Goal: Task Accomplishment & Management: Complete application form

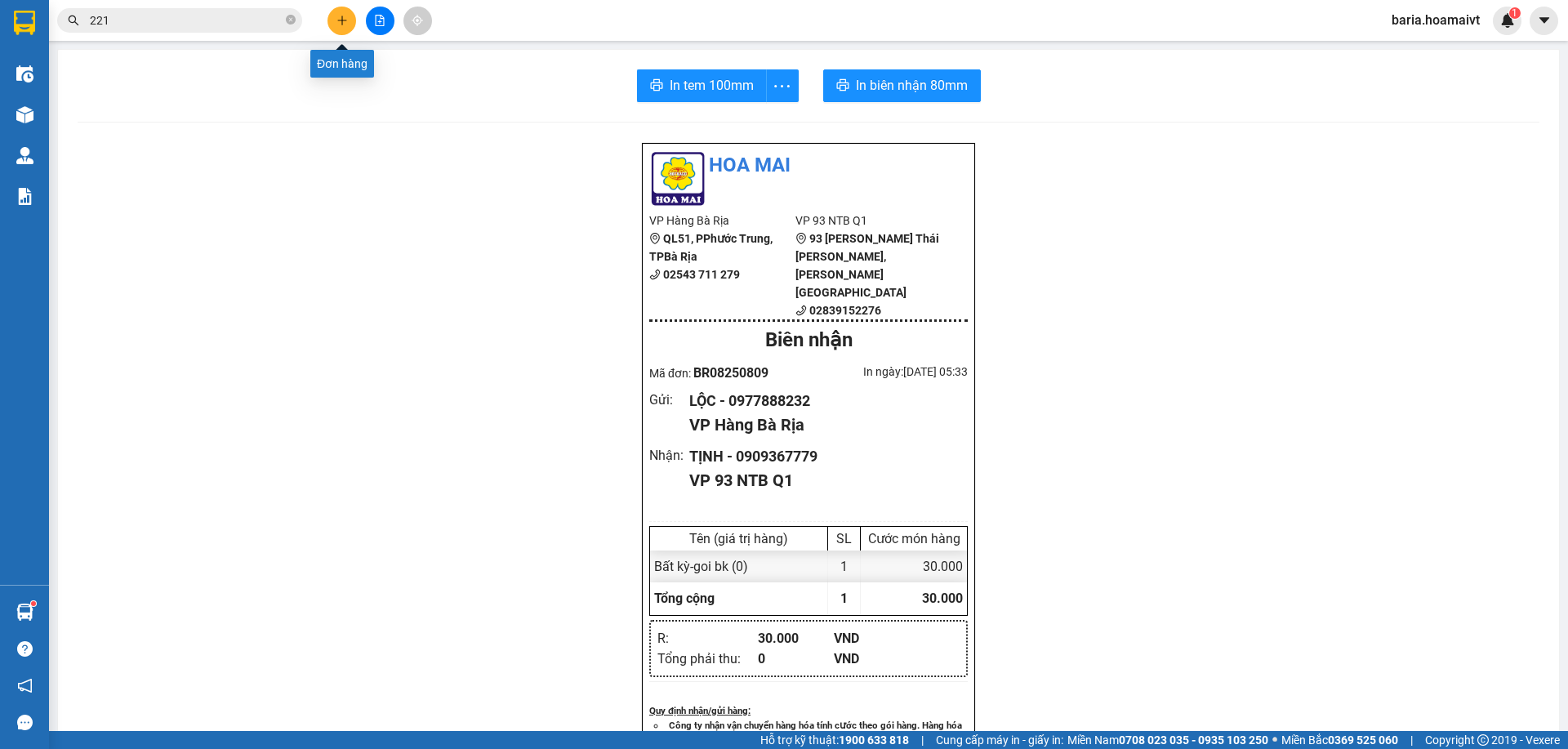
click at [337, 22] on icon "plus" at bounding box center [342, 20] width 12 height 12
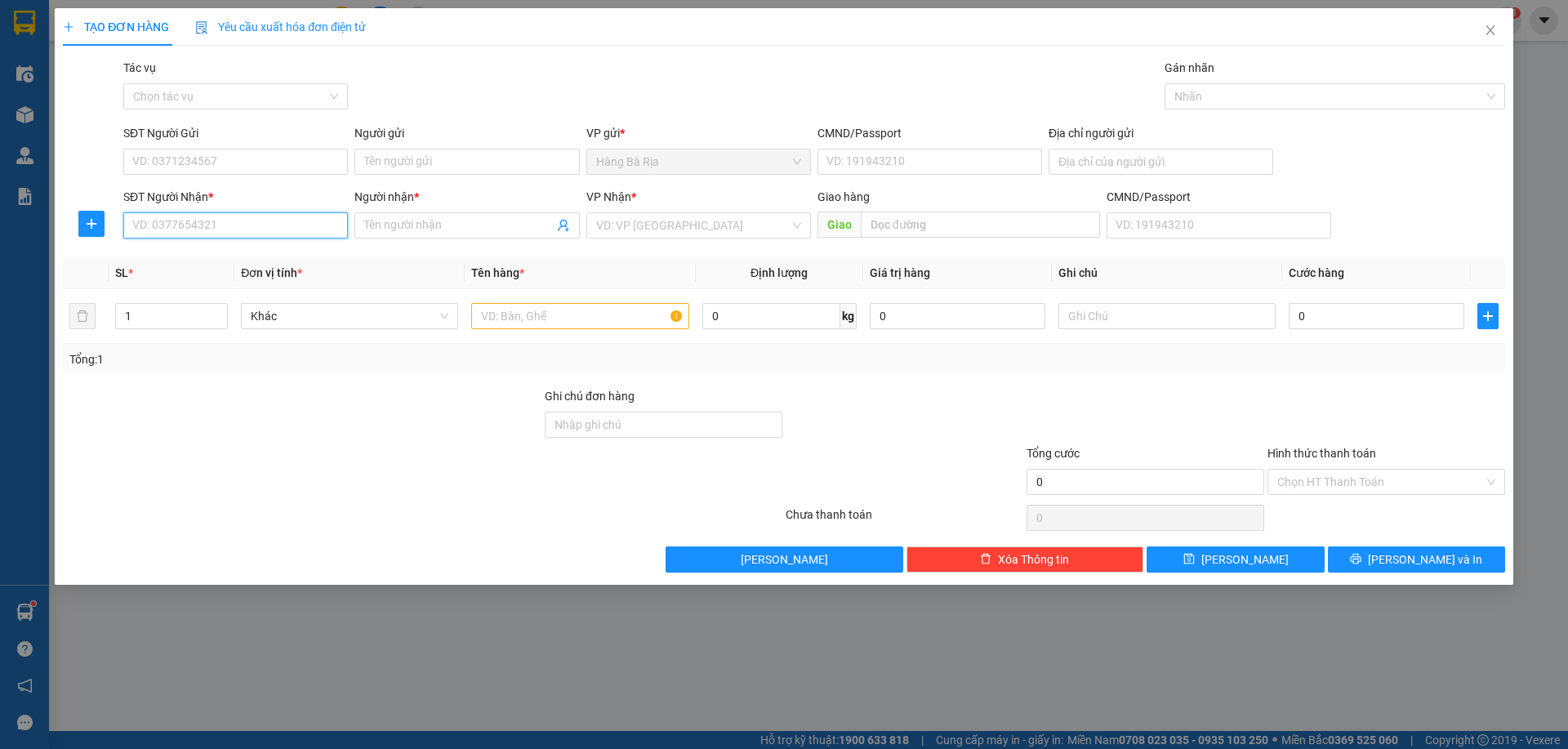
click at [290, 231] on input "SĐT Người Nhận *" at bounding box center [235, 225] width 224 height 26
type input "0833647375"
click at [278, 259] on div "0833647375 - [PERSON_NAME]" at bounding box center [235, 258] width 205 height 18
type input "[PERSON_NAME]"
type input "0833647375"
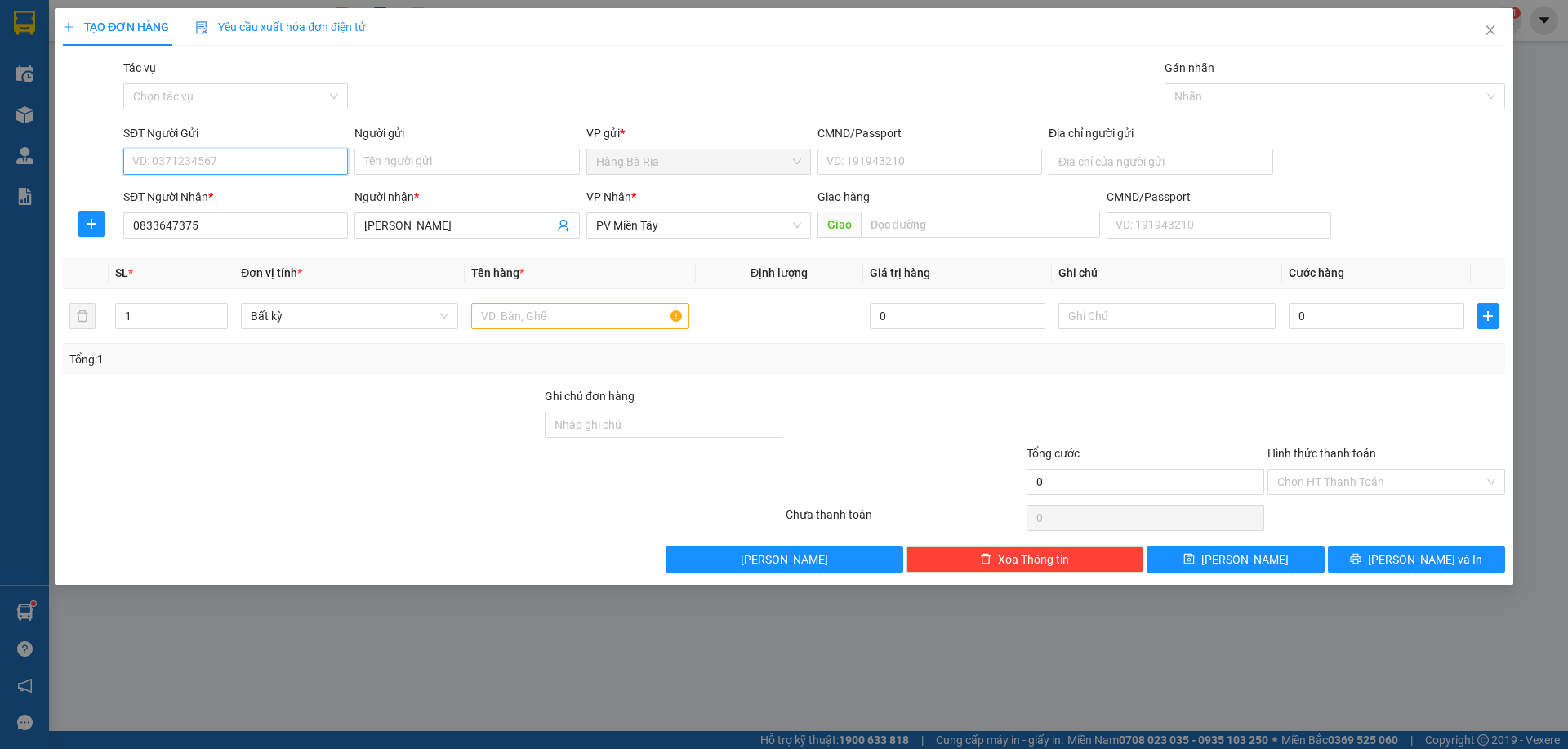
click at [260, 155] on input "SĐT Người Gửi" at bounding box center [235, 162] width 224 height 26
click at [221, 196] on div "0912779174 - [PERSON_NAME]" at bounding box center [235, 195] width 205 height 18
type input "0912779174"
type input "NHỰT"
type input "096209006788"
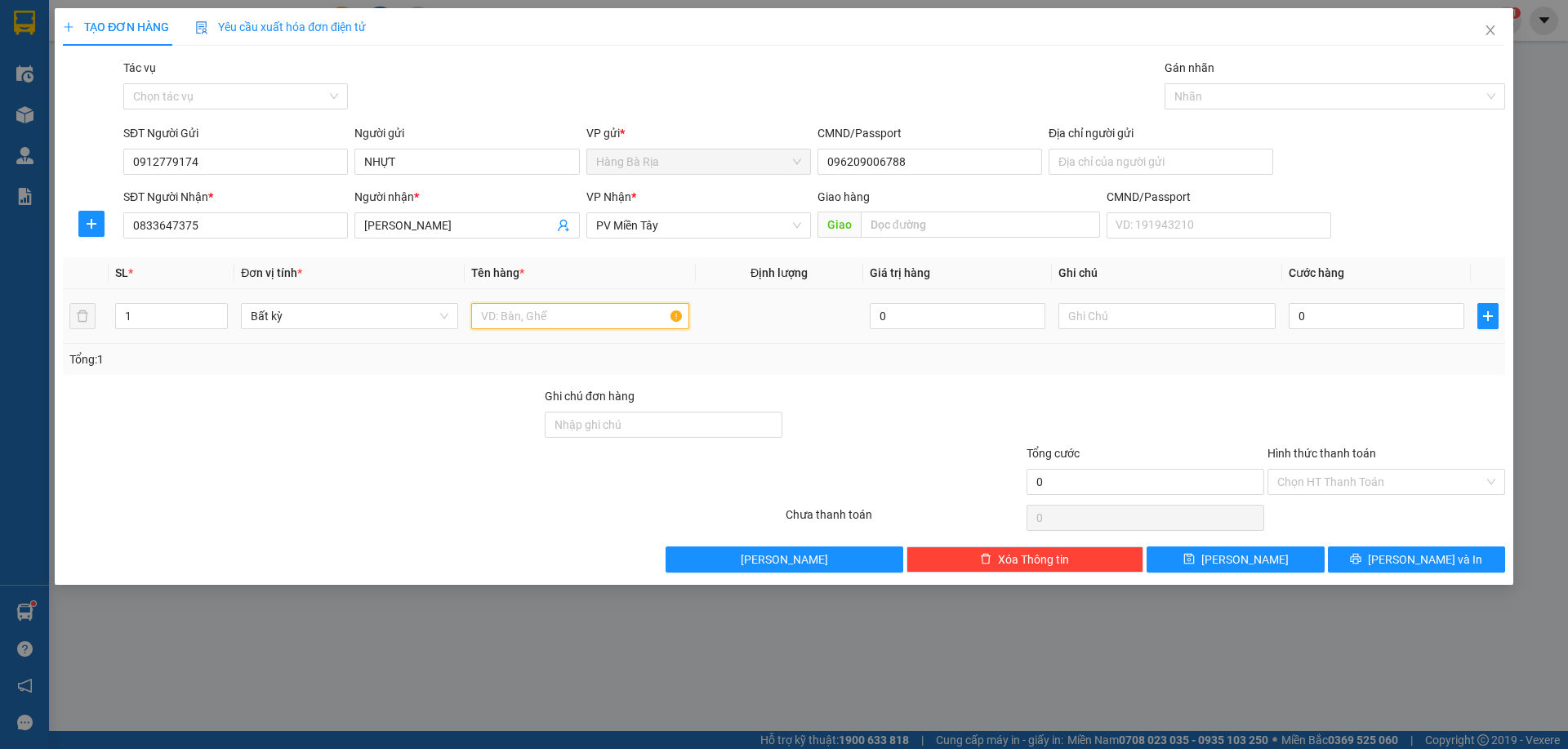
click at [528, 313] on input "text" at bounding box center [580, 316] width 217 height 26
type input "cục máy"
click at [1356, 318] on input "0" at bounding box center [1377, 316] width 176 height 26
type input "1"
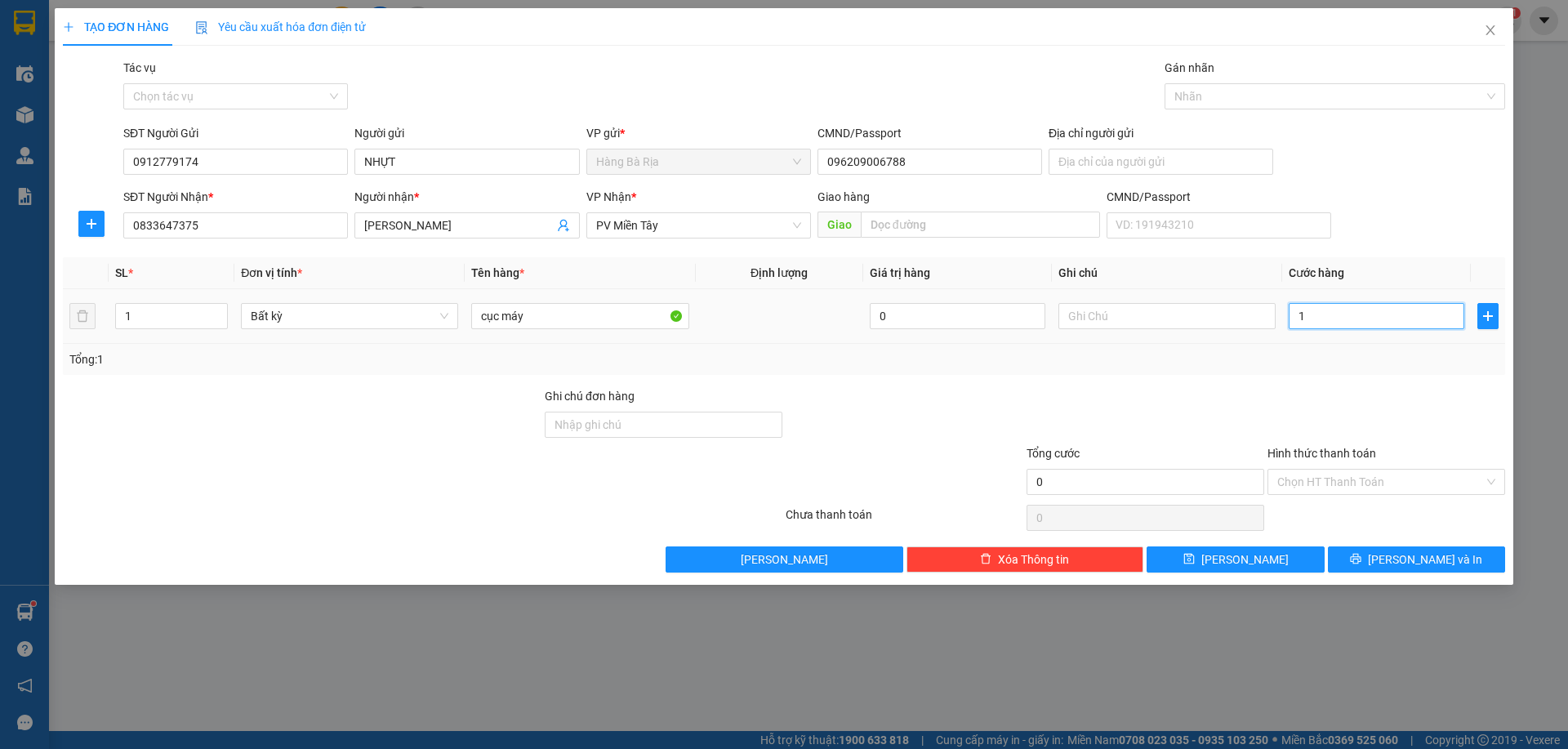
type input "1"
type input "15"
type input "150"
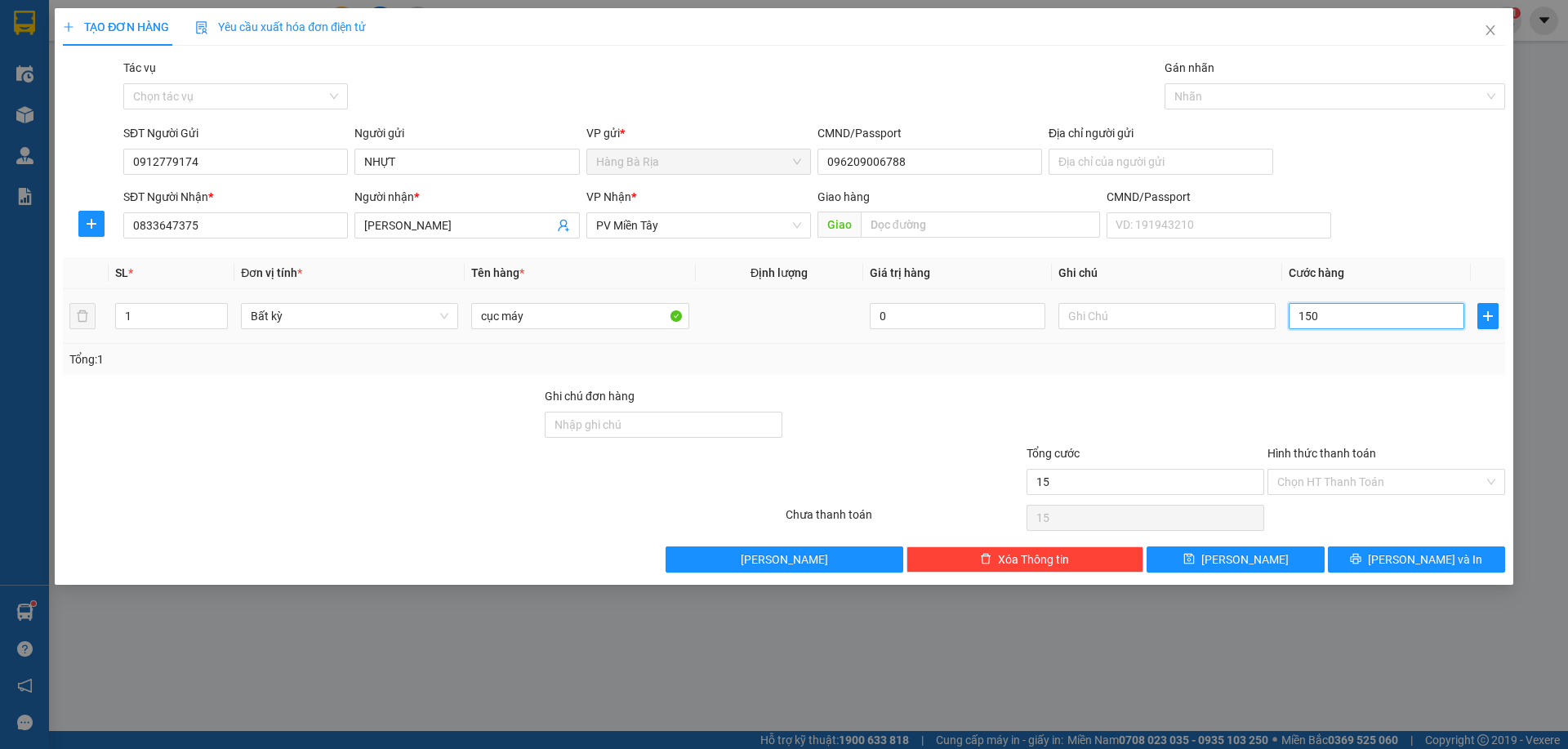
type input "150"
click at [1373, 485] on input "Hình thức thanh toán" at bounding box center [1380, 481] width 206 height 24
type input "150.000"
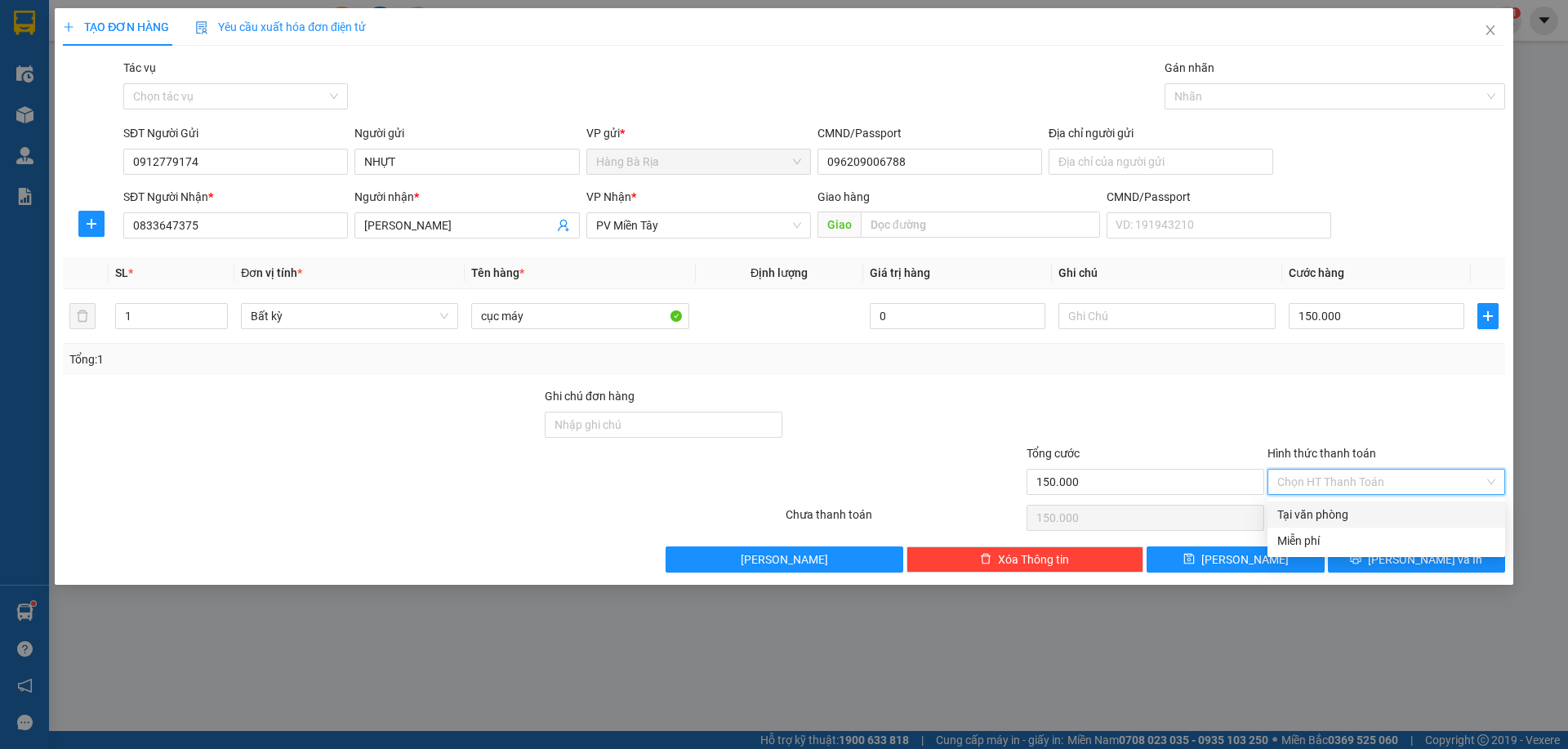
click at [1341, 511] on div "Tại văn phòng" at bounding box center [1386, 515] width 218 height 18
type input "0"
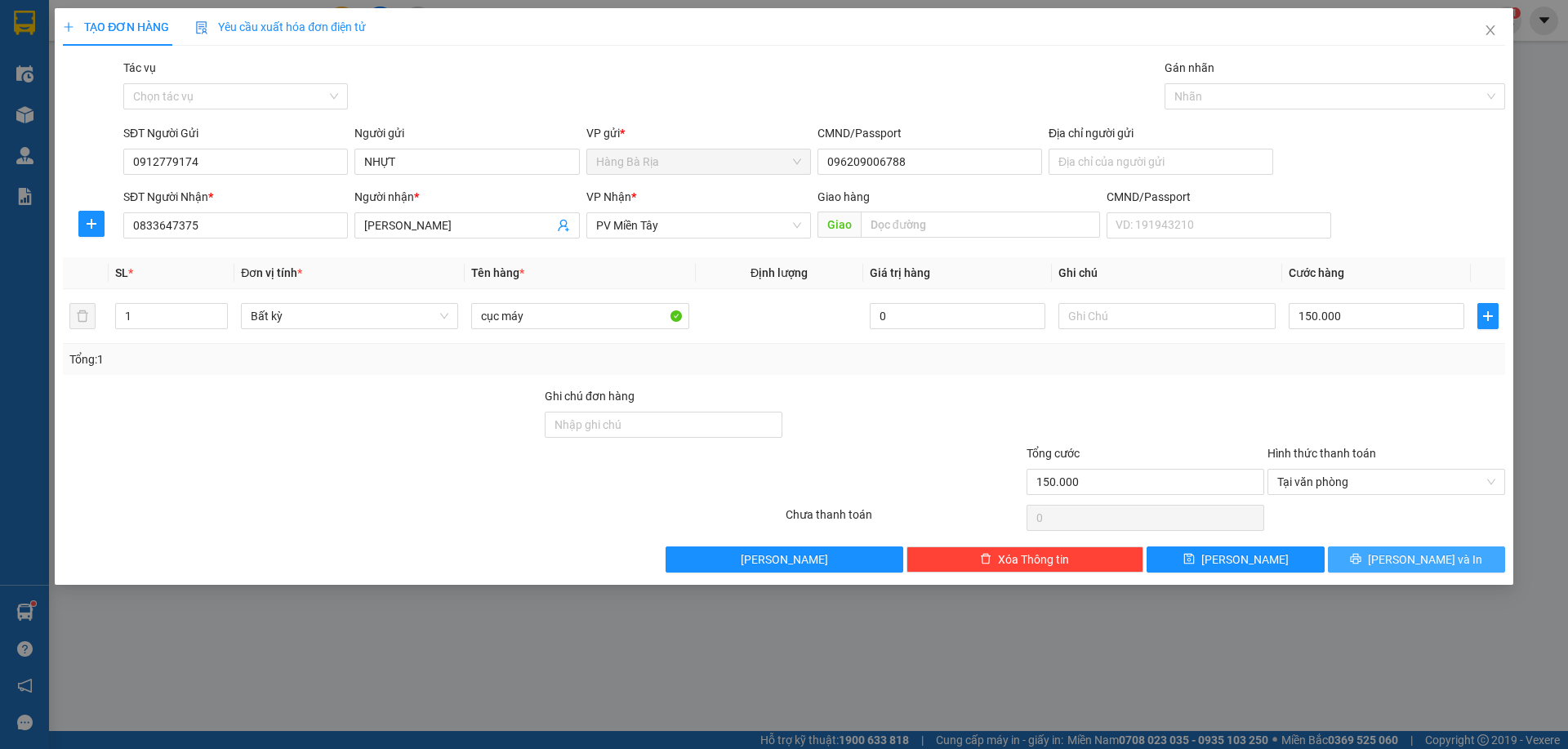
click at [1362, 557] on icon "printer" at bounding box center [1355, 559] width 12 height 12
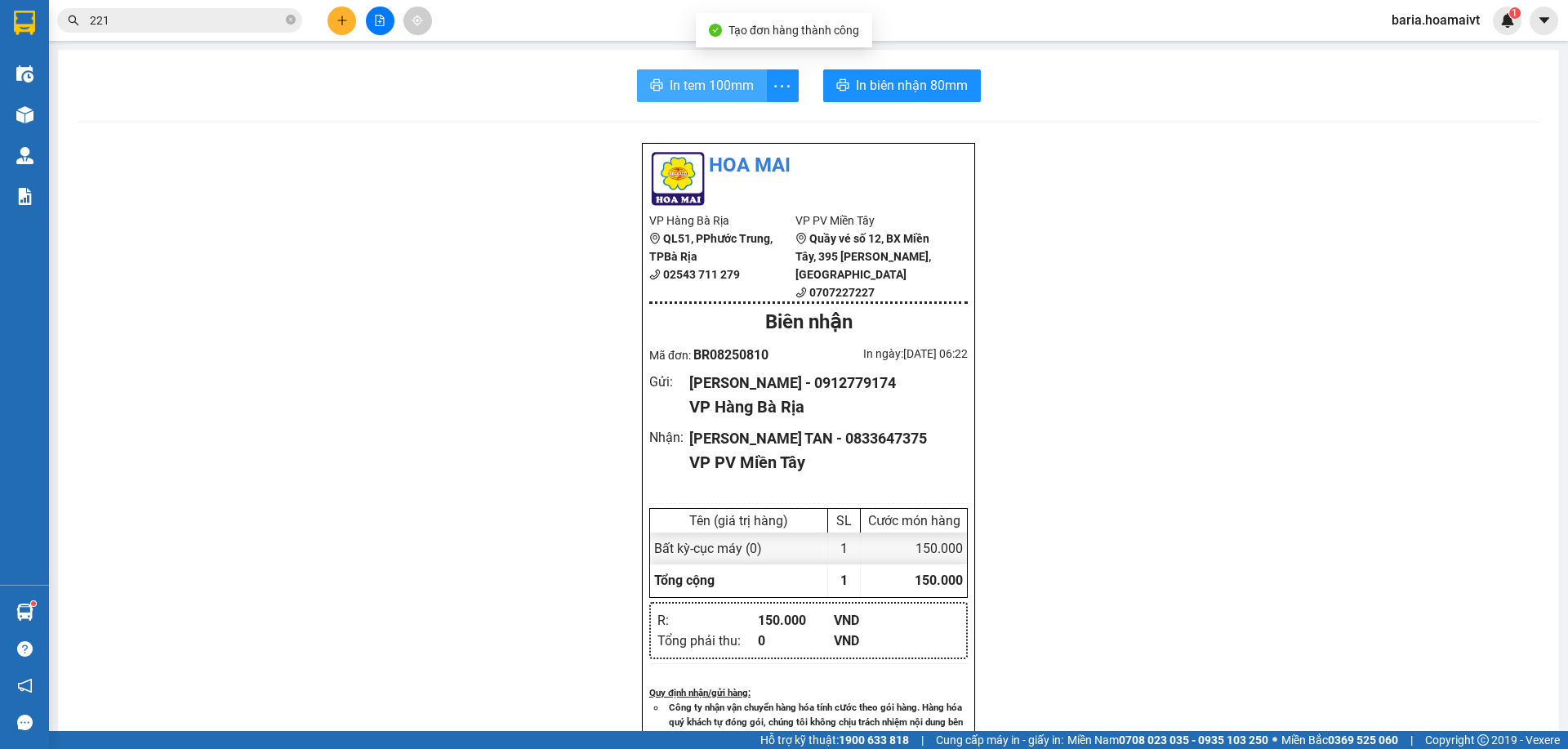
click at [729, 83] on span "In tem 100mm" at bounding box center [712, 85] width 84 height 21
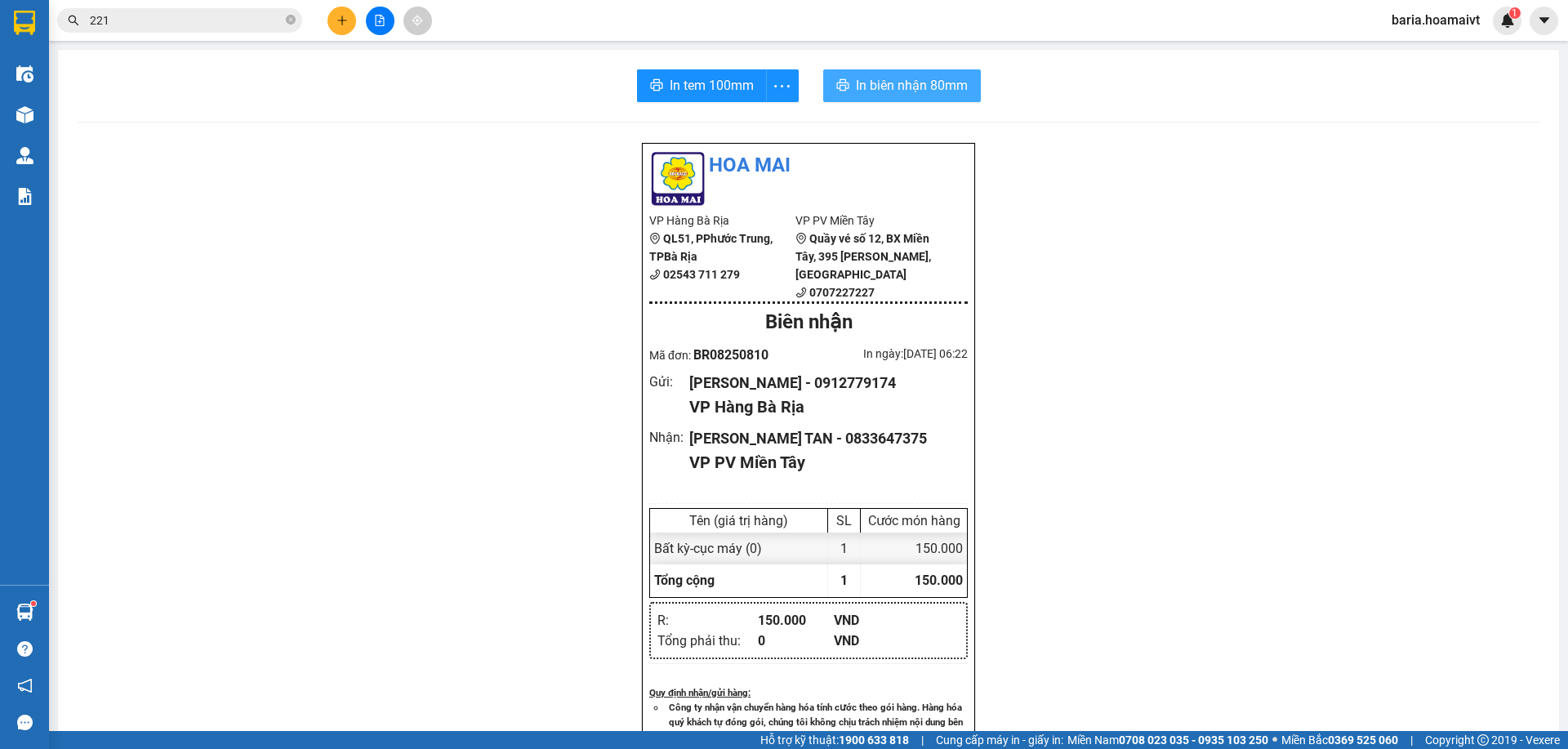
click at [917, 77] on span "In biên nhận 80mm" at bounding box center [911, 85] width 112 height 21
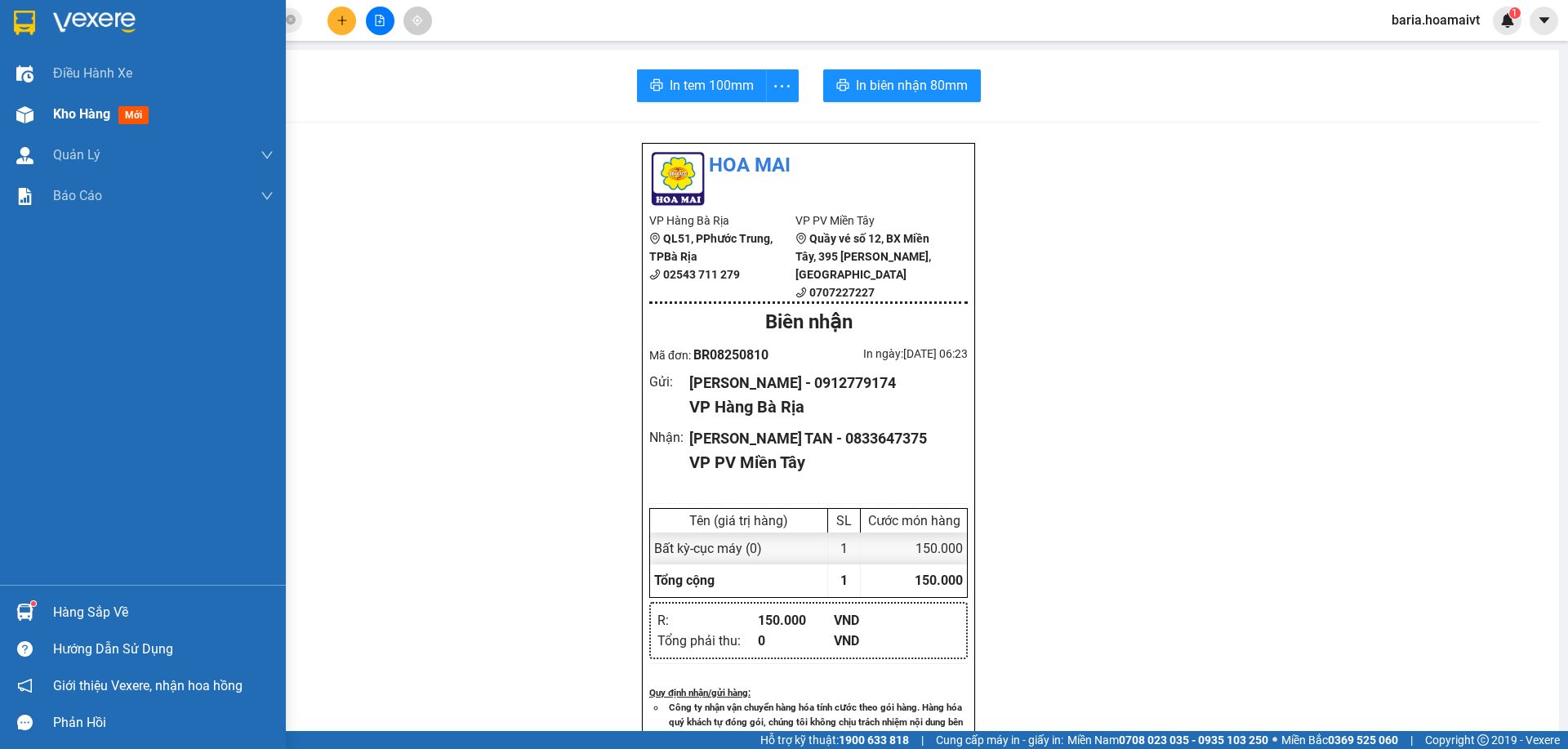
click at [92, 127] on div "Kho hàng mới" at bounding box center [163, 114] width 221 height 40
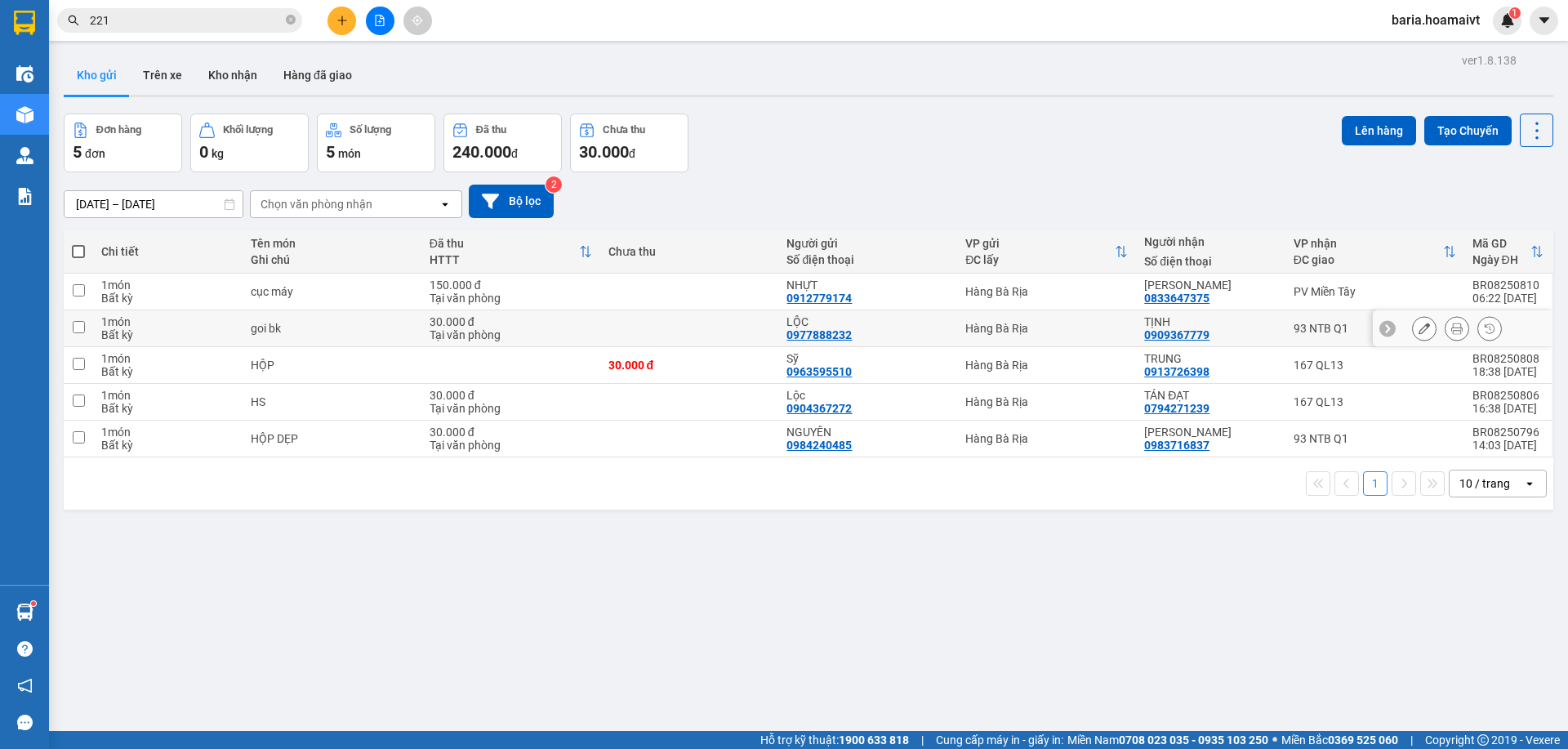
click at [1301, 337] on td "93 NTB Q1" at bounding box center [1374, 329] width 179 height 37
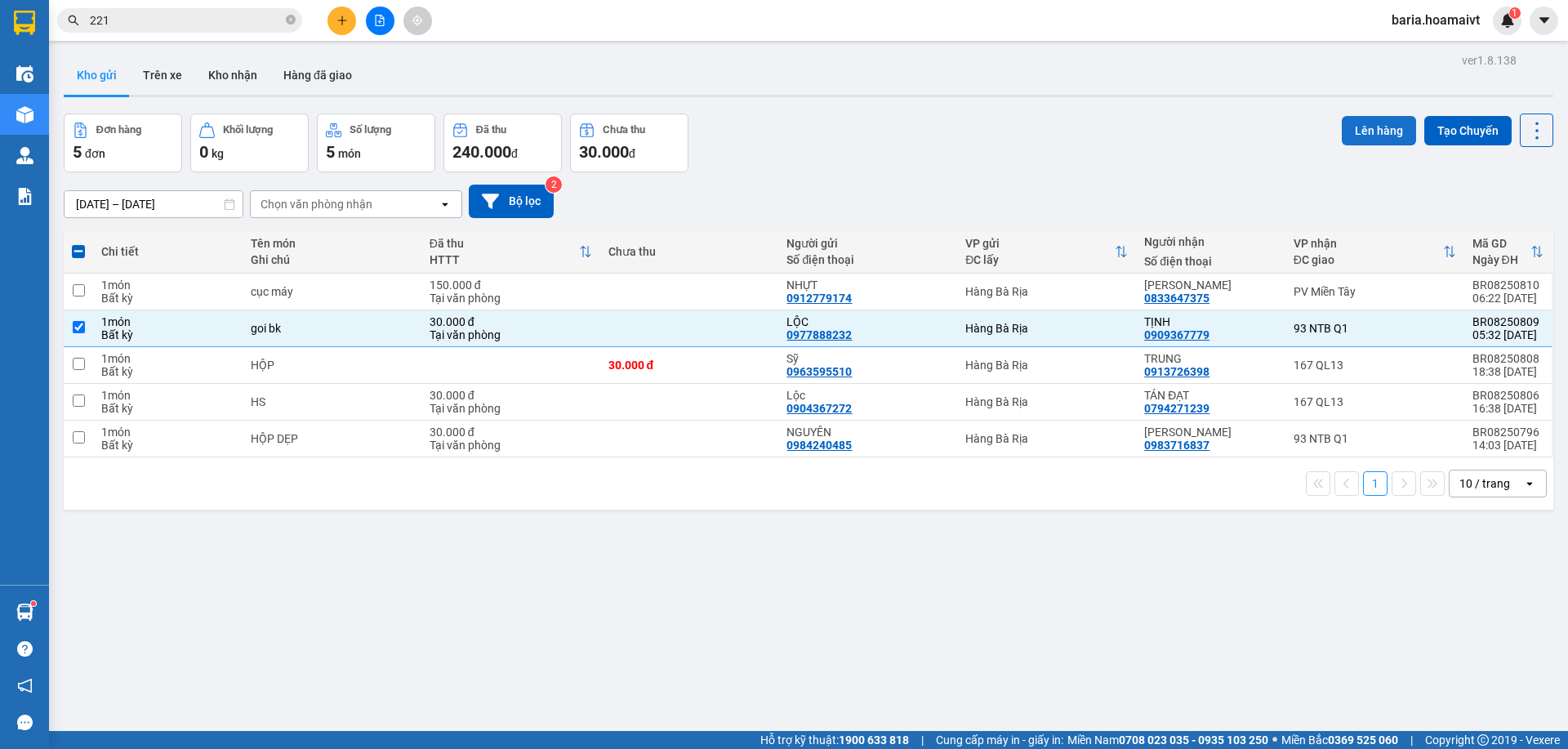
click at [1358, 125] on button "Lên hàng" at bounding box center [1379, 130] width 74 height 30
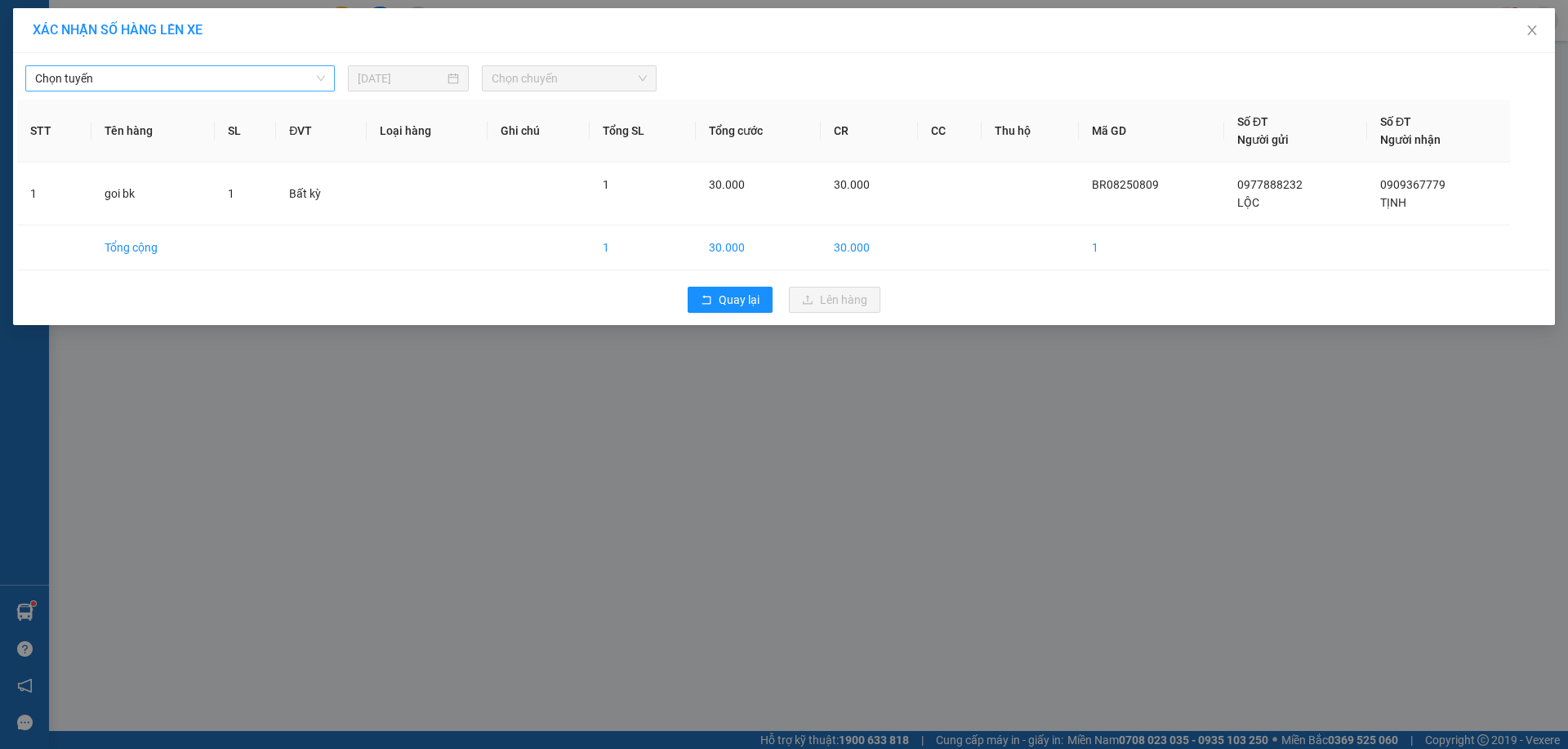
click at [133, 83] on span "Chọn tuyến" at bounding box center [180, 78] width 290 height 24
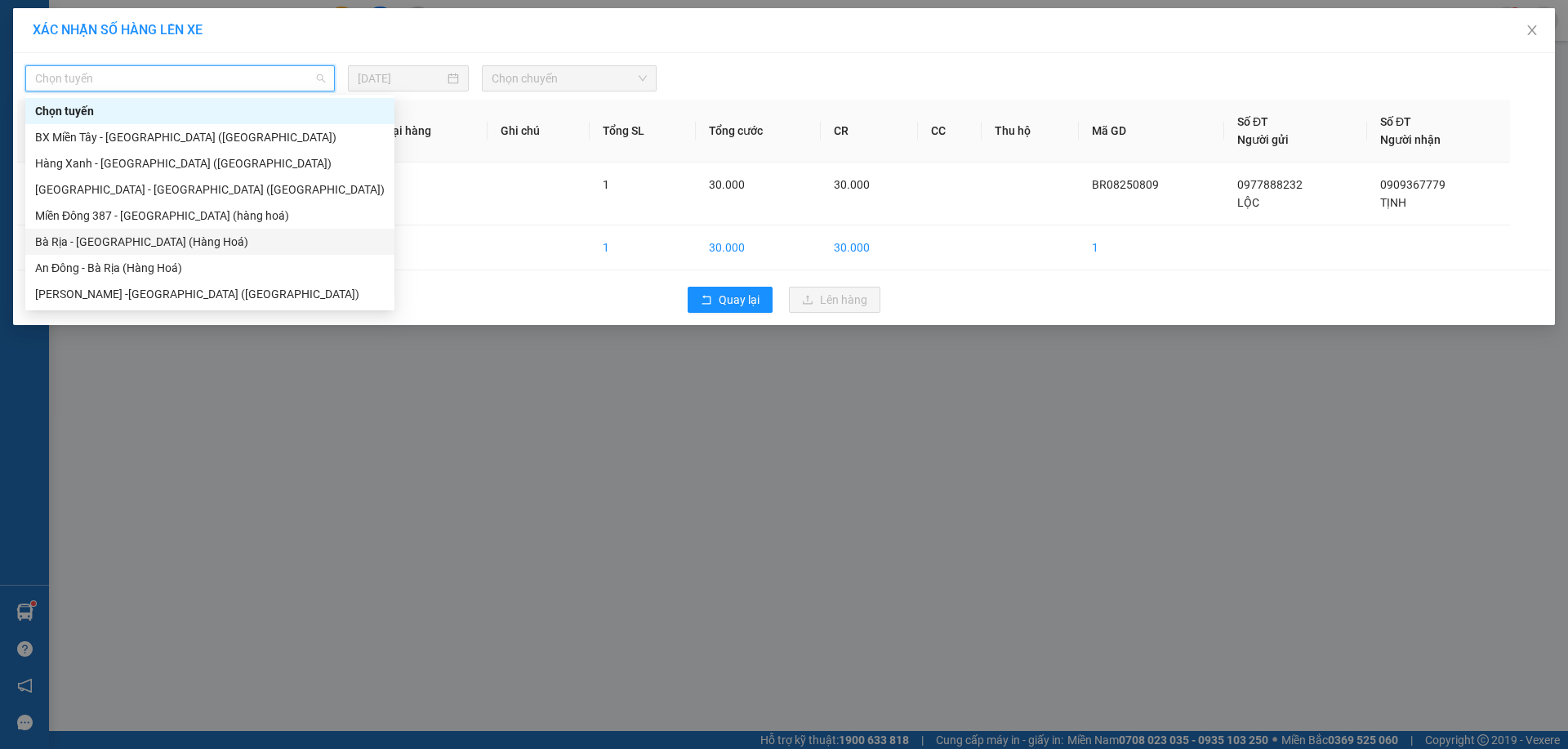
click at [111, 248] on div "Bà Rịa - [GEOGRAPHIC_DATA] (Hàng Hoá)" at bounding box center [209, 242] width 349 height 18
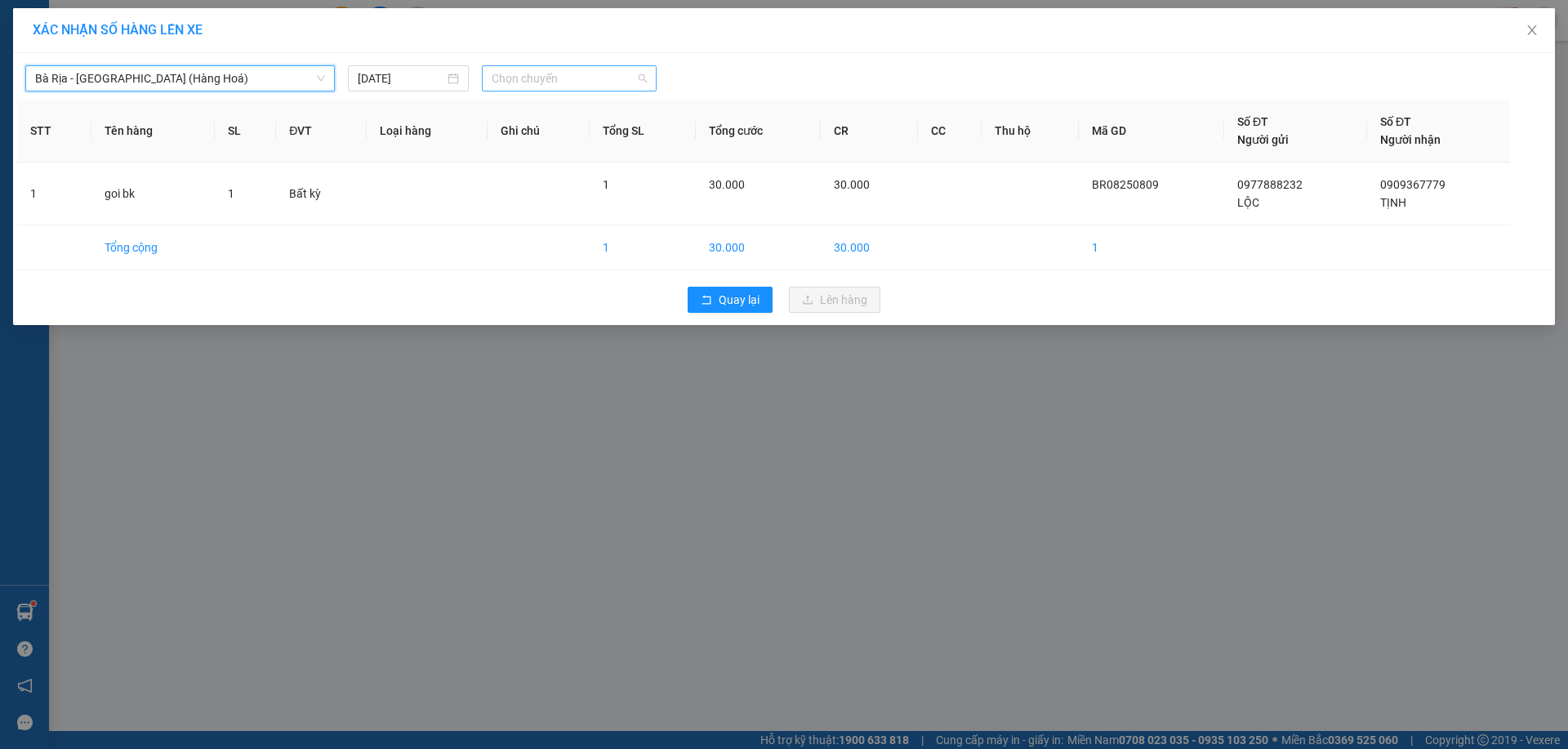
click at [556, 83] on span "Chọn chuyến" at bounding box center [569, 78] width 155 height 24
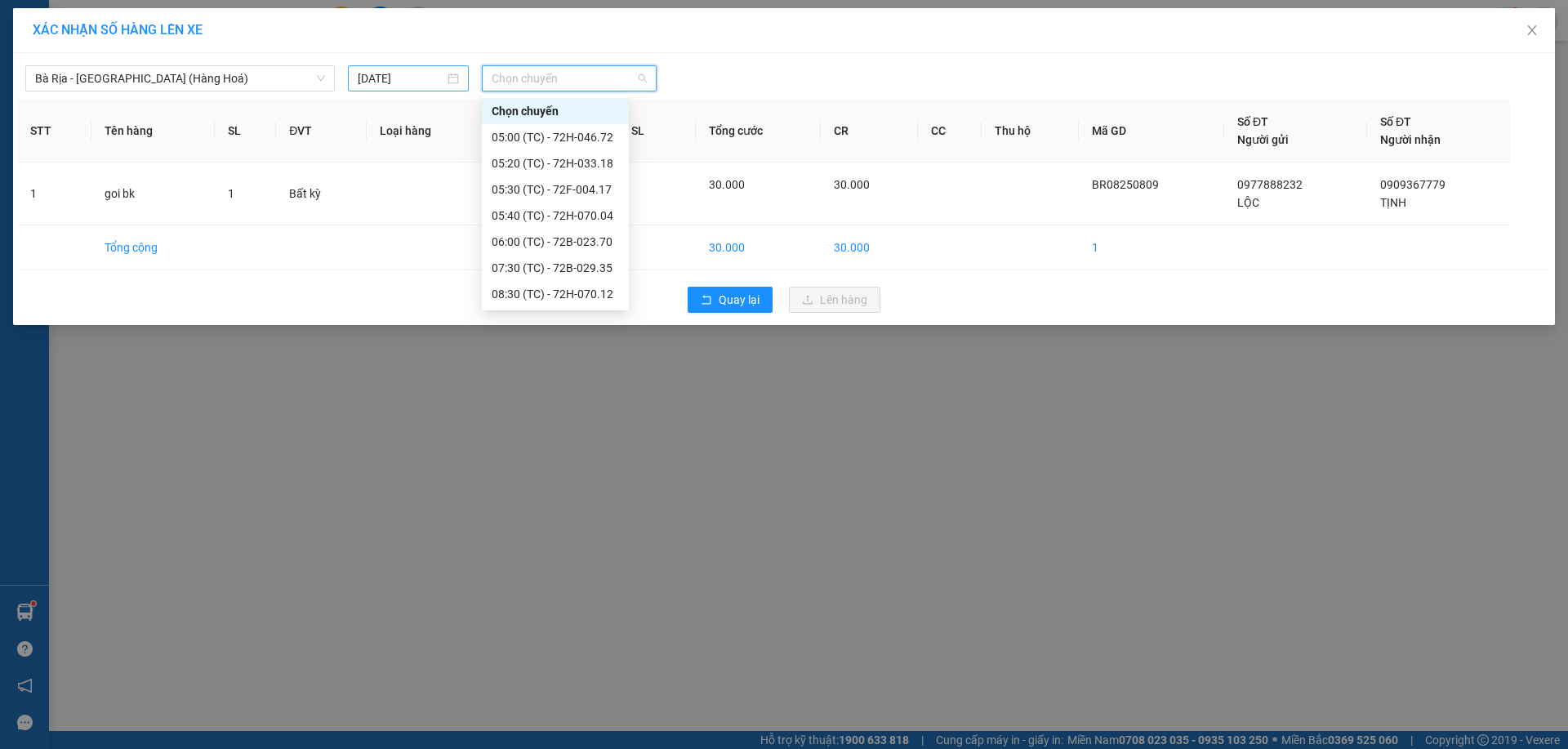
click at [444, 79] on input "[DATE]" at bounding box center [401, 78] width 86 height 18
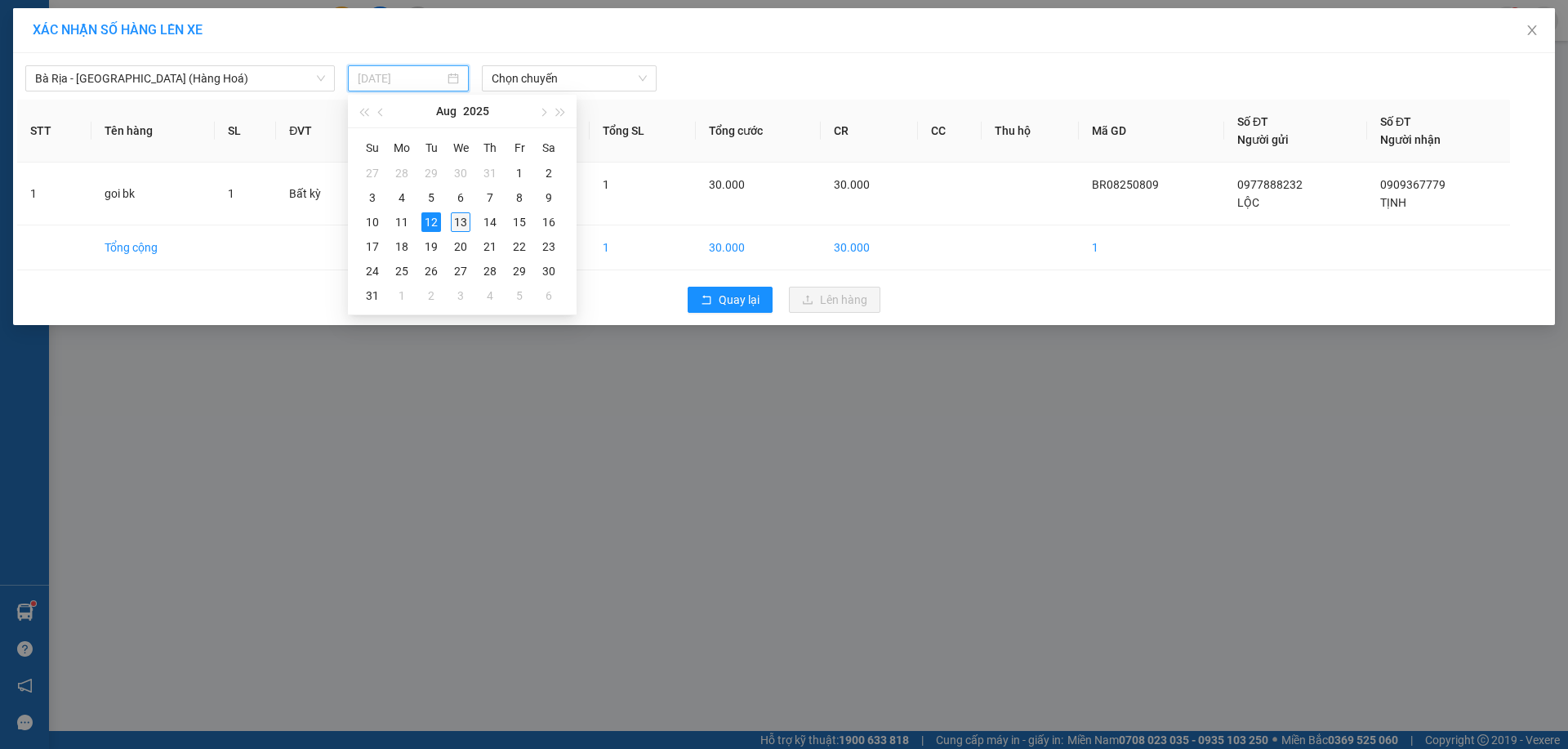
click at [458, 219] on div "13" at bounding box center [460, 223] width 20 height 20
type input "[DATE]"
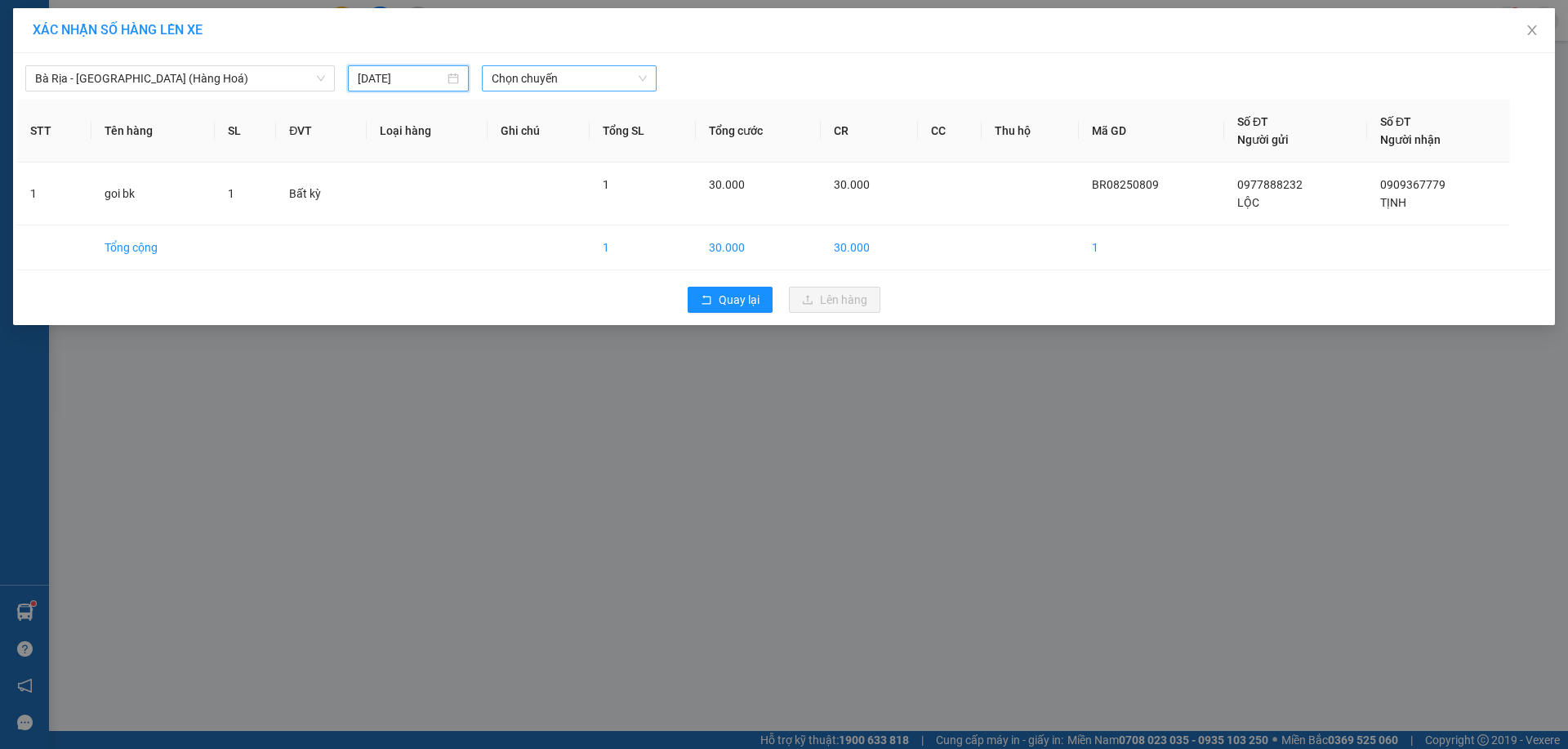
click at [577, 82] on span "Chọn chuyến" at bounding box center [569, 78] width 155 height 24
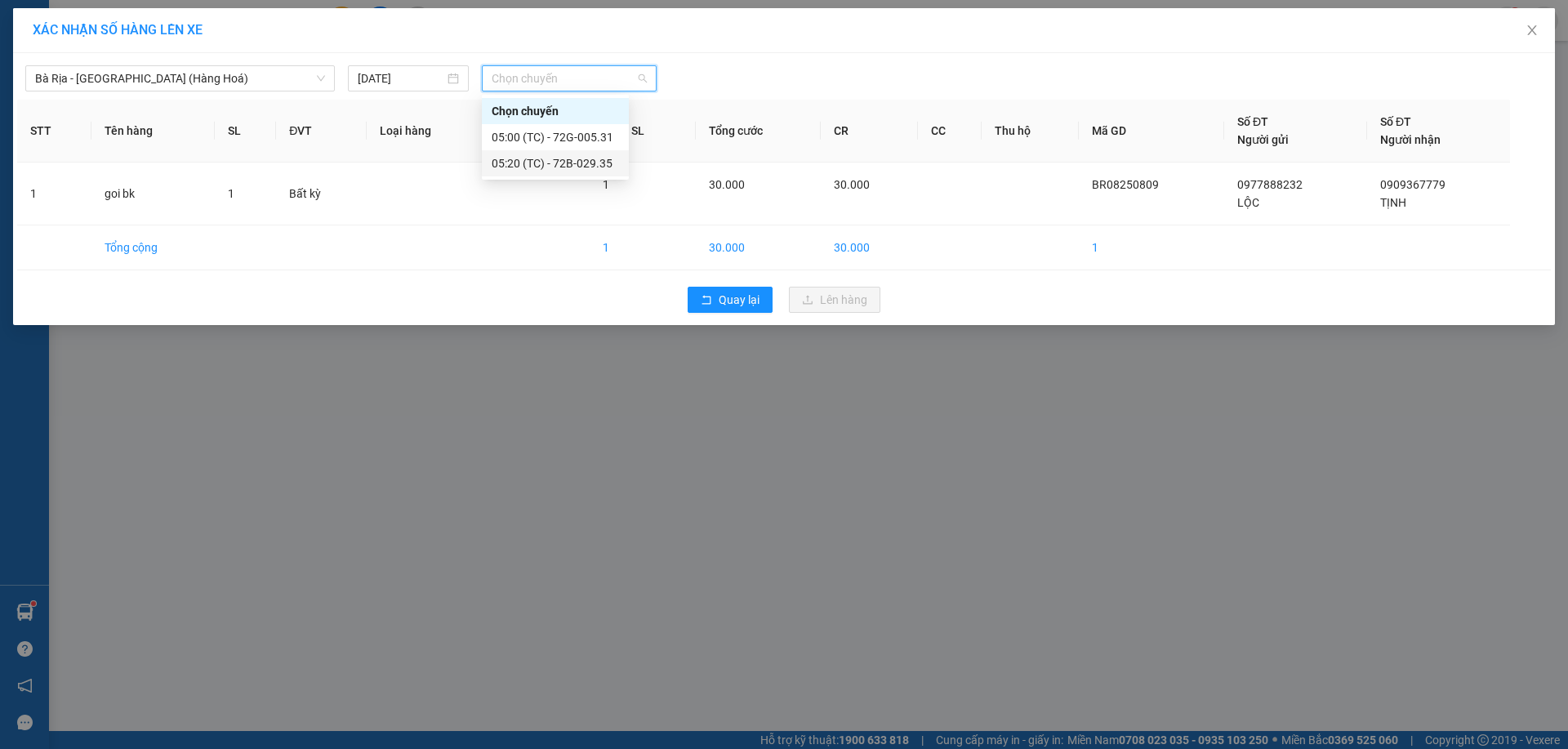
click at [574, 165] on div "05:20 (TC) - 72B-029.35" at bounding box center [556, 163] width 127 height 18
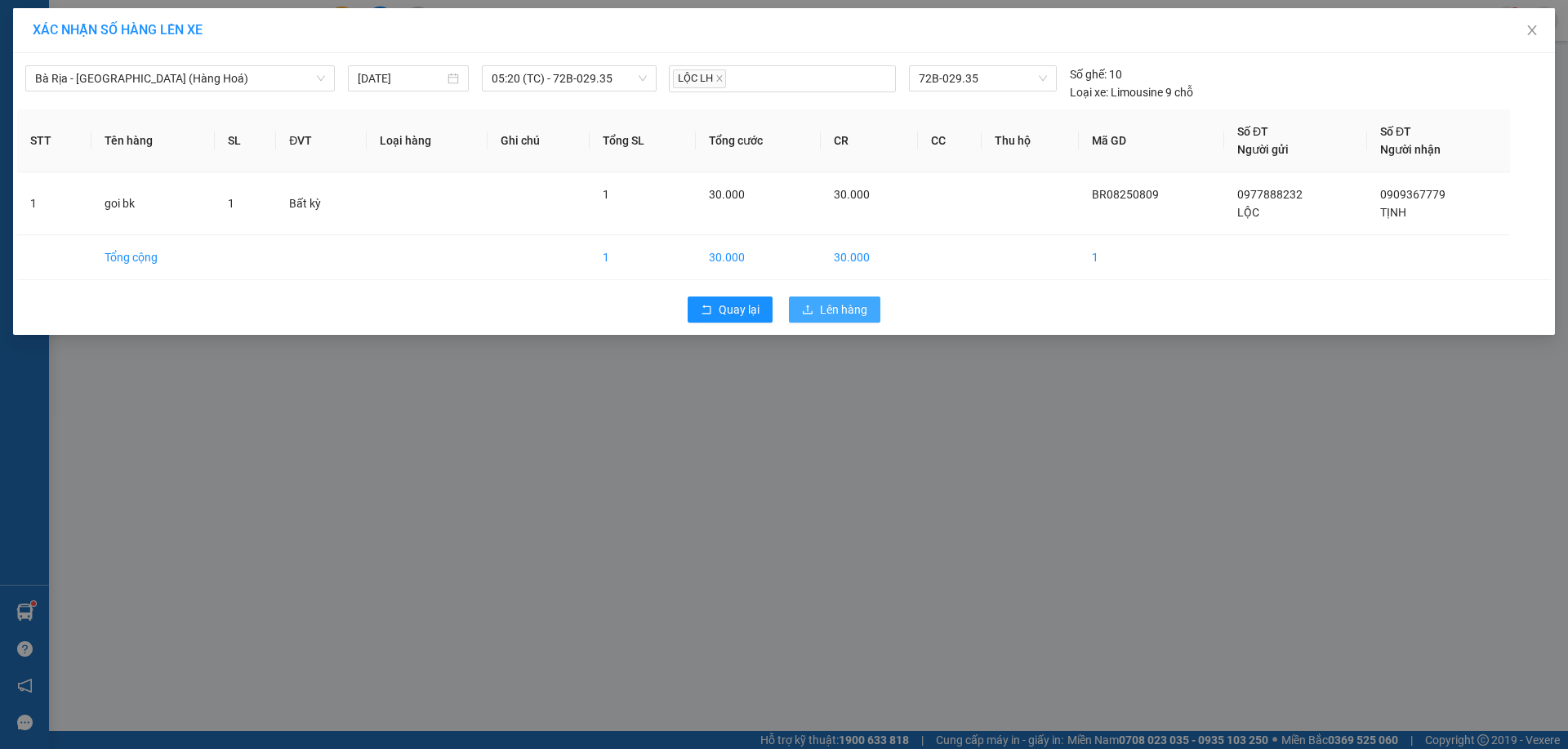
click at [851, 314] on span "Lên hàng" at bounding box center [843, 310] width 48 height 18
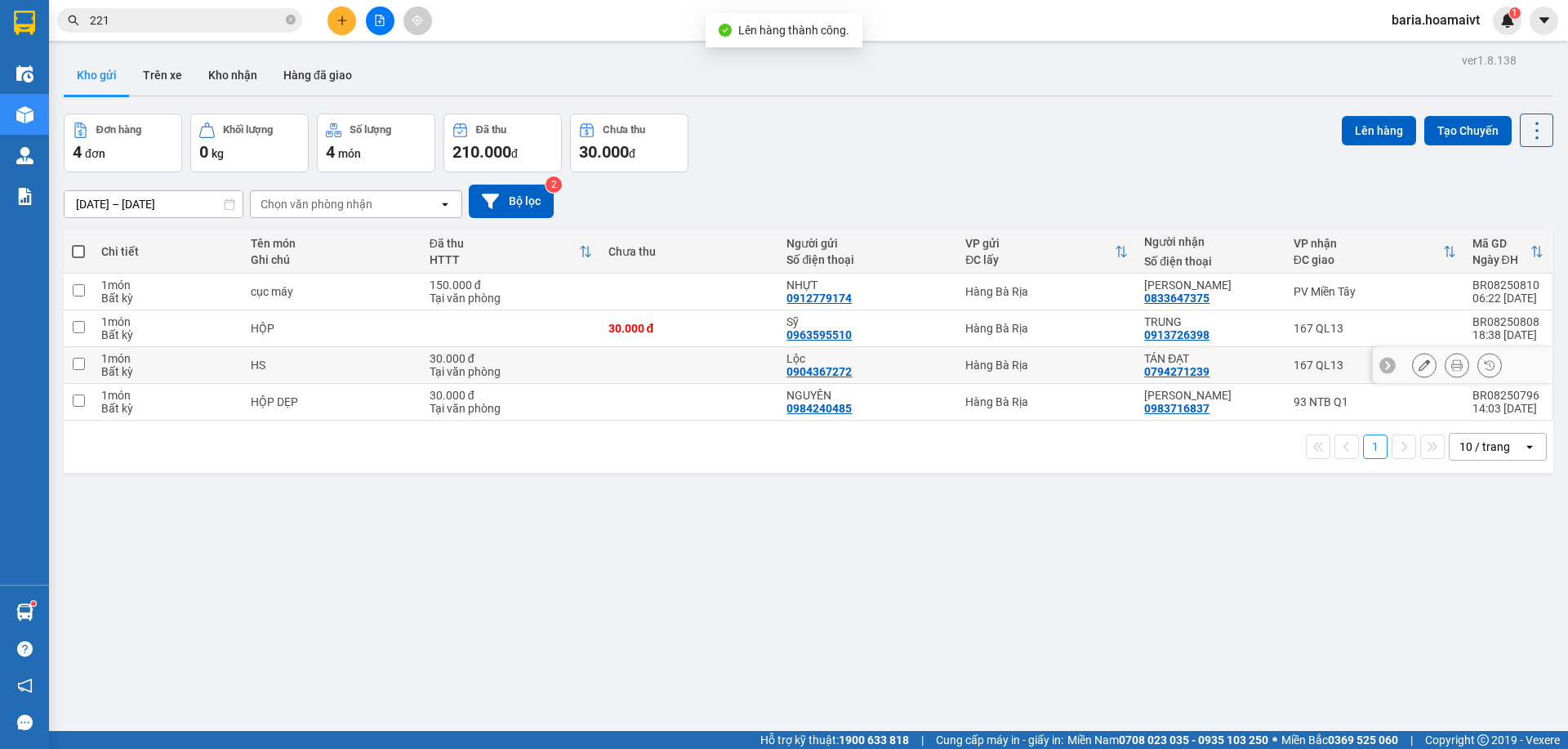
click at [1297, 360] on div "167 QL13" at bounding box center [1374, 365] width 162 height 13
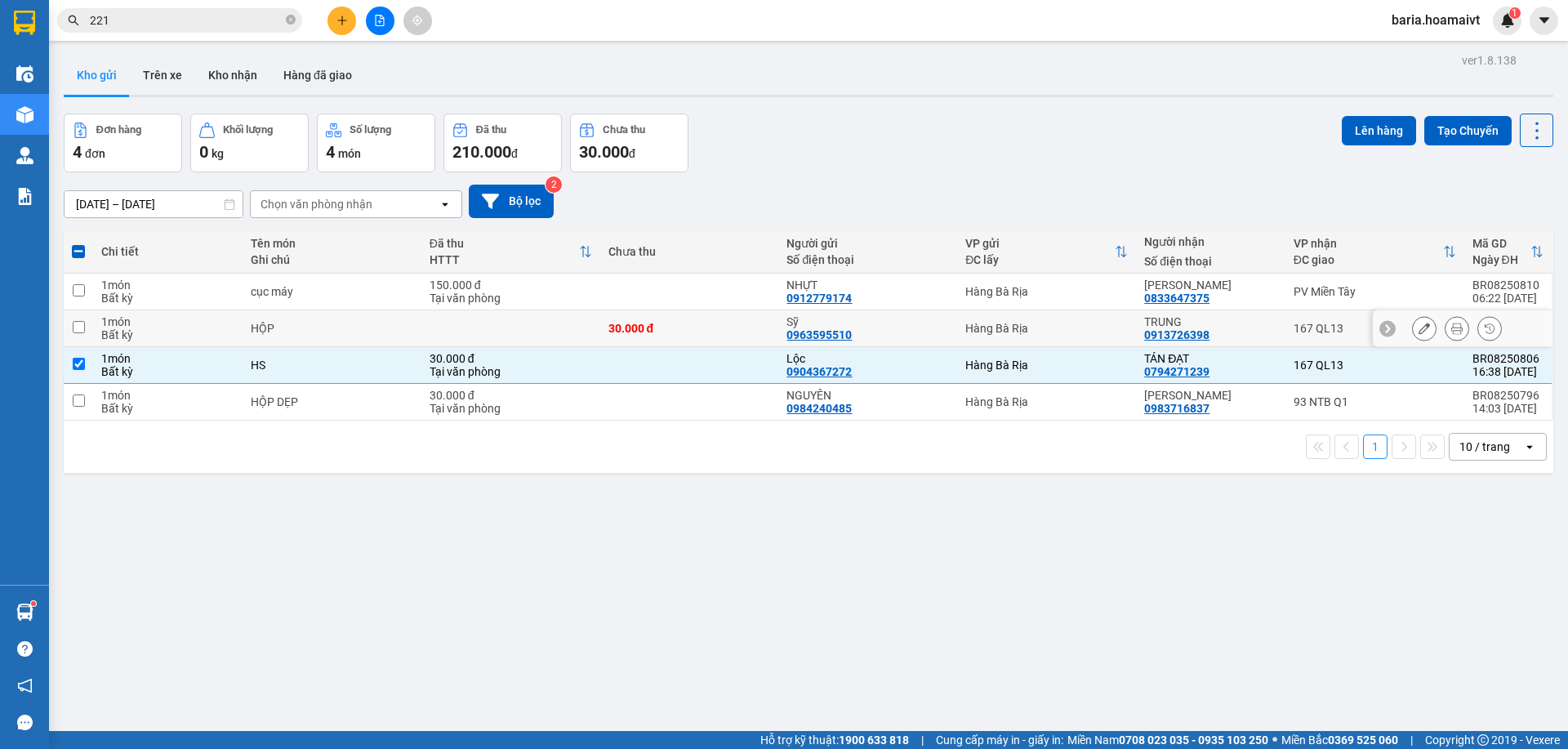
click at [1302, 322] on div "167 QL13" at bounding box center [1374, 328] width 162 height 13
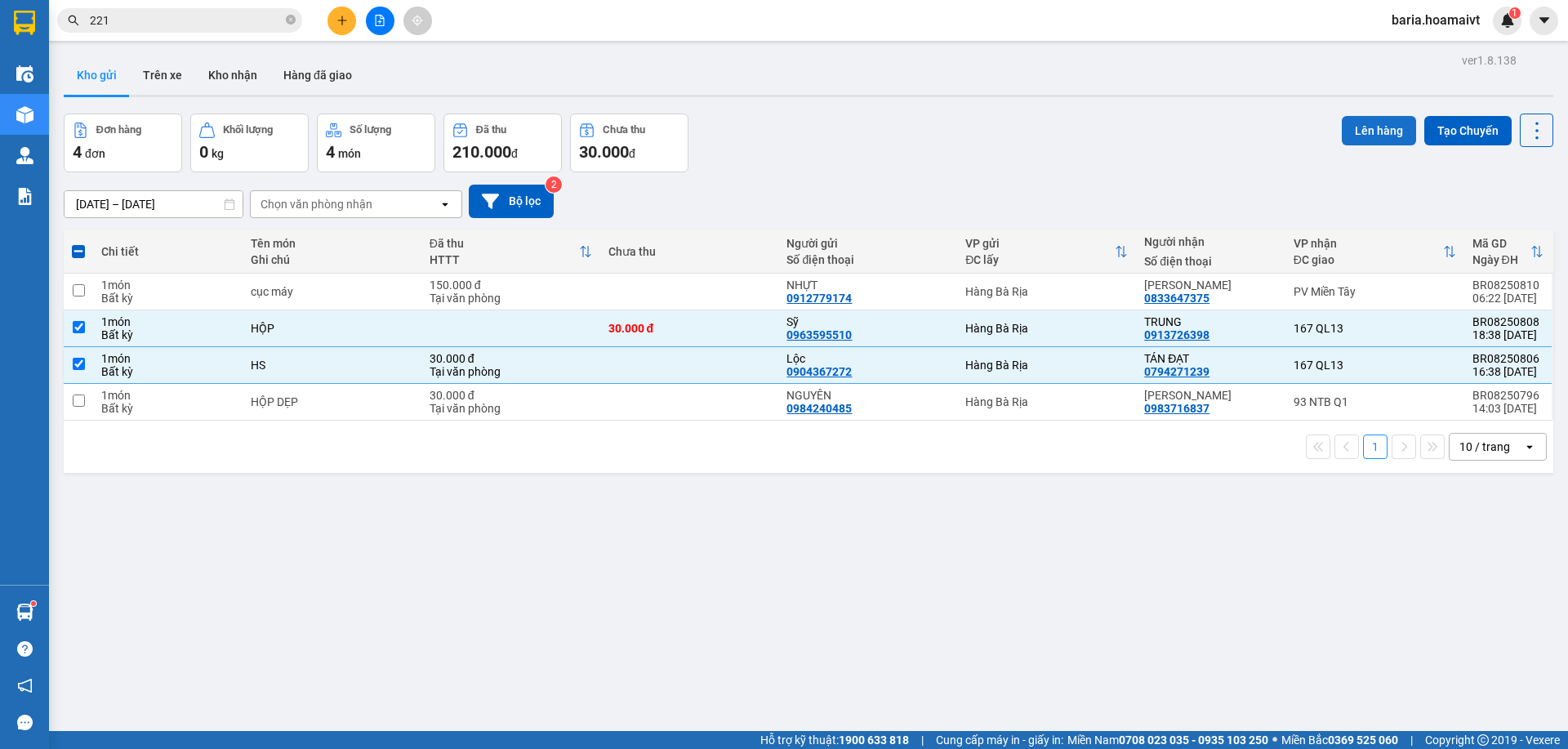
click at [1353, 122] on button "Lên hàng" at bounding box center [1379, 130] width 74 height 30
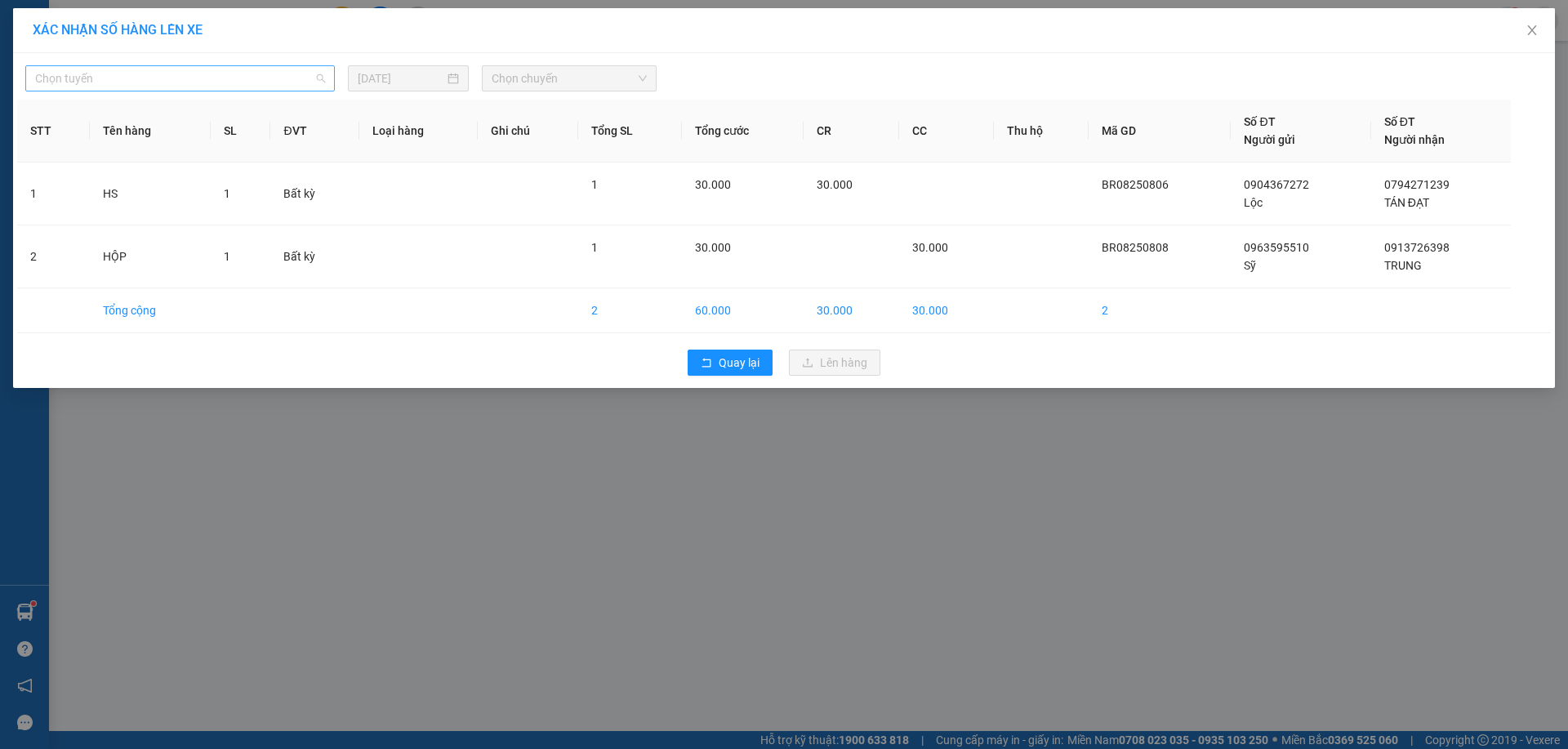
click at [286, 86] on span "Chọn tuyến" at bounding box center [180, 78] width 290 height 24
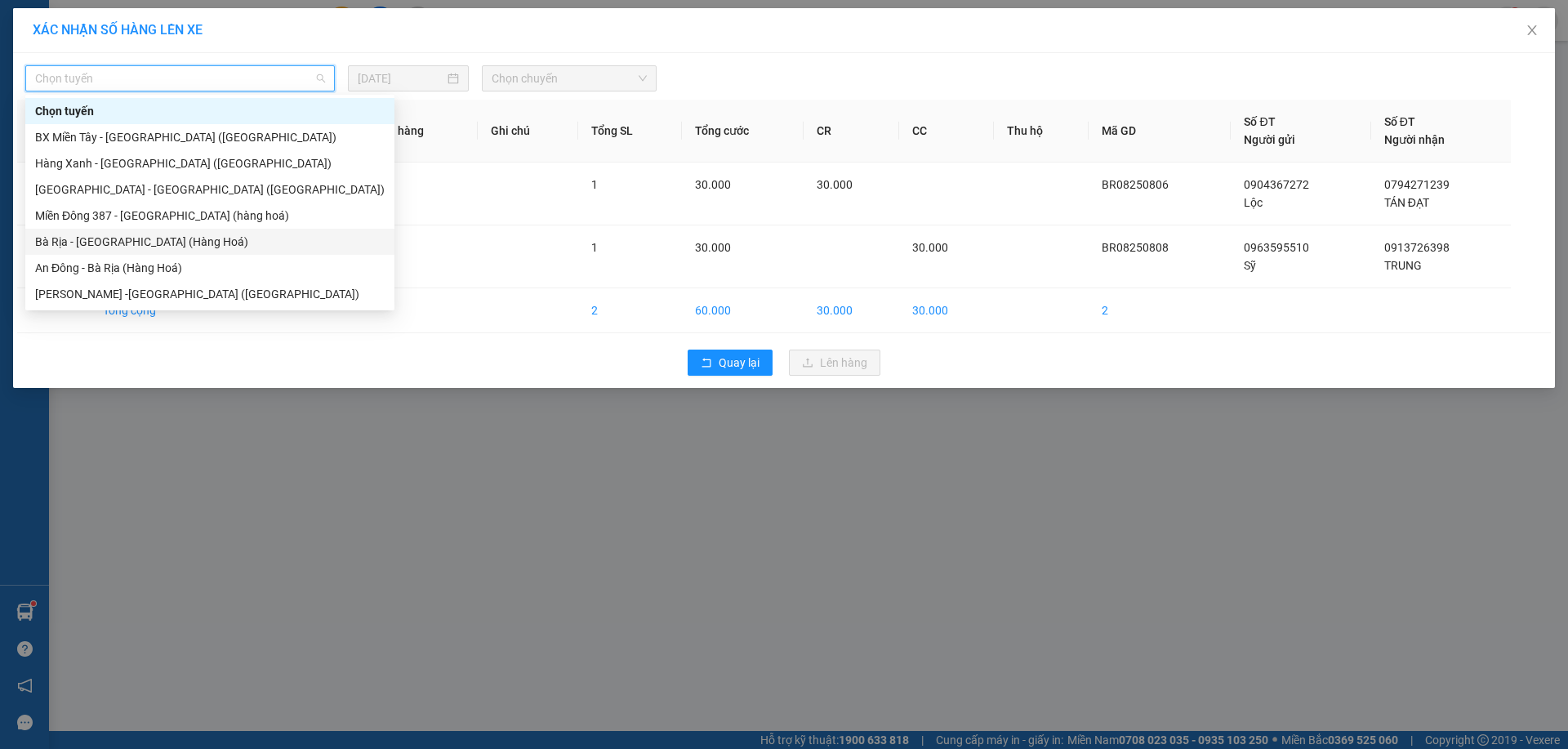
click at [122, 242] on div "Bà Rịa - [GEOGRAPHIC_DATA] (Hàng Hoá)" at bounding box center [209, 242] width 349 height 18
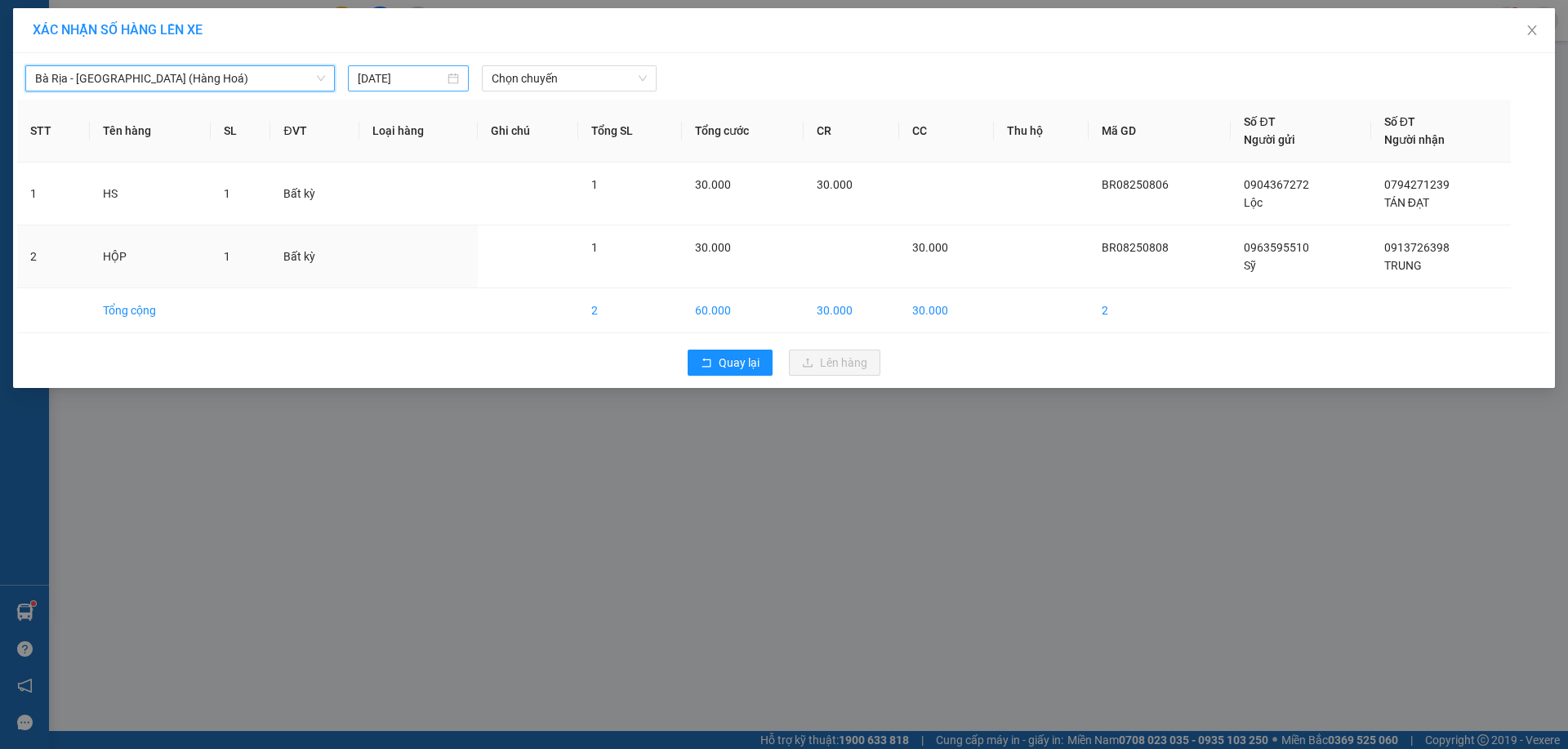
click at [416, 83] on input "[DATE]" at bounding box center [401, 78] width 86 height 18
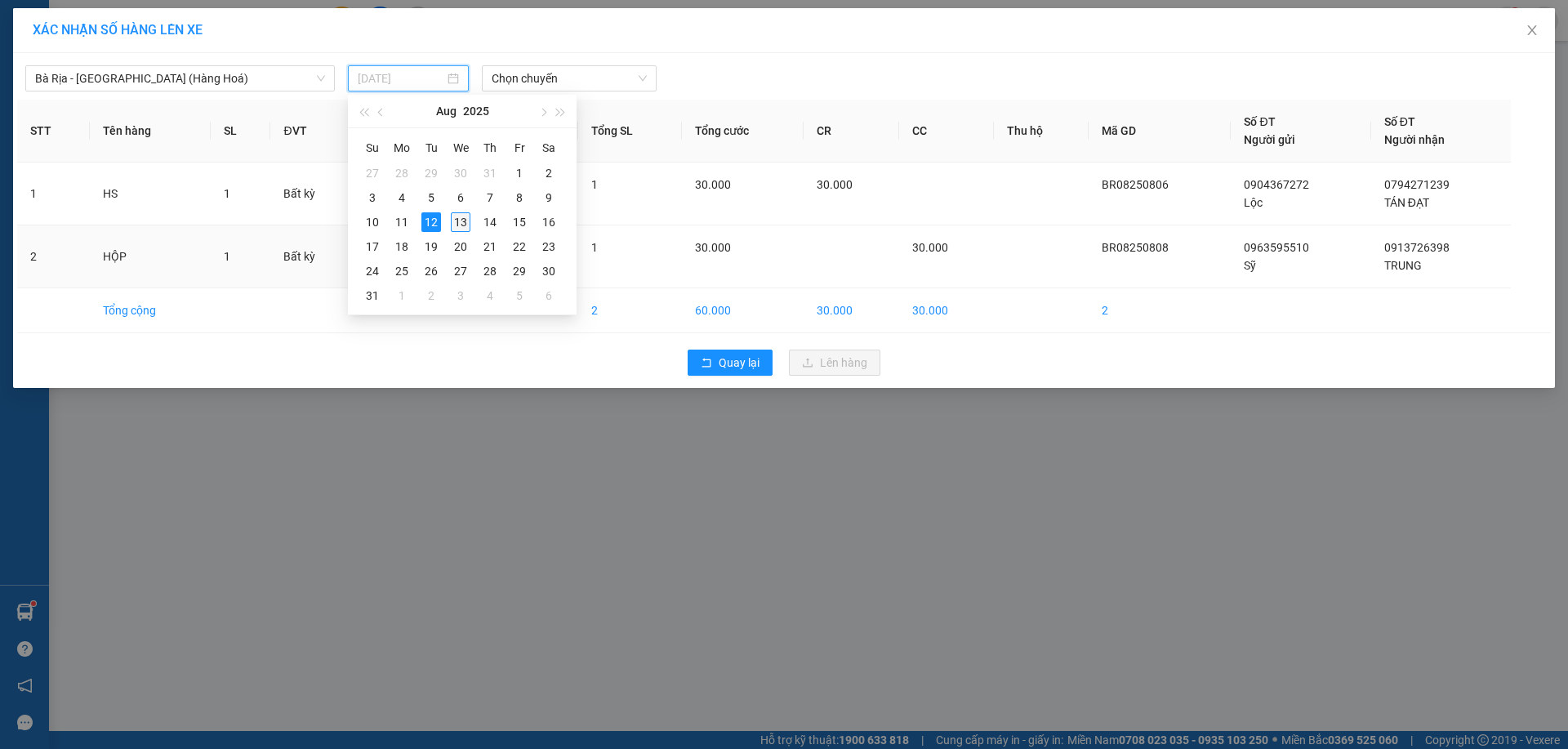
click at [455, 226] on div "13" at bounding box center [460, 223] width 20 height 20
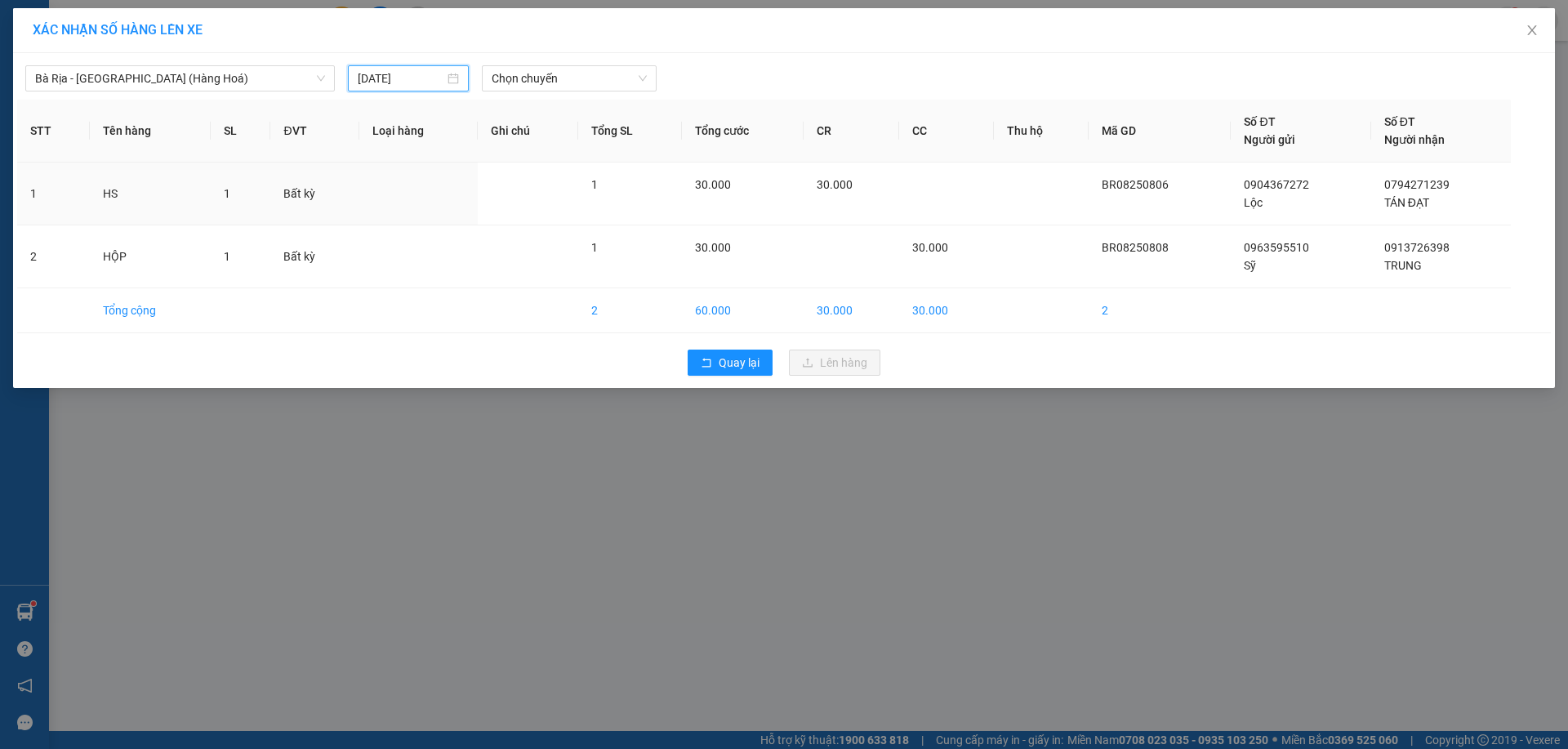
type input "[DATE]"
click at [606, 84] on span "Chọn chuyến" at bounding box center [569, 78] width 155 height 24
type input "0530"
click at [564, 136] on div "Thêm chuyến " 05:30 "" at bounding box center [568, 137] width 172 height 28
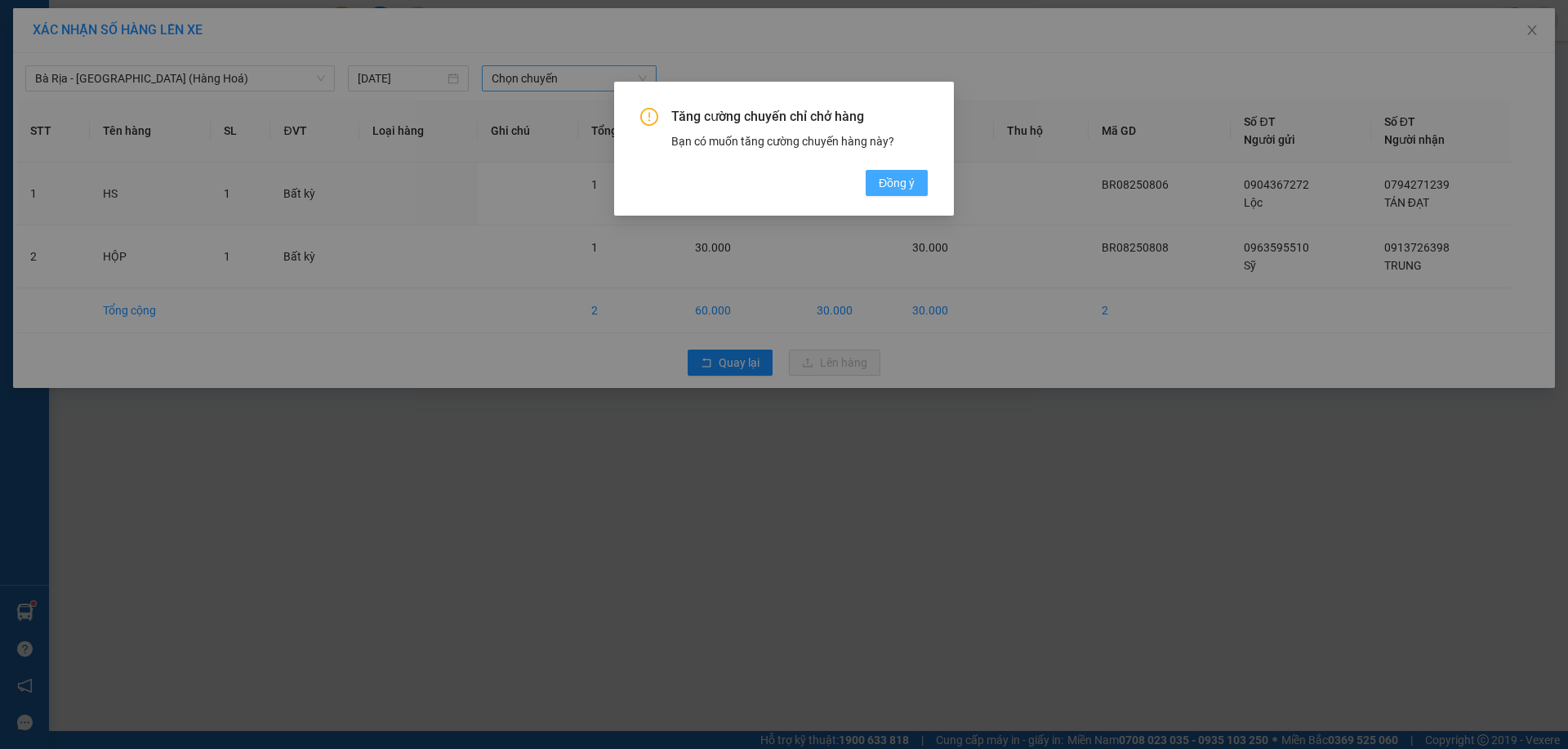
click at [901, 178] on span "Đồng ý" at bounding box center [897, 183] width 36 height 18
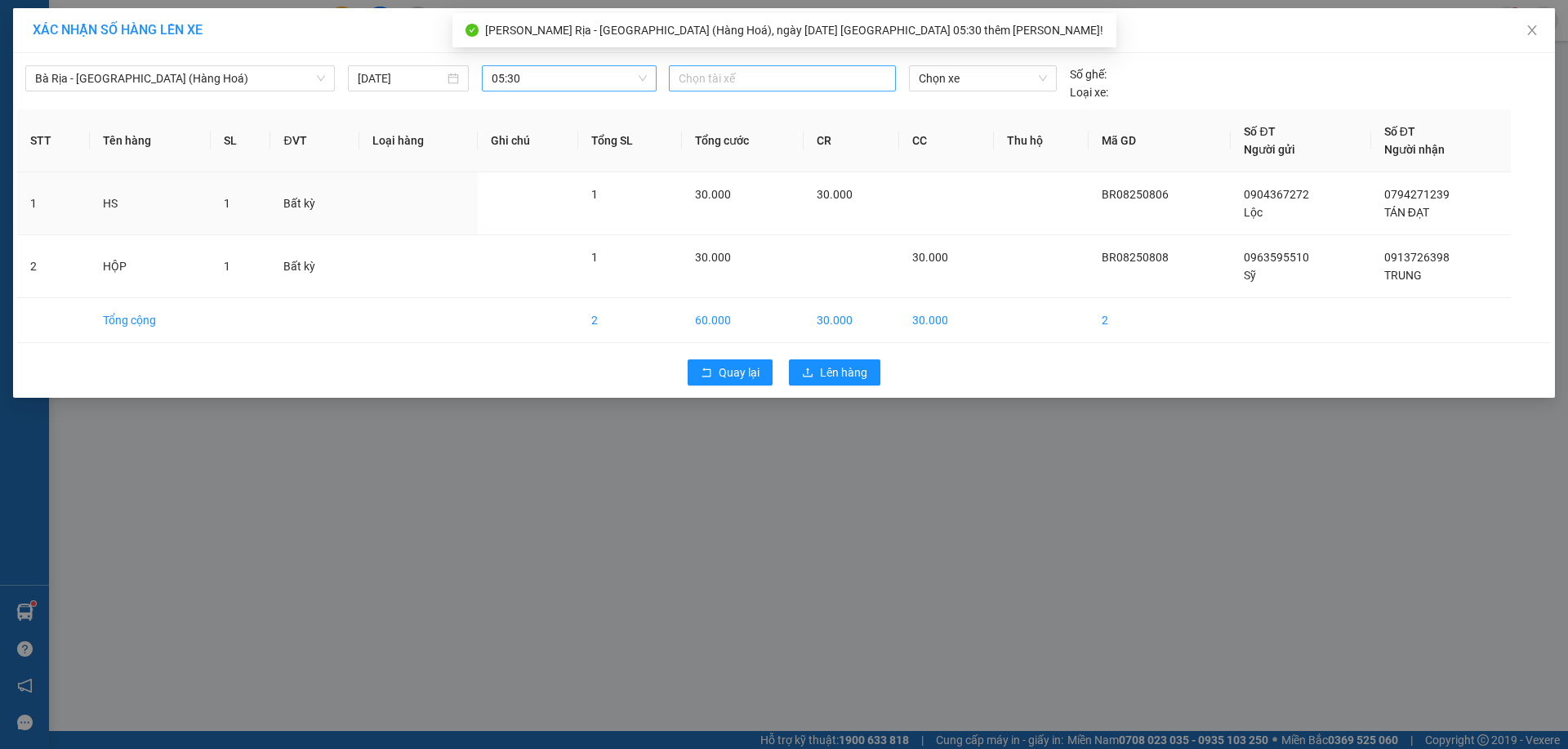
click at [785, 80] on div at bounding box center [783, 78] width 219 height 20
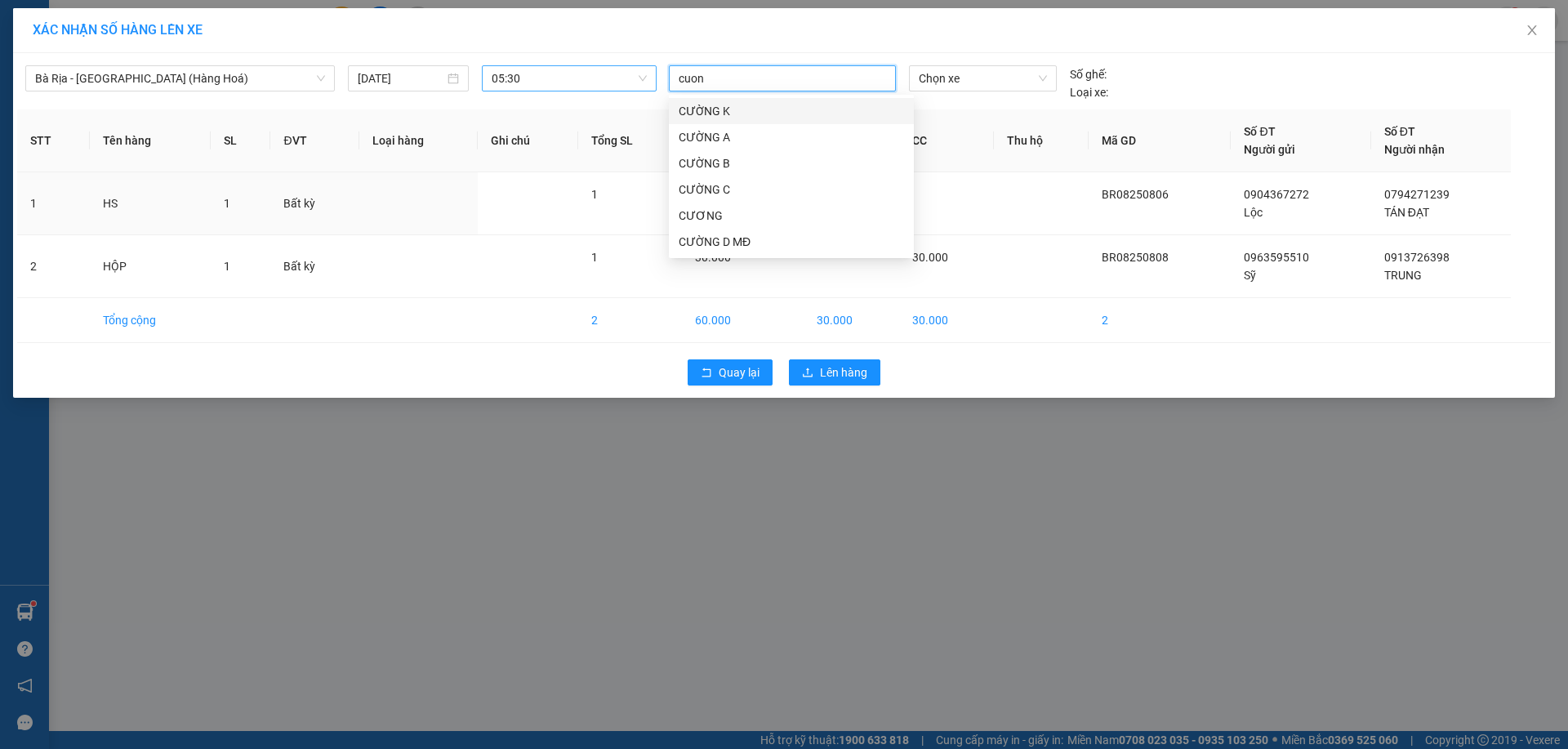
type input "cuong"
click at [716, 243] on div "CƯỜNG D MĐ" at bounding box center [791, 242] width 225 height 18
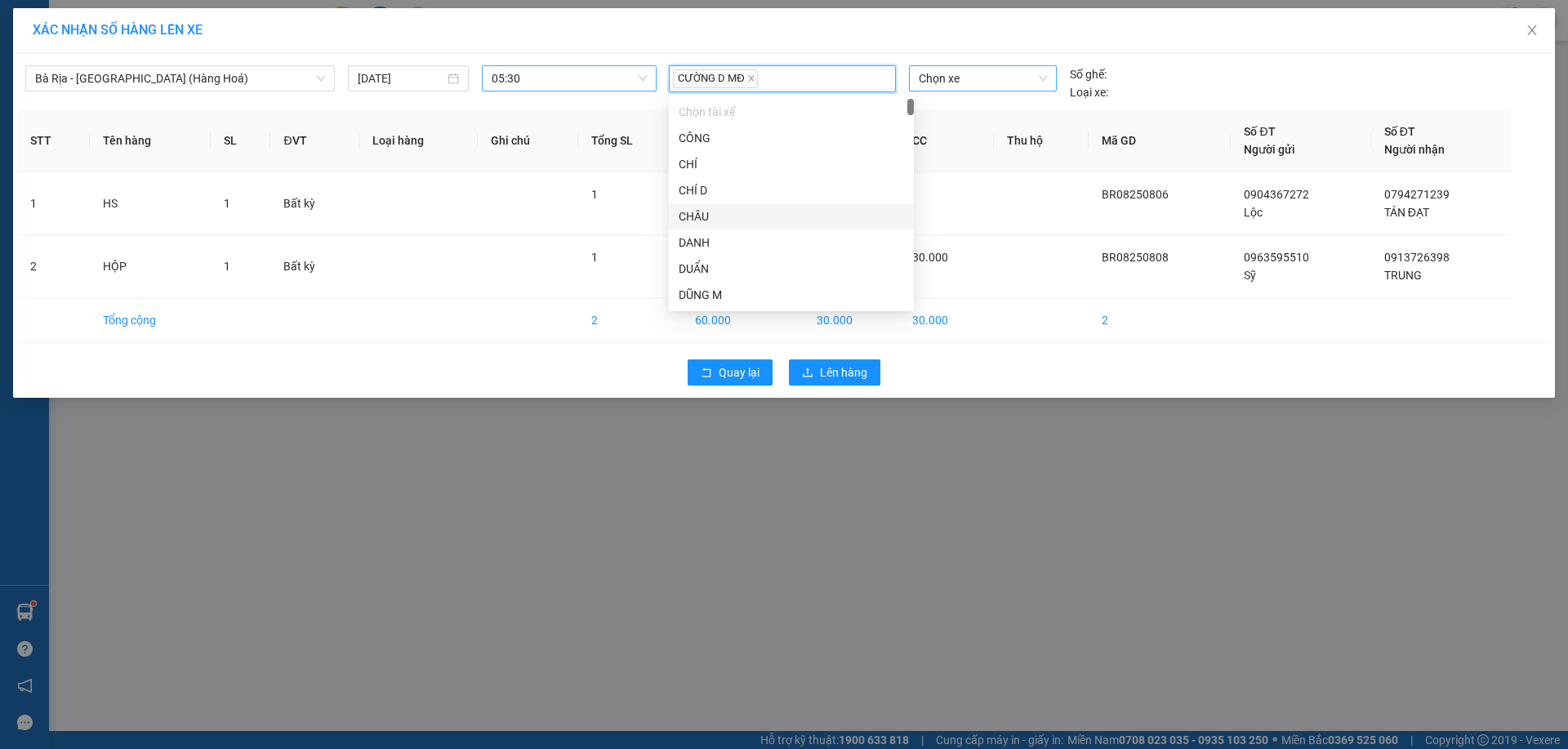
click at [968, 80] on span "Chọn xe" at bounding box center [983, 78] width 127 height 24
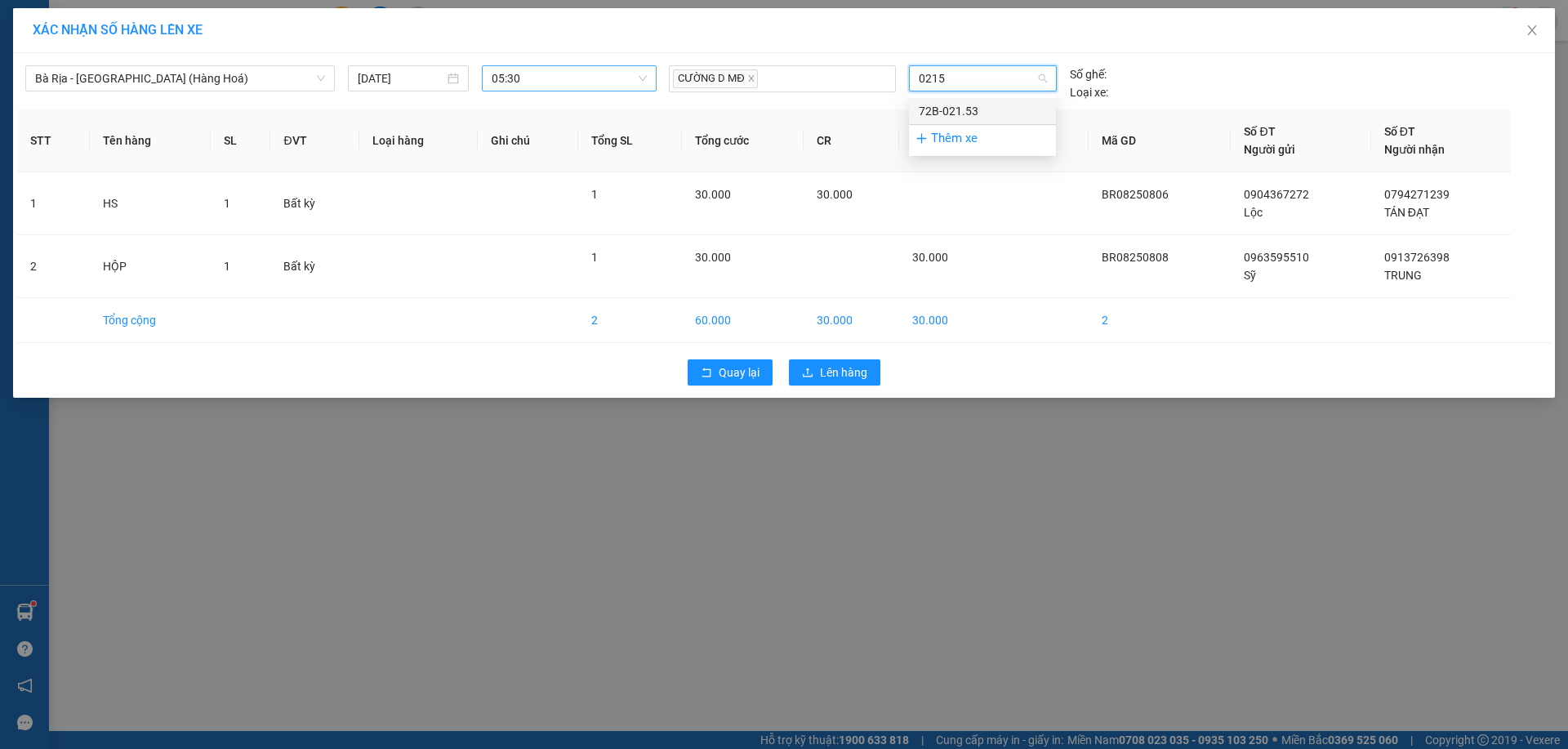
type input "02153"
click at [968, 114] on div "72B-021.53" at bounding box center [983, 111] width 127 height 18
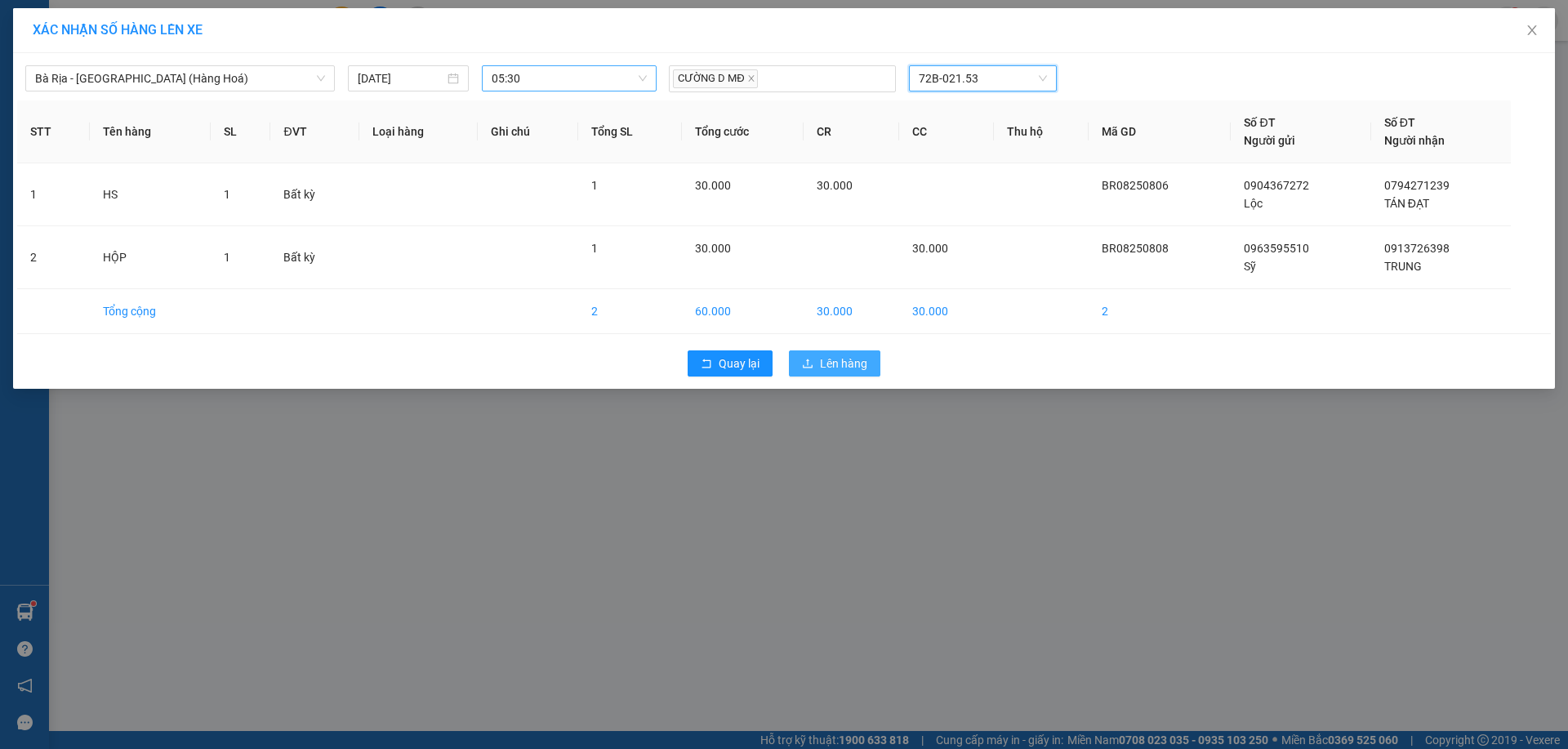
click at [857, 360] on span "Lên hàng" at bounding box center [843, 364] width 48 height 18
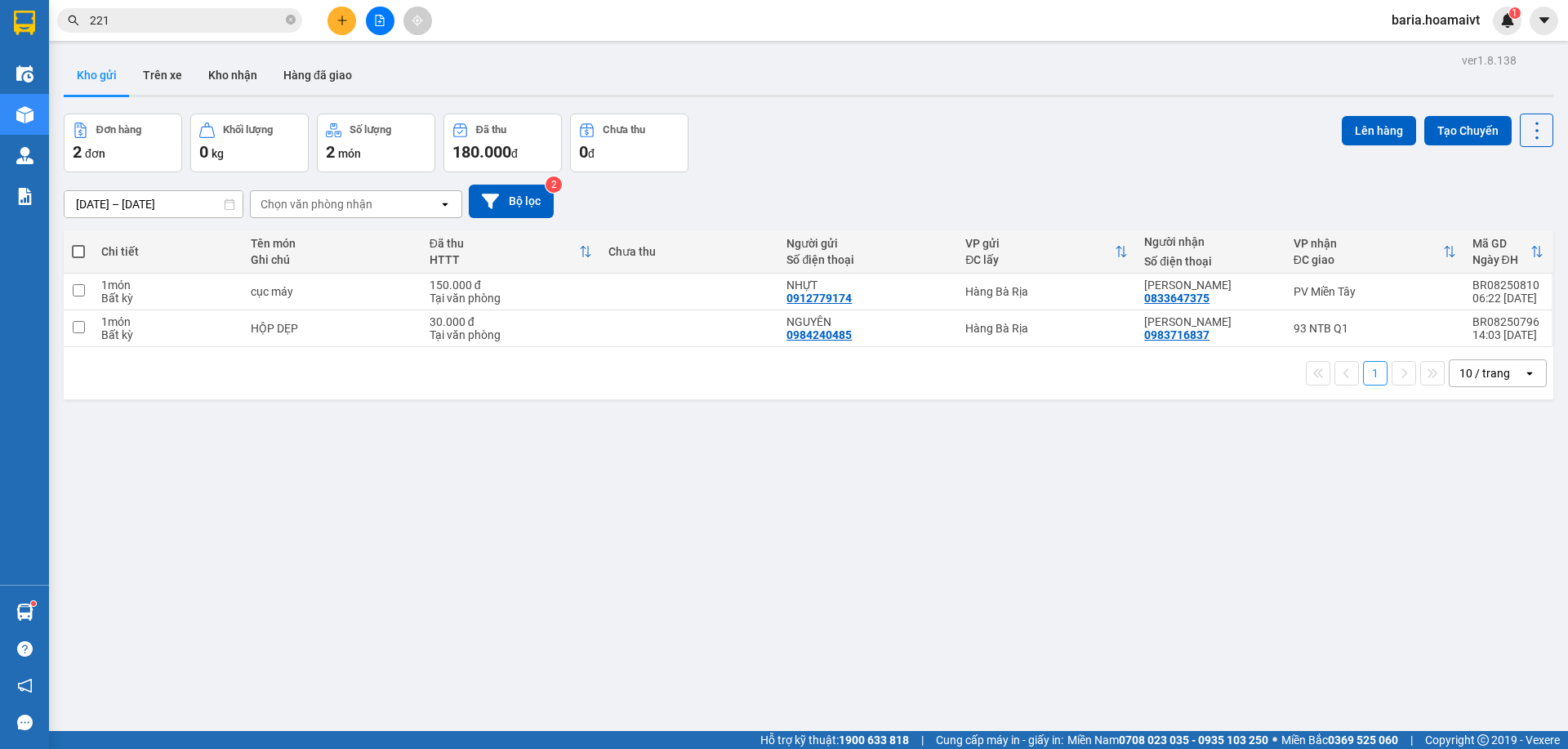
click at [337, 21] on icon "plus" at bounding box center [342, 20] width 12 height 12
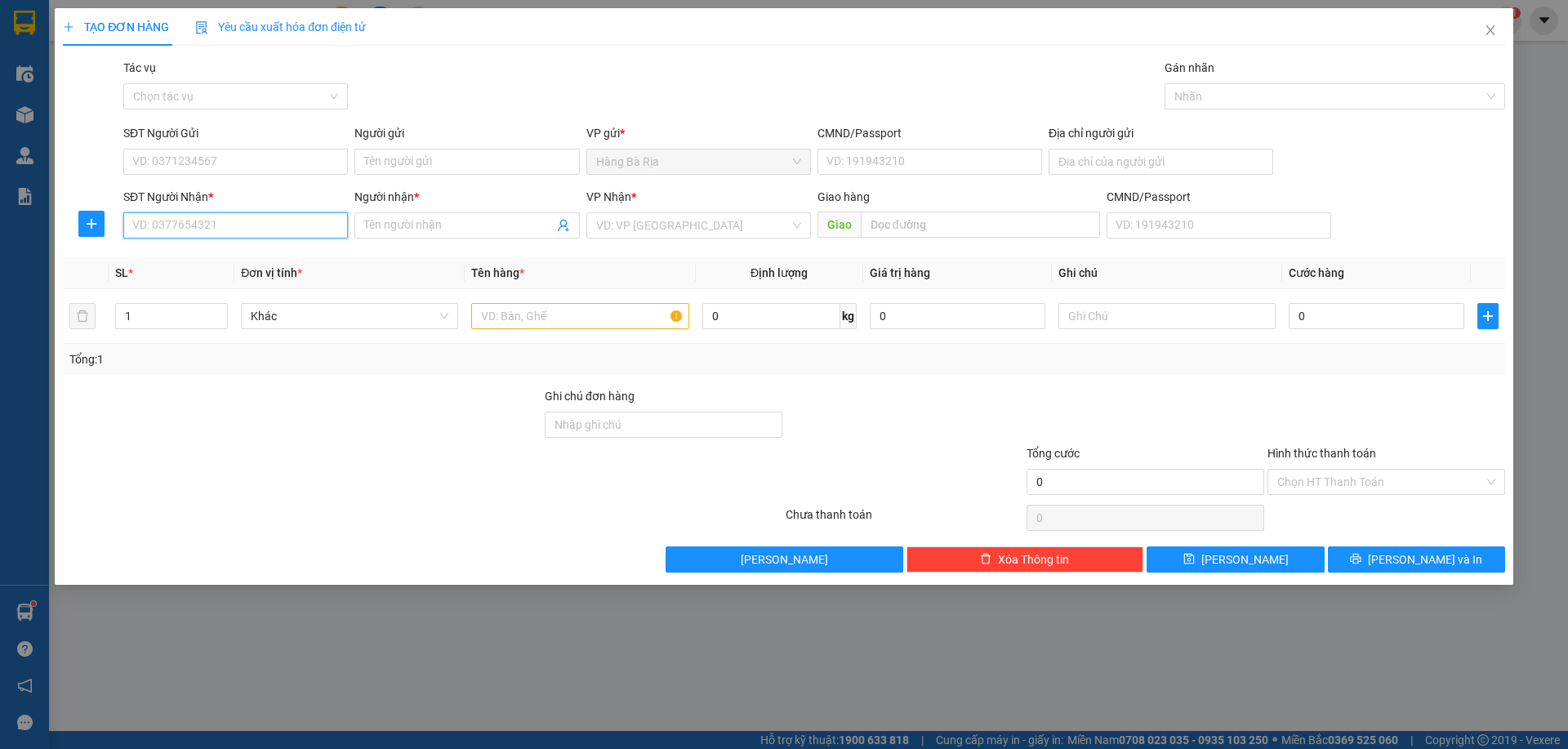
click at [243, 231] on input "SĐT Người Nhận *" at bounding box center [235, 225] width 224 height 26
click at [252, 163] on input "SĐT Người Gửi" at bounding box center [235, 162] width 224 height 26
type input "0909544776"
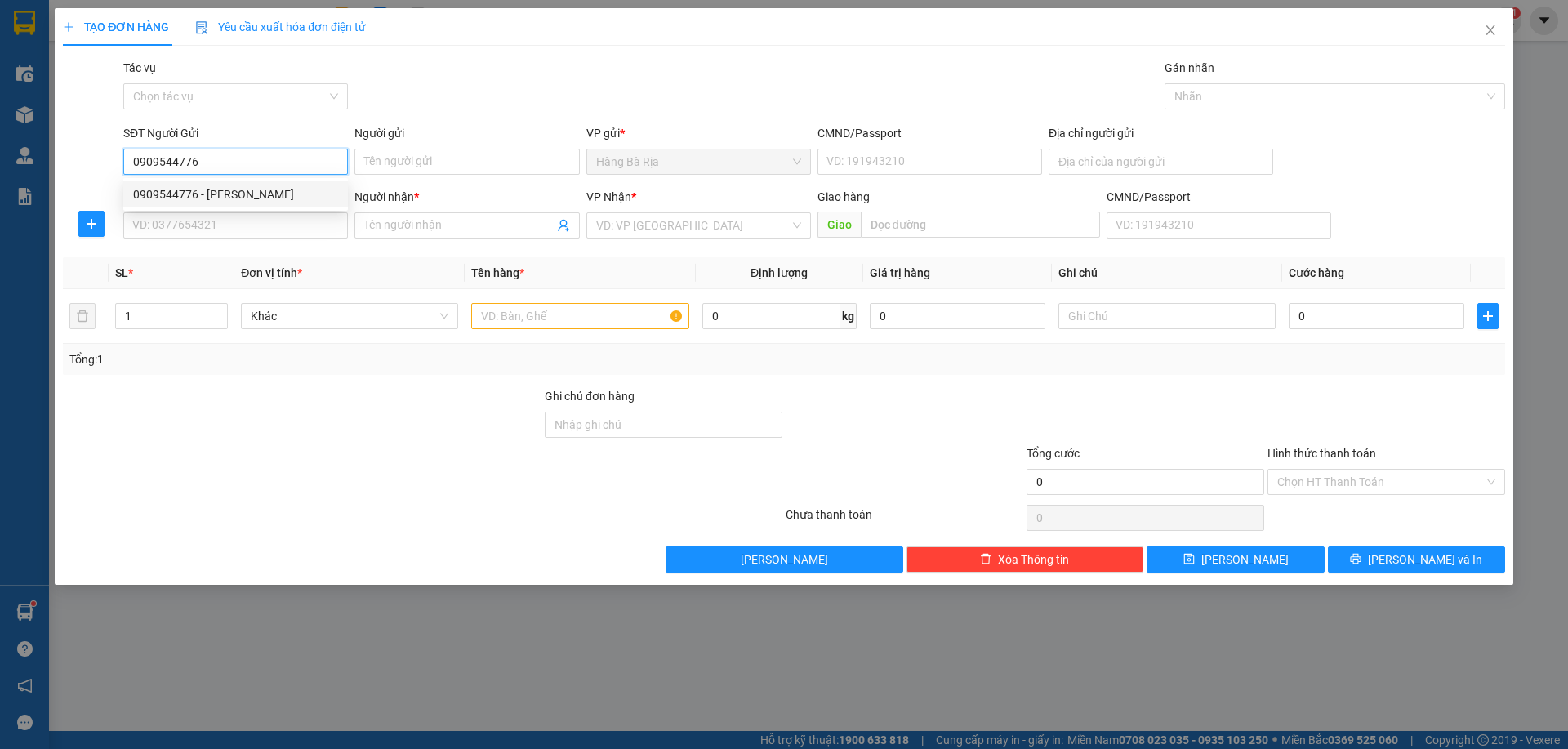
click at [231, 192] on div "0909544776 - [PERSON_NAME]" at bounding box center [235, 195] width 205 height 18
type input "DŨNG"
type input "0903866626"
type input "Hồng"
type input "0909544776"
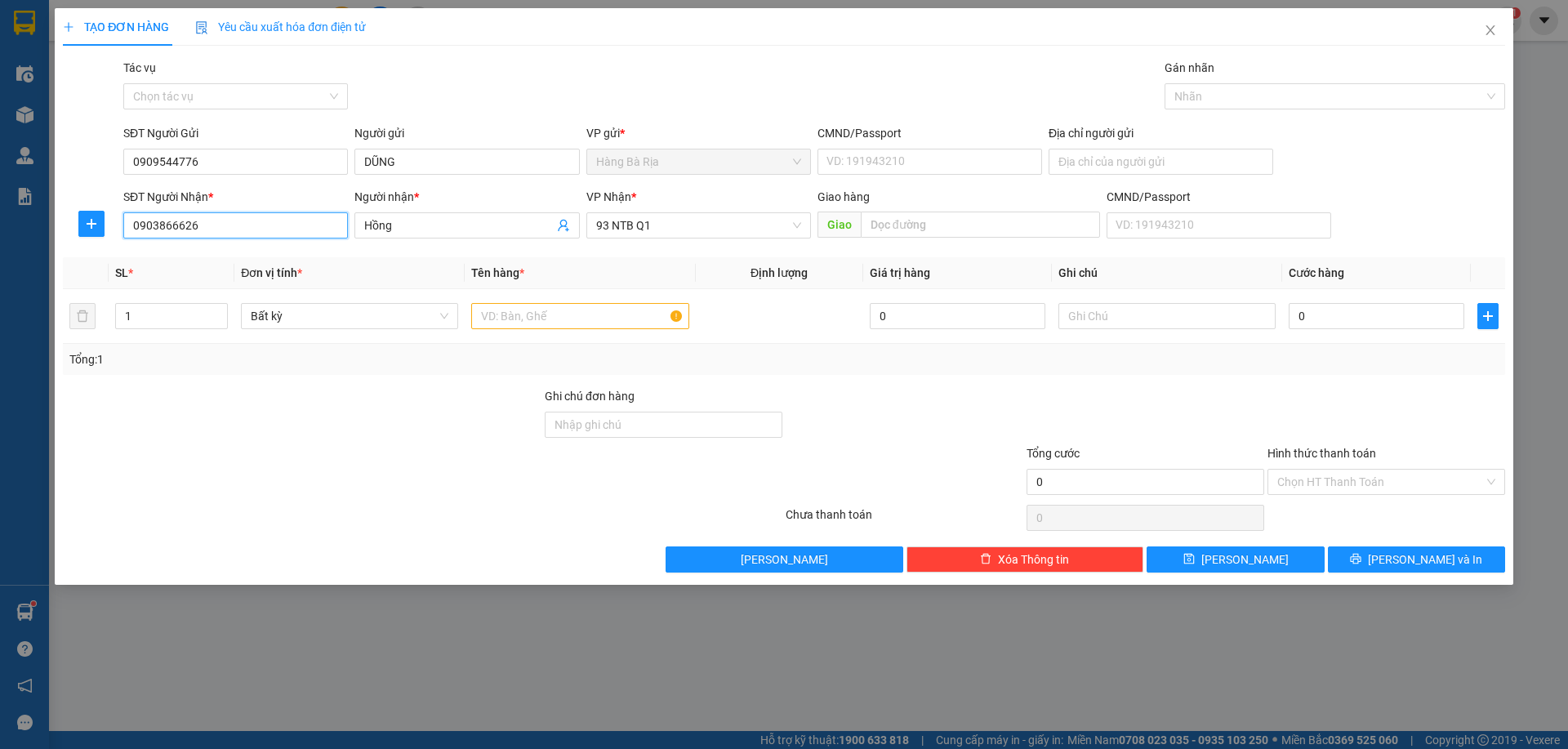
click at [286, 234] on input "0903866626" at bounding box center [235, 225] width 224 height 26
type input "0"
click at [218, 313] on div "0913914055 - TRÂM" at bounding box center [235, 311] width 205 height 18
type input "0913914055"
type input "TRÂM"
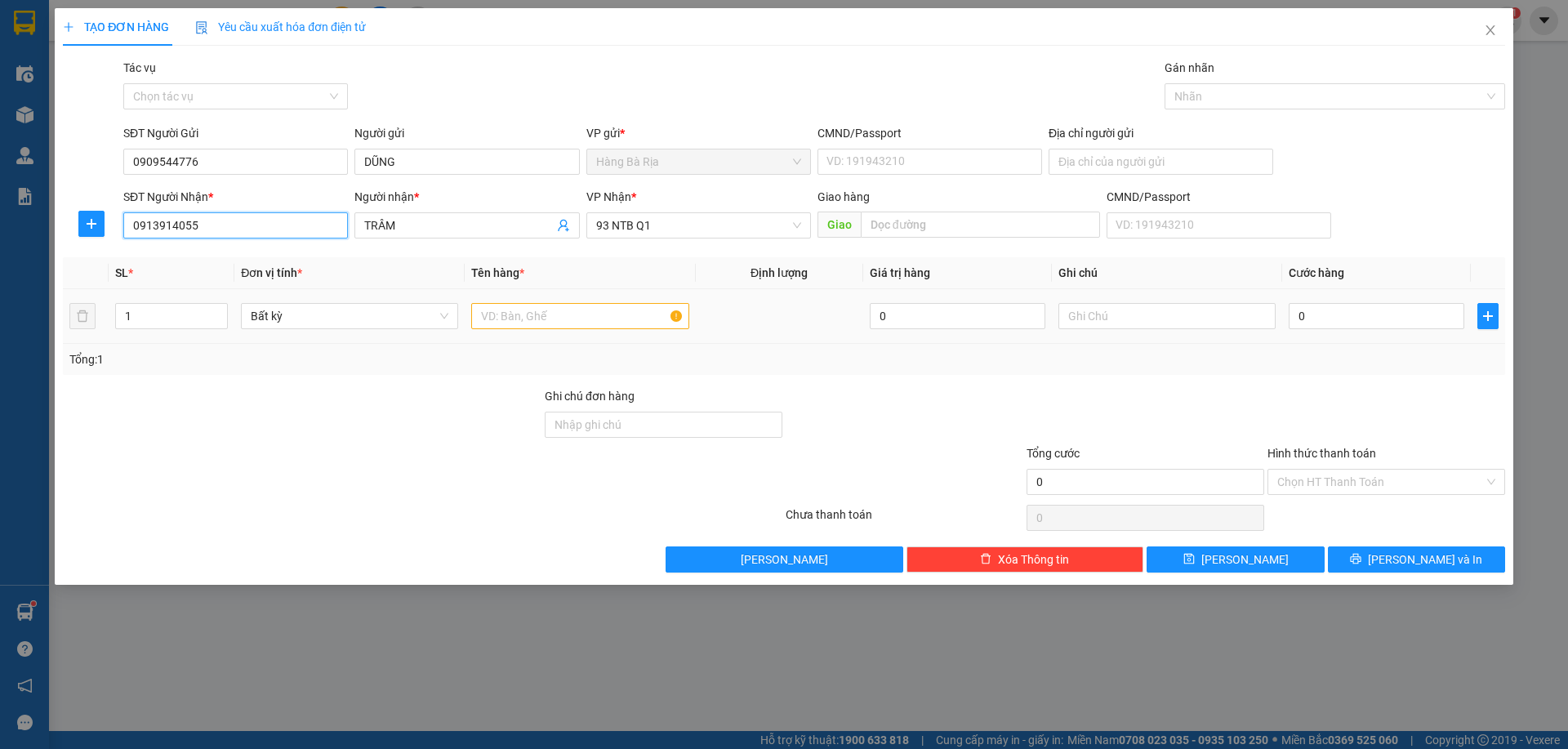
type input "0913914055"
click at [603, 313] on input "text" at bounding box center [580, 316] width 217 height 26
type input "hộp"
click at [1135, 326] on input "text" at bounding box center [1167, 316] width 217 height 26
type input "d"
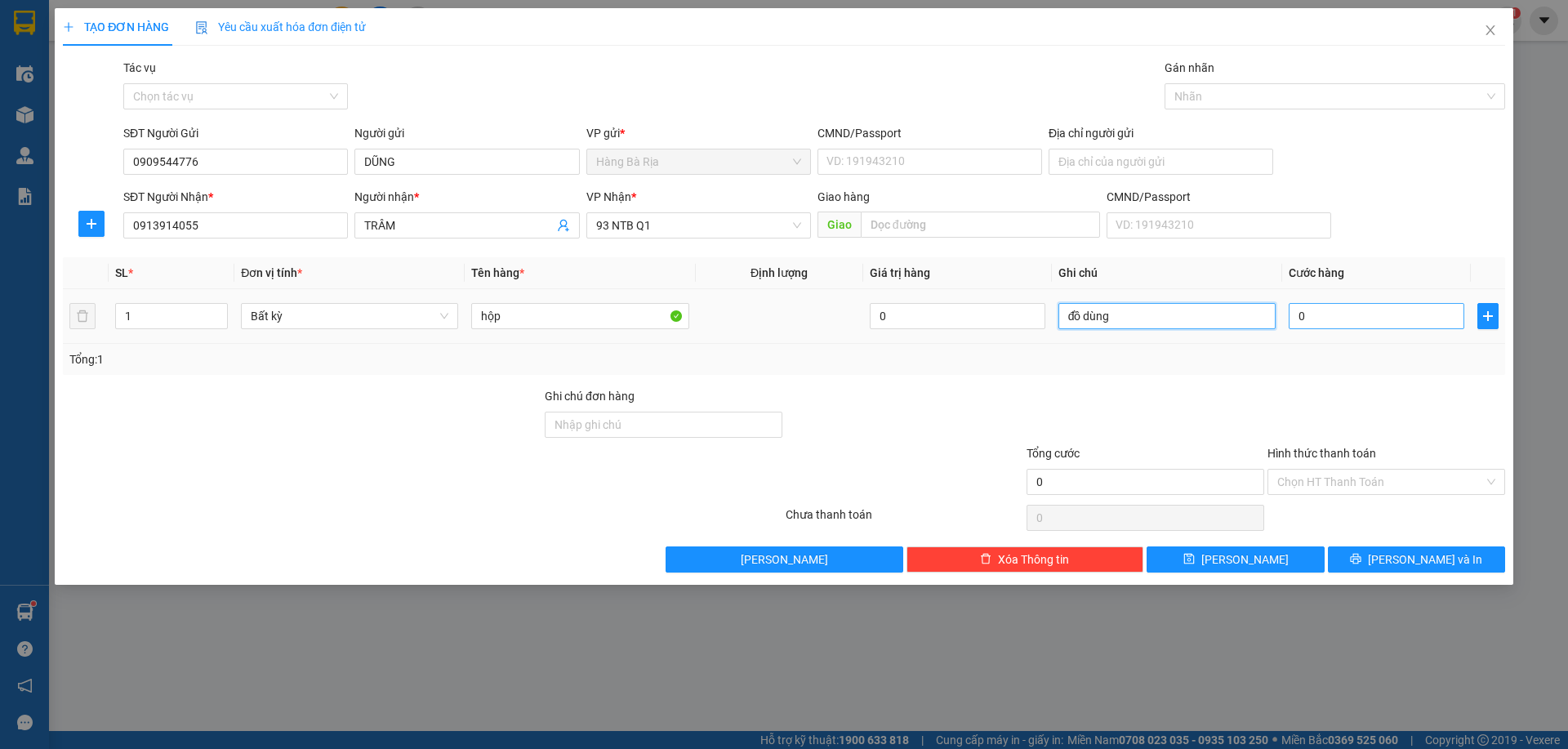
type input "đồ dùng"
click at [1400, 310] on input "0" at bounding box center [1377, 316] width 176 height 26
type input "3"
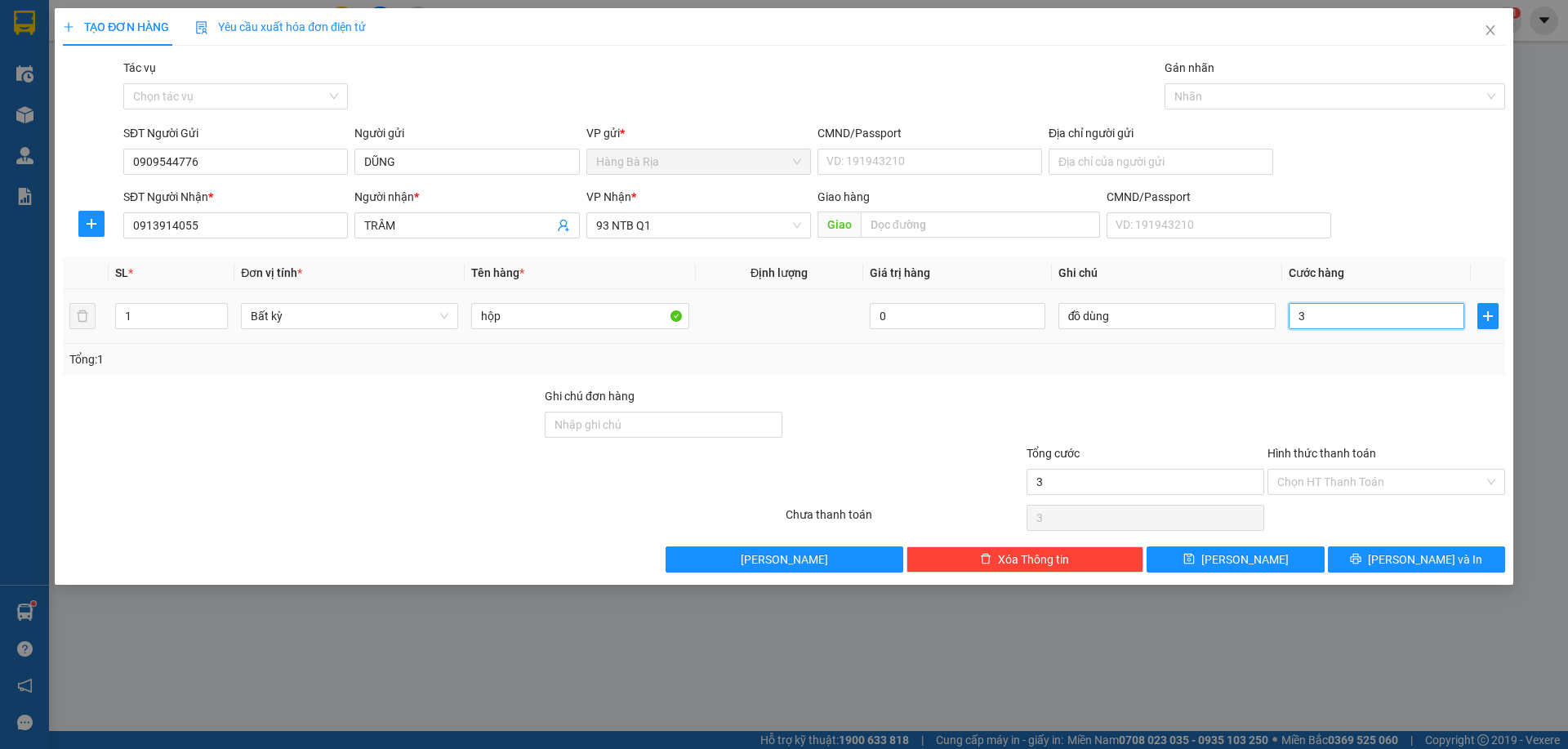
type input "30"
click at [1338, 474] on input "Hình thức thanh toán" at bounding box center [1380, 481] width 206 height 24
type input "30.000"
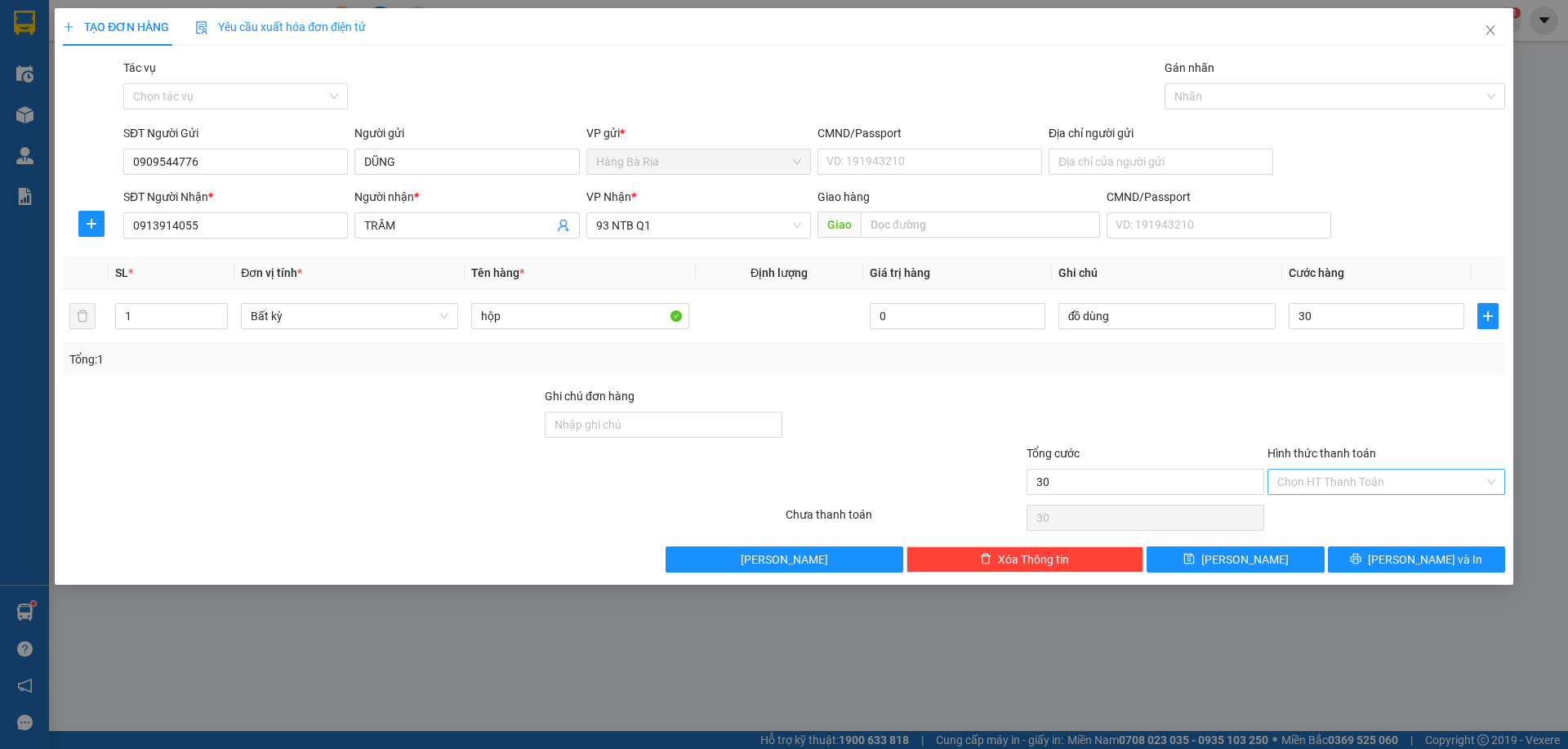
type input "30.000"
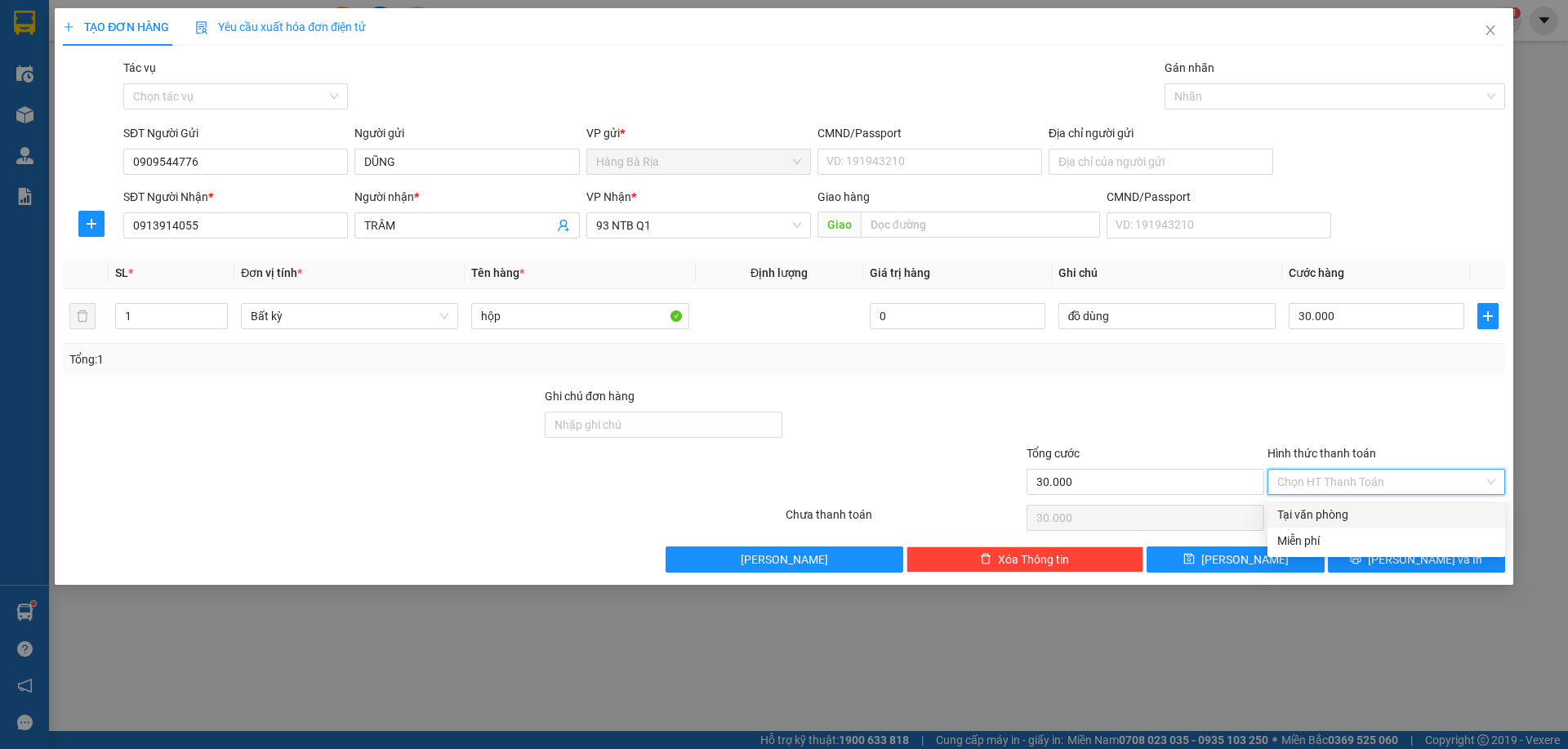
click at [1310, 516] on div "Tại văn phòng" at bounding box center [1386, 515] width 218 height 18
type input "0"
click at [1364, 557] on button "[PERSON_NAME] và In" at bounding box center [1415, 560] width 177 height 26
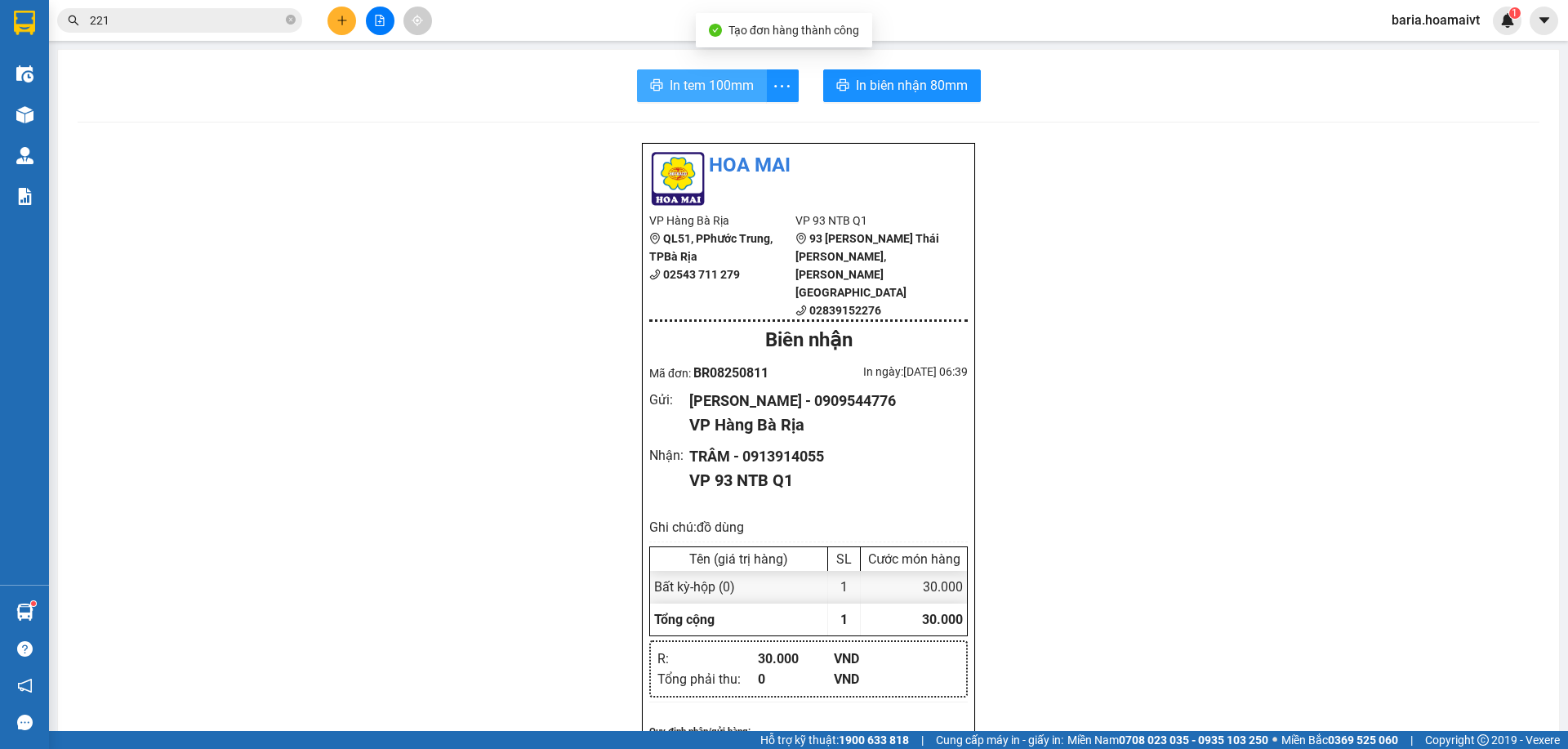
click at [670, 81] on span "In tem 100mm" at bounding box center [712, 85] width 84 height 21
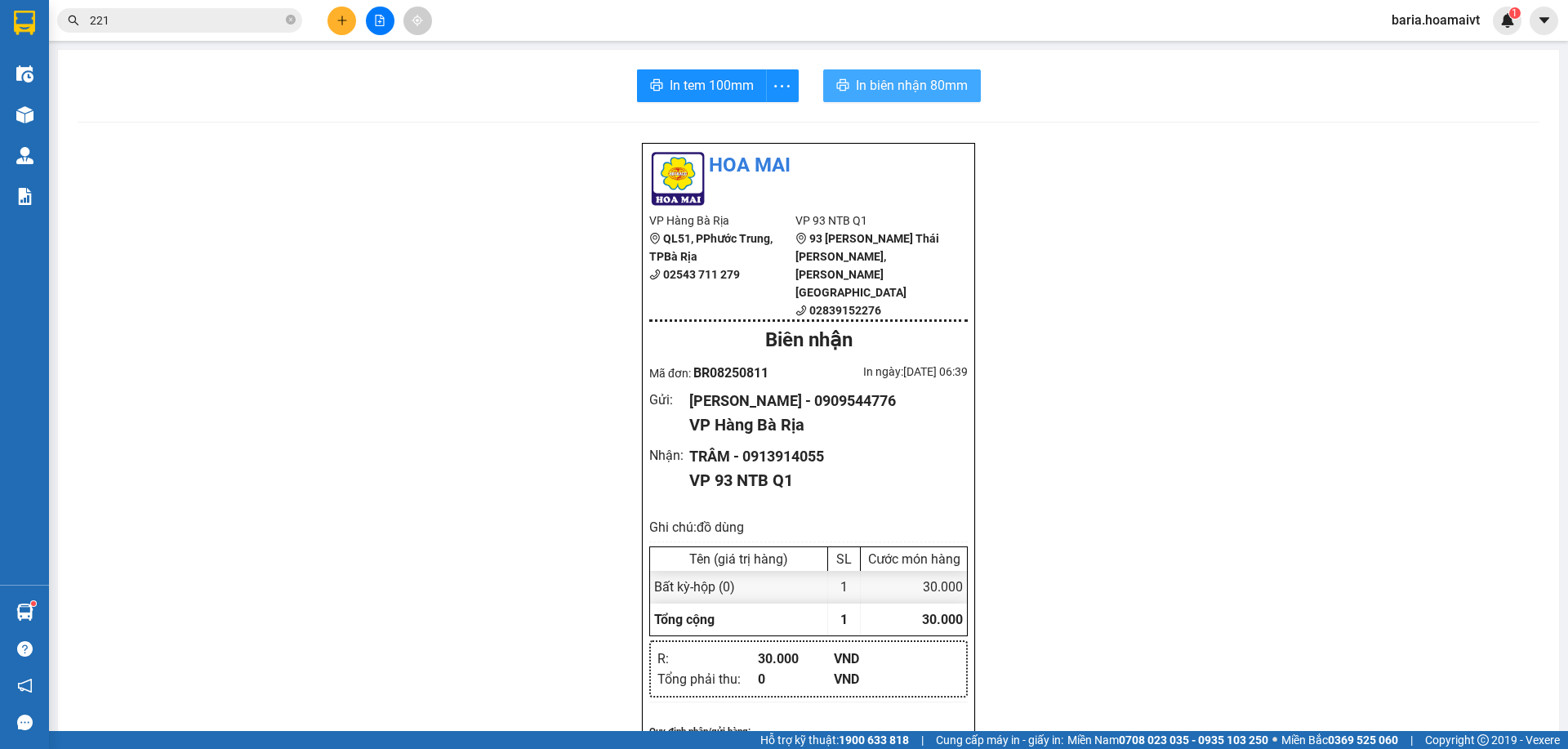
click at [901, 80] on span "In biên nhận 80mm" at bounding box center [911, 85] width 112 height 21
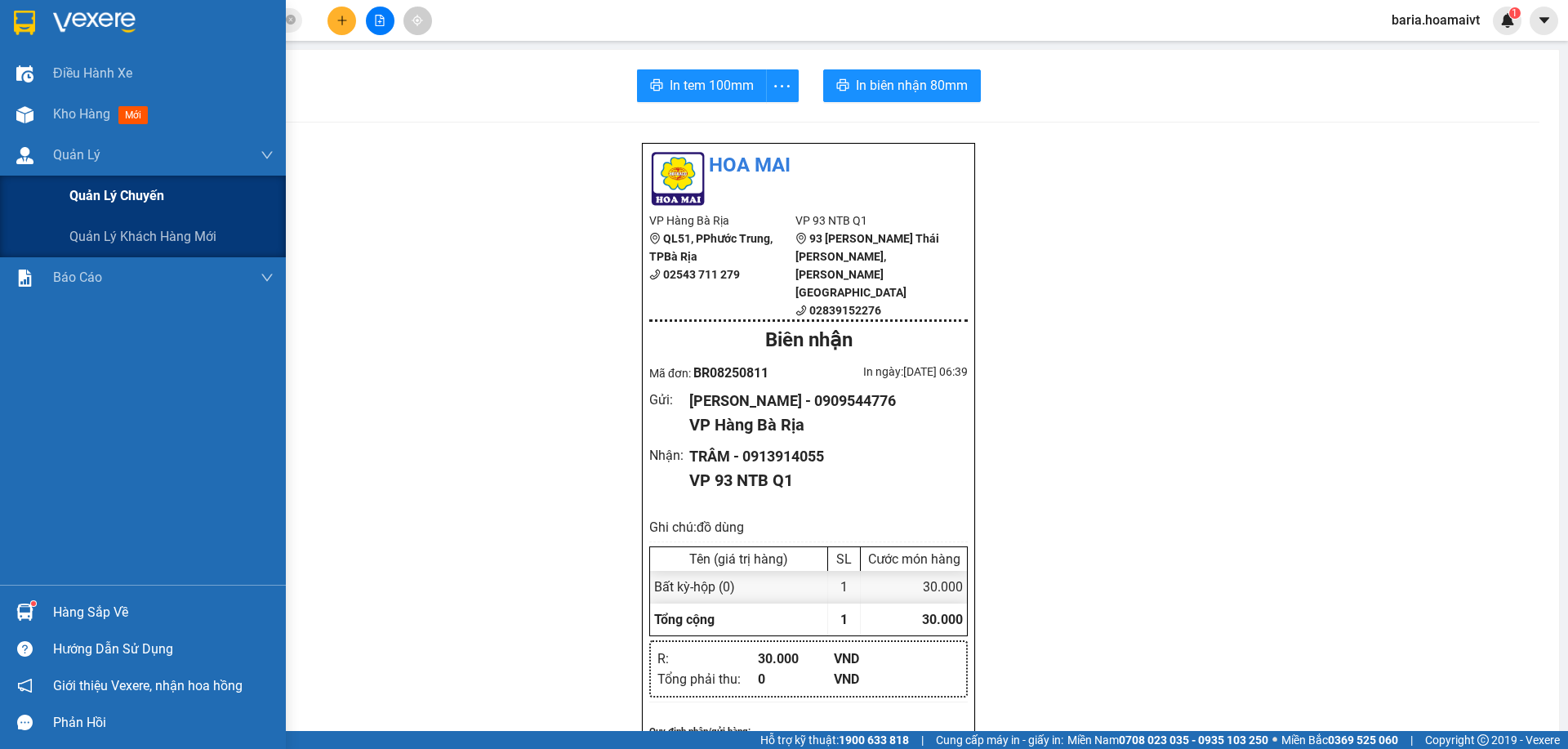
click at [112, 195] on span "Quản lý chuyến" at bounding box center [117, 196] width 95 height 21
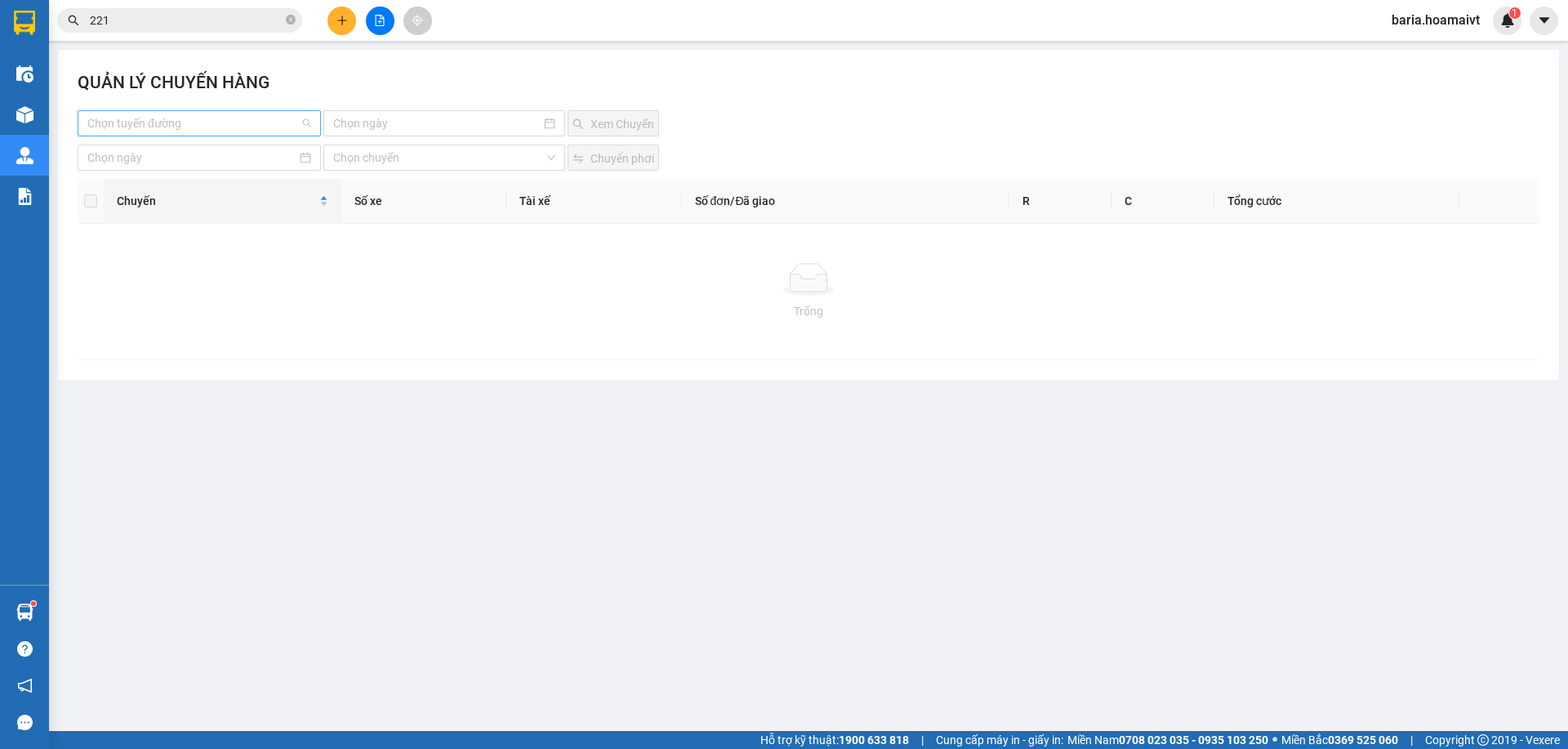
click at [224, 114] on input "search" at bounding box center [193, 123] width 213 height 24
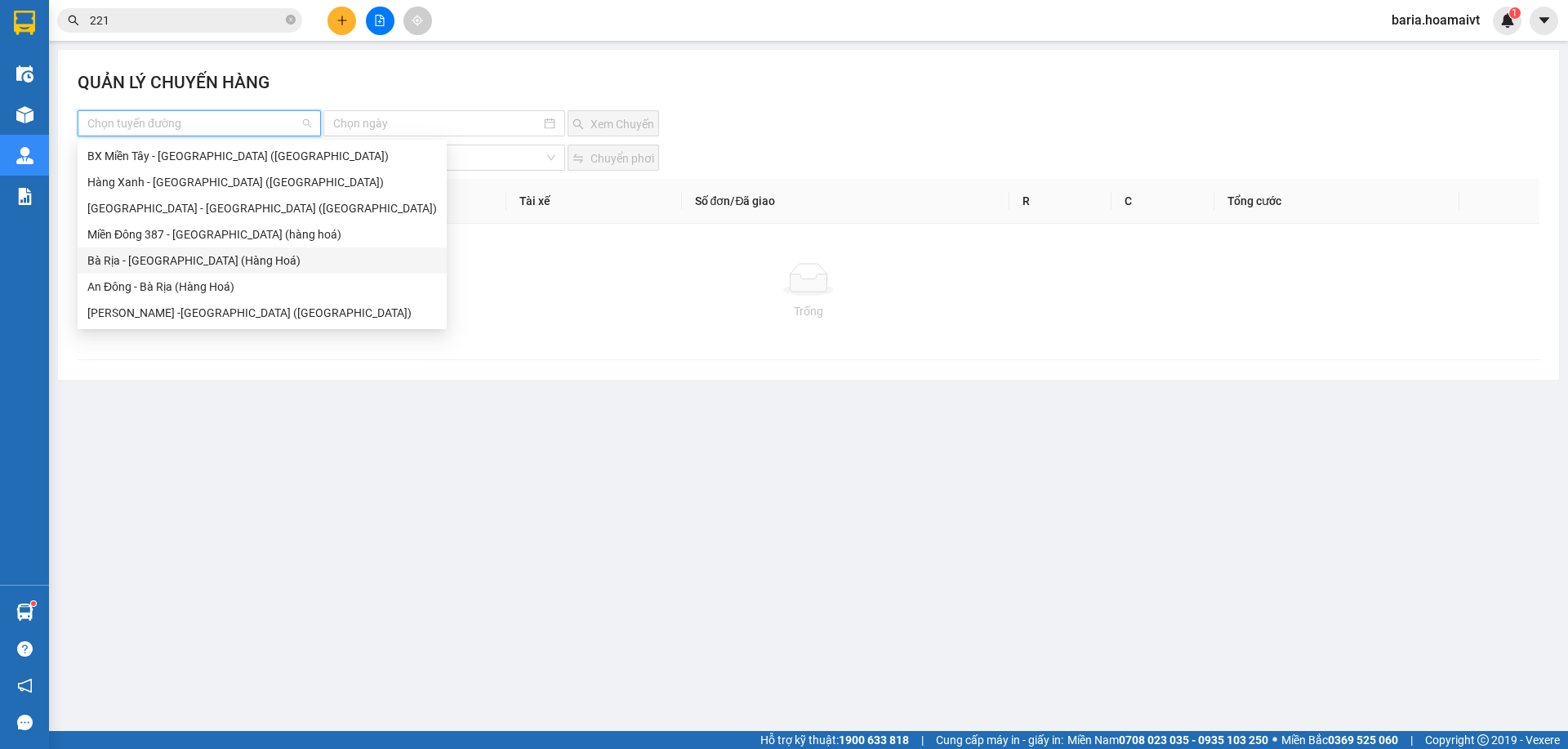
drag, startPoint x: 164, startPoint y: 264, endPoint x: 379, endPoint y: 178, distance: 231.6
click at [165, 264] on div "Bà Rịa - [GEOGRAPHIC_DATA] (Hàng Hoá)" at bounding box center [261, 260] width 349 height 18
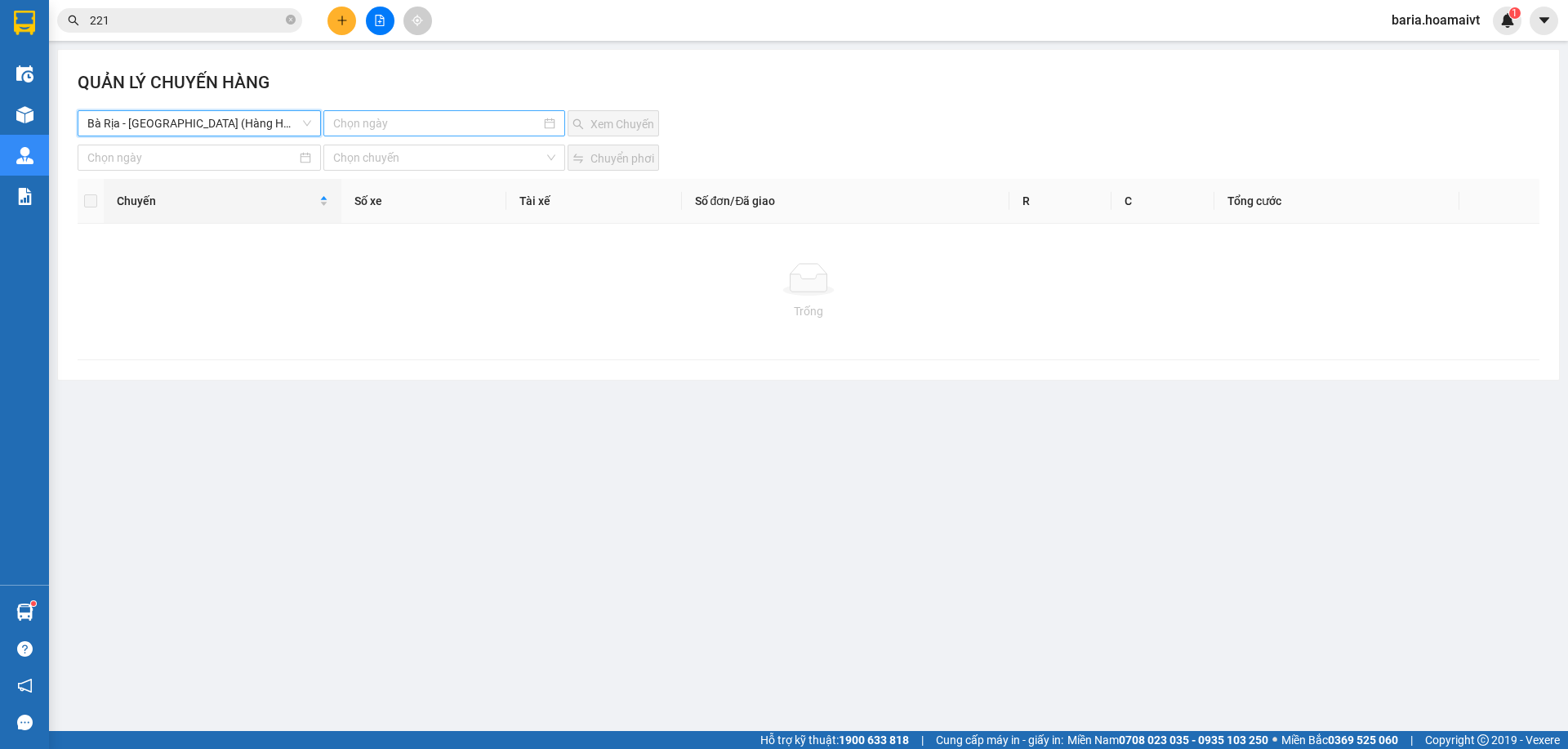
click at [393, 125] on input at bounding box center [436, 123] width 206 height 18
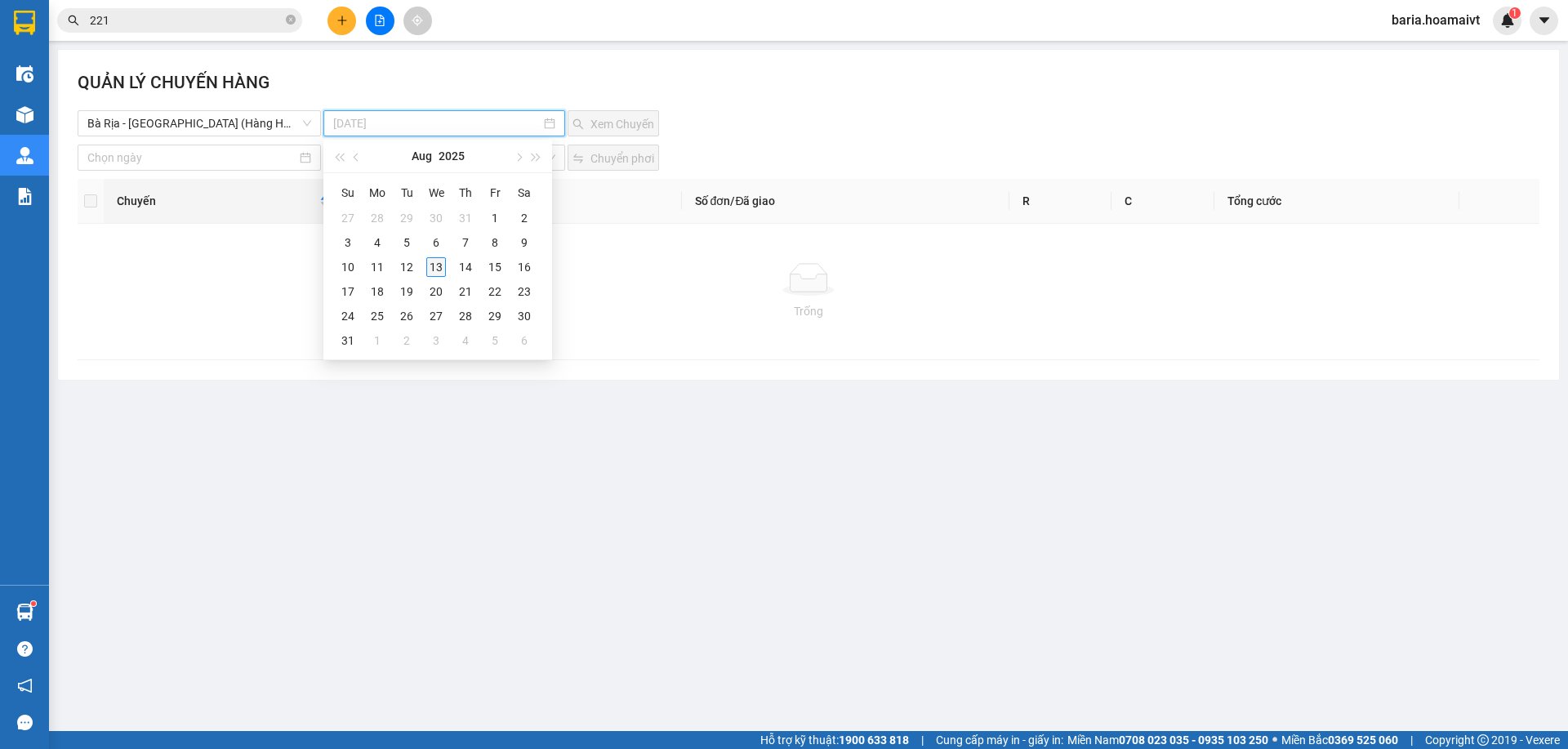
click at [433, 268] on div "13" at bounding box center [436, 268] width 20 height 20
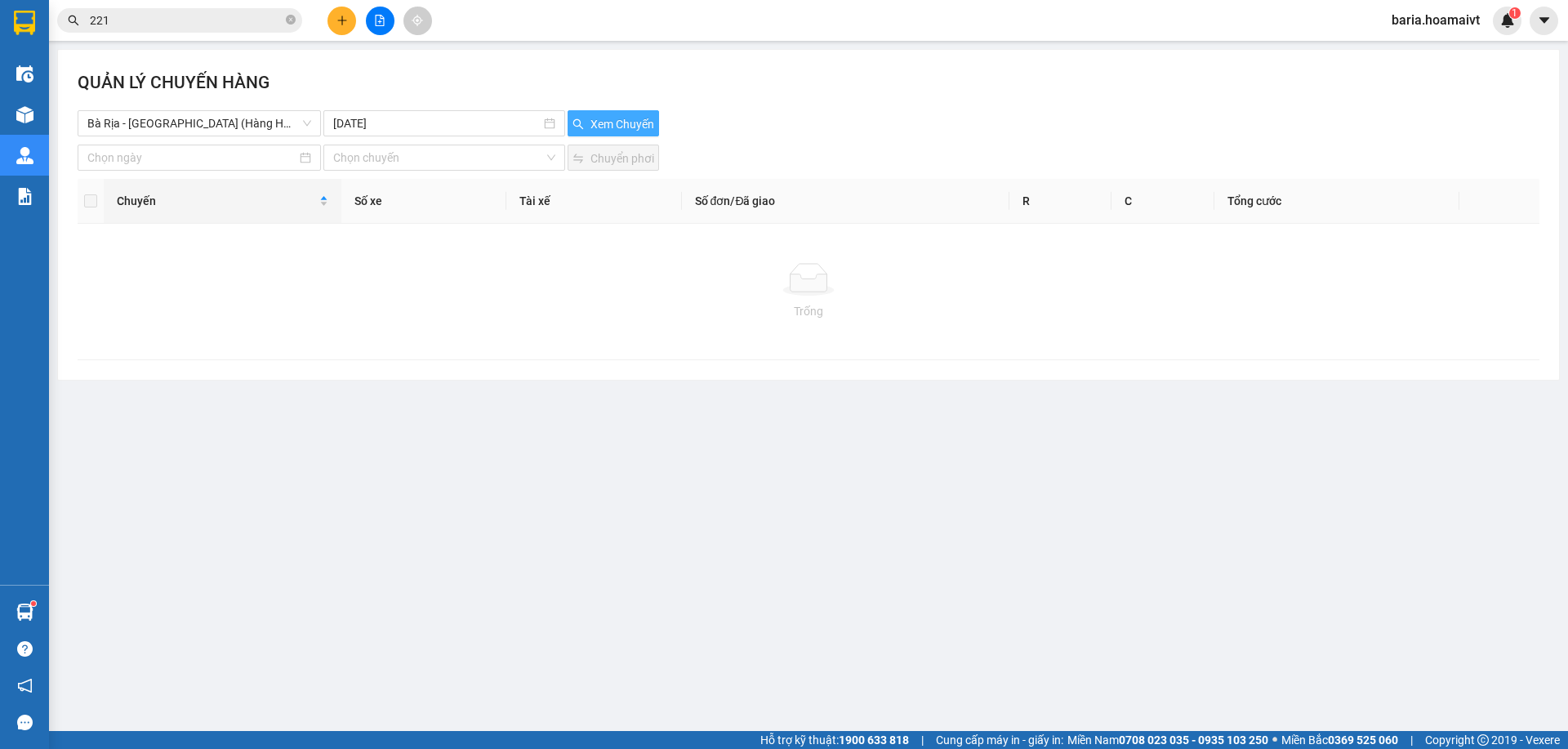
click at [612, 125] on span "Xem Chuyến" at bounding box center [622, 124] width 64 height 18
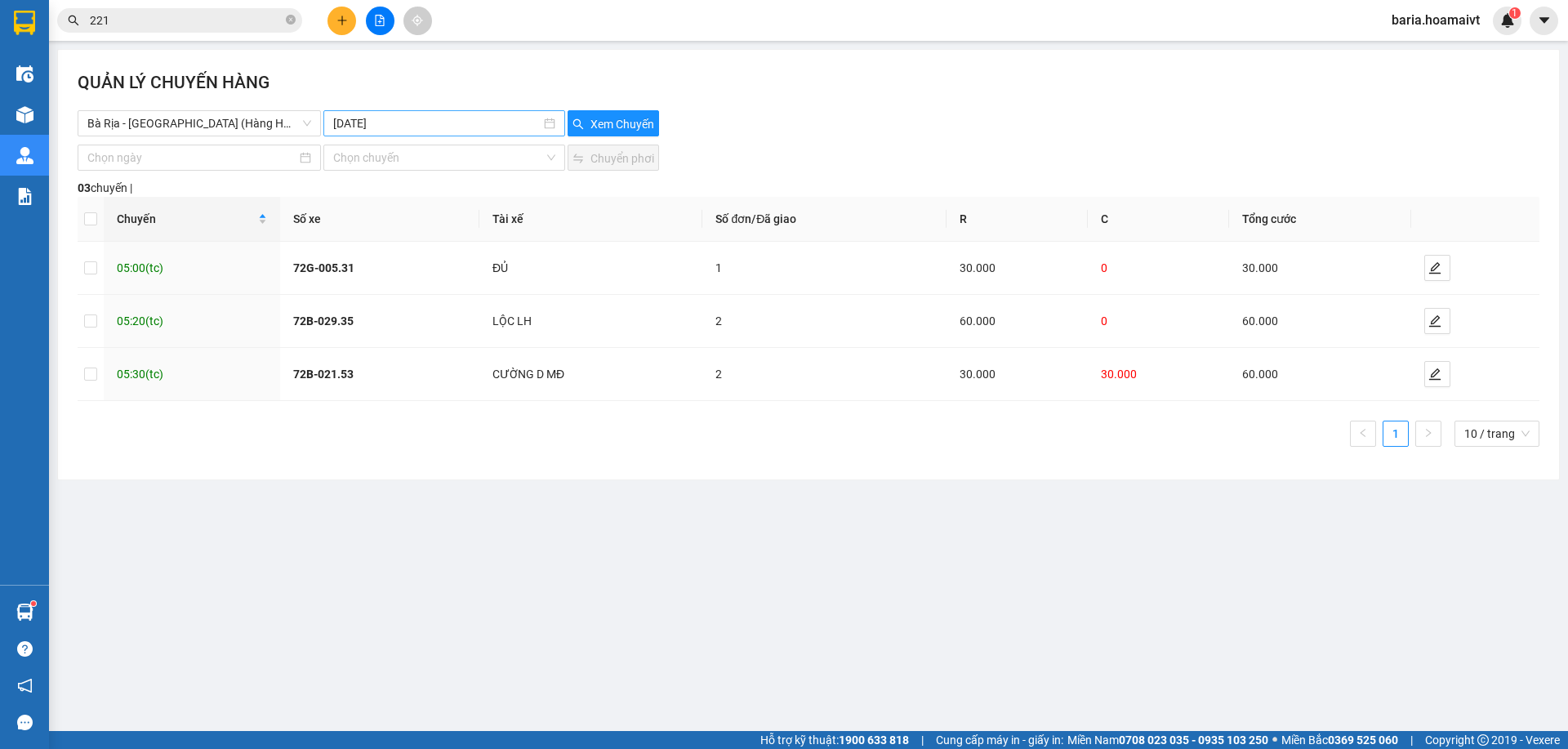
click at [396, 113] on div "[DATE]" at bounding box center [443, 123] width 241 height 26
type input "[DATE]"
click at [403, 271] on div "12" at bounding box center [407, 268] width 20 height 20
click at [620, 118] on span "Xem Chuyến" at bounding box center [622, 124] width 64 height 18
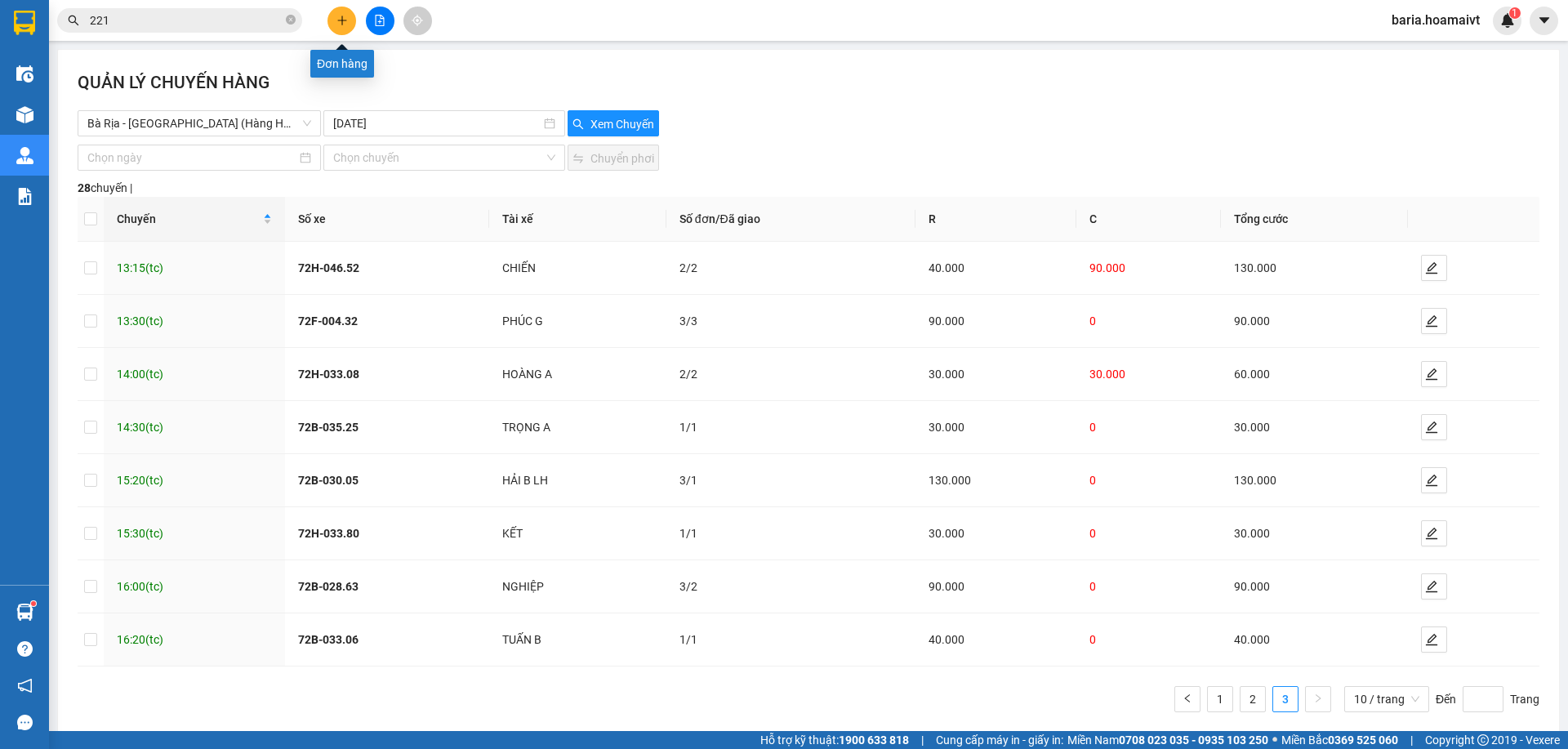
click at [348, 15] on button at bounding box center [342, 21] width 29 height 29
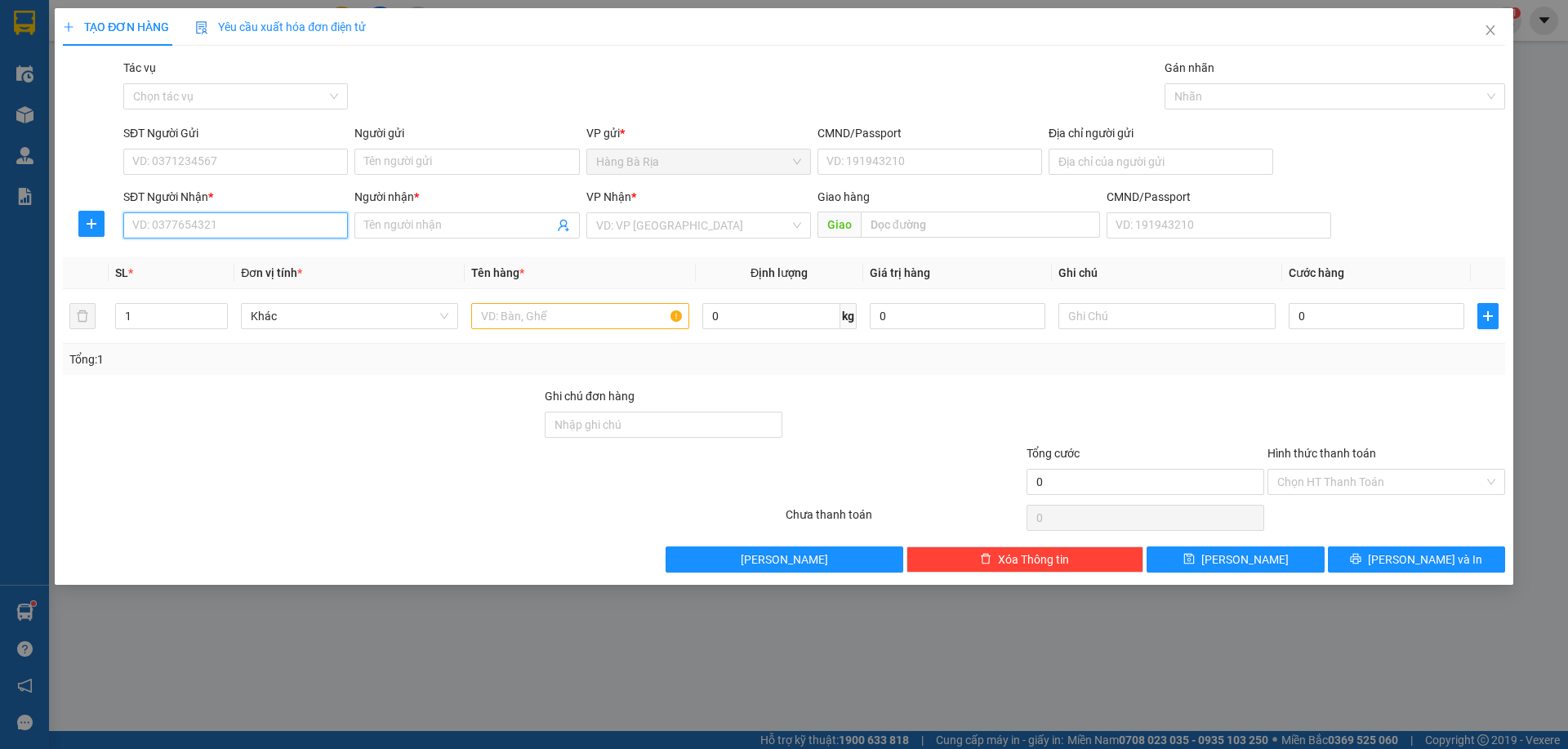
click at [269, 229] on input "SĐT Người Nhận *" at bounding box center [235, 225] width 224 height 26
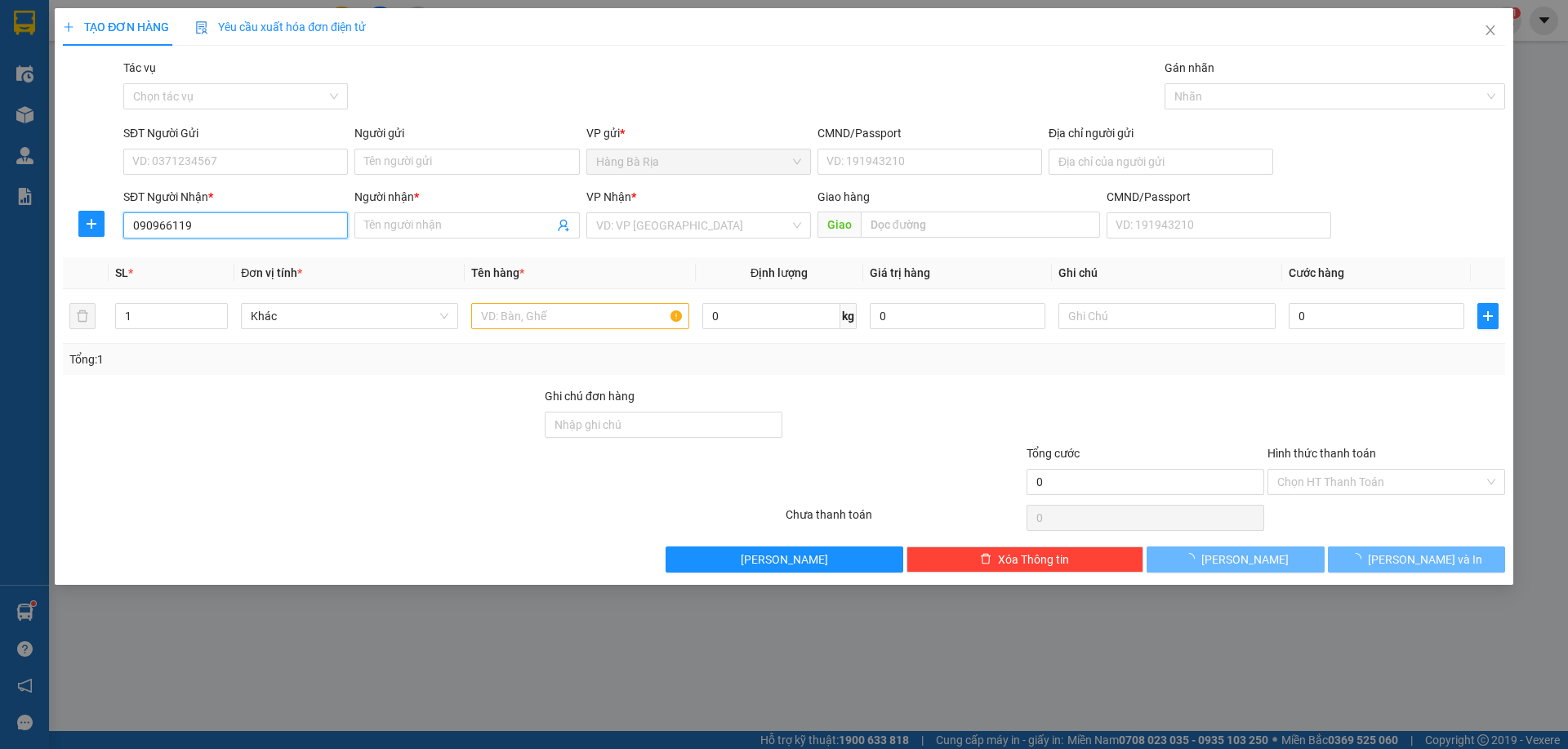
type input "0909661199"
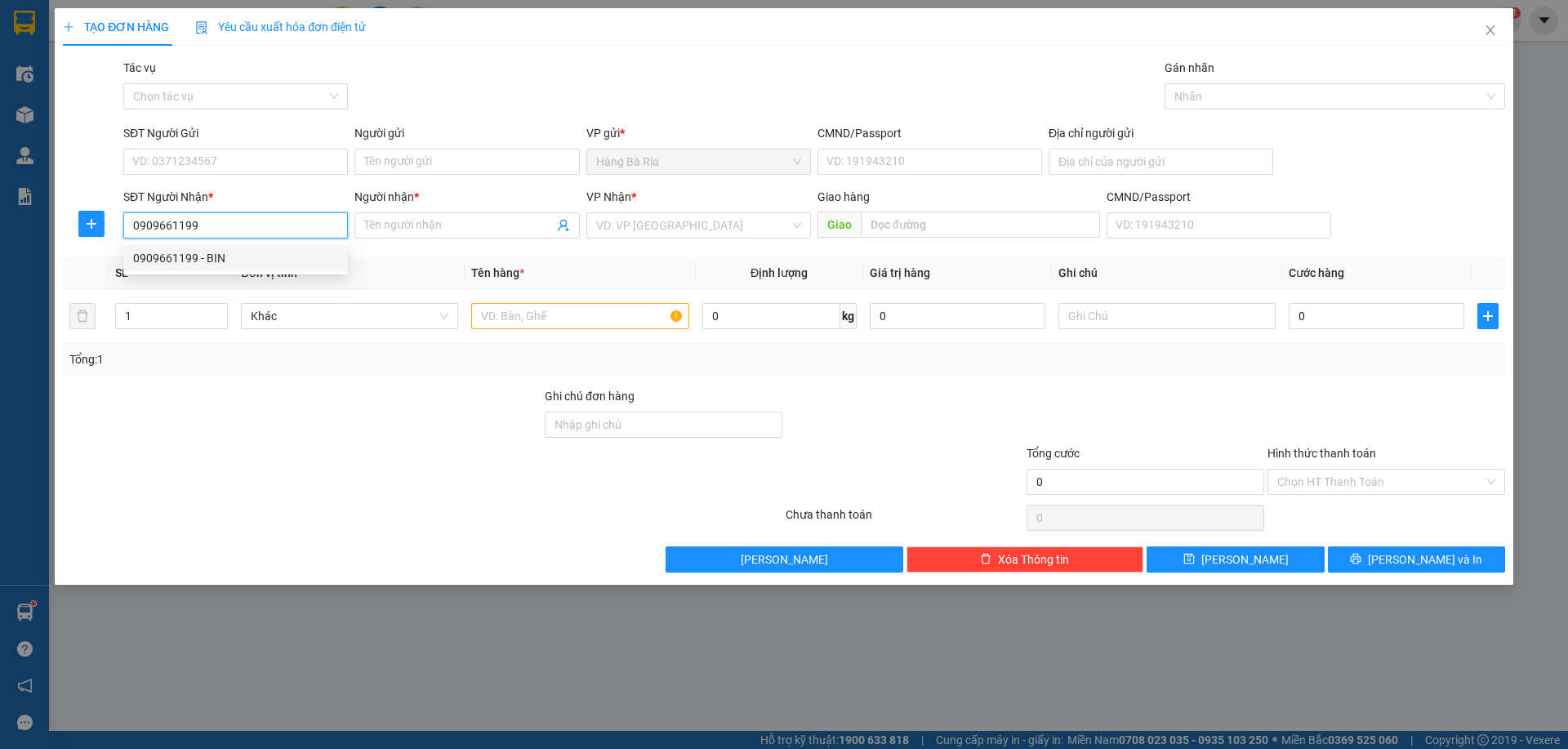
click at [204, 258] on div "0909661199 - BIN" at bounding box center [235, 258] width 205 height 18
type input "BIN"
type input "0909661199"
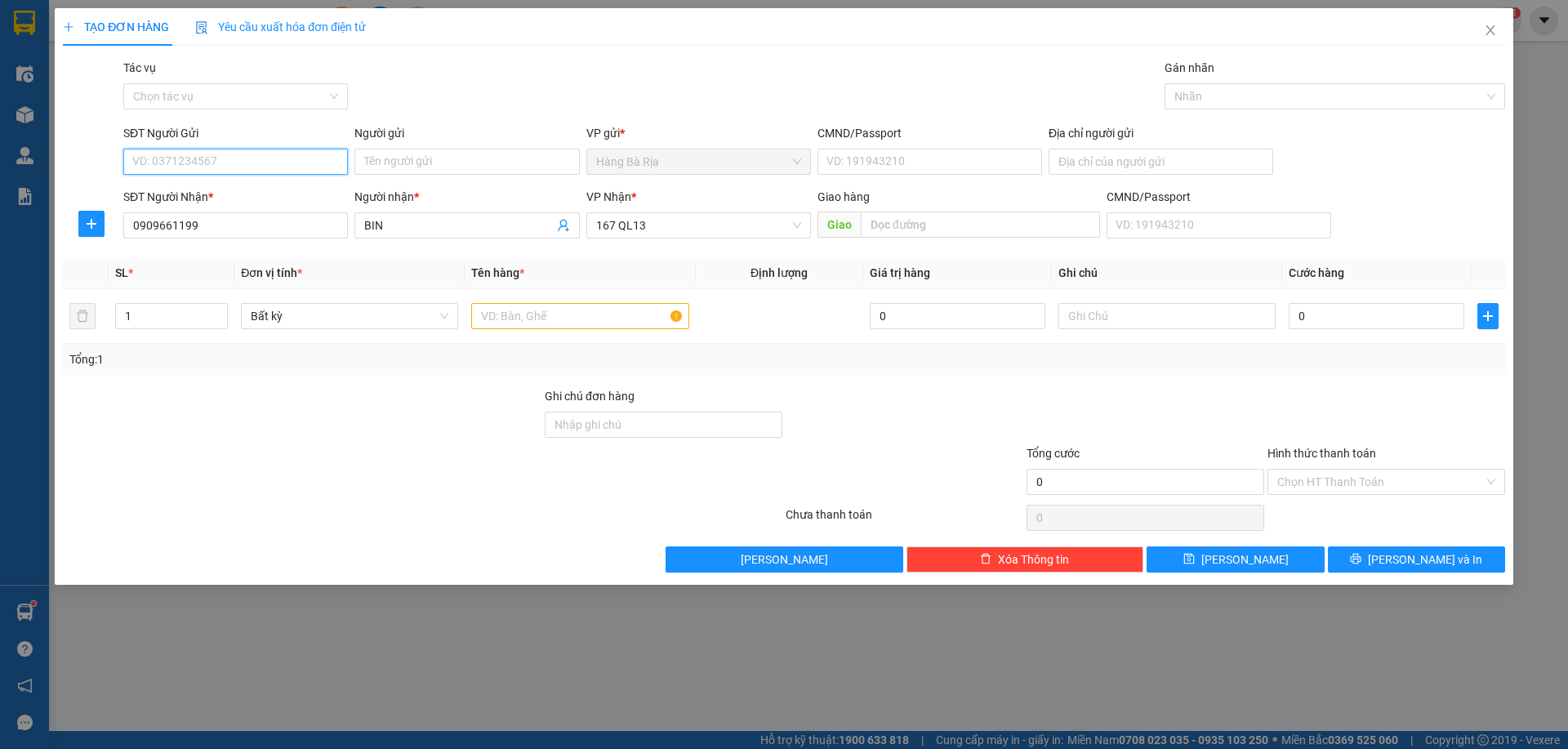
click at [226, 165] on input "SĐT Người Gửi" at bounding box center [235, 162] width 224 height 26
click at [220, 222] on div "0937743333 - [PERSON_NAME]" at bounding box center [235, 221] width 205 height 18
type input "0937743333"
type input "[PERSON_NAME]"
click at [591, 317] on input "text" at bounding box center [580, 316] width 217 height 26
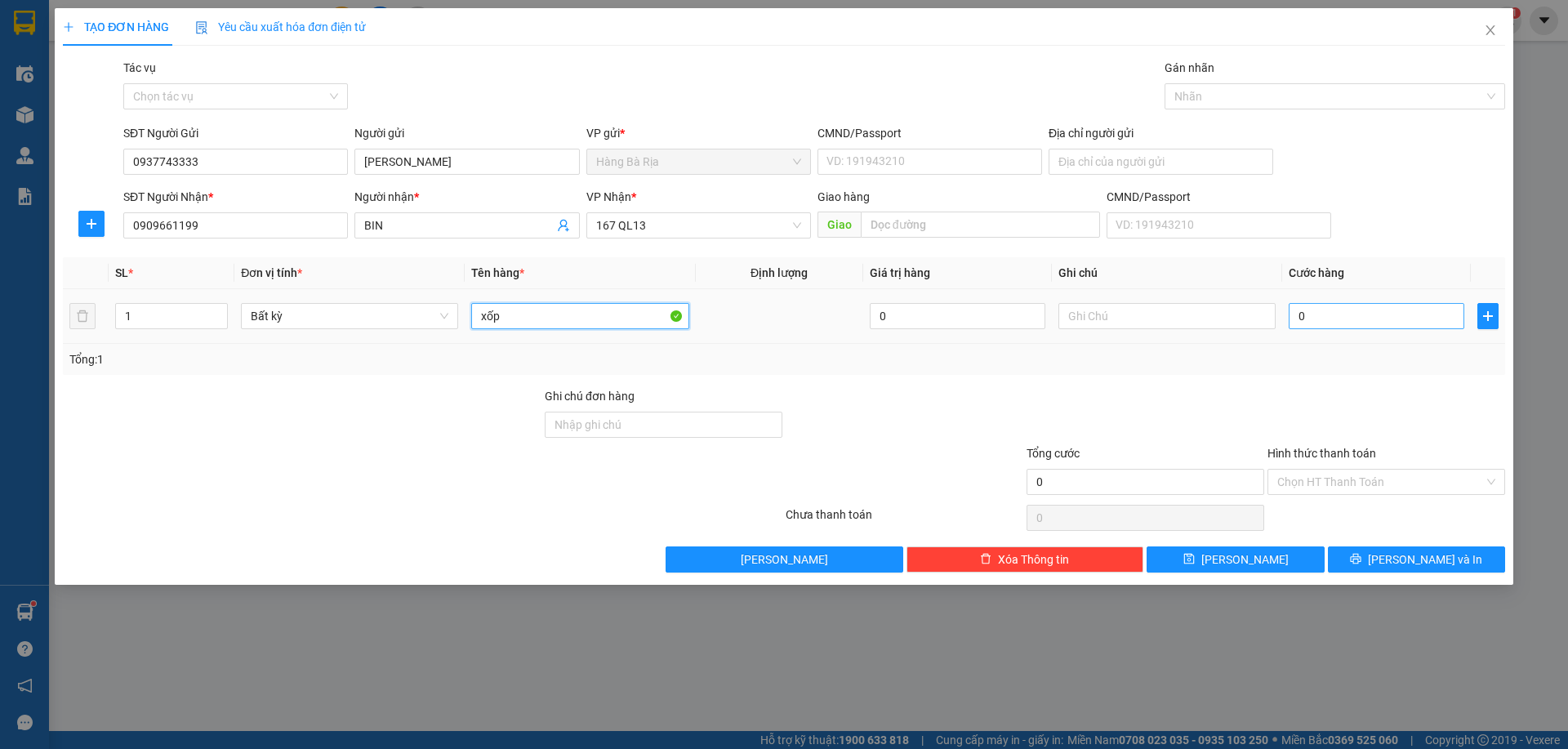
type input "xốp"
click at [1381, 320] on input "0" at bounding box center [1377, 316] width 176 height 26
type input "3"
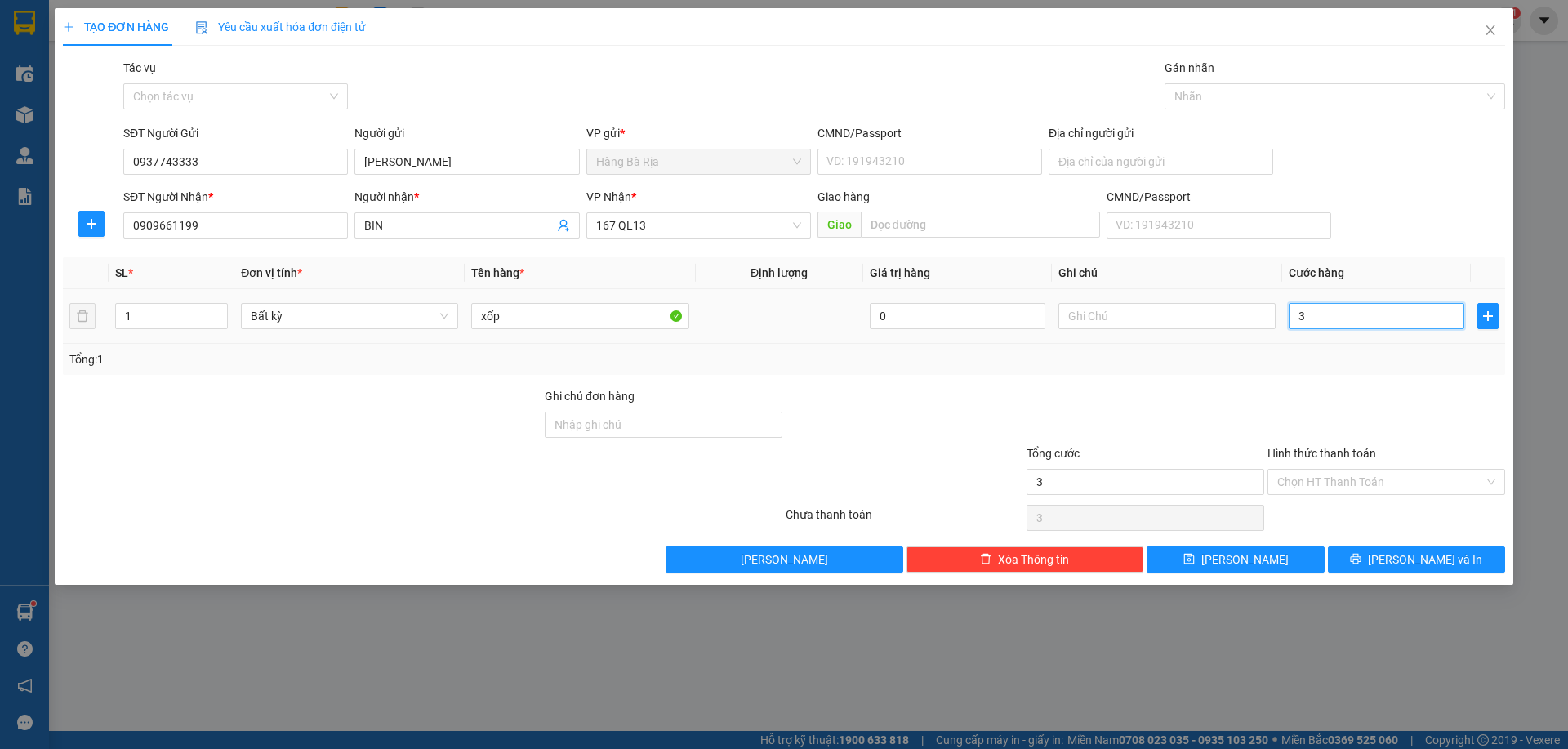
type input "30"
click at [1375, 477] on input "Hình thức thanh toán" at bounding box center [1380, 481] width 206 height 24
type input "30.000"
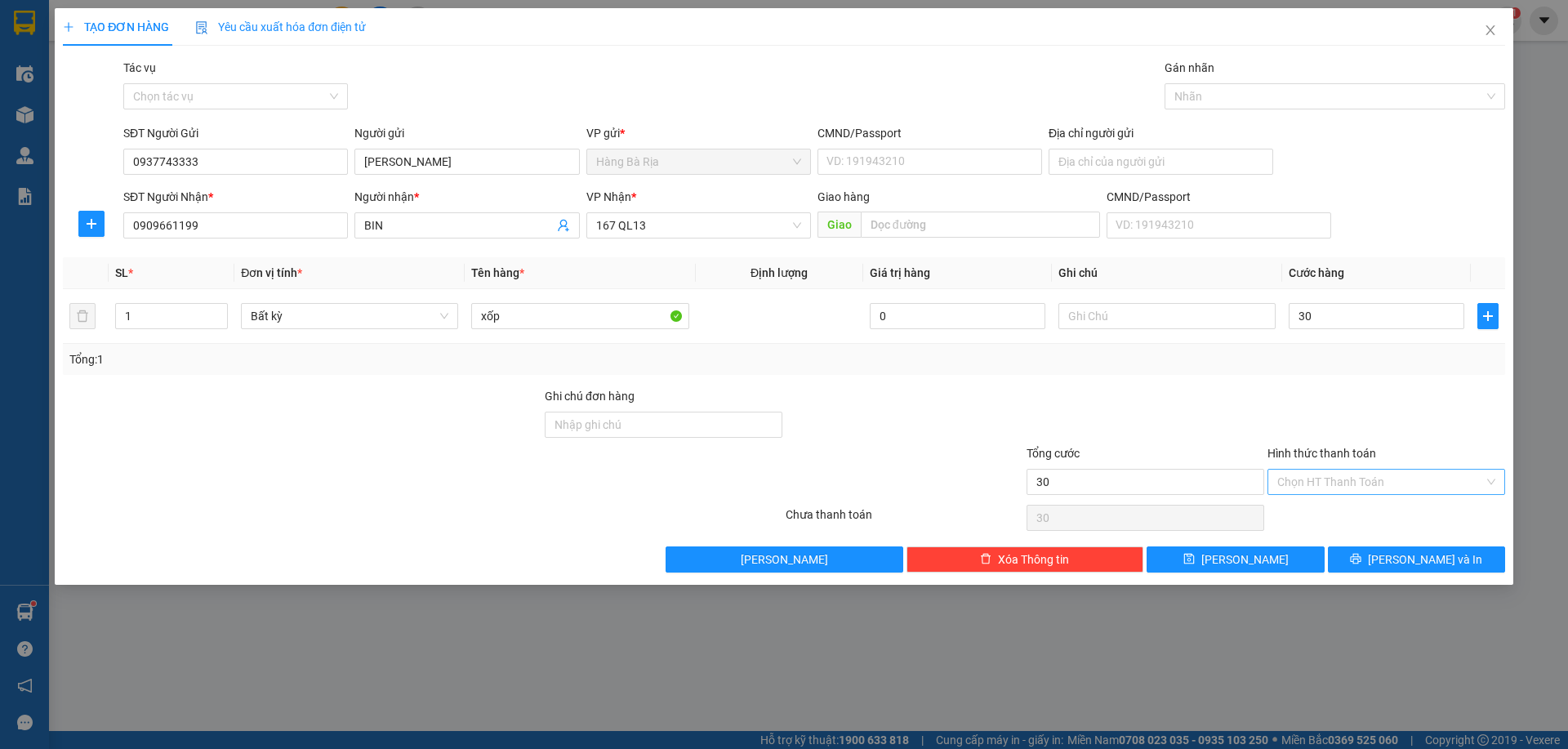
type input "30.000"
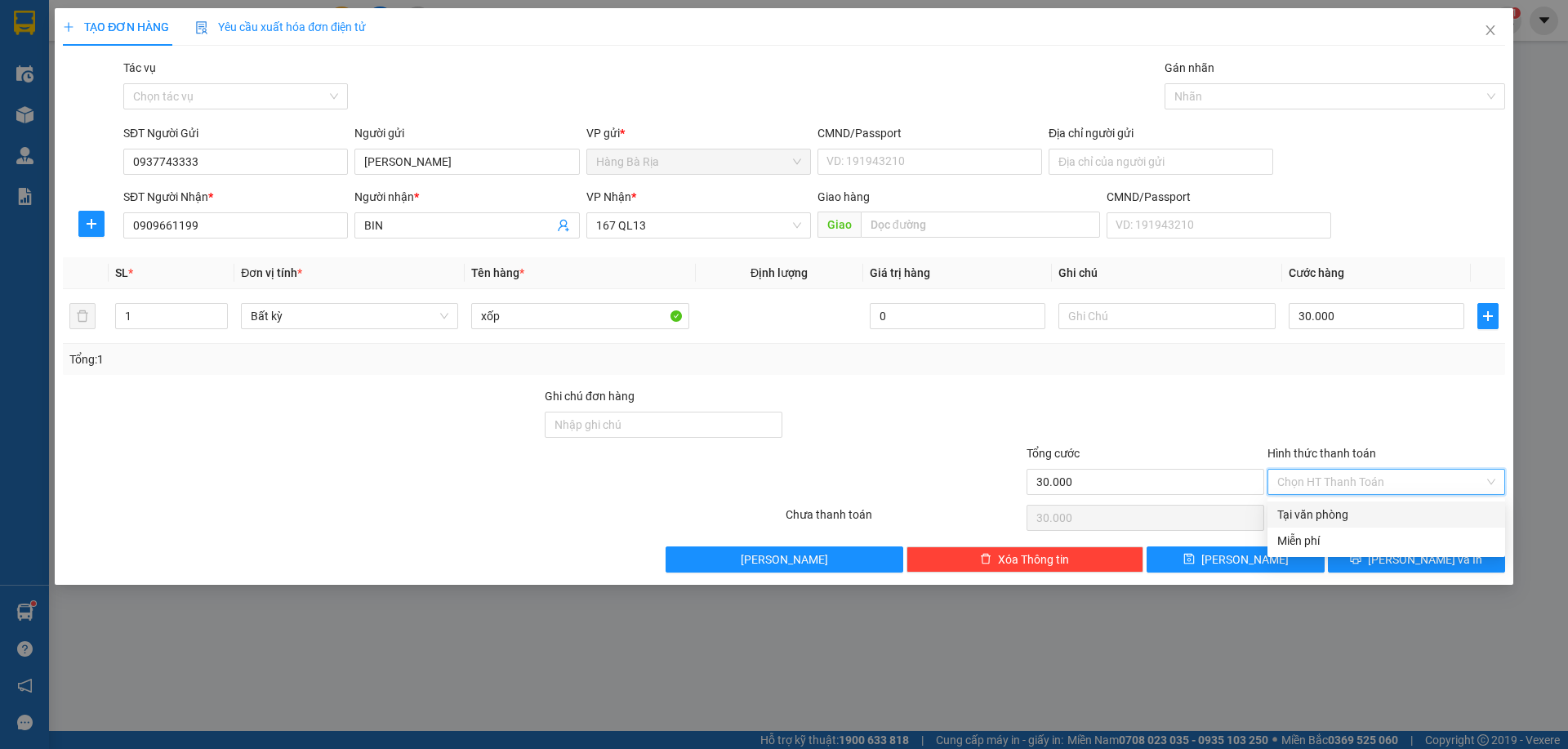
click at [1318, 515] on div "Tại văn phòng" at bounding box center [1386, 515] width 218 height 18
type input "0"
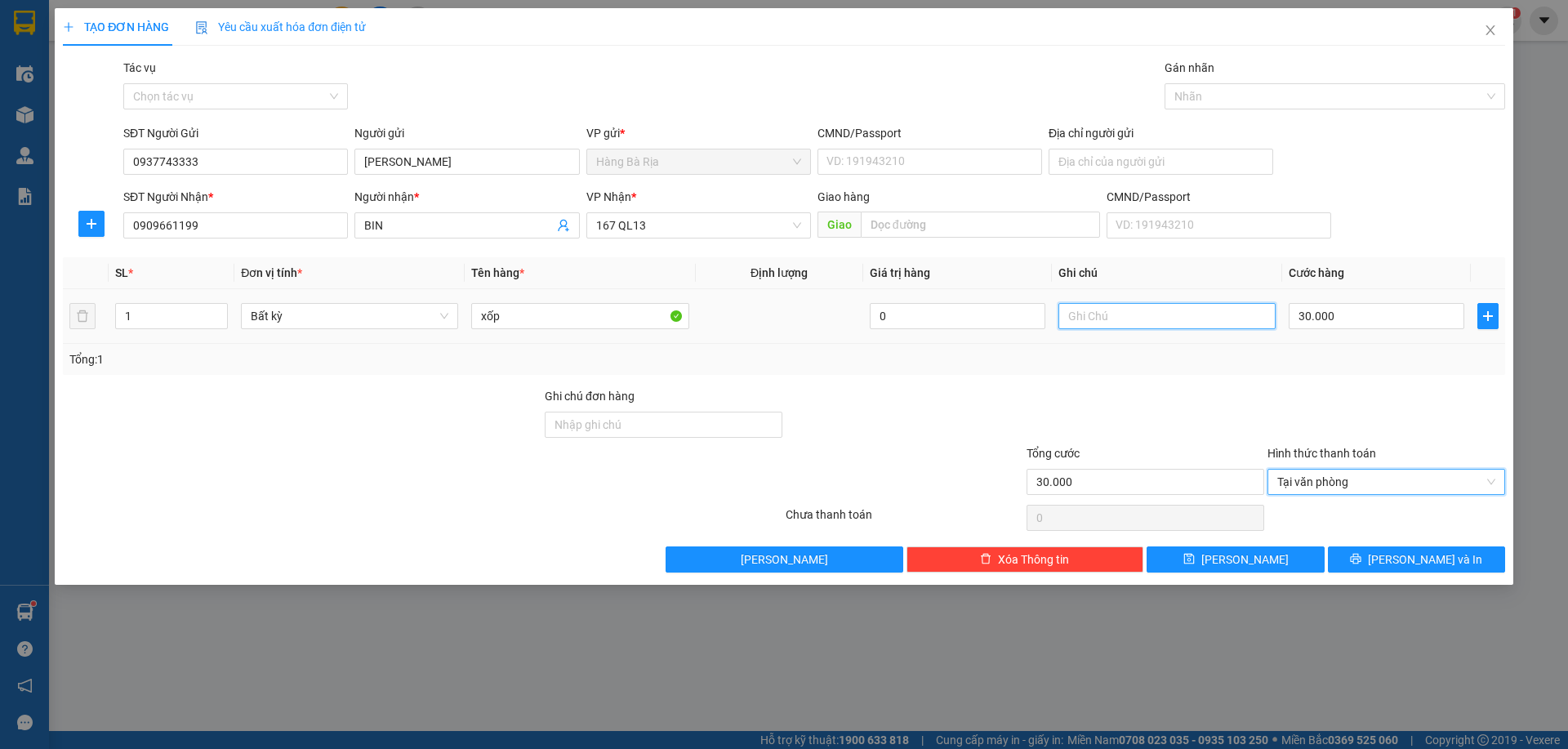
click at [1155, 316] on input "text" at bounding box center [1167, 316] width 217 height 26
type input "hải sản"
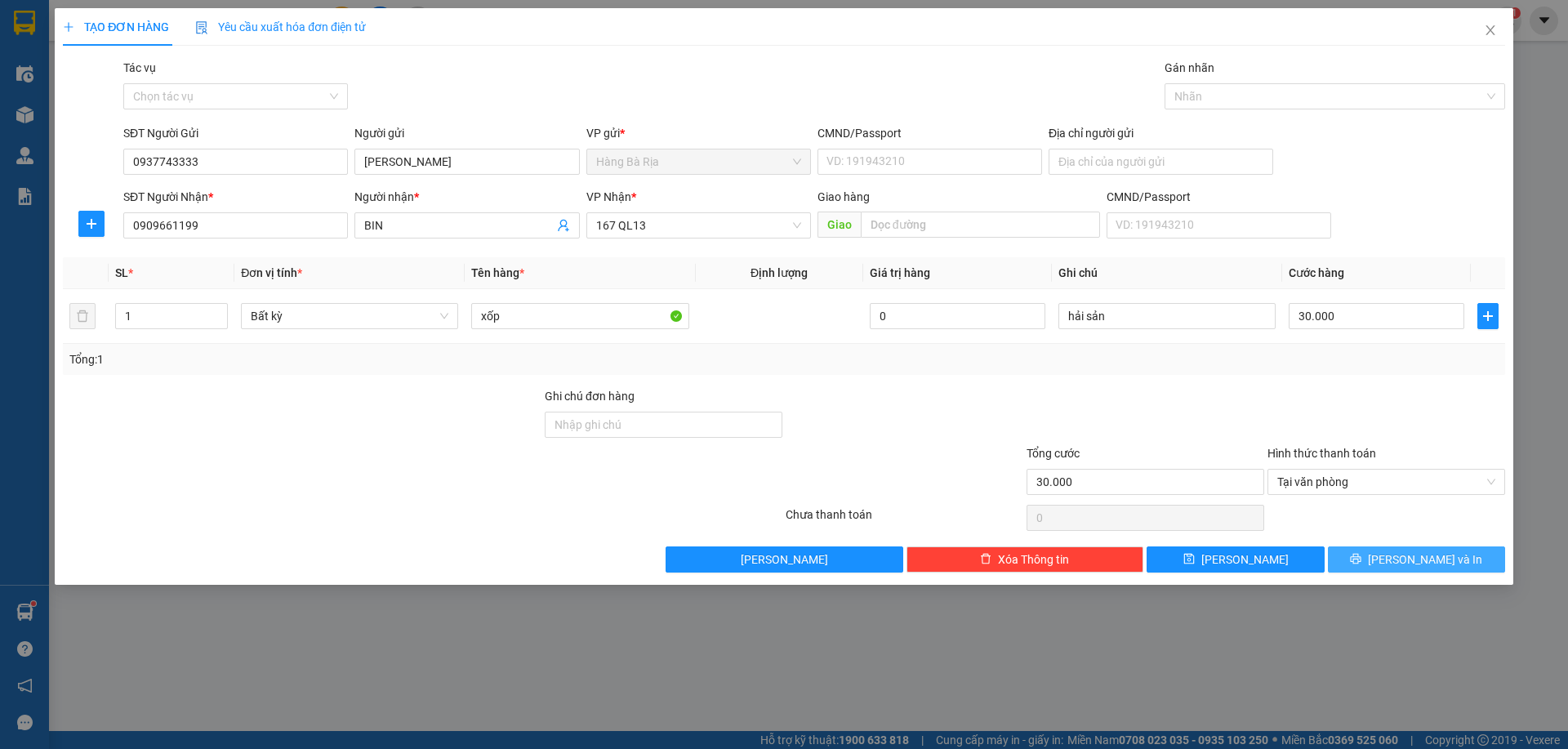
click at [1379, 560] on button "[PERSON_NAME] và In" at bounding box center [1415, 560] width 177 height 26
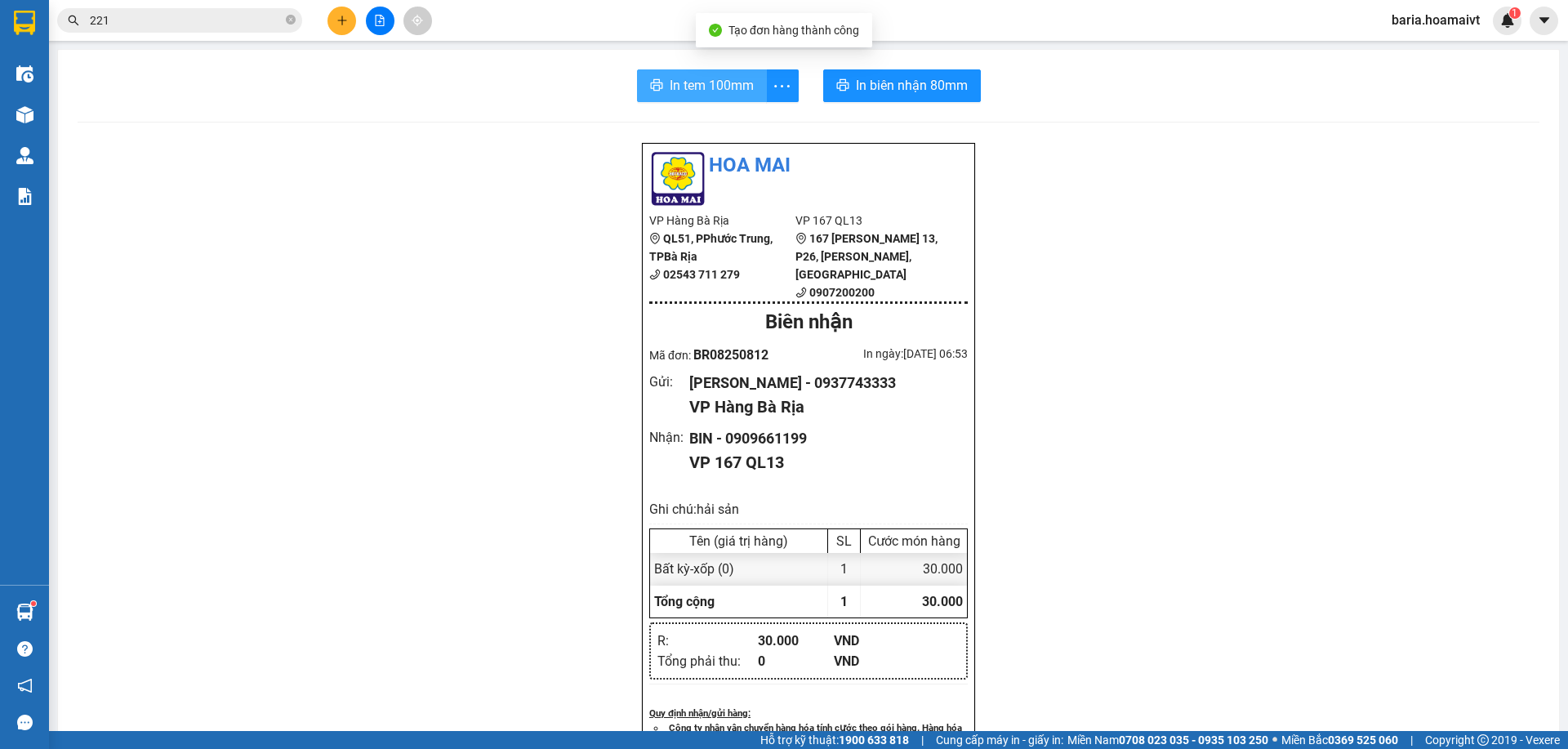
click at [702, 81] on span "In tem 100mm" at bounding box center [712, 85] width 84 height 21
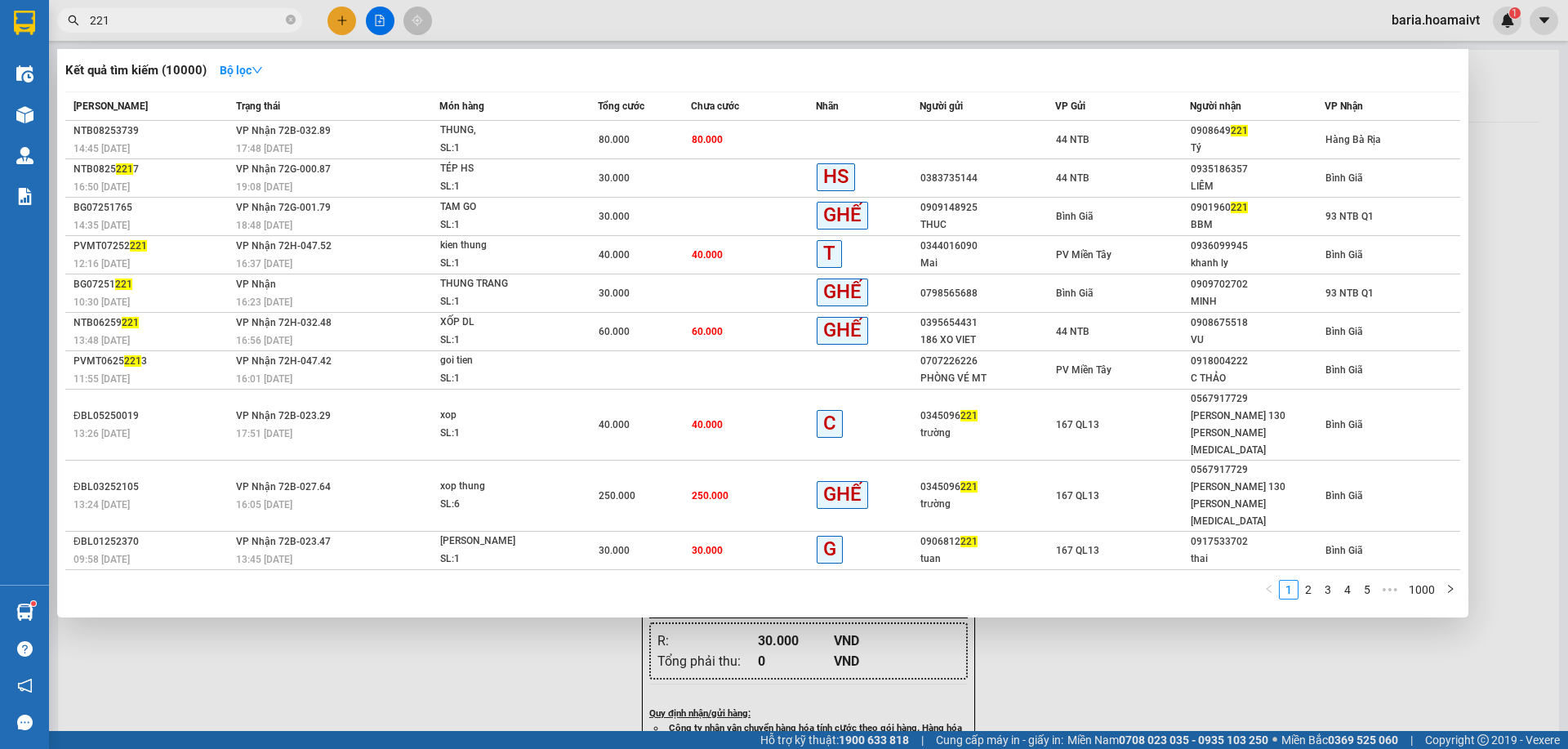
click at [204, 12] on input "221" at bounding box center [186, 21] width 193 height 18
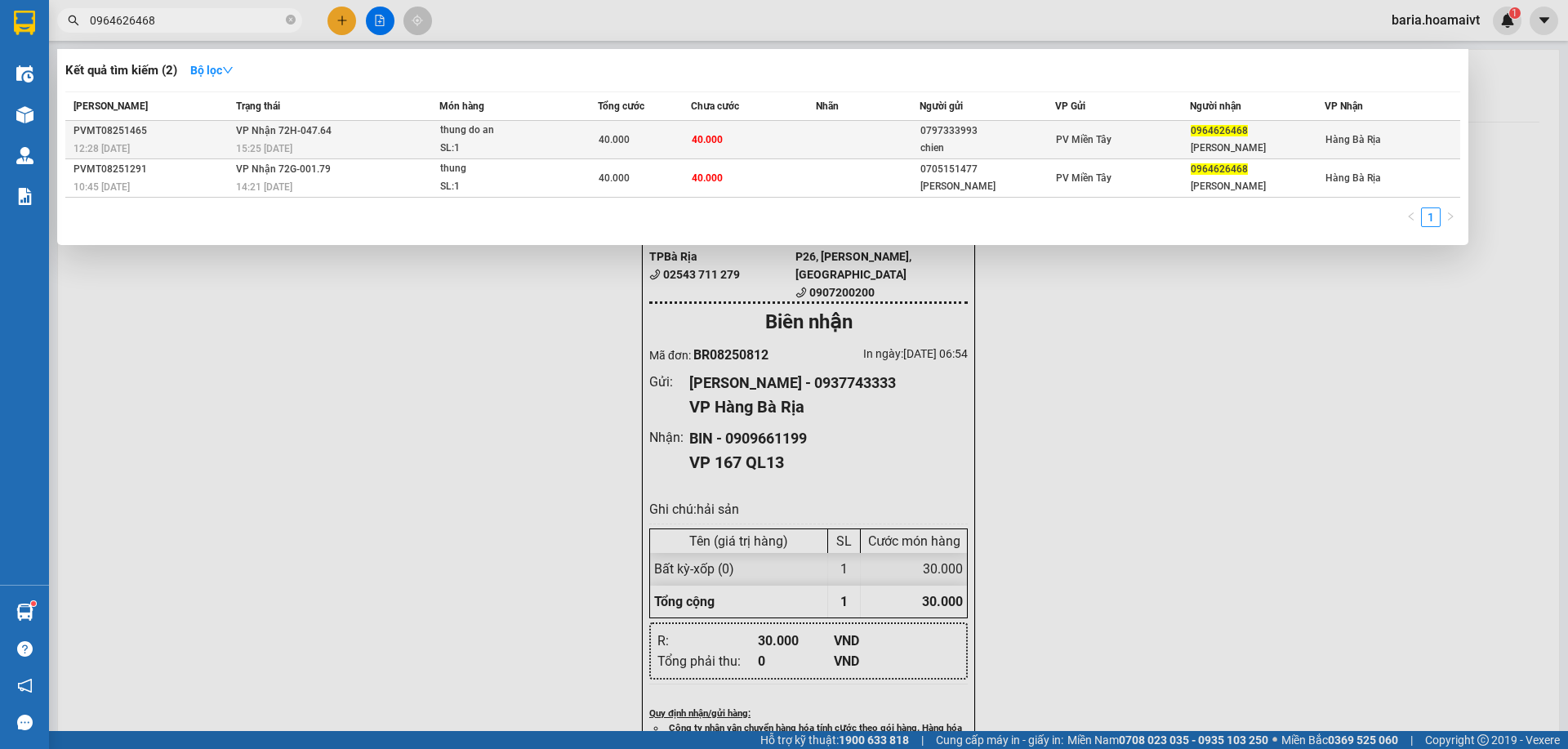
type input "0964626468"
click at [1248, 146] on div "[PERSON_NAME]" at bounding box center [1257, 148] width 133 height 17
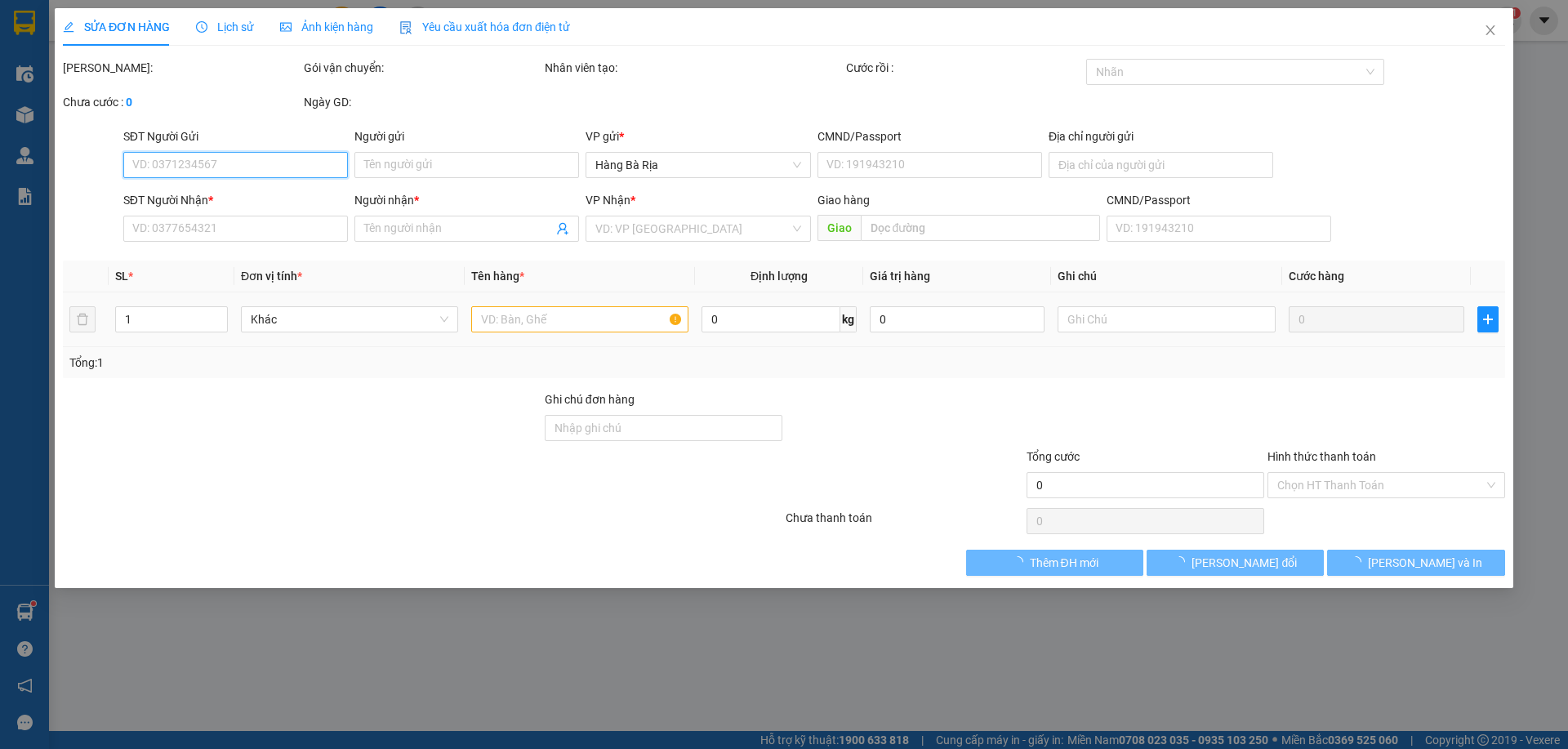
type input "0797333993"
type input "chien"
type input "0964626468"
type input "[PERSON_NAME]"
type input "40.000"
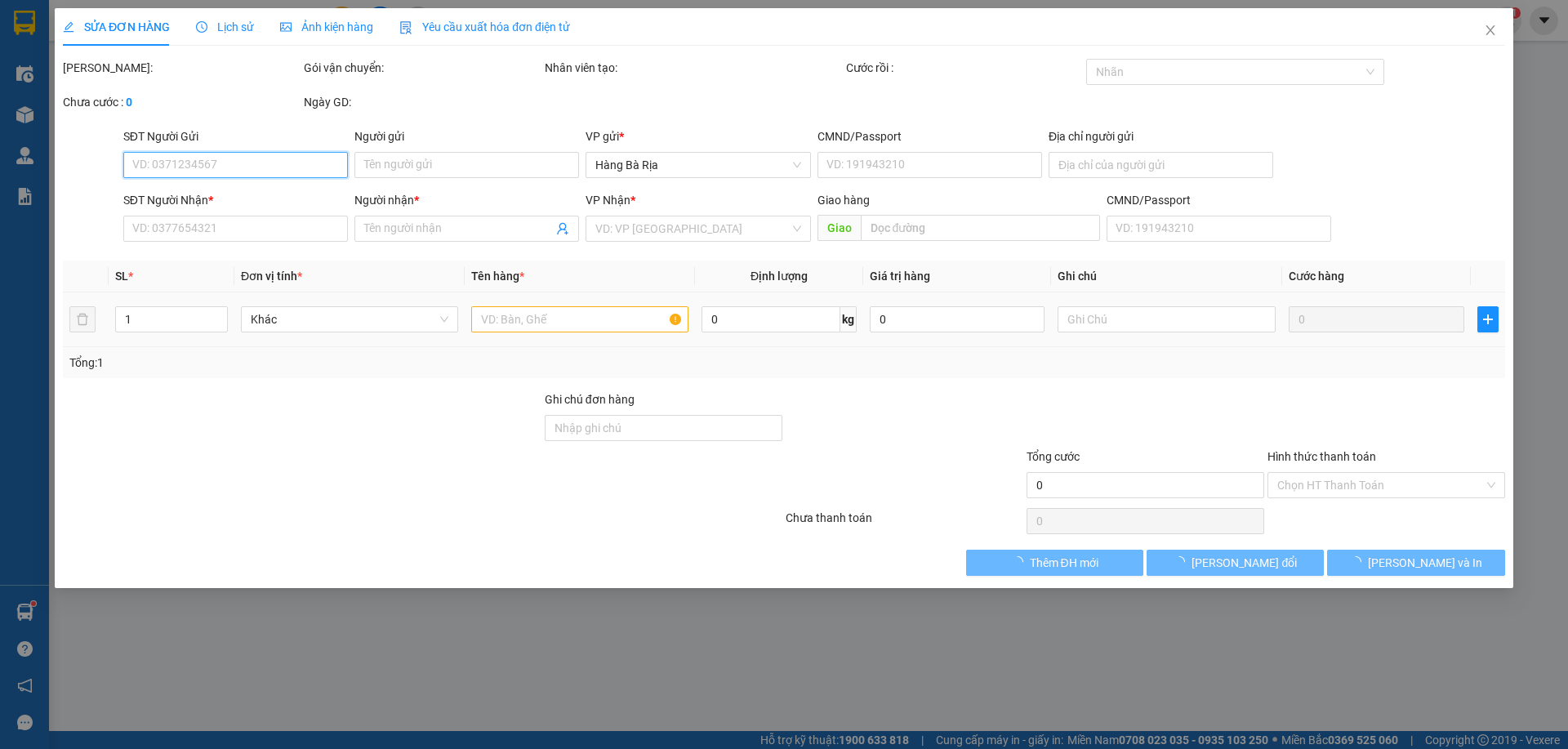
type input "40.000"
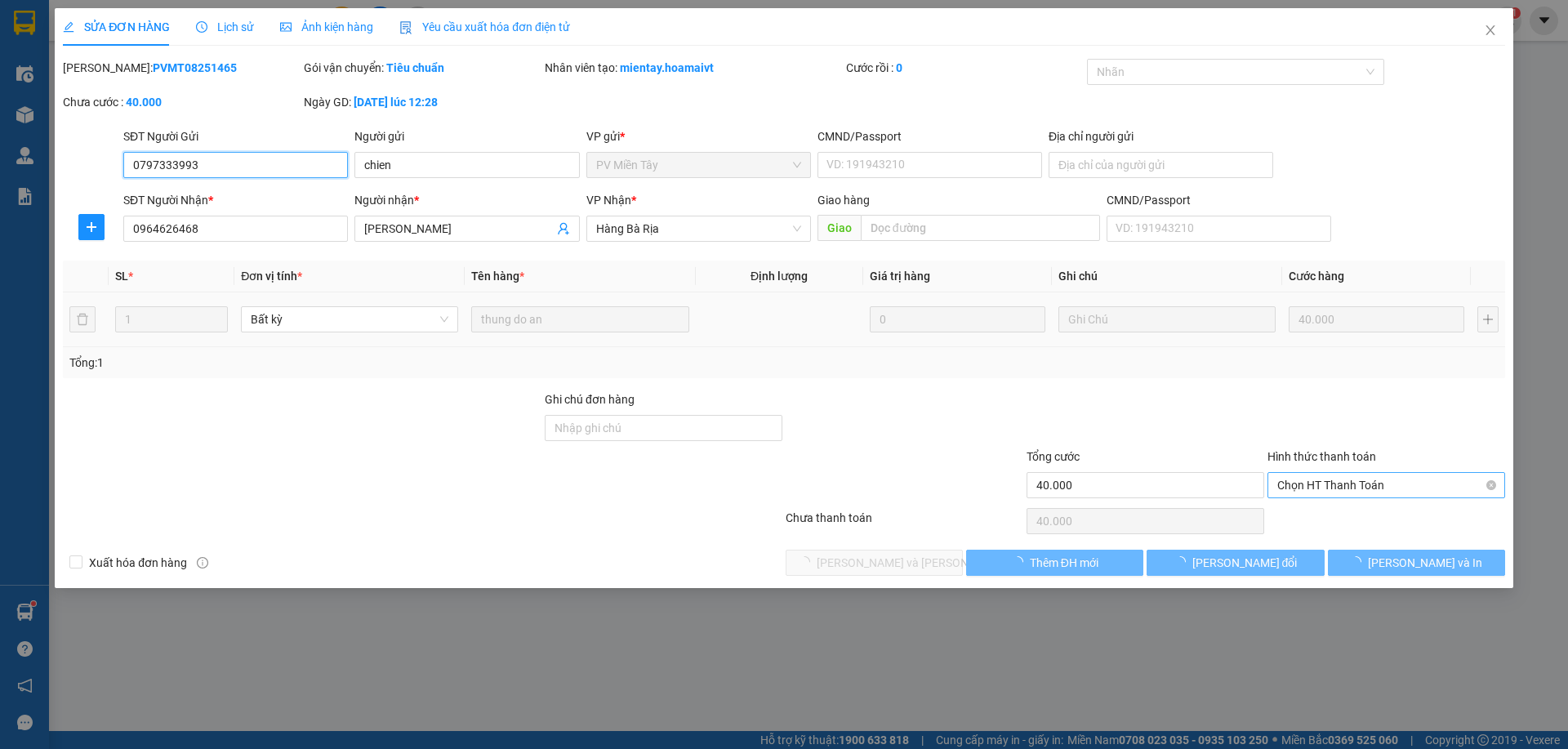
click at [1362, 482] on span "Chọn HT Thanh Toán" at bounding box center [1386, 485] width 218 height 24
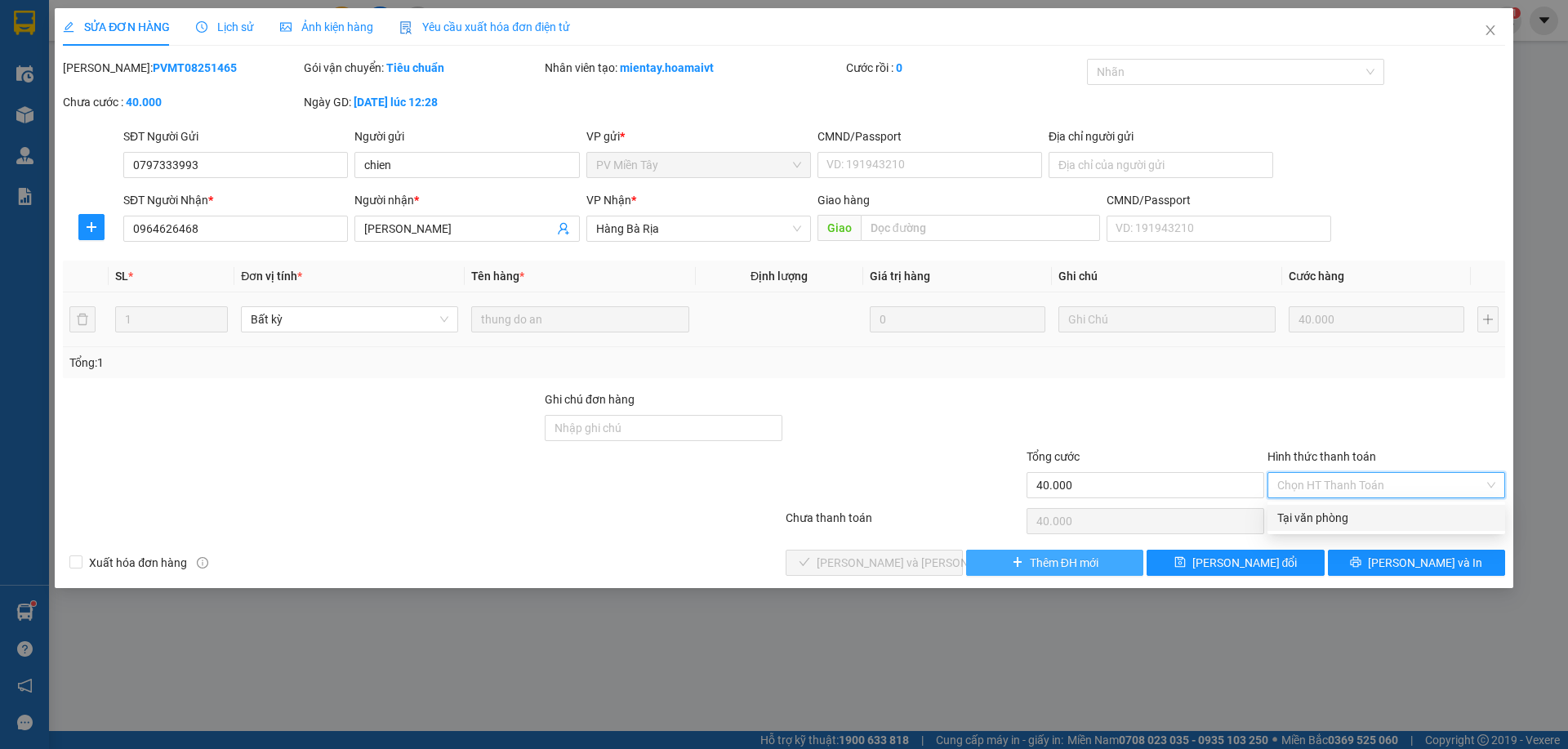
drag, startPoint x: 1348, startPoint y: 514, endPoint x: 1038, endPoint y: 553, distance: 312.4
click at [1344, 514] on div "Tại văn phòng" at bounding box center [1386, 518] width 218 height 18
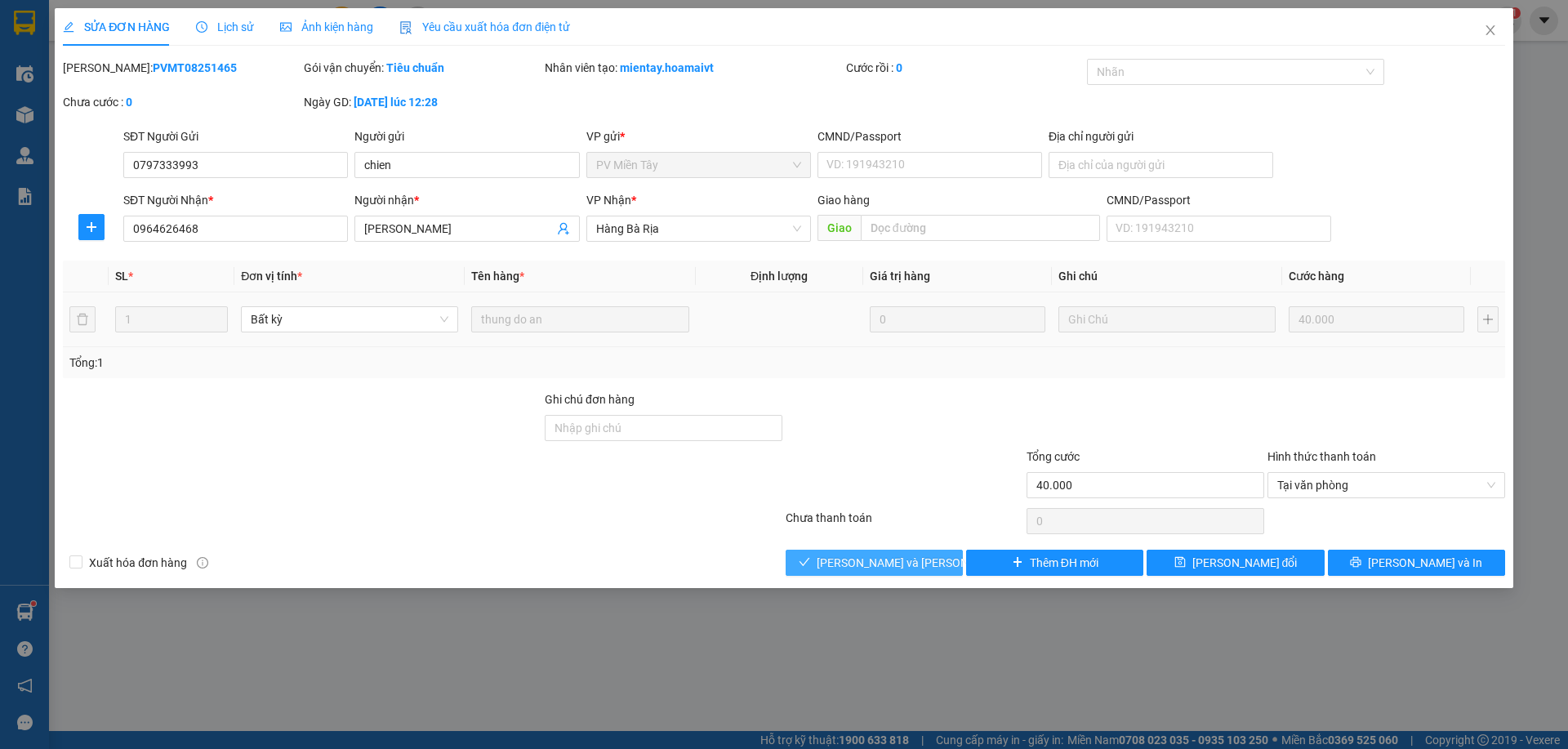
click at [914, 554] on span "[PERSON_NAME] và [PERSON_NAME] hàng" at bounding box center [927, 563] width 221 height 18
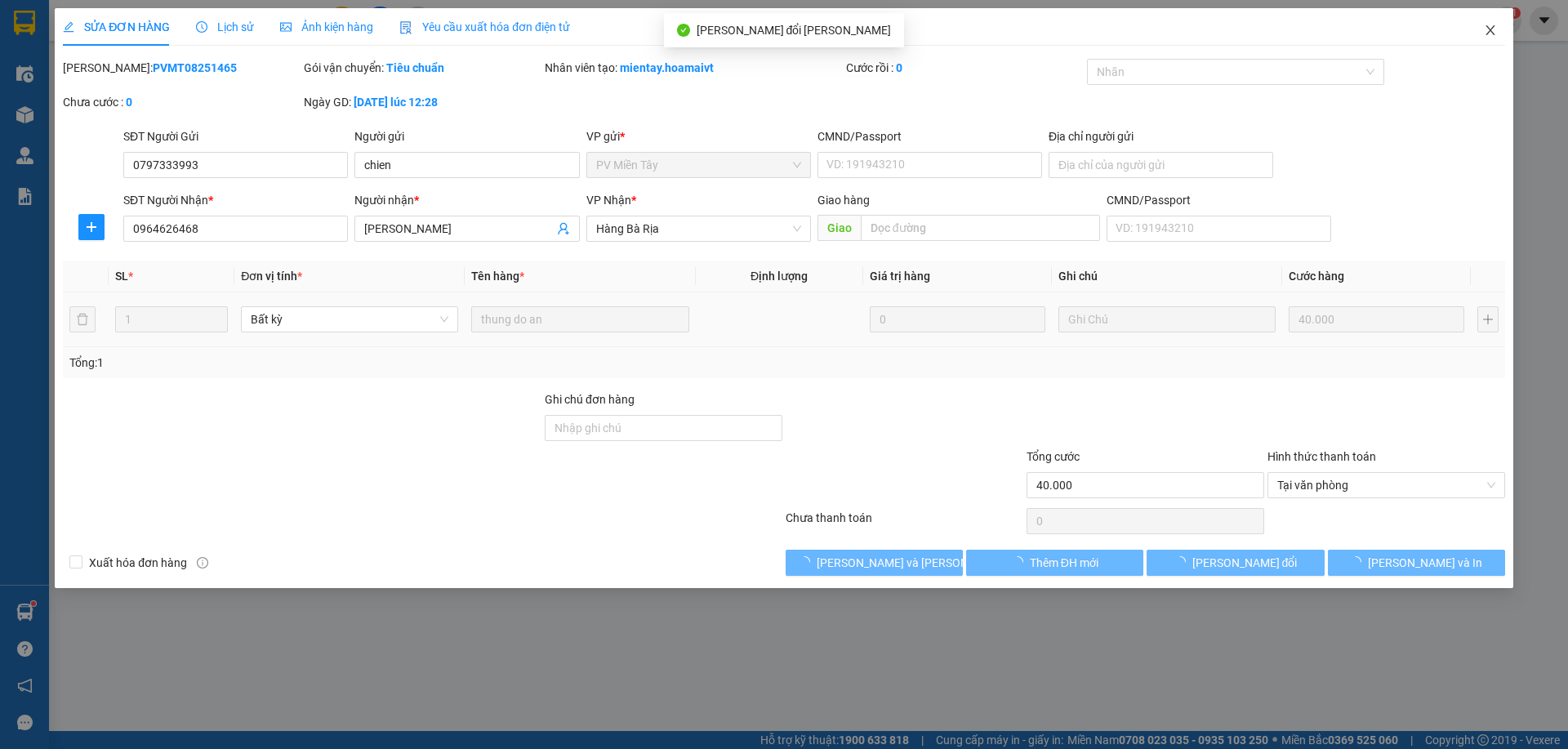
click at [1486, 26] on icon "close" at bounding box center [1490, 30] width 13 height 13
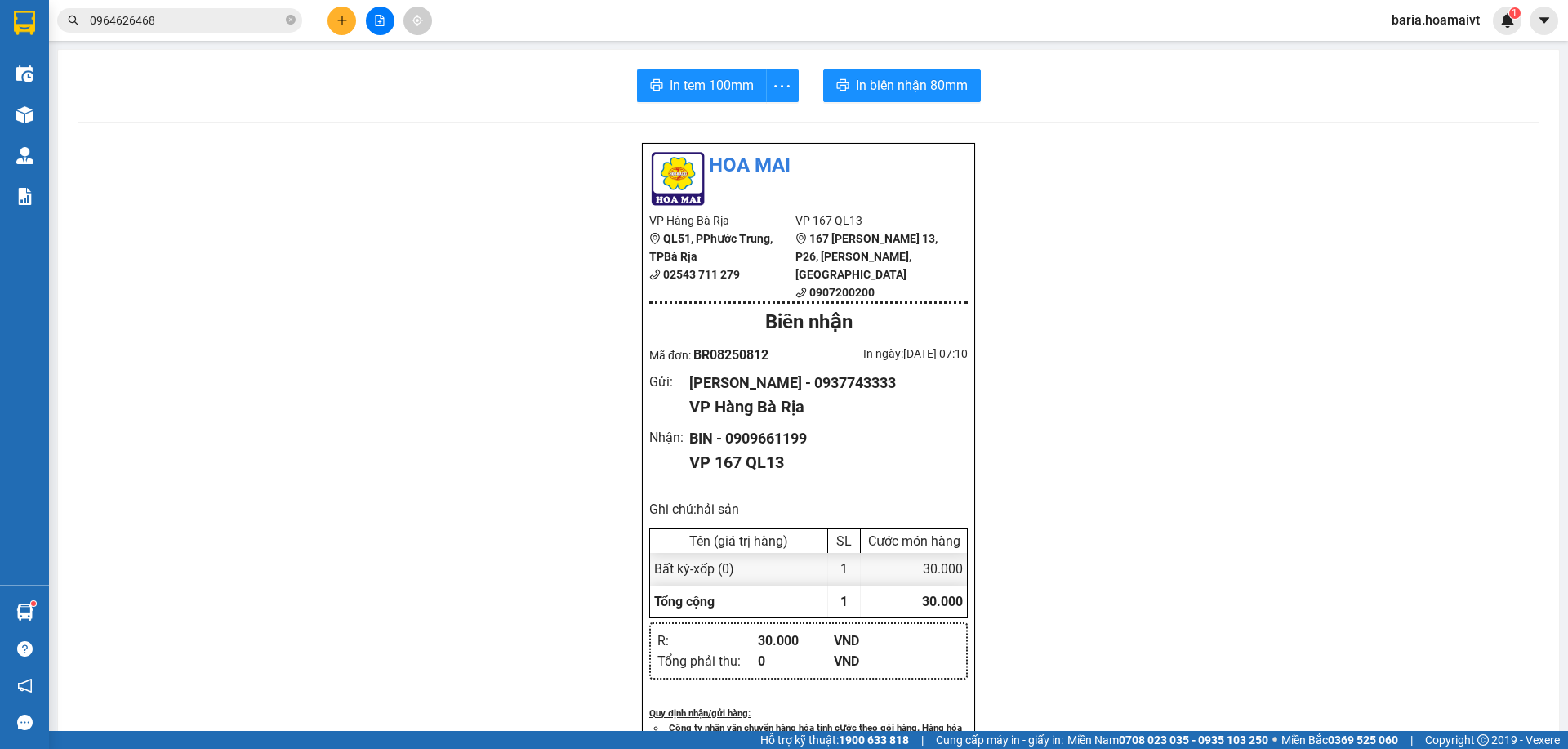
click at [250, 22] on input "0964626468" at bounding box center [186, 21] width 193 height 18
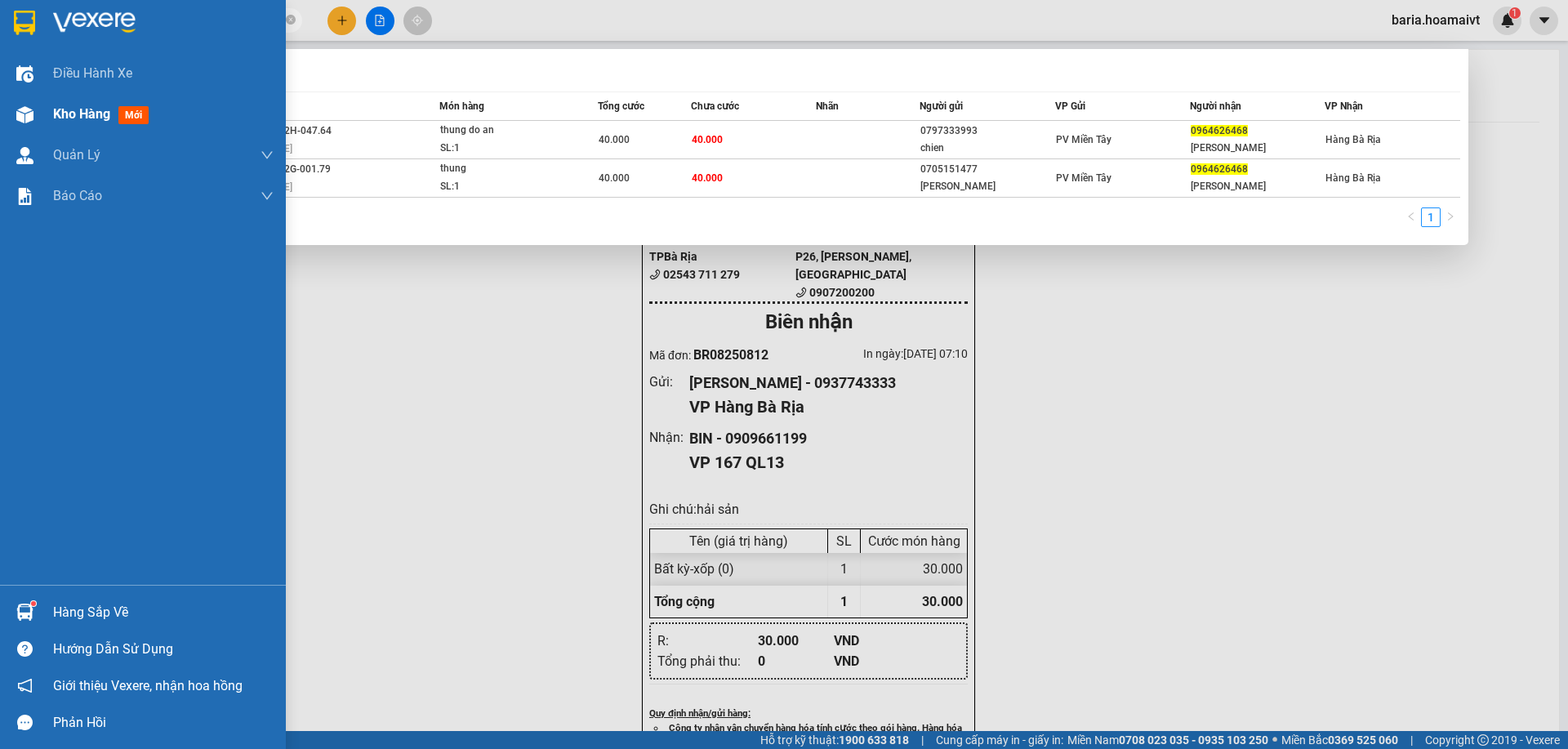
click at [75, 116] on span "Kho hàng" at bounding box center [82, 113] width 57 height 15
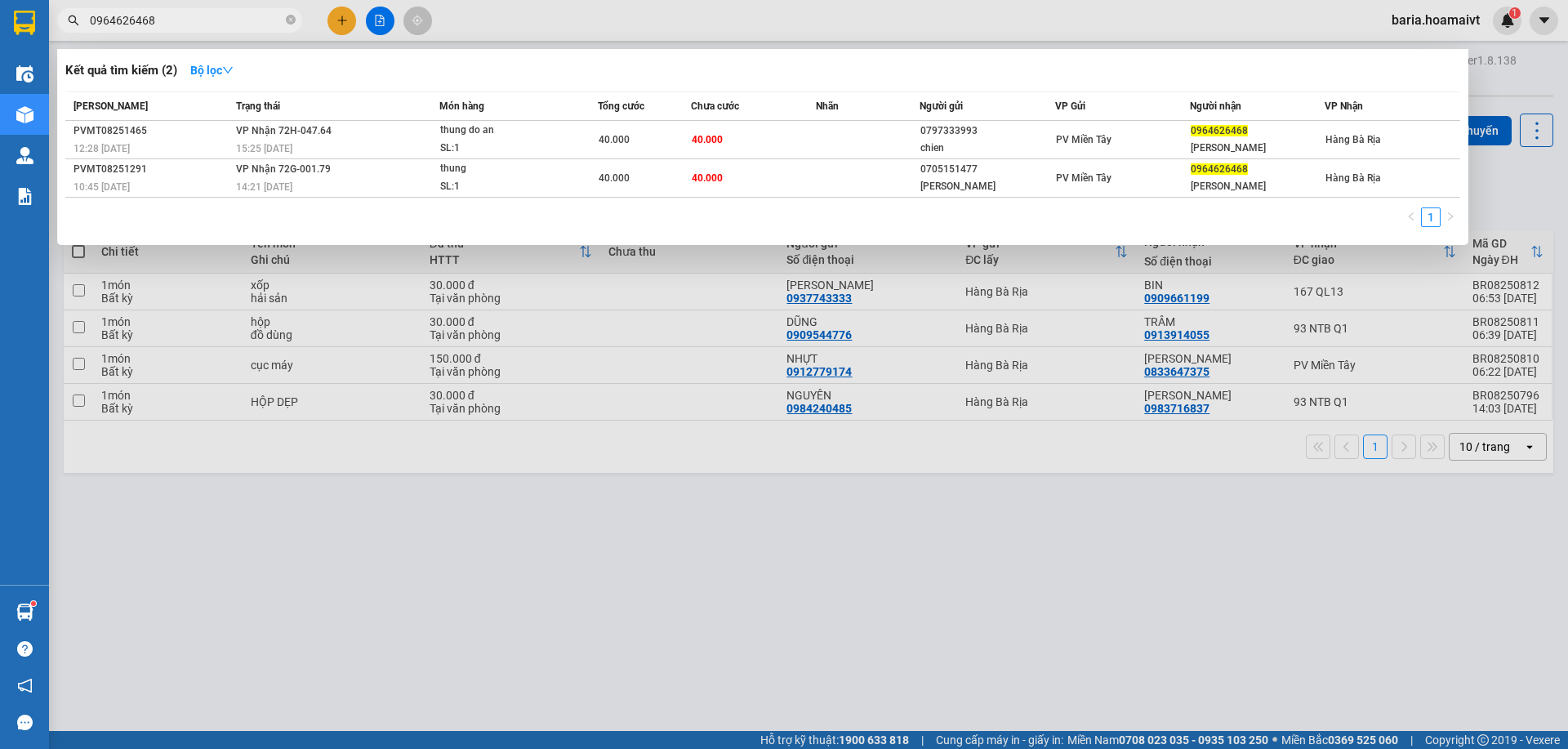
click at [1118, 494] on div at bounding box center [784, 374] width 1568 height 749
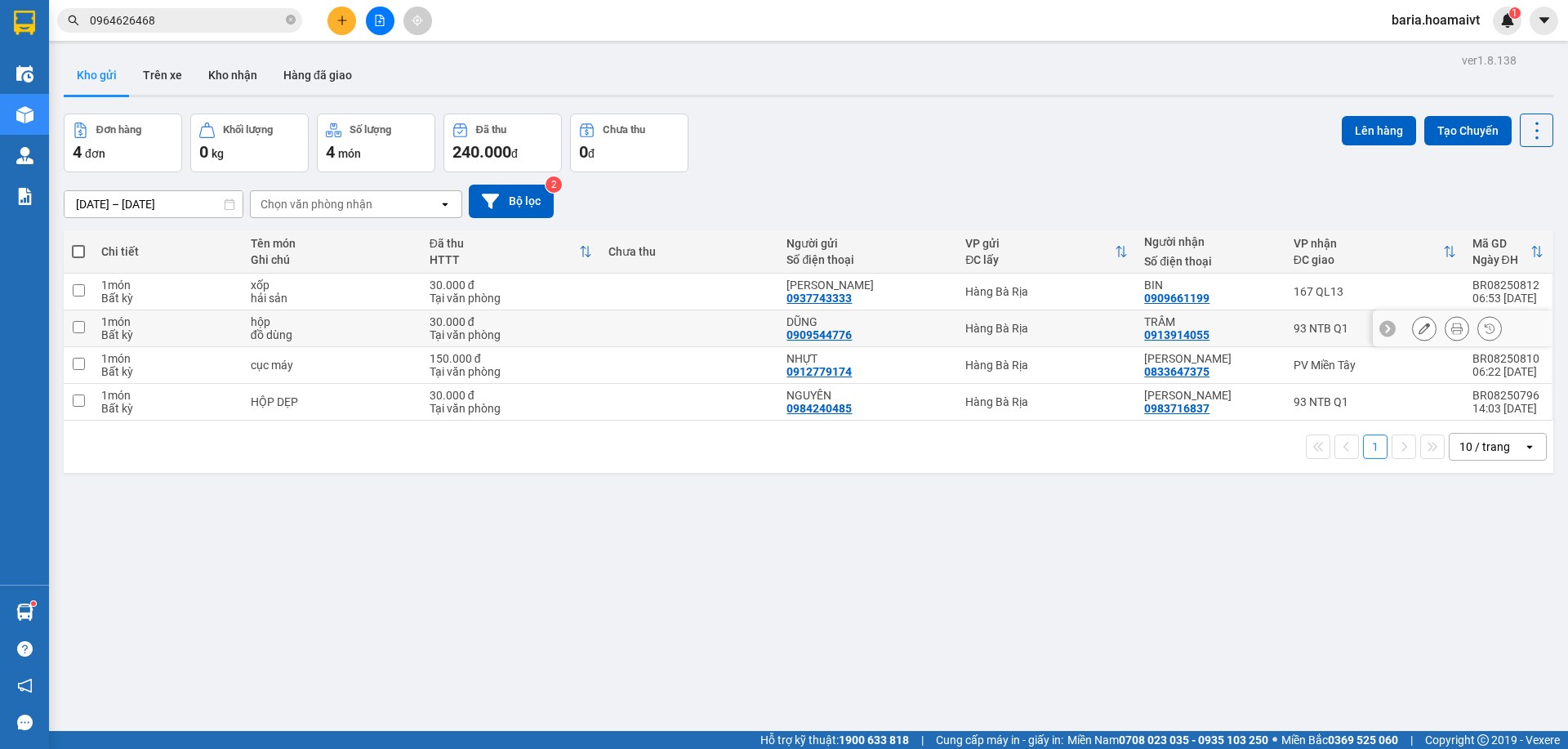
click at [1273, 326] on td "TRÂM 0913914055" at bounding box center [1211, 329] width 149 height 37
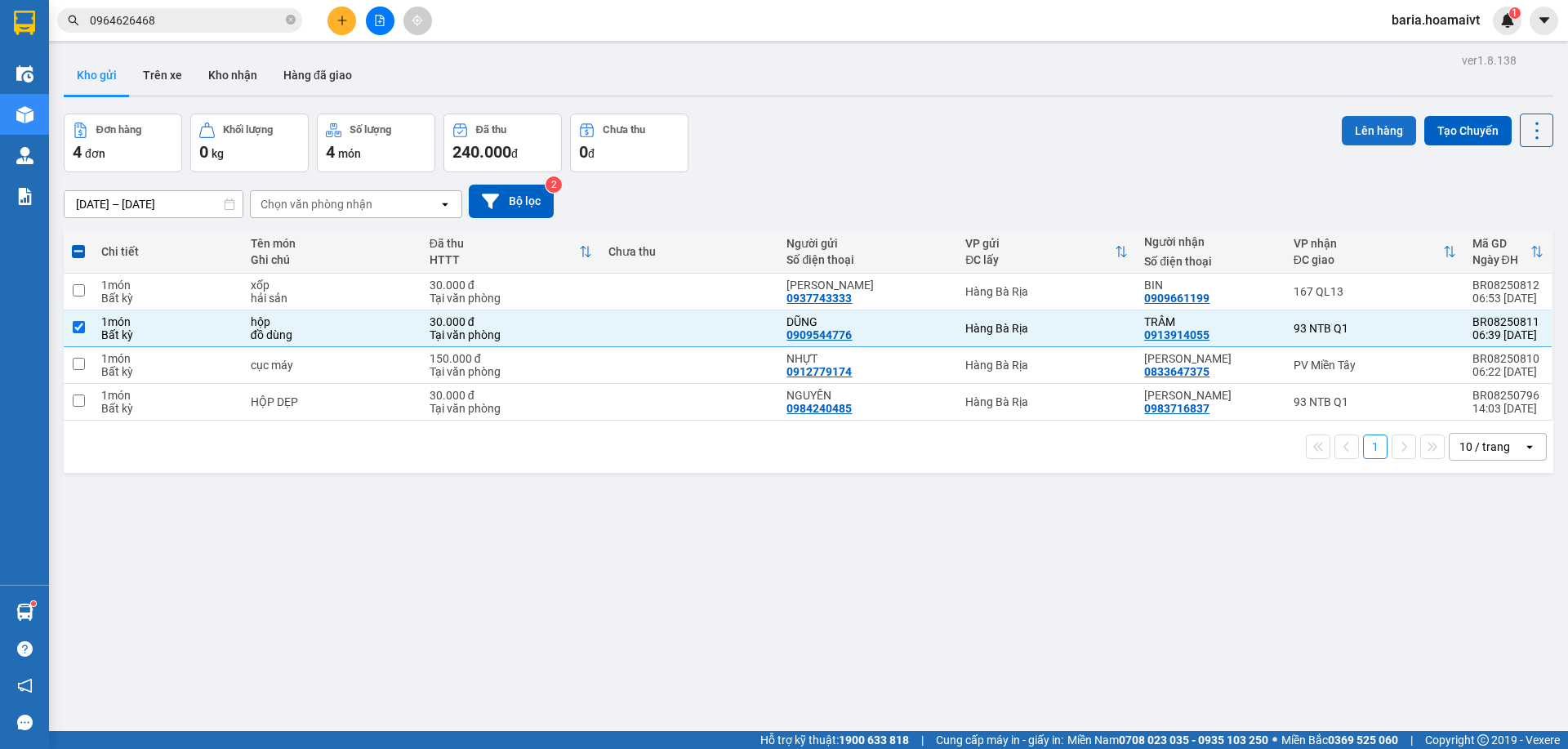
click at [1353, 128] on button "Lên hàng" at bounding box center [1379, 130] width 74 height 30
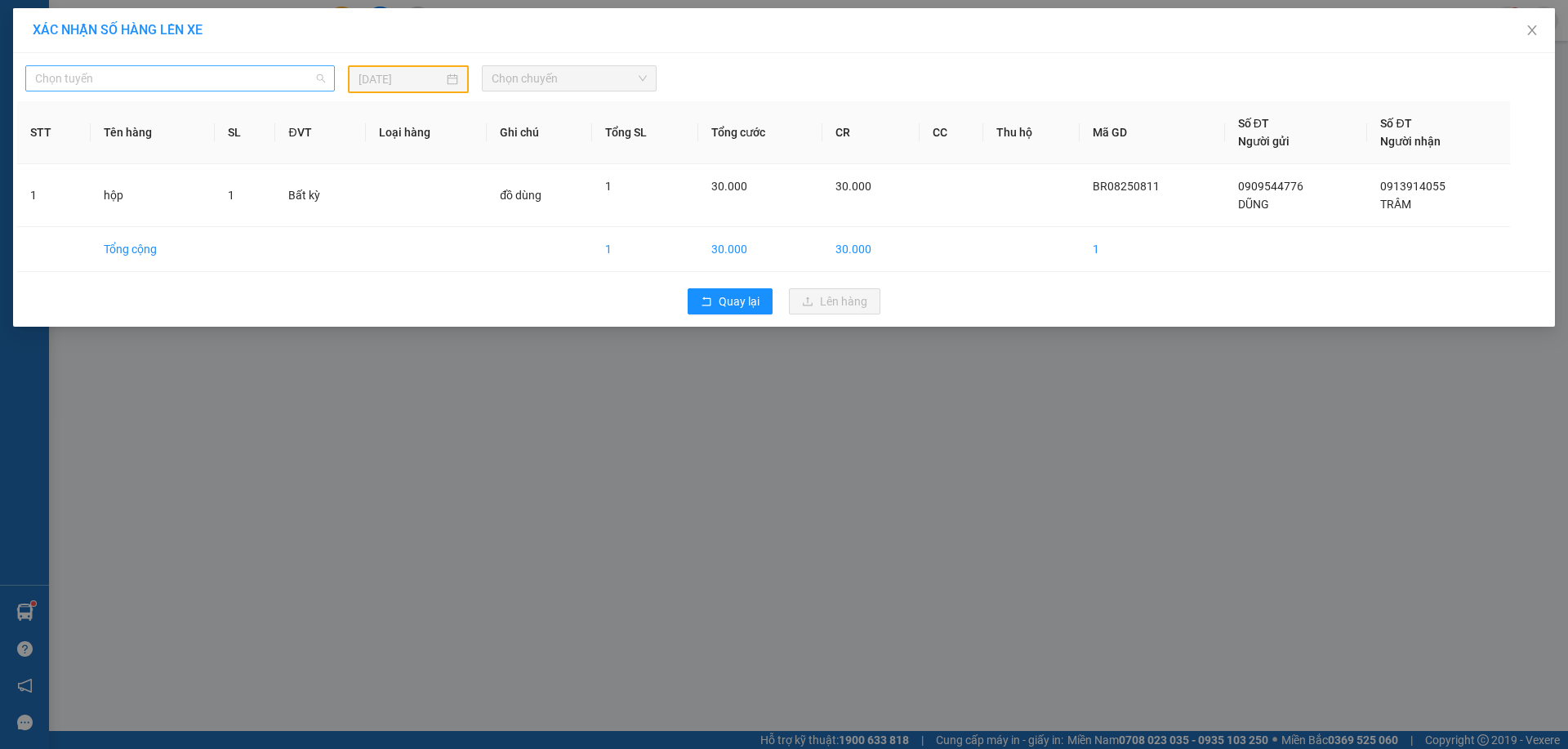
click at [166, 80] on span "Chọn tuyến" at bounding box center [180, 78] width 290 height 24
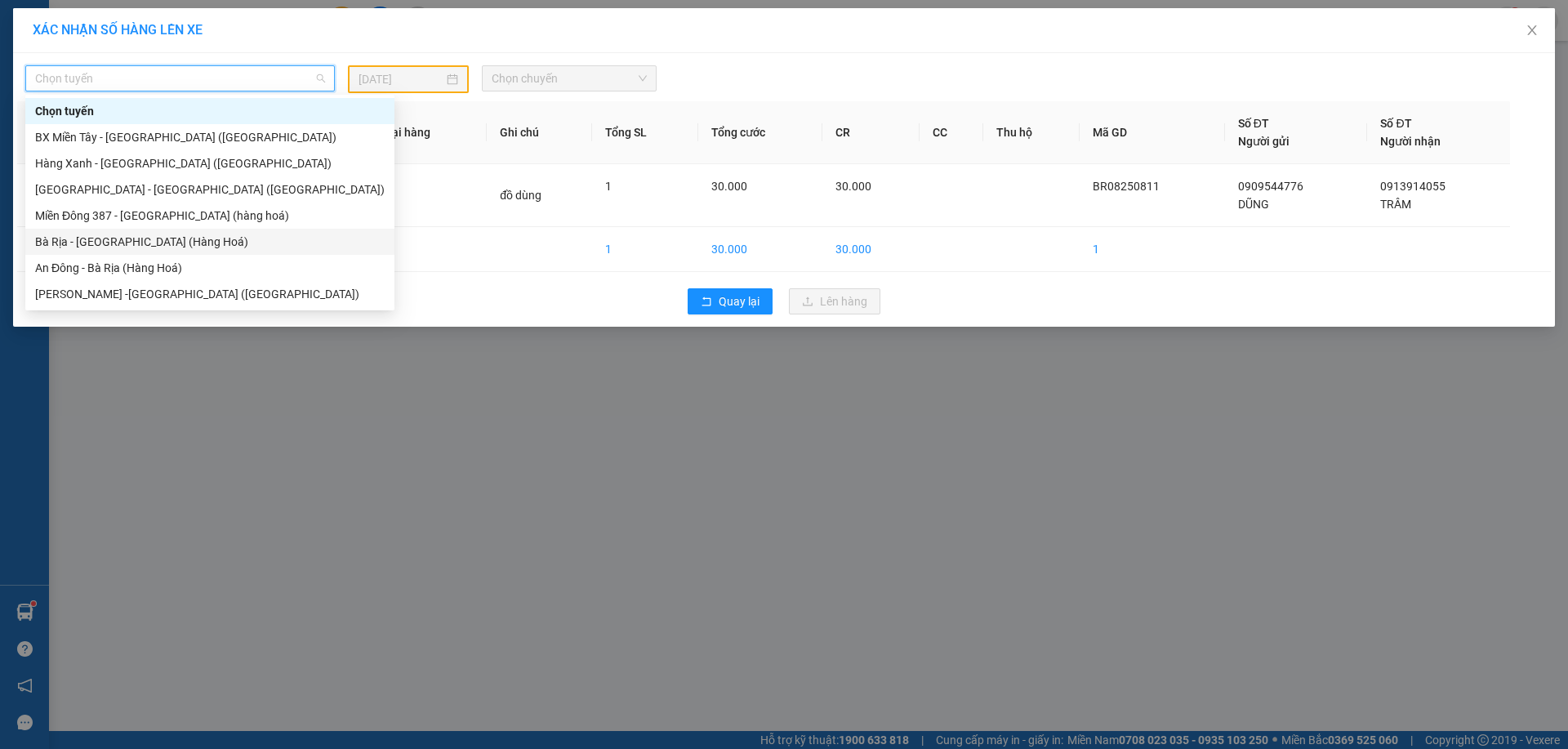
click at [116, 239] on div "Bà Rịa - [GEOGRAPHIC_DATA] (Hàng Hoá)" at bounding box center [209, 242] width 349 height 18
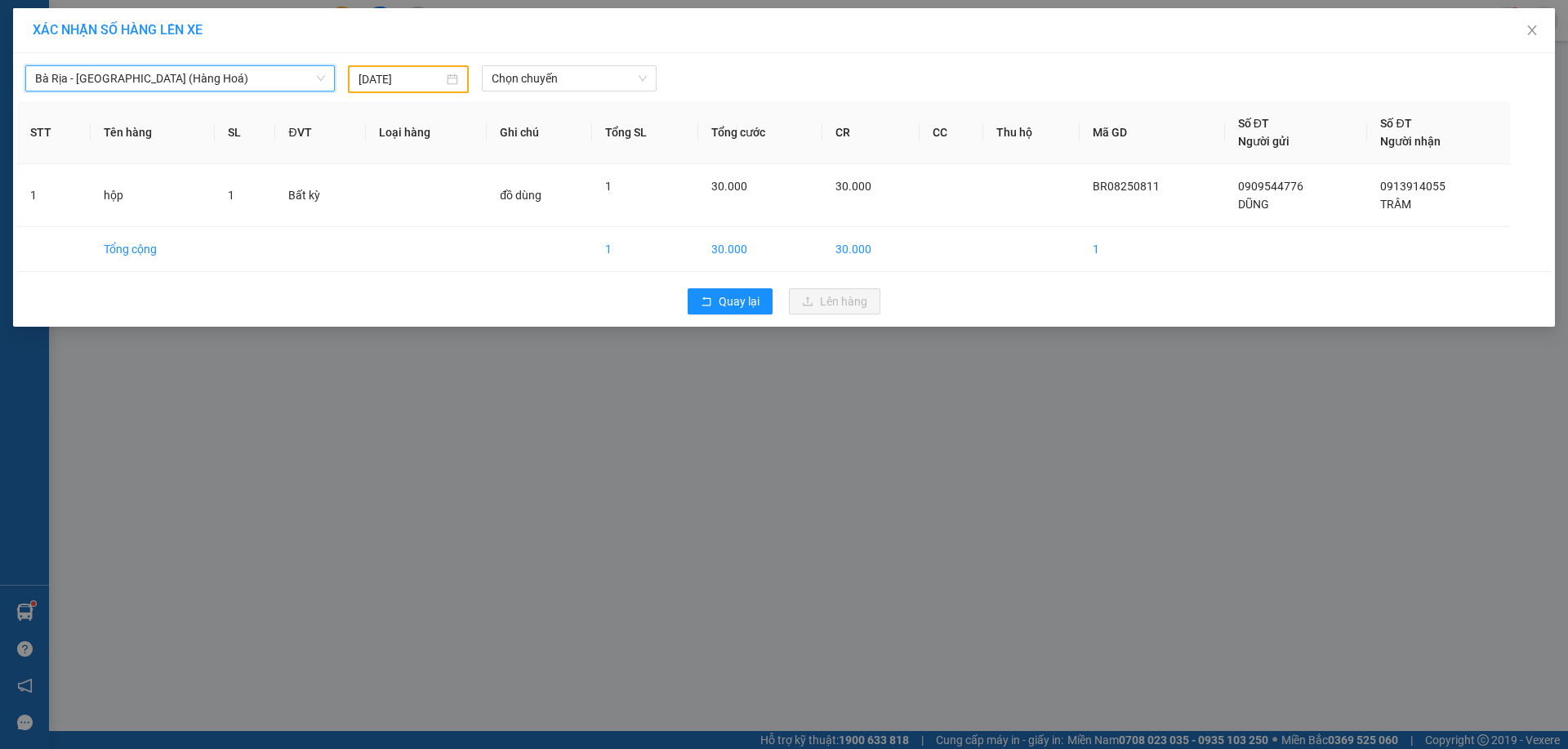
click at [431, 81] on input "[DATE]" at bounding box center [400, 79] width 85 height 18
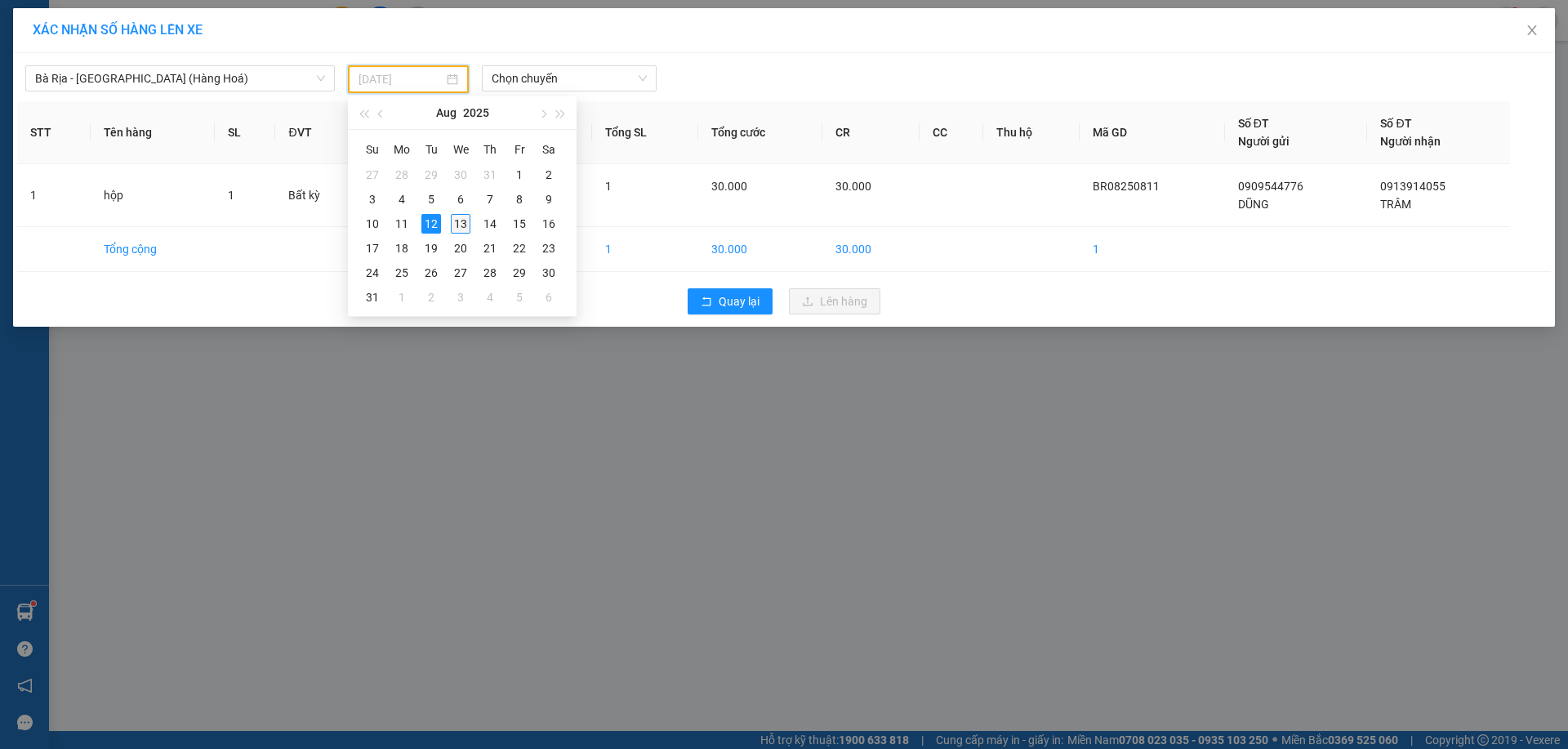
click at [452, 222] on div "13" at bounding box center [460, 224] width 20 height 20
type input "[DATE]"
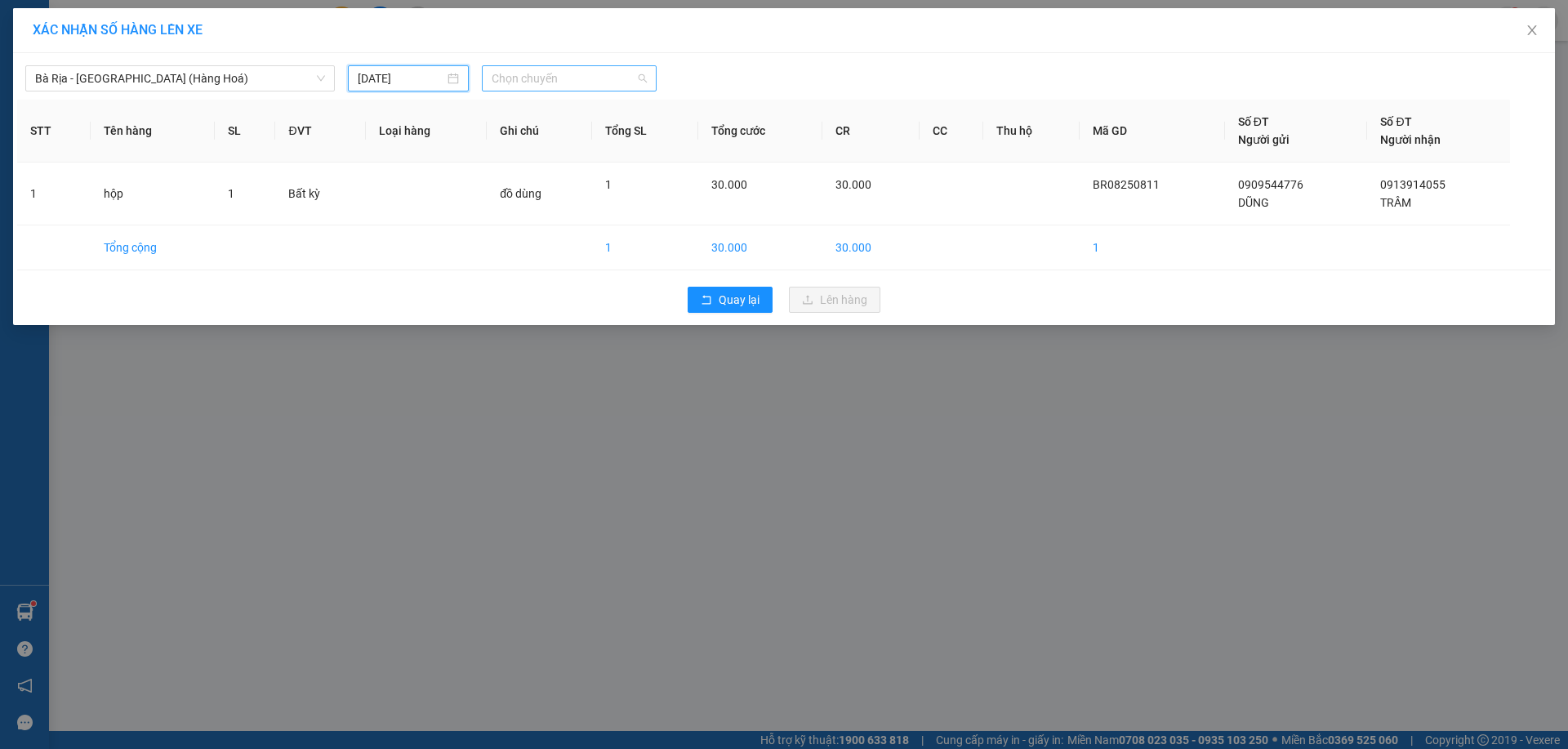
click at [565, 79] on span "Chọn chuyến" at bounding box center [569, 78] width 155 height 24
type input "0630"
click at [605, 135] on div "Thêm chuyến " 06:30 "" at bounding box center [568, 137] width 172 height 28
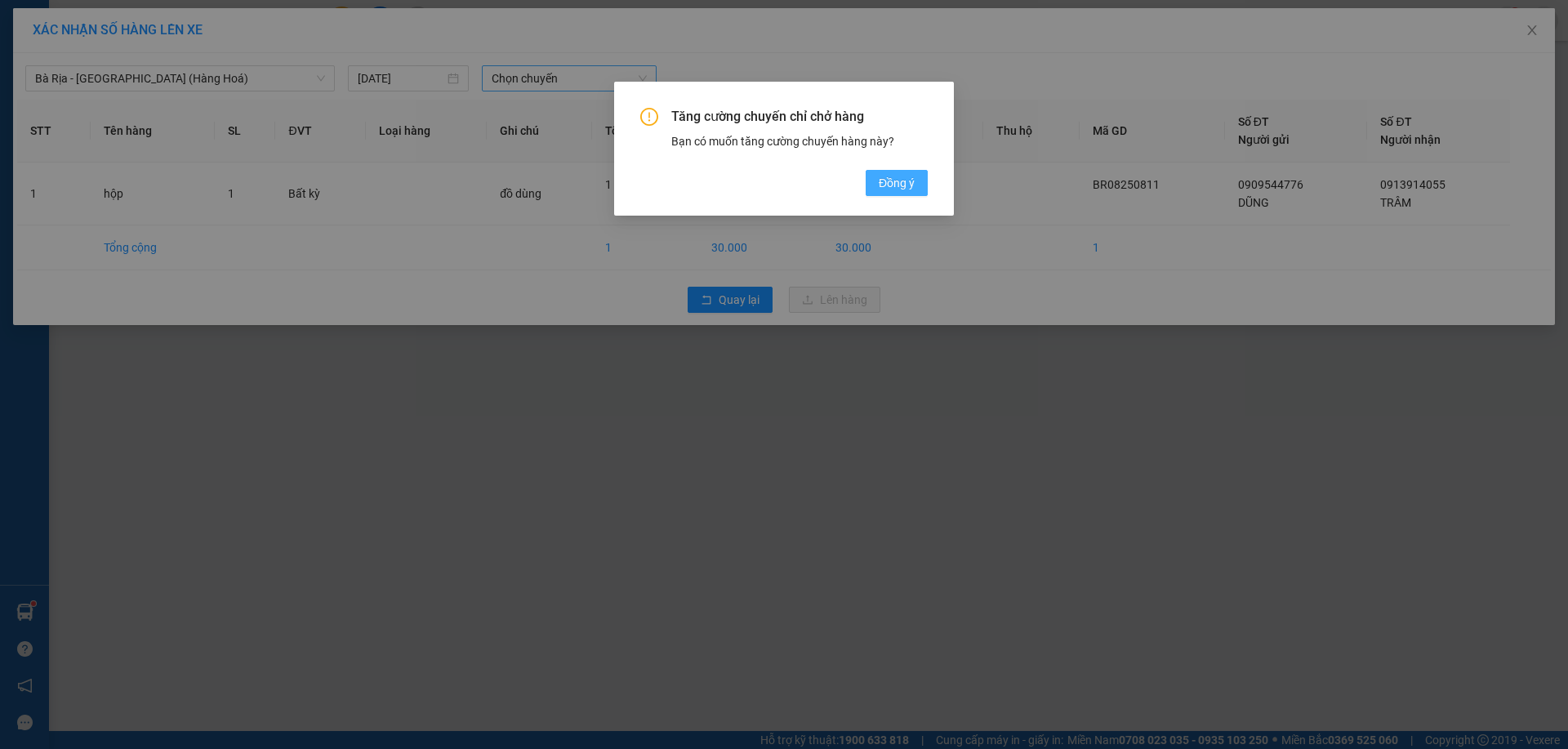
click at [880, 193] on button "Đồng ý" at bounding box center [896, 182] width 62 height 26
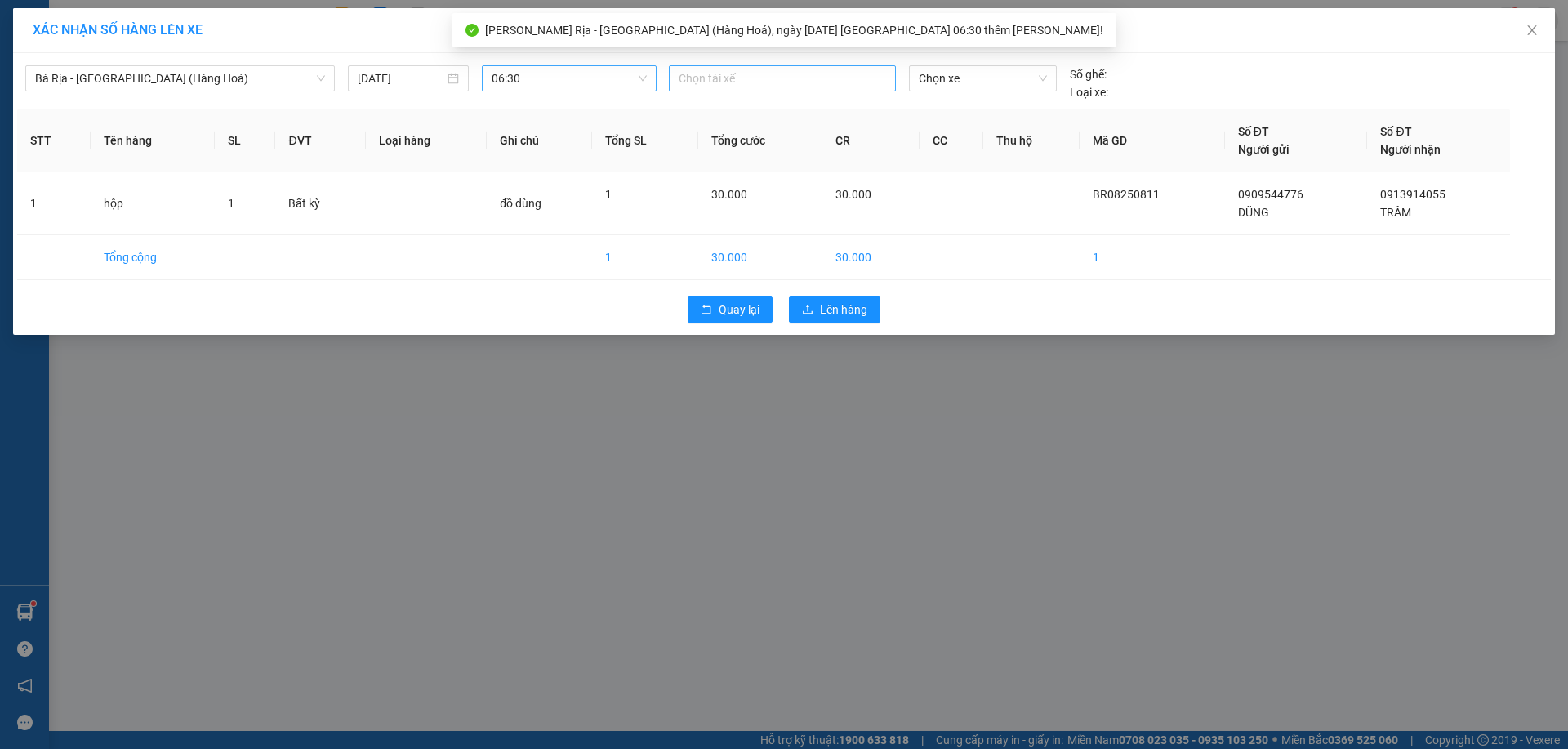
click at [827, 84] on div at bounding box center [783, 78] width 219 height 20
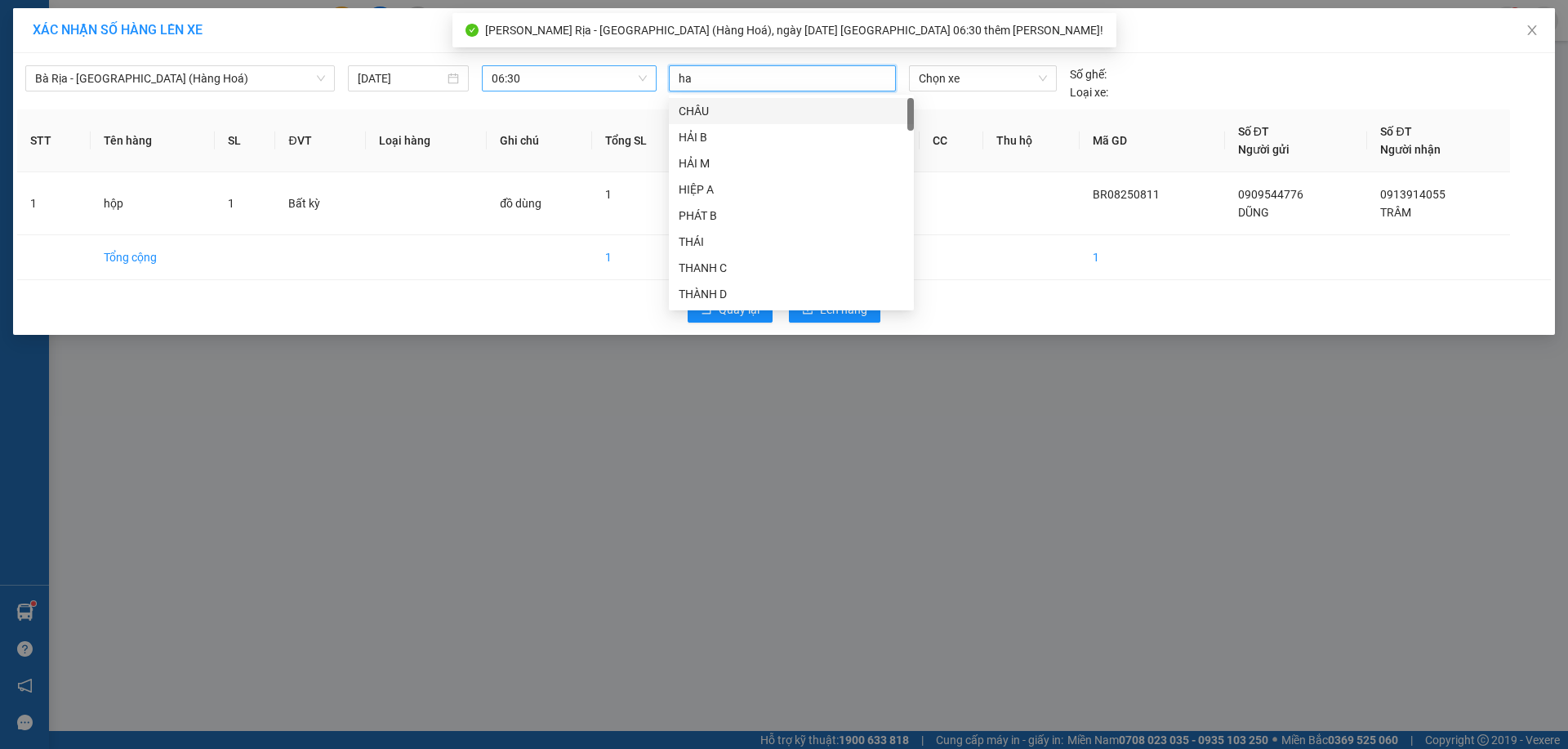
type input "hai"
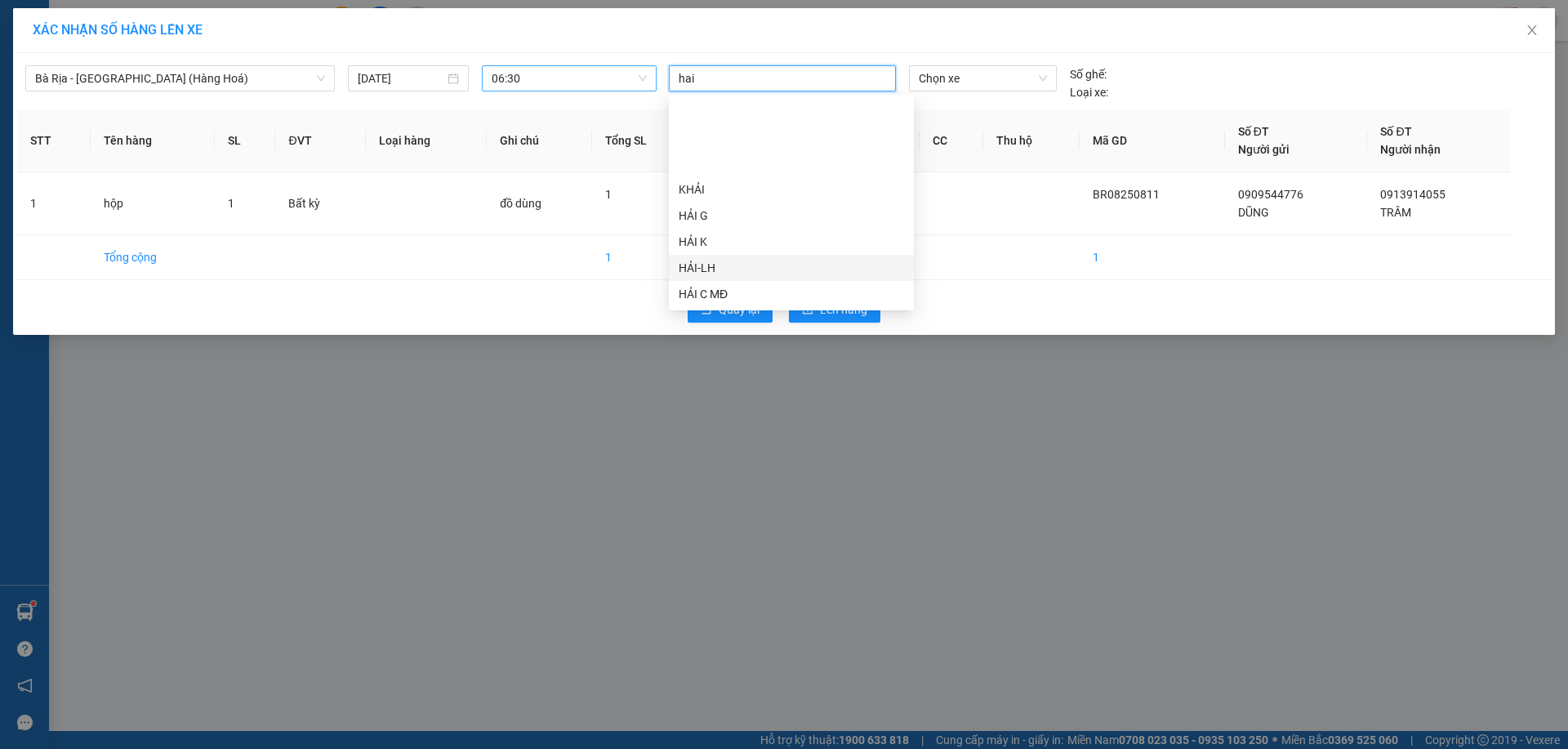
click at [700, 259] on div "HẢI-LH" at bounding box center [791, 268] width 225 height 18
click at [965, 78] on span "Chọn xe" at bounding box center [983, 78] width 127 height 24
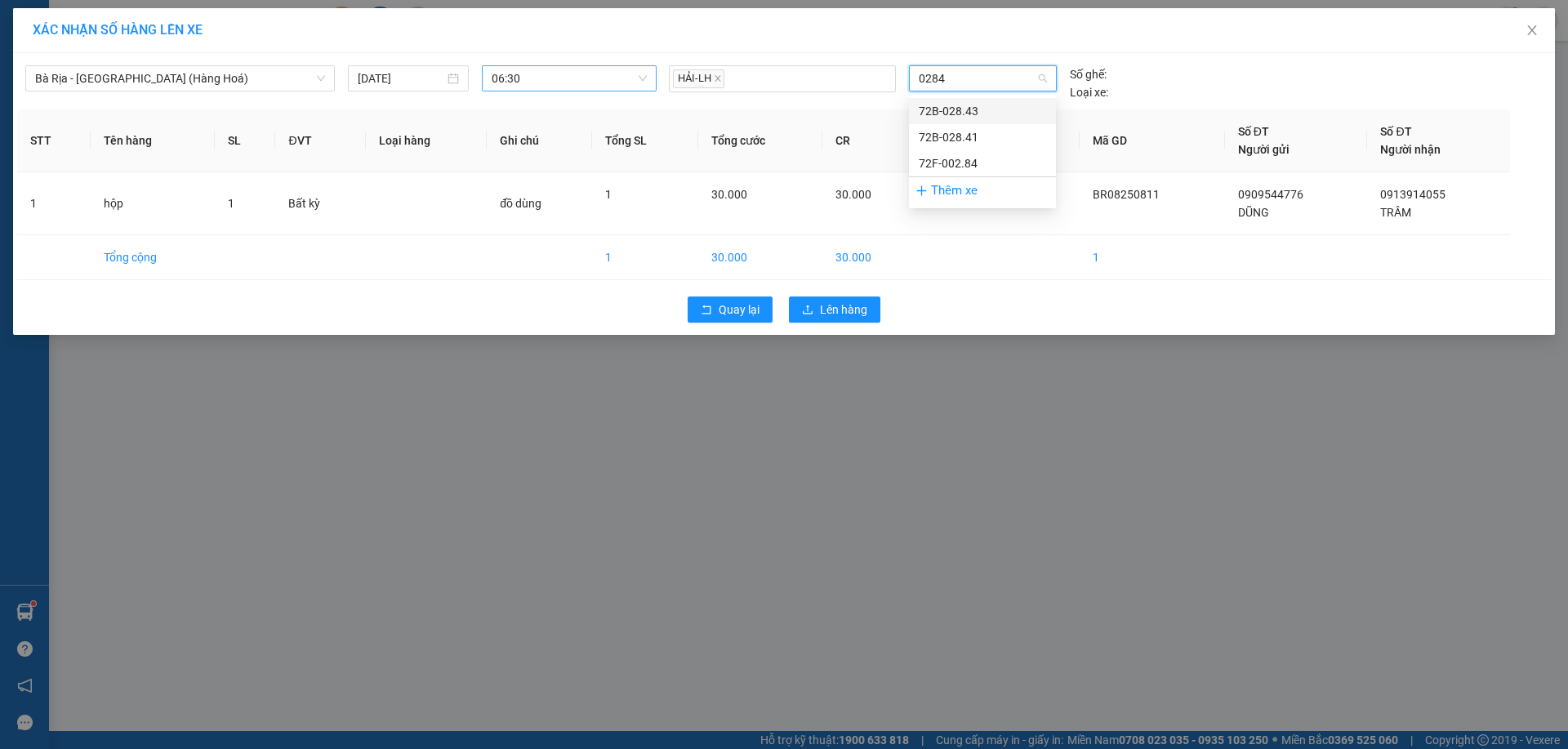
type input "02841"
click at [957, 104] on div "72B-028.41" at bounding box center [983, 111] width 127 height 18
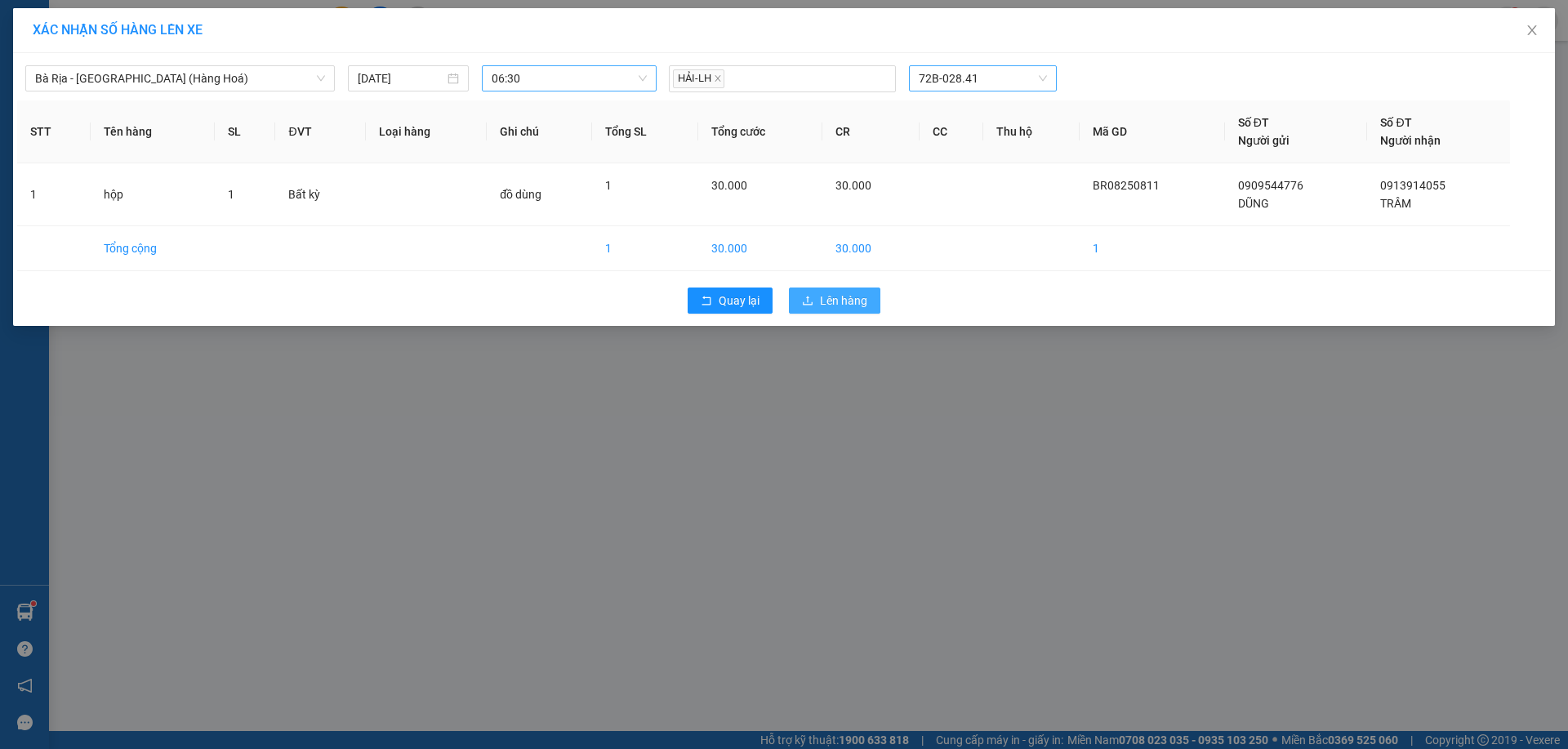
click at [842, 302] on span "Lên hàng" at bounding box center [843, 301] width 48 height 18
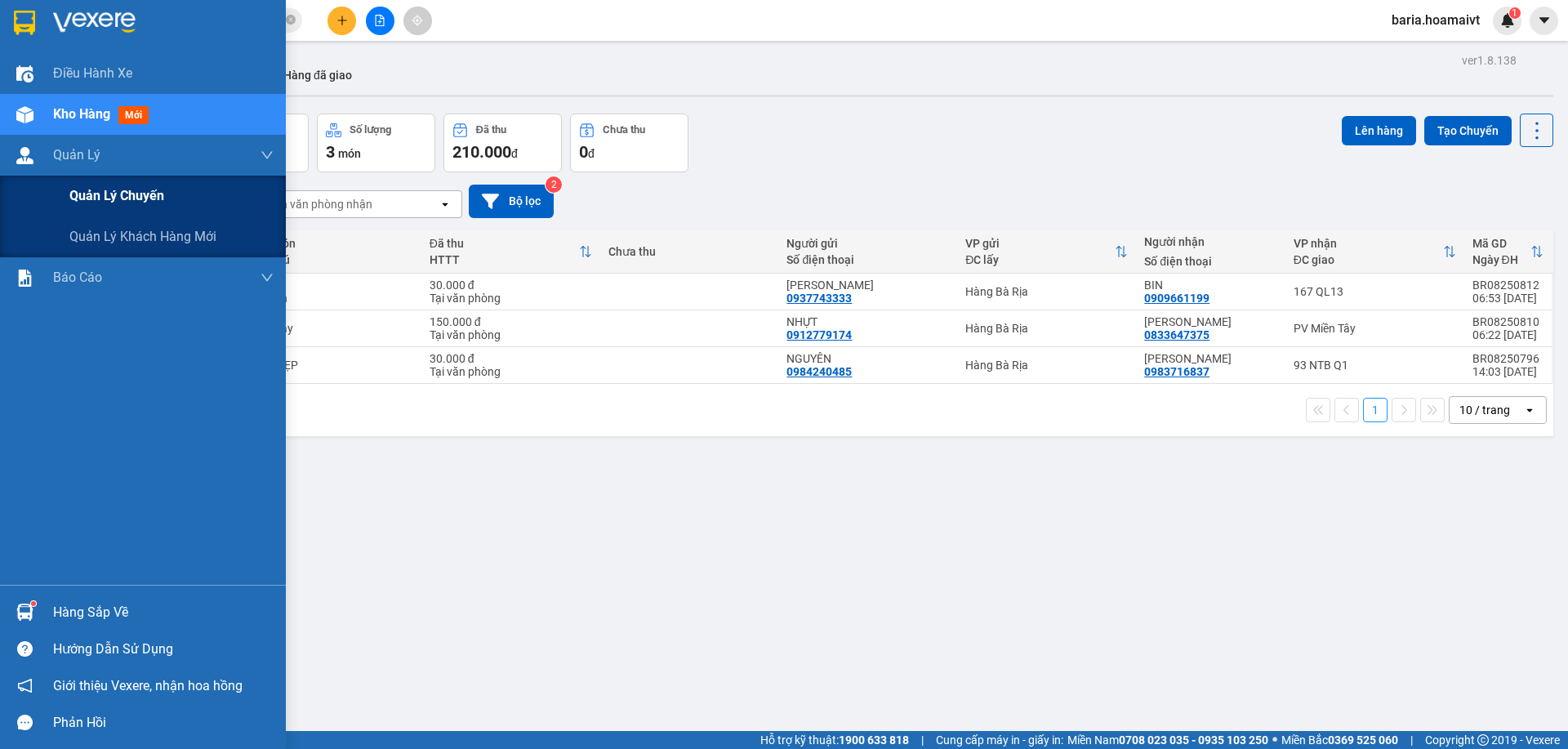
click at [104, 207] on div "Quản lý chuyến" at bounding box center [171, 196] width 204 height 40
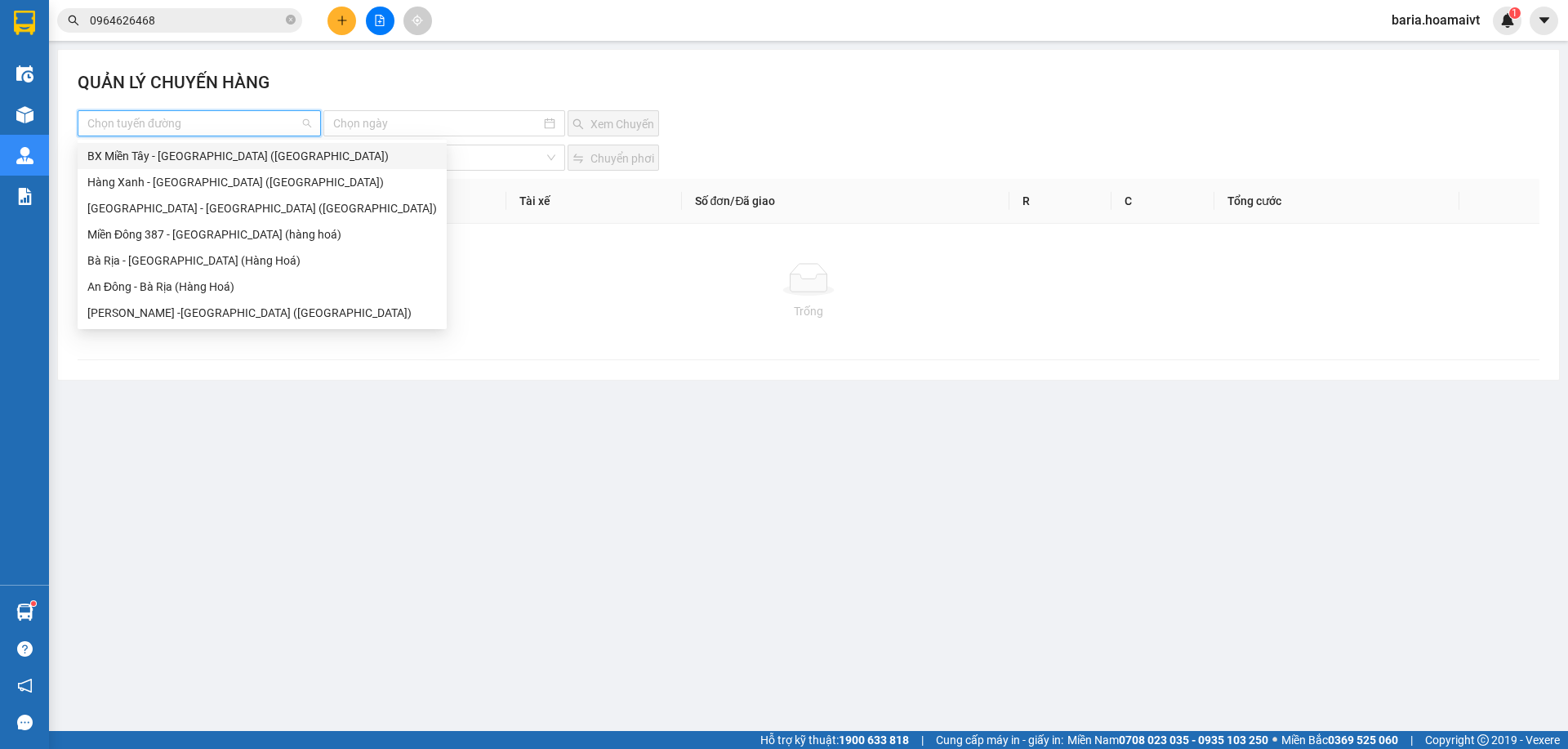
click at [277, 128] on input "search" at bounding box center [193, 123] width 213 height 24
click at [166, 263] on div "Bà Rịa - [GEOGRAPHIC_DATA] (Hàng Hoá)" at bounding box center [261, 260] width 349 height 18
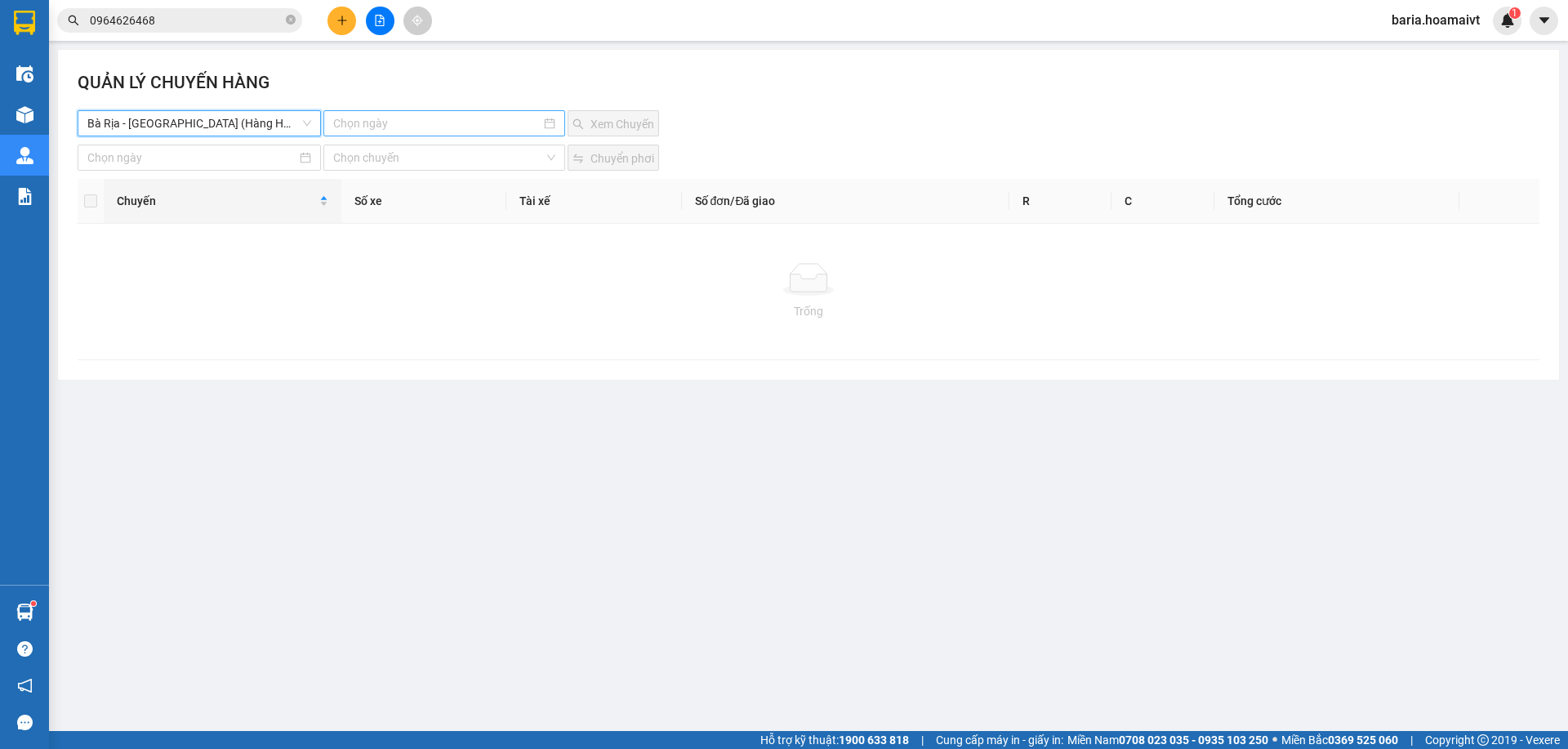
click at [402, 126] on input at bounding box center [436, 123] width 206 height 18
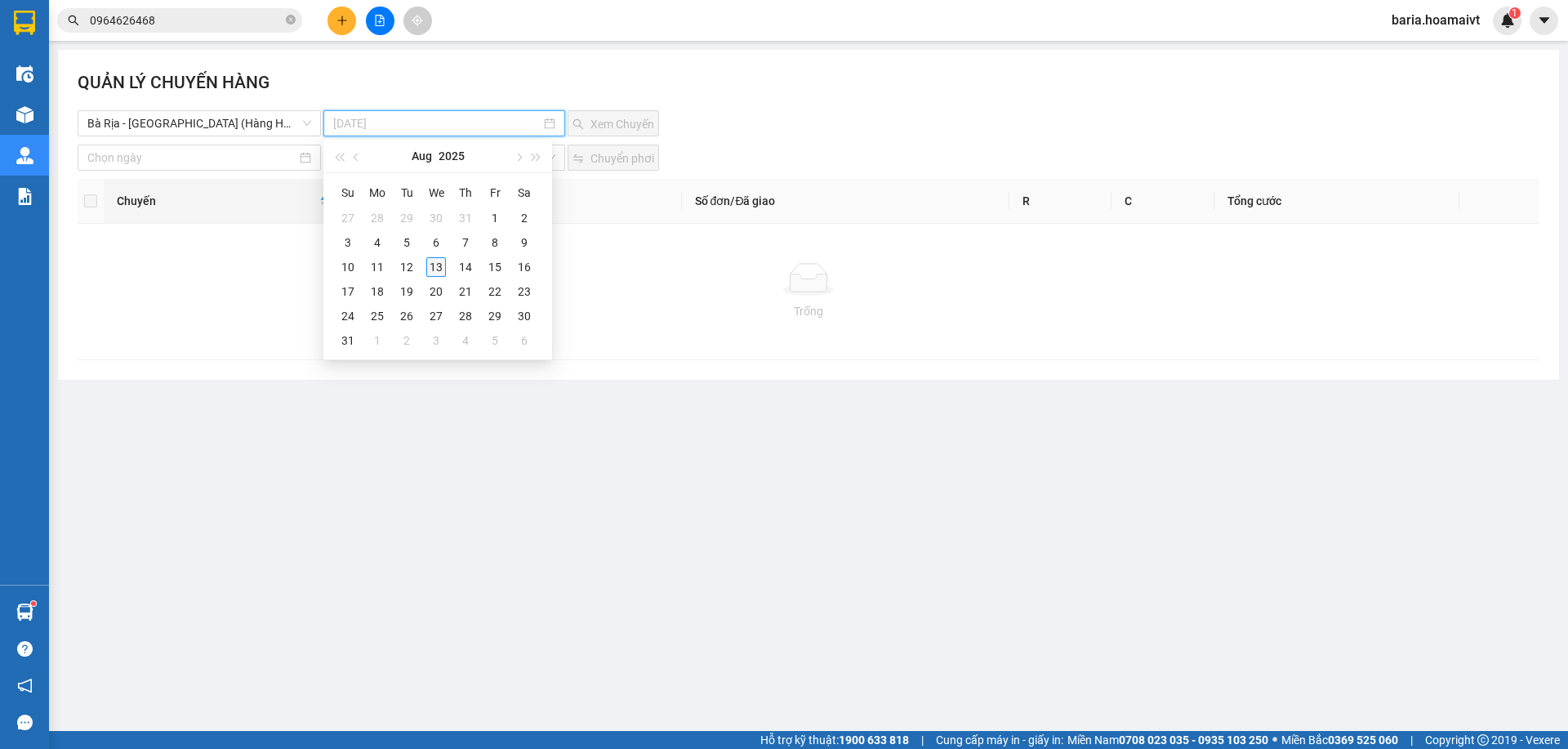
click at [430, 269] on div "13" at bounding box center [436, 268] width 20 height 20
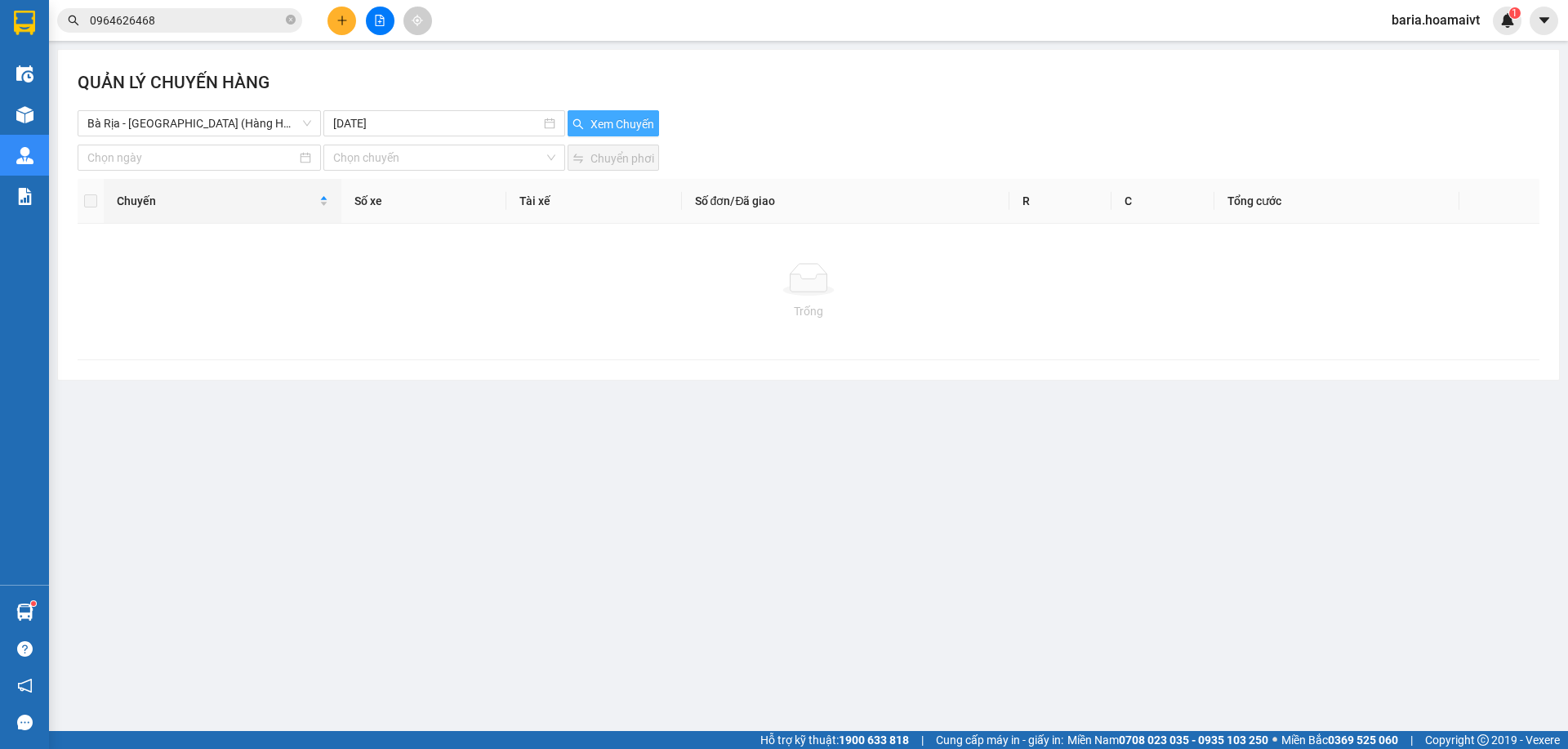
click at [605, 123] on span "Xem Chuyến" at bounding box center [622, 124] width 64 height 18
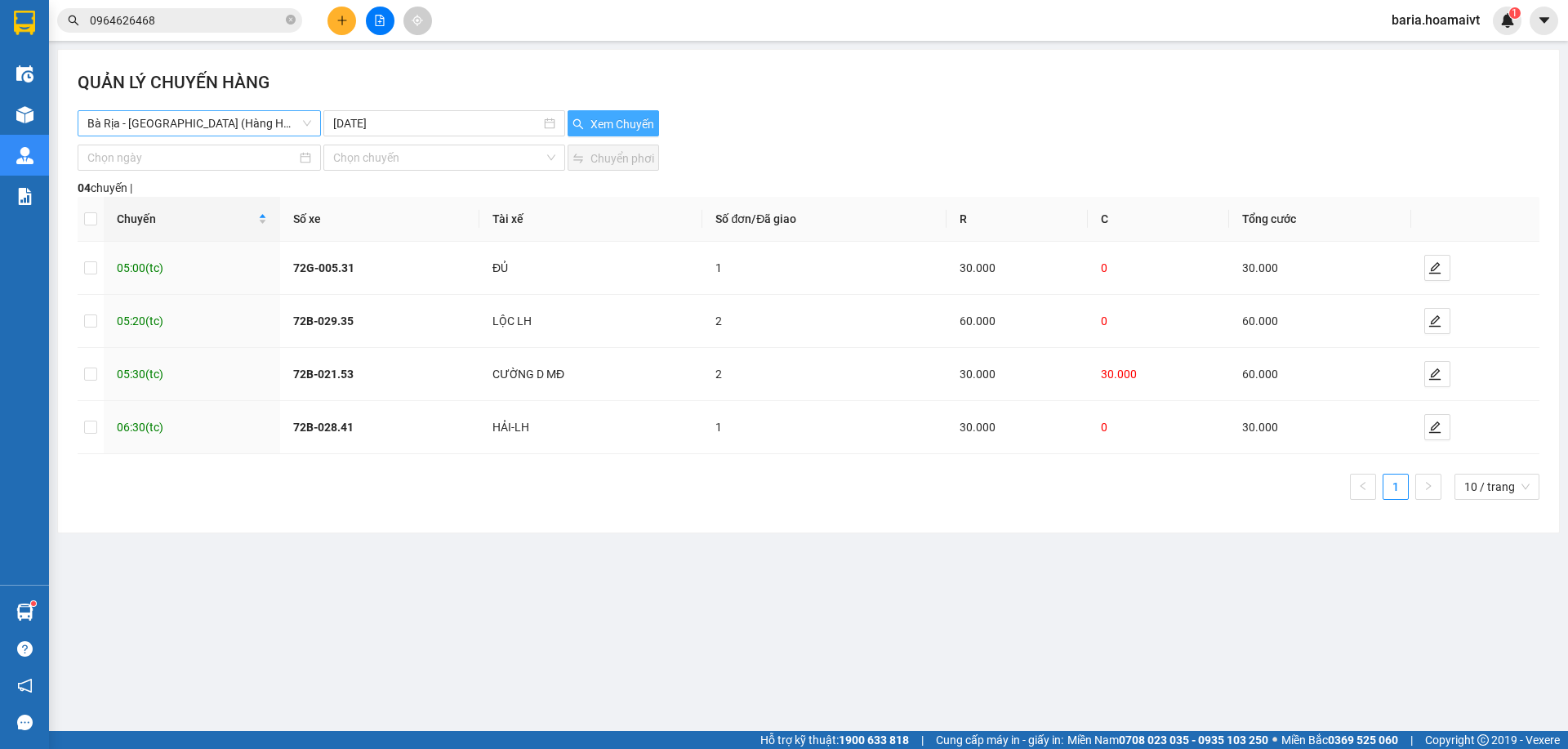
click at [263, 125] on span "Bà Rịa - [GEOGRAPHIC_DATA] (Hàng Hoá)" at bounding box center [198, 123] width 223 height 24
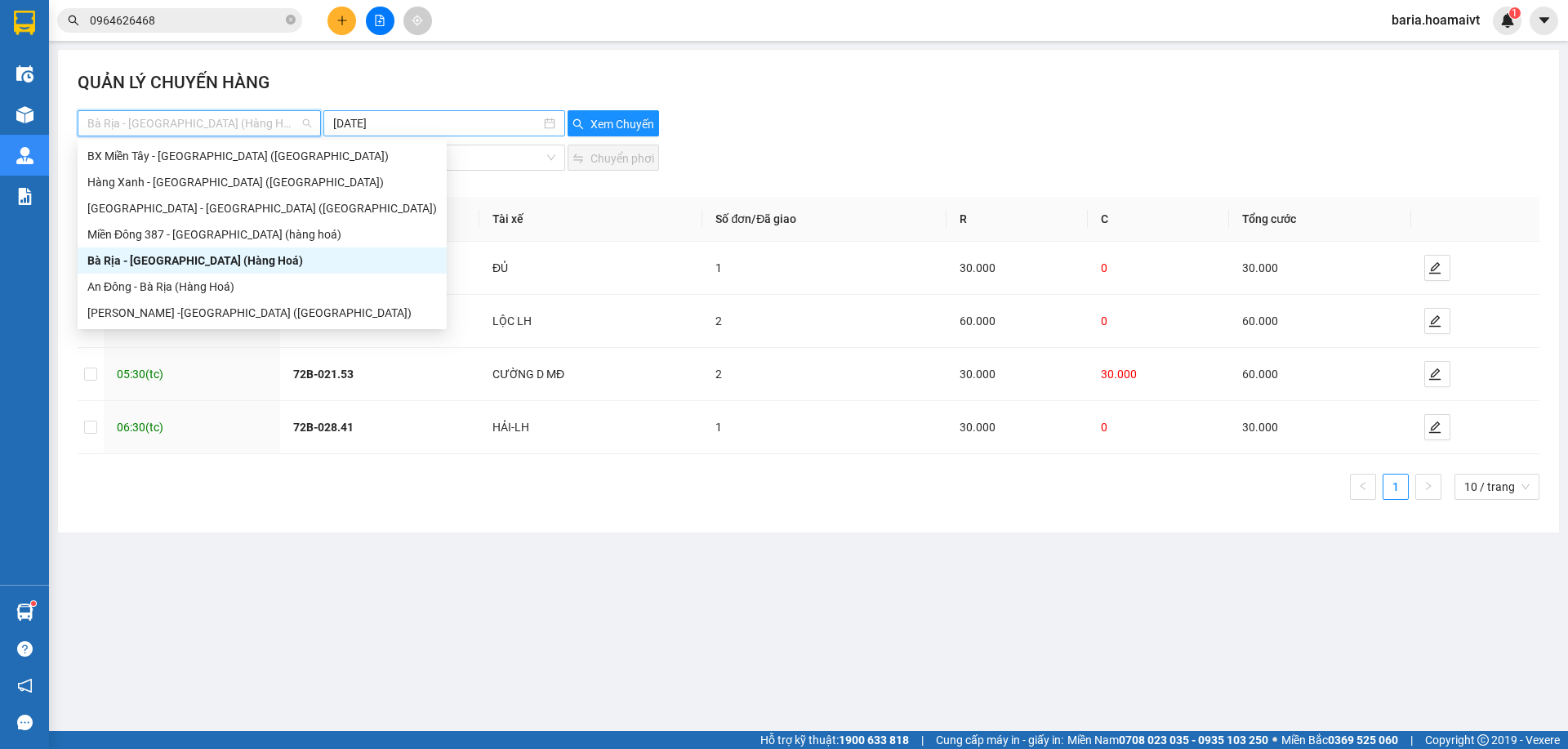
click at [409, 125] on input "[DATE]" at bounding box center [436, 123] width 206 height 18
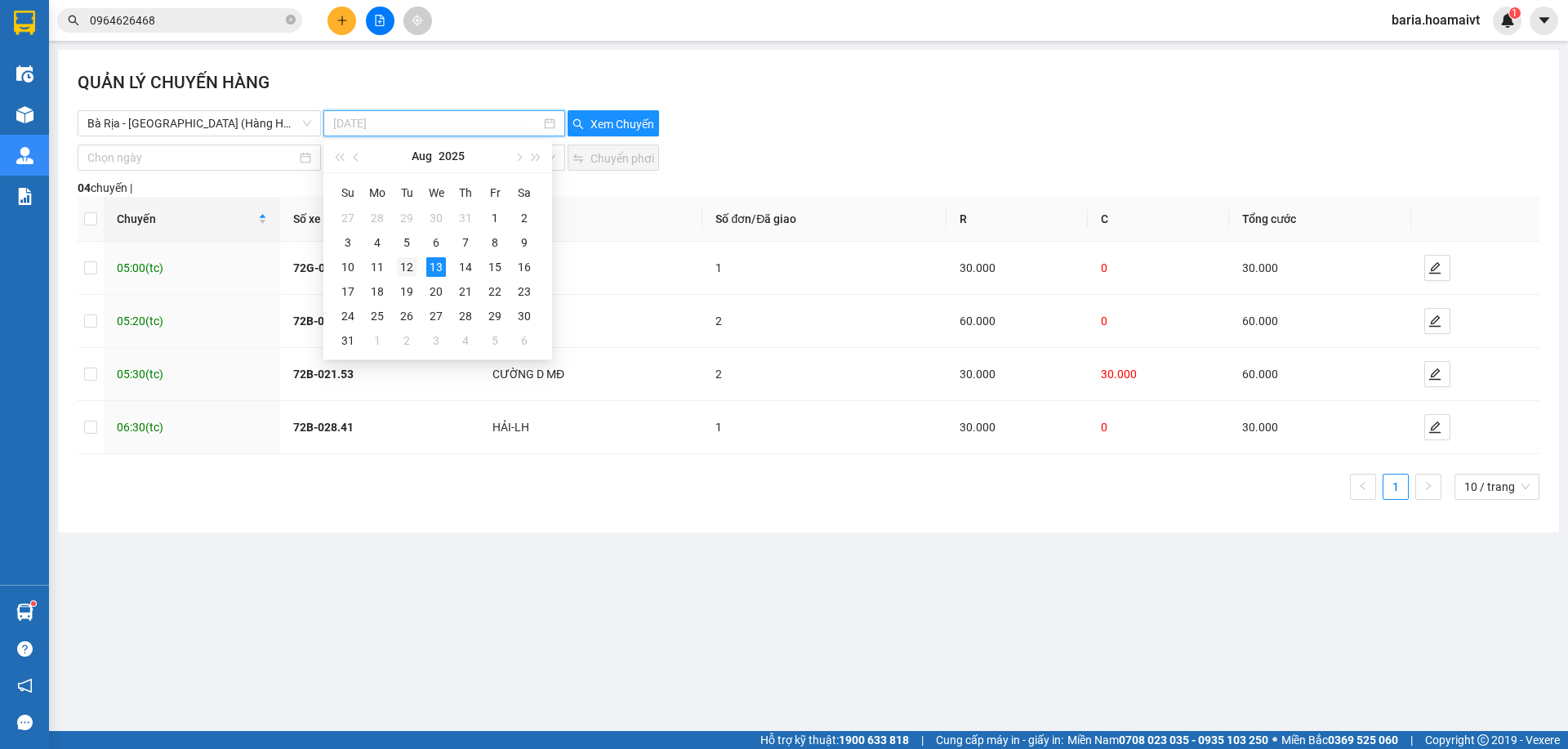
type input "[DATE]"
click at [408, 265] on div "12" at bounding box center [407, 268] width 20 height 20
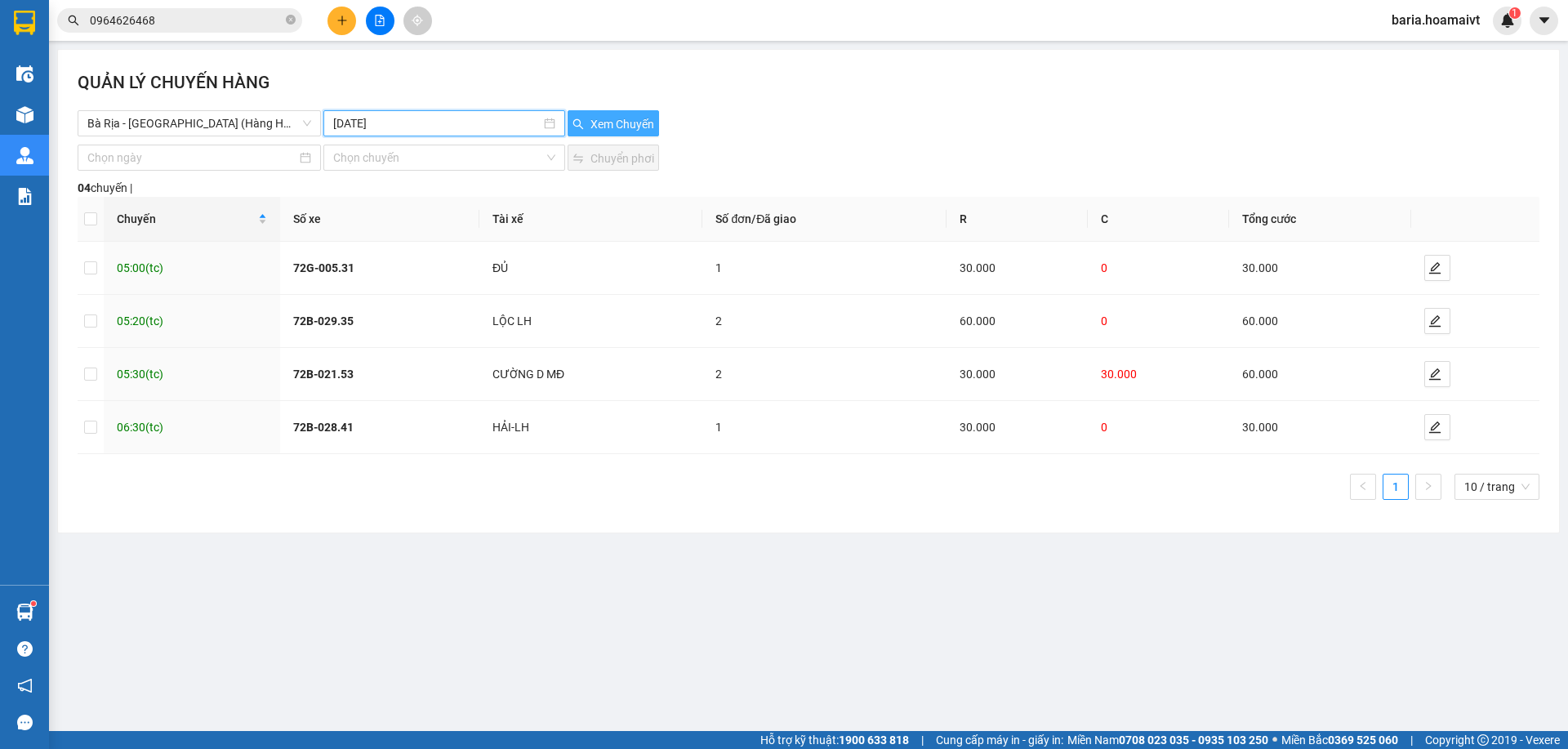
click at [612, 127] on span "Xem Chuyến" at bounding box center [622, 124] width 64 height 18
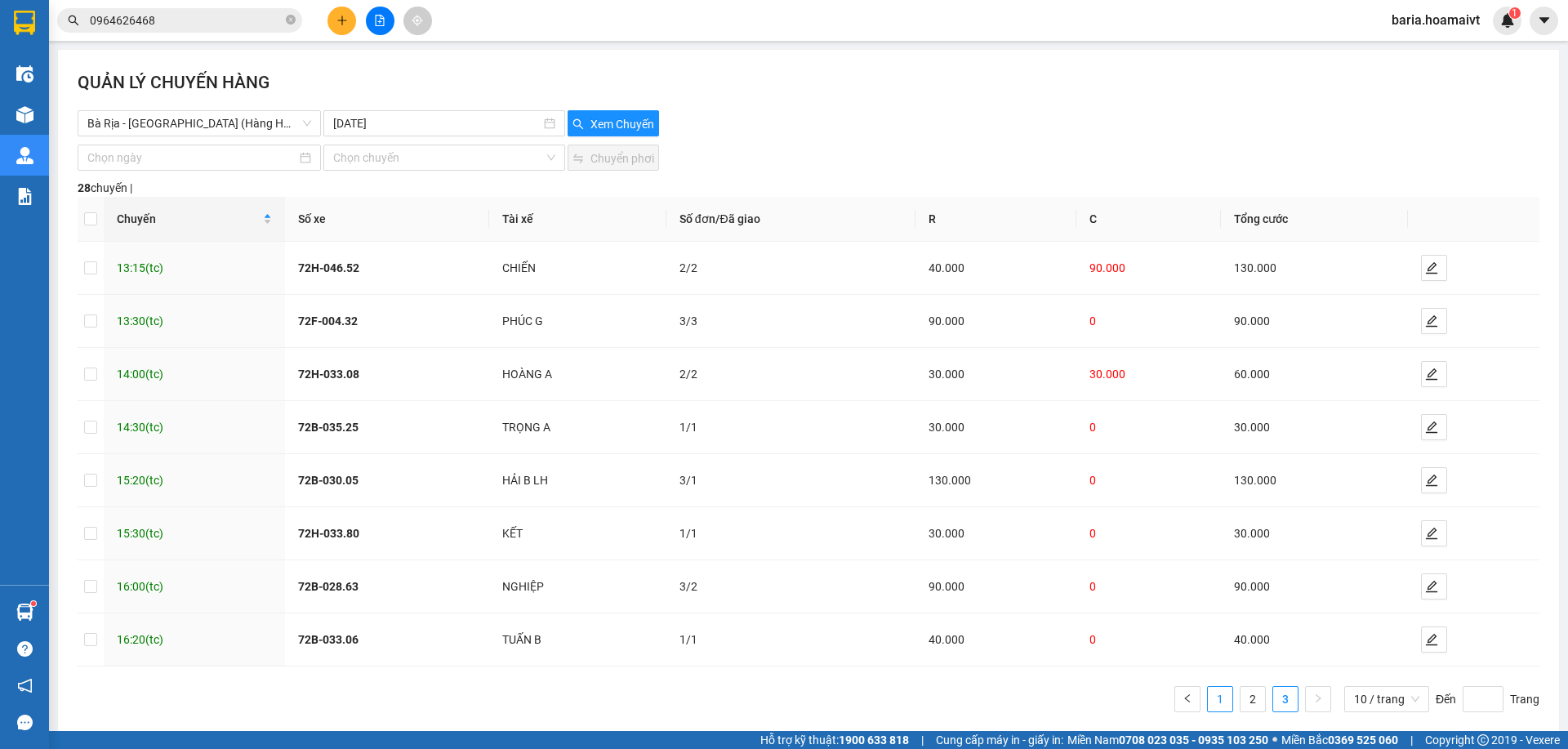
click at [1208, 687] on link "1" at bounding box center [1220, 699] width 24 height 24
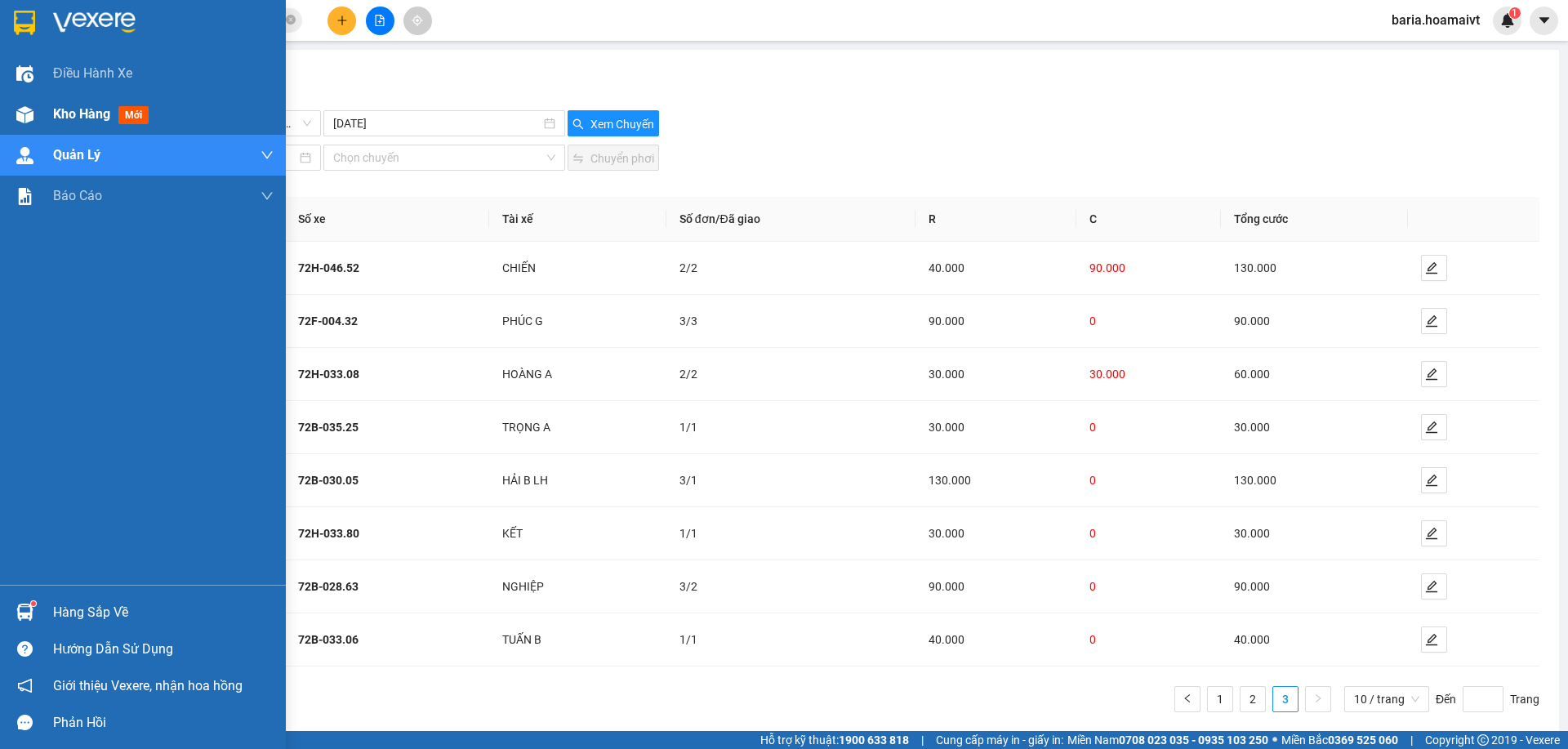
click at [93, 121] on span "Kho hàng" at bounding box center [82, 113] width 57 height 15
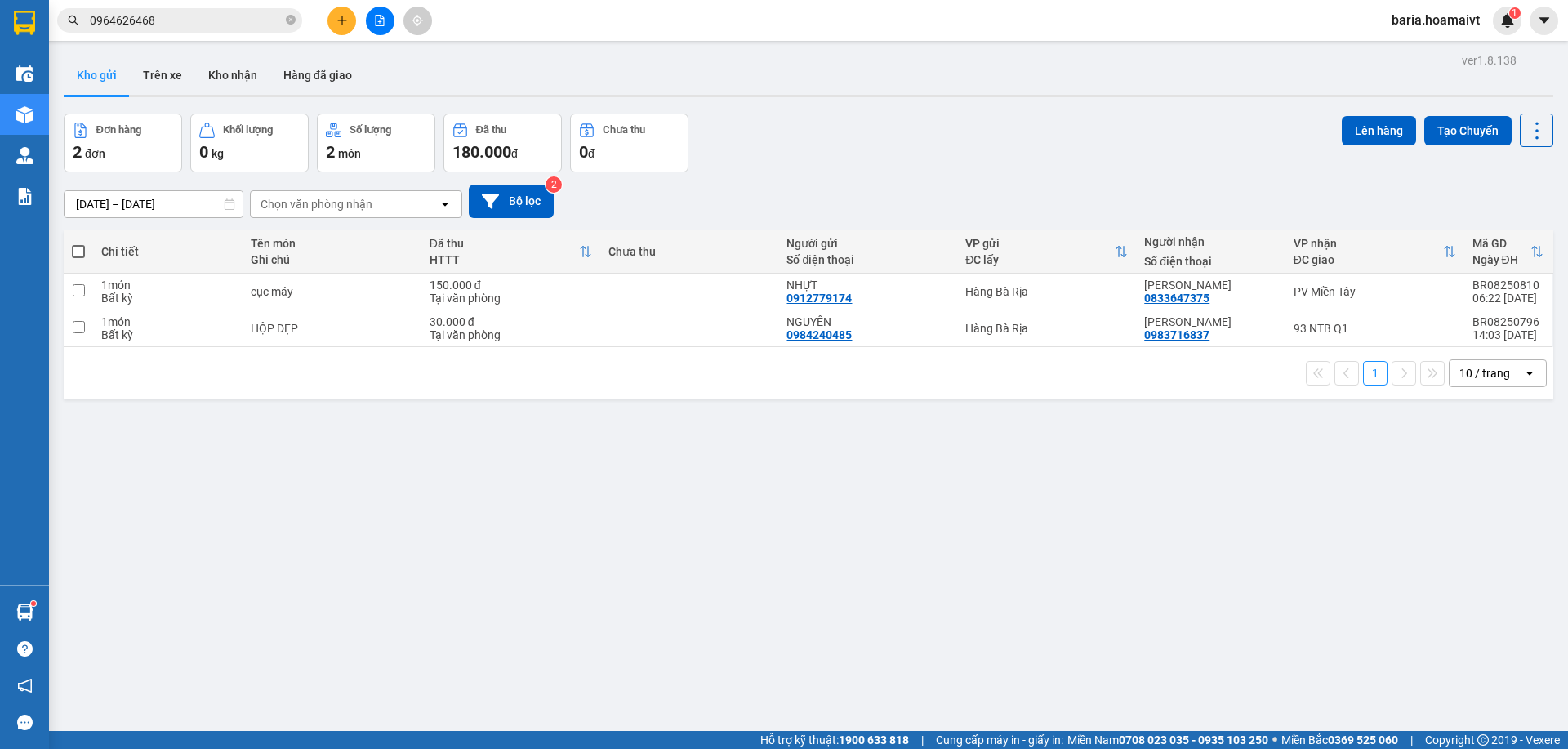
click at [245, 26] on input "0964626468" at bounding box center [186, 21] width 193 height 18
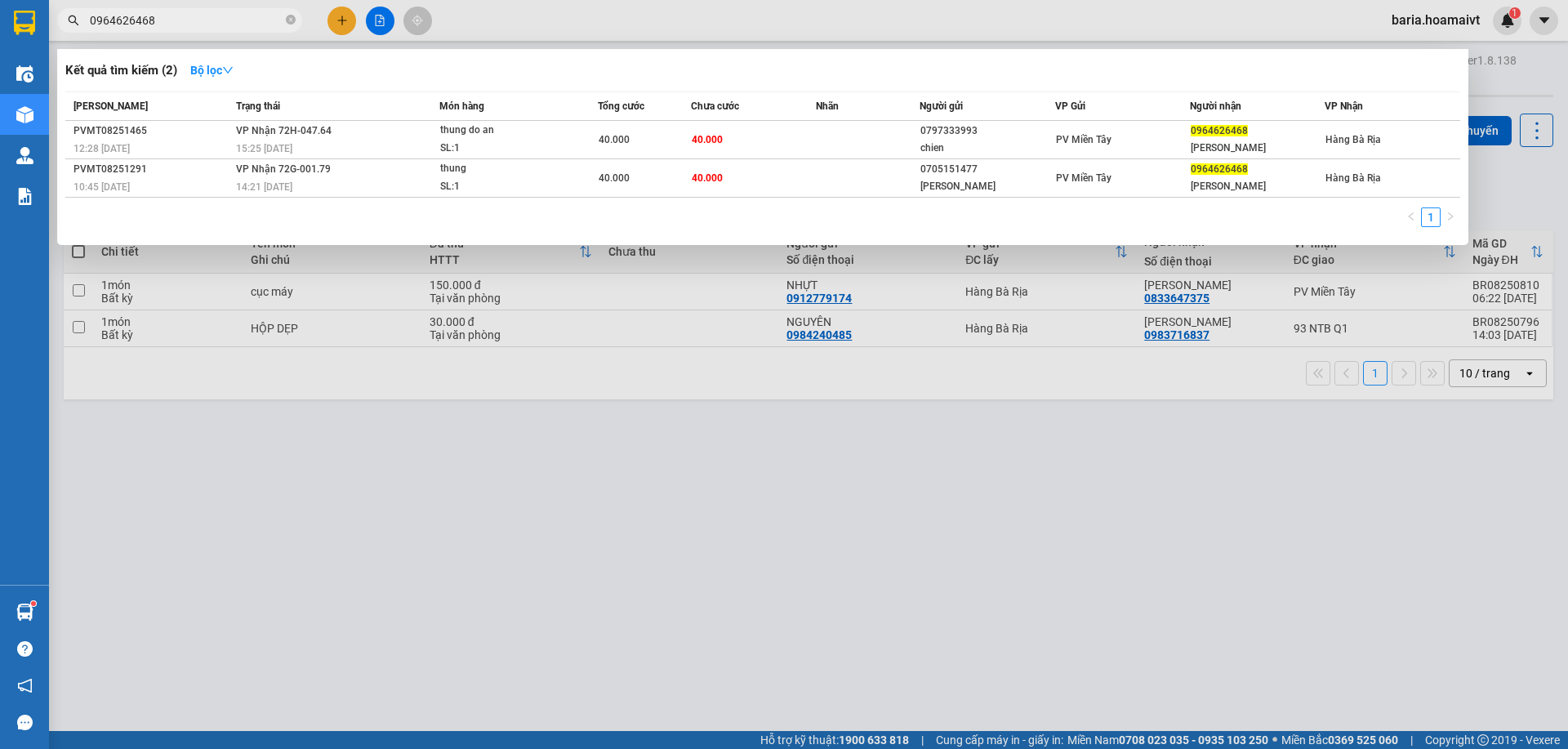
click at [245, 26] on input "0964626468" at bounding box center [186, 21] width 193 height 18
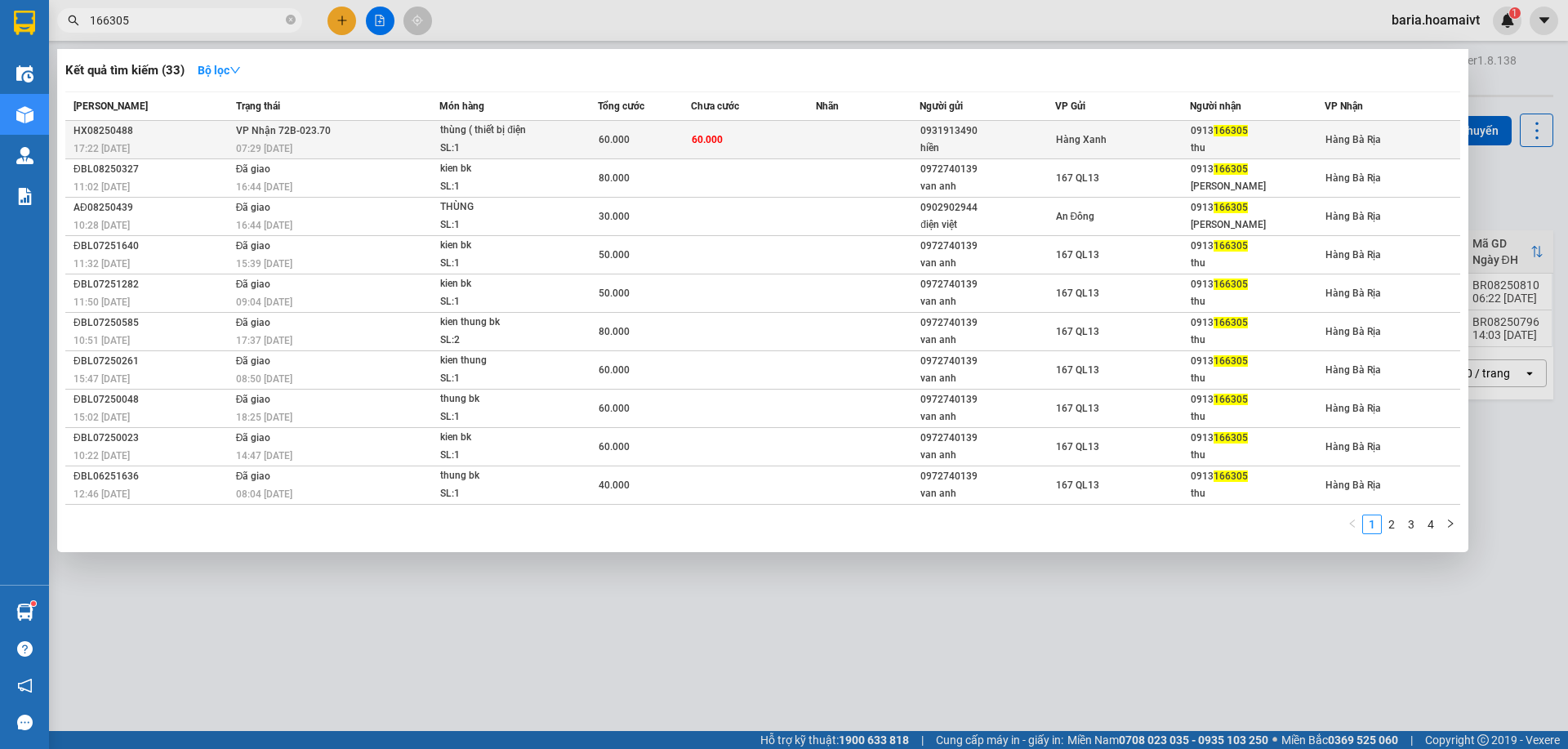
type input "166305"
click at [1324, 140] on div "thu" at bounding box center [1257, 148] width 133 height 17
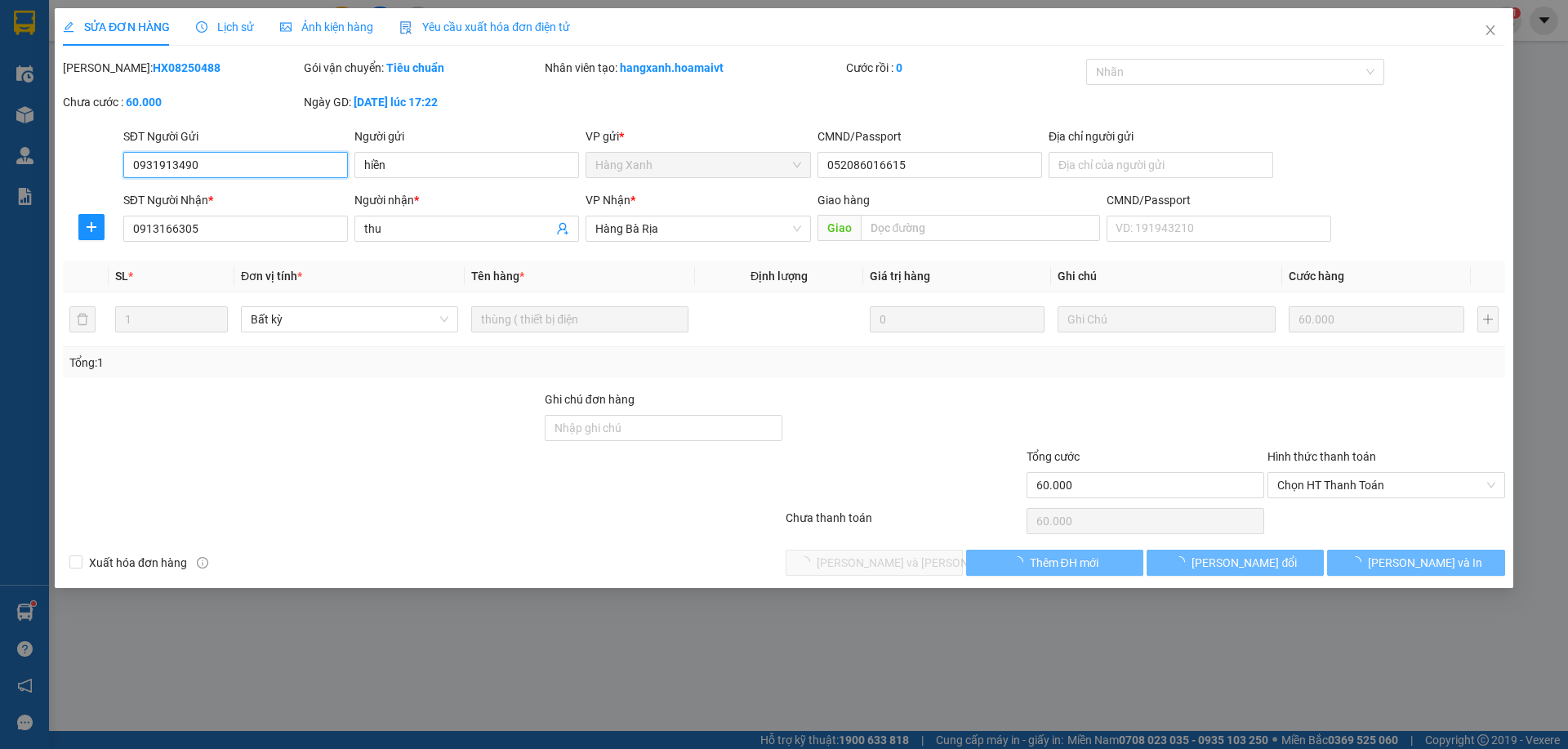
type input "0931913490"
type input "hiền"
type input "052086016615"
type input "0913166305"
type input "thu"
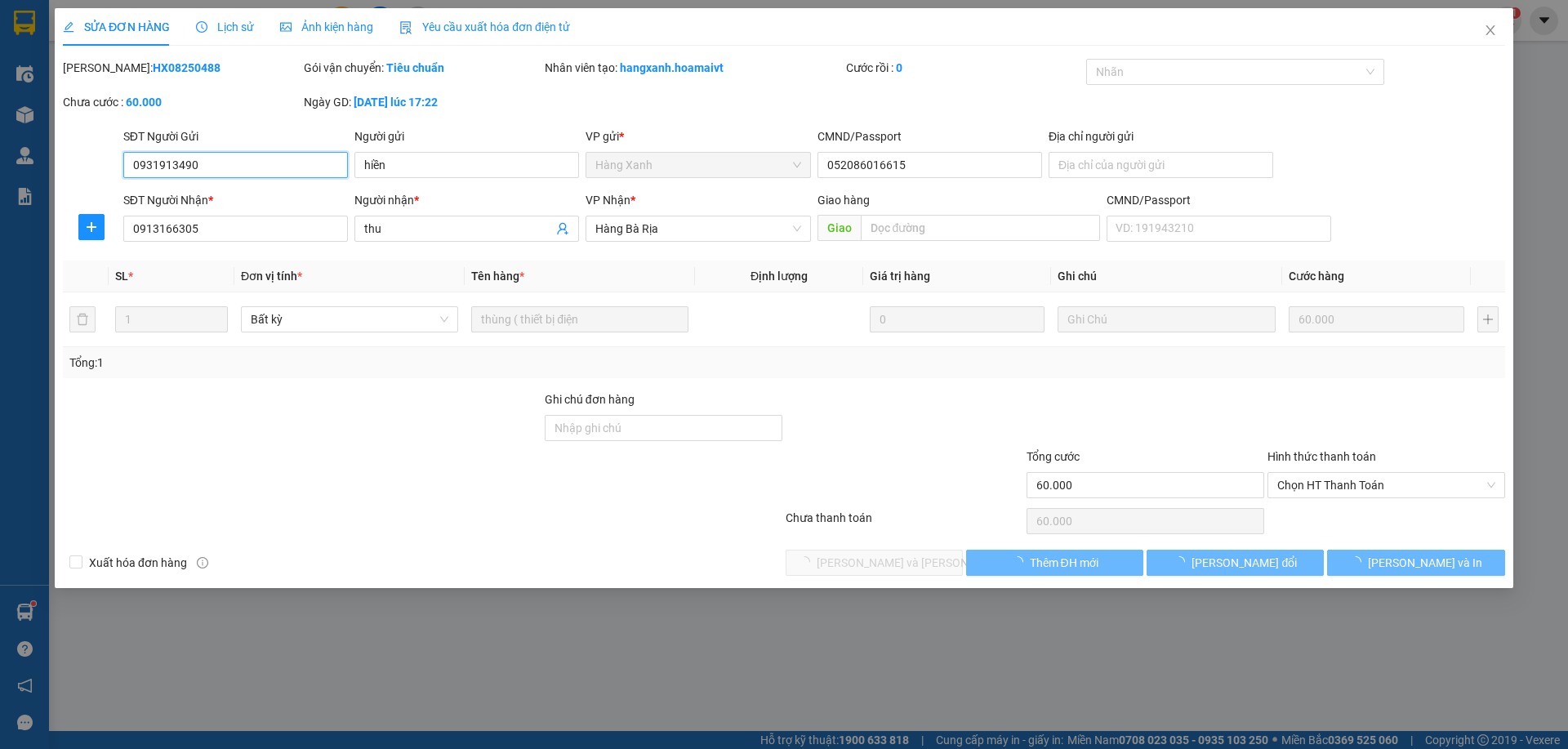
type input "60.000"
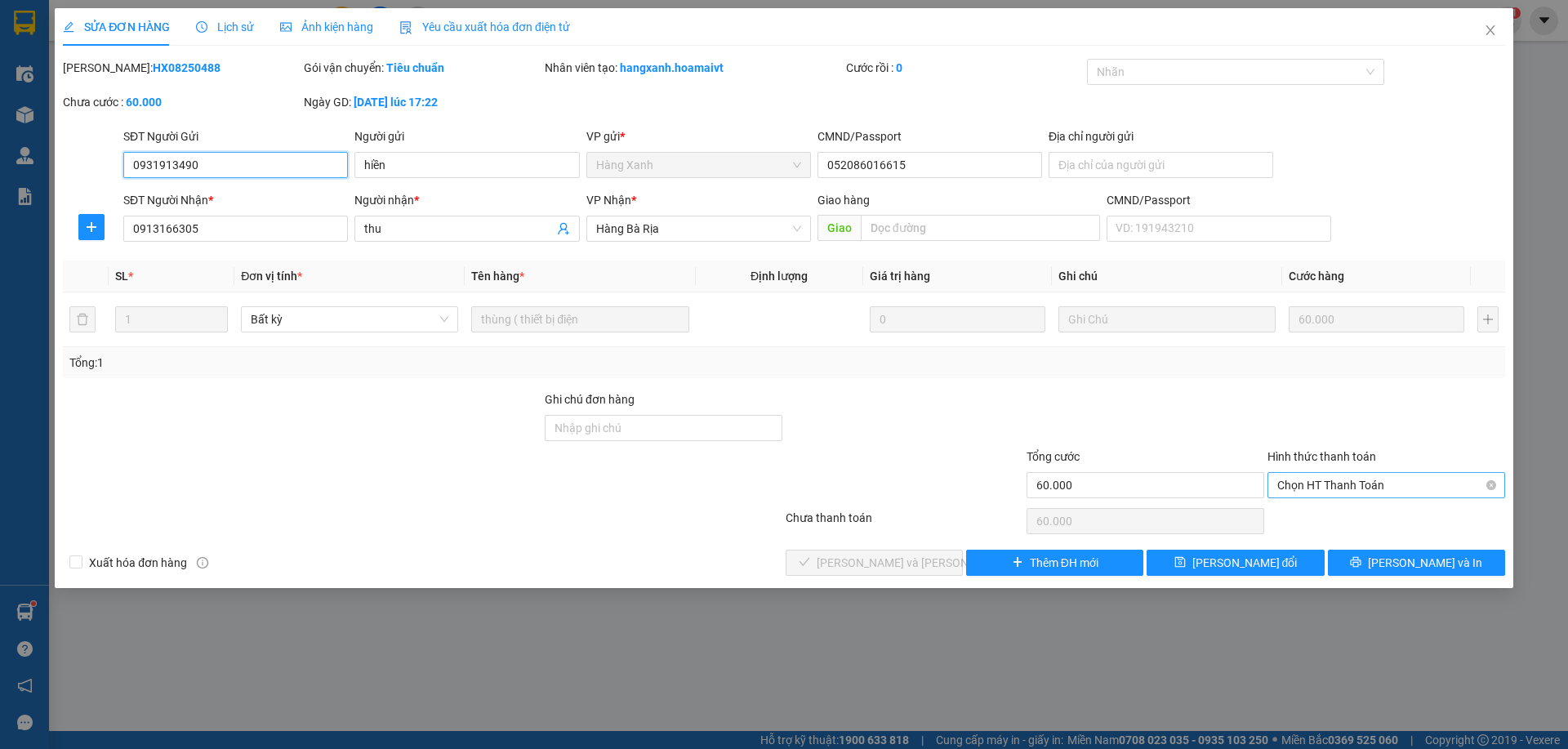
click at [1350, 484] on span "Chọn HT Thanh Toán" at bounding box center [1386, 485] width 218 height 24
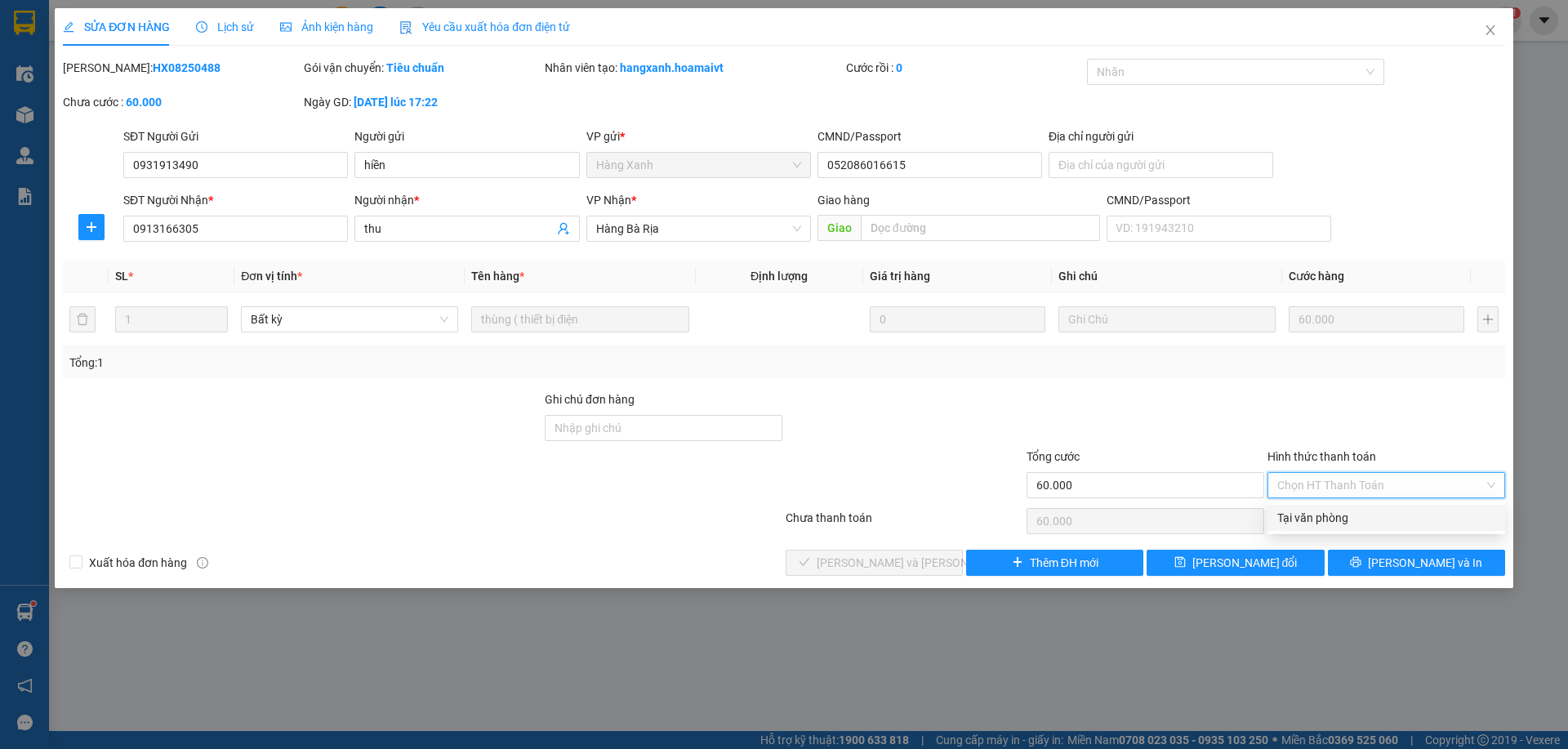
click at [1327, 509] on div "Tại văn phòng" at bounding box center [1386, 518] width 218 height 18
type input "0"
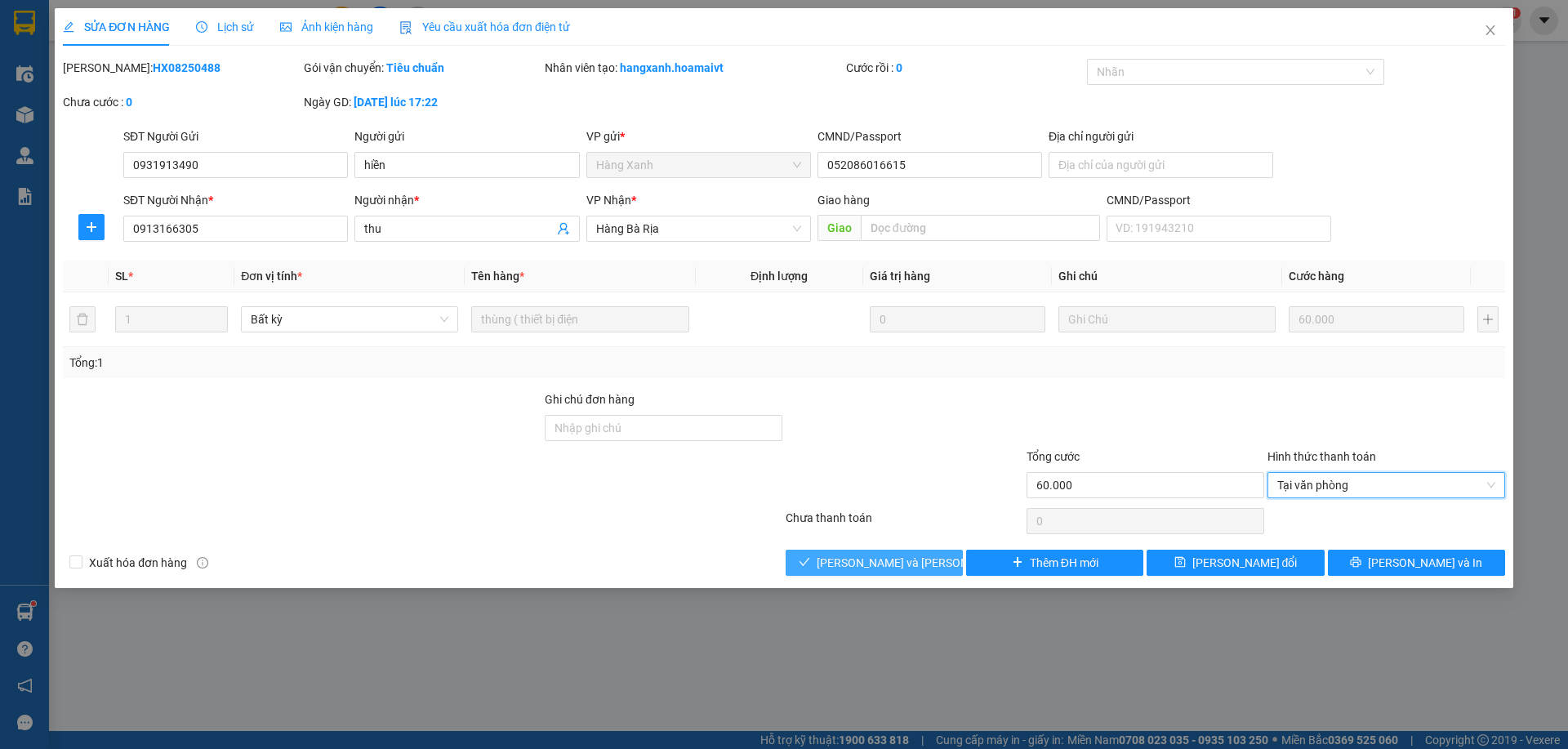
click at [930, 561] on button "[PERSON_NAME] và [PERSON_NAME] hàng" at bounding box center [873, 562] width 177 height 26
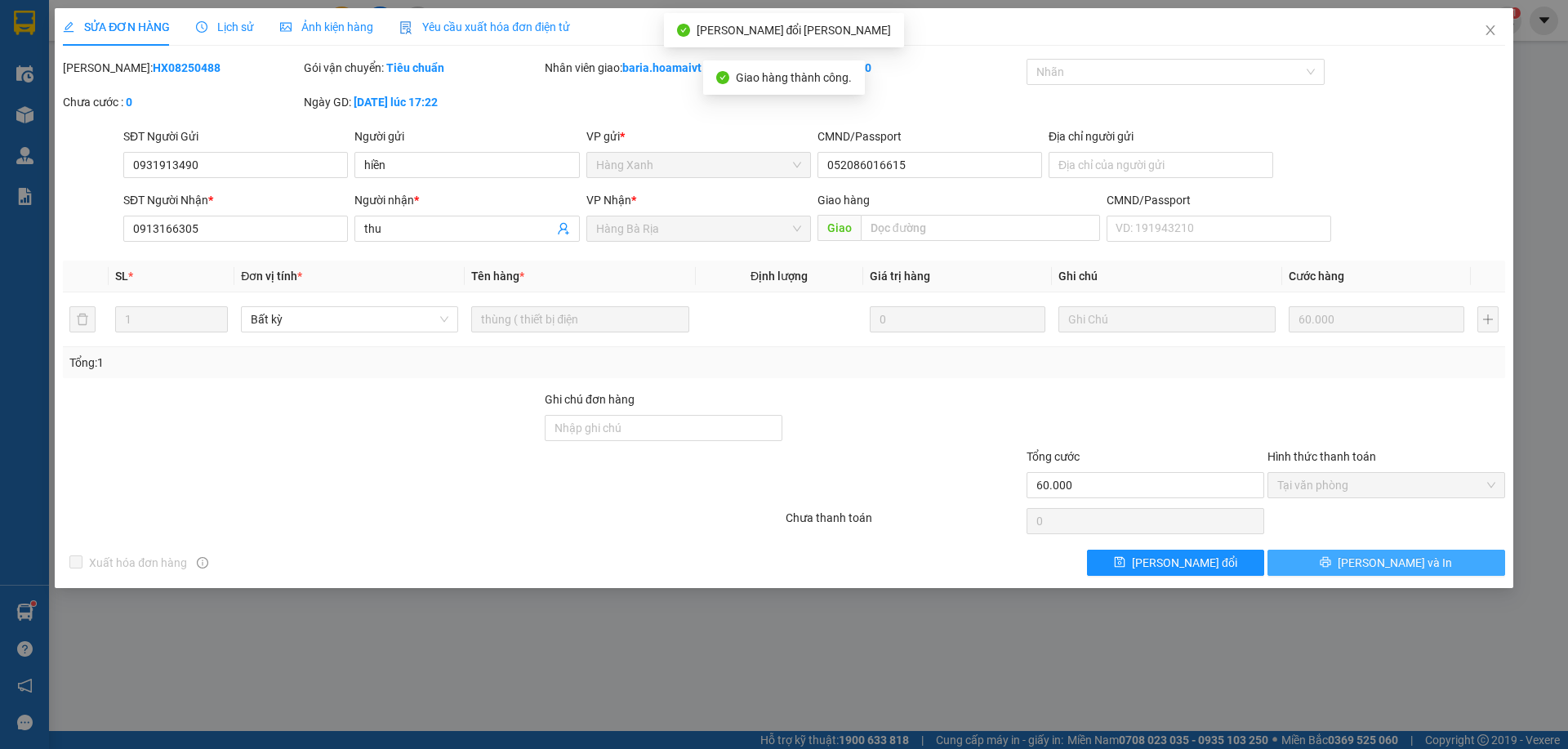
click at [1395, 567] on span "[PERSON_NAME] và In" at bounding box center [1394, 563] width 114 height 18
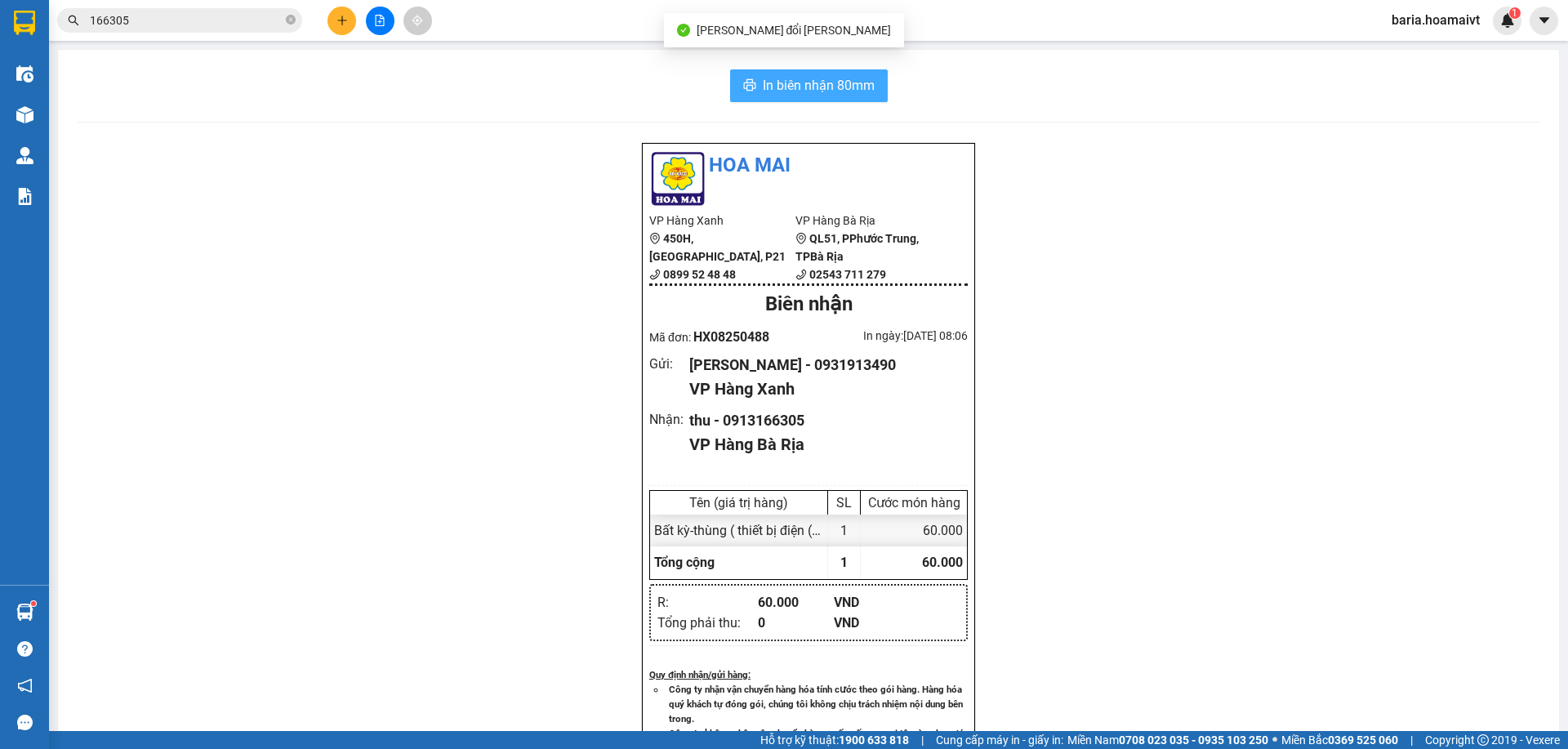
click at [811, 84] on span "In biên nhận 80mm" at bounding box center [819, 85] width 112 height 21
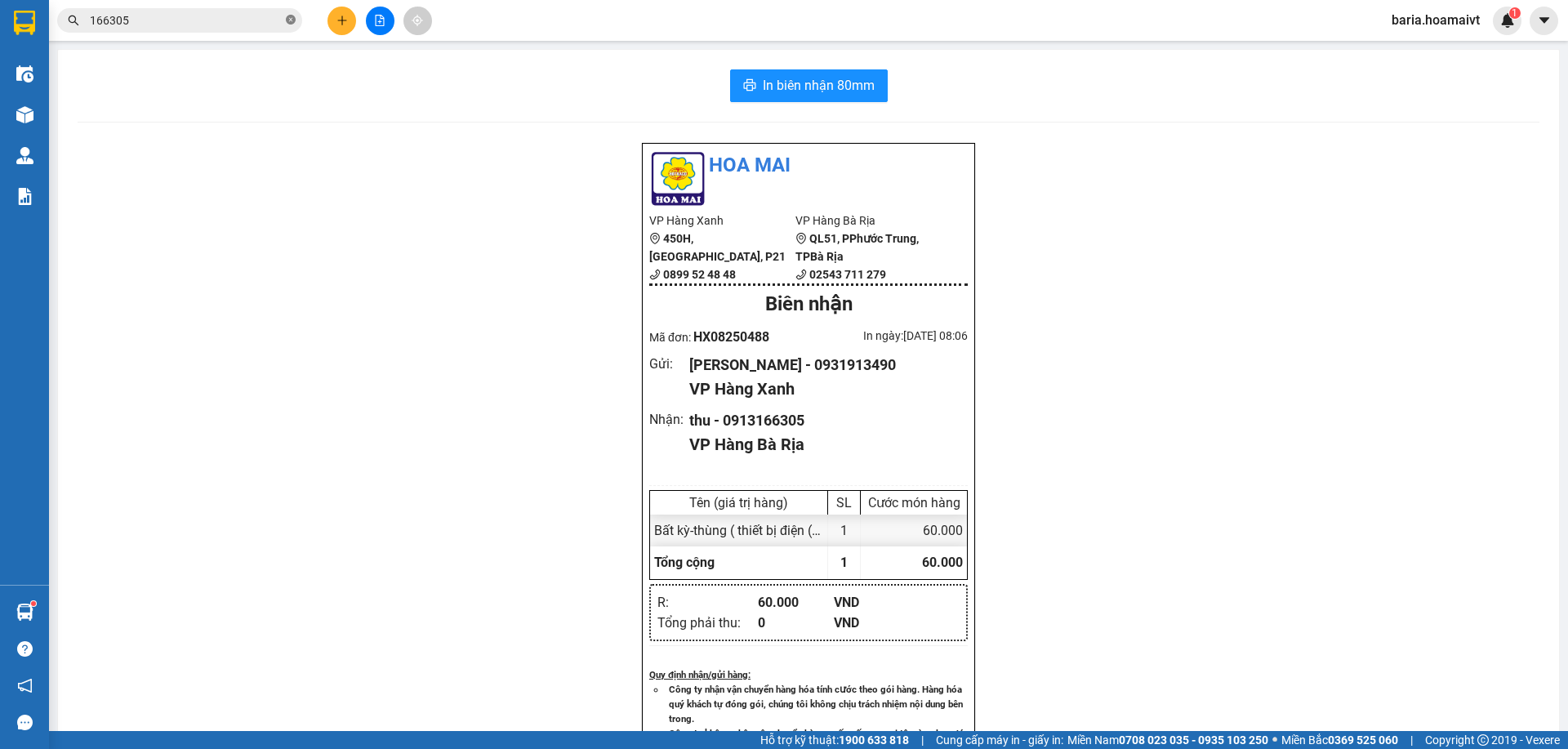
click at [289, 23] on icon "close-circle" at bounding box center [290, 19] width 10 height 10
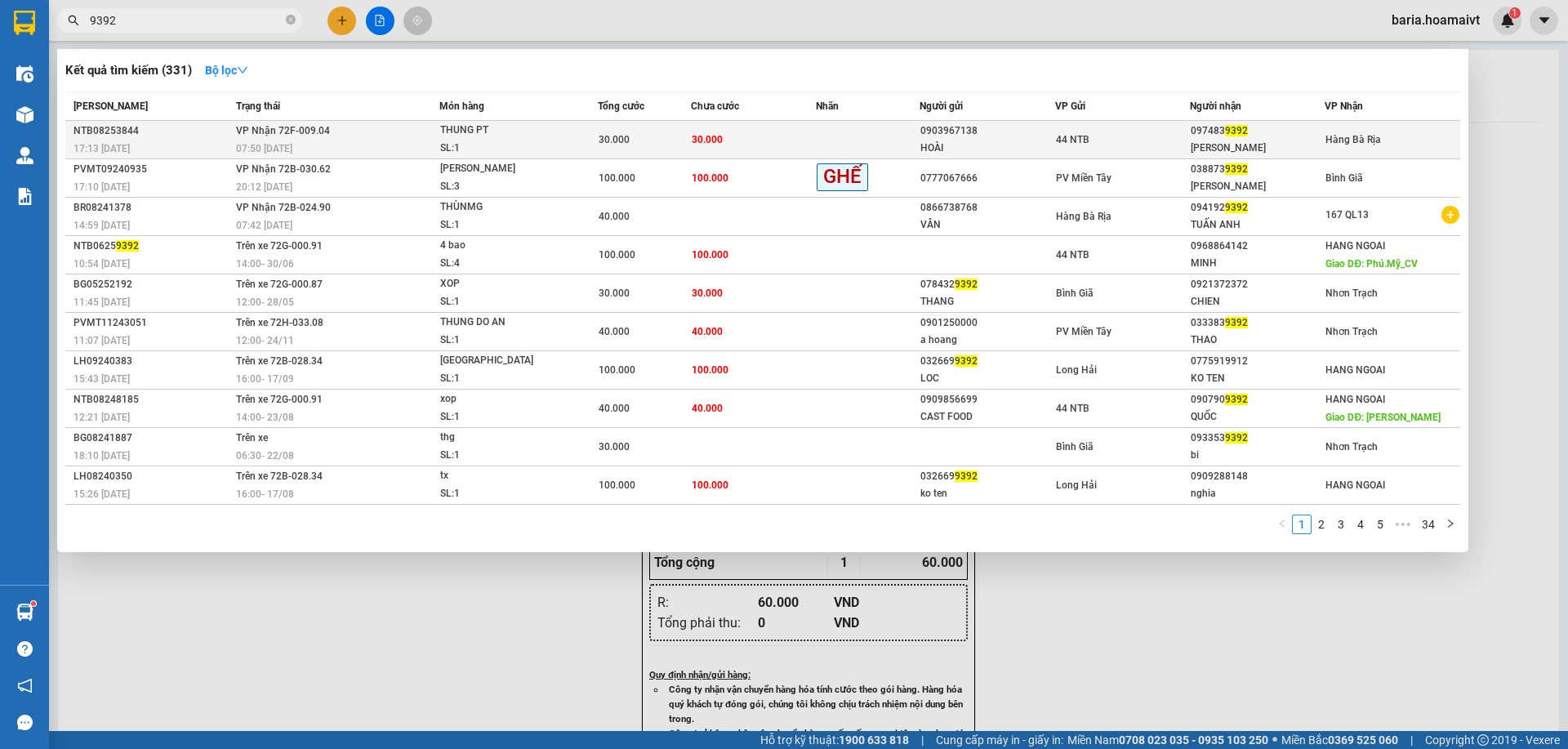
type input "9392"
click at [1204, 131] on div "097483 9392" at bounding box center [1257, 130] width 133 height 17
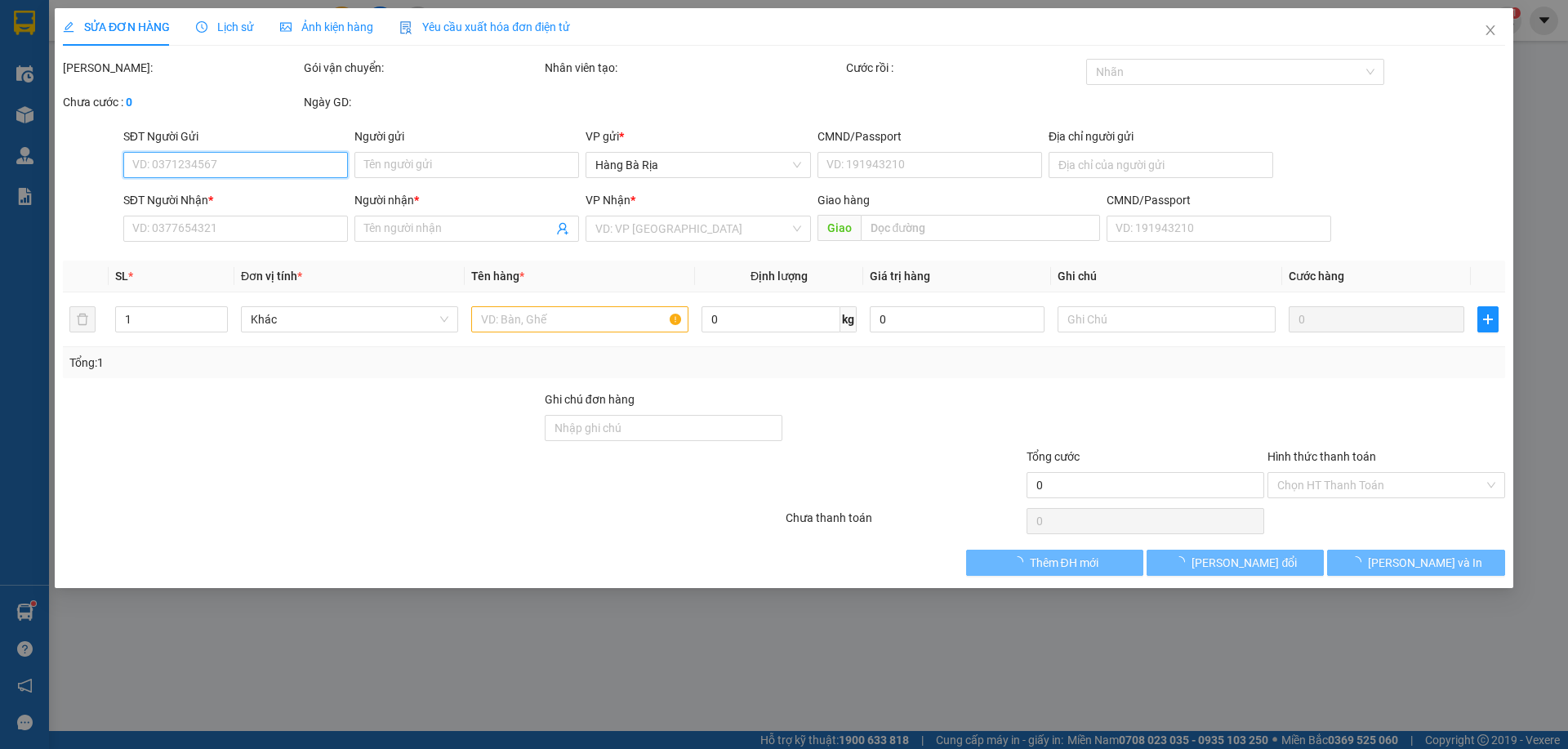
type input "0903967138"
type input "HOÀI"
type input "0974839392"
type input "[PERSON_NAME]"
type input "30.000"
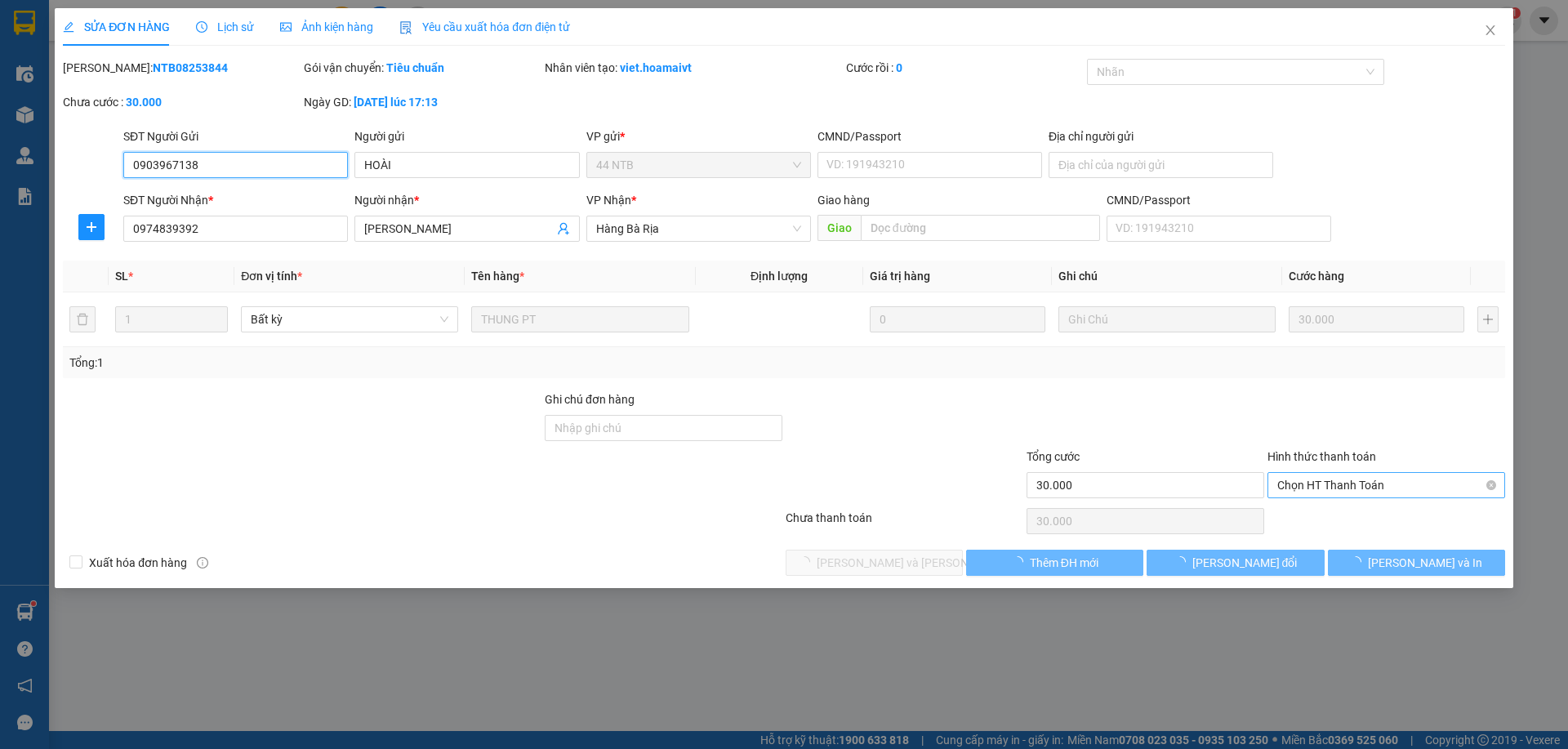
click at [1303, 487] on span "Chọn HT Thanh Toán" at bounding box center [1386, 485] width 218 height 24
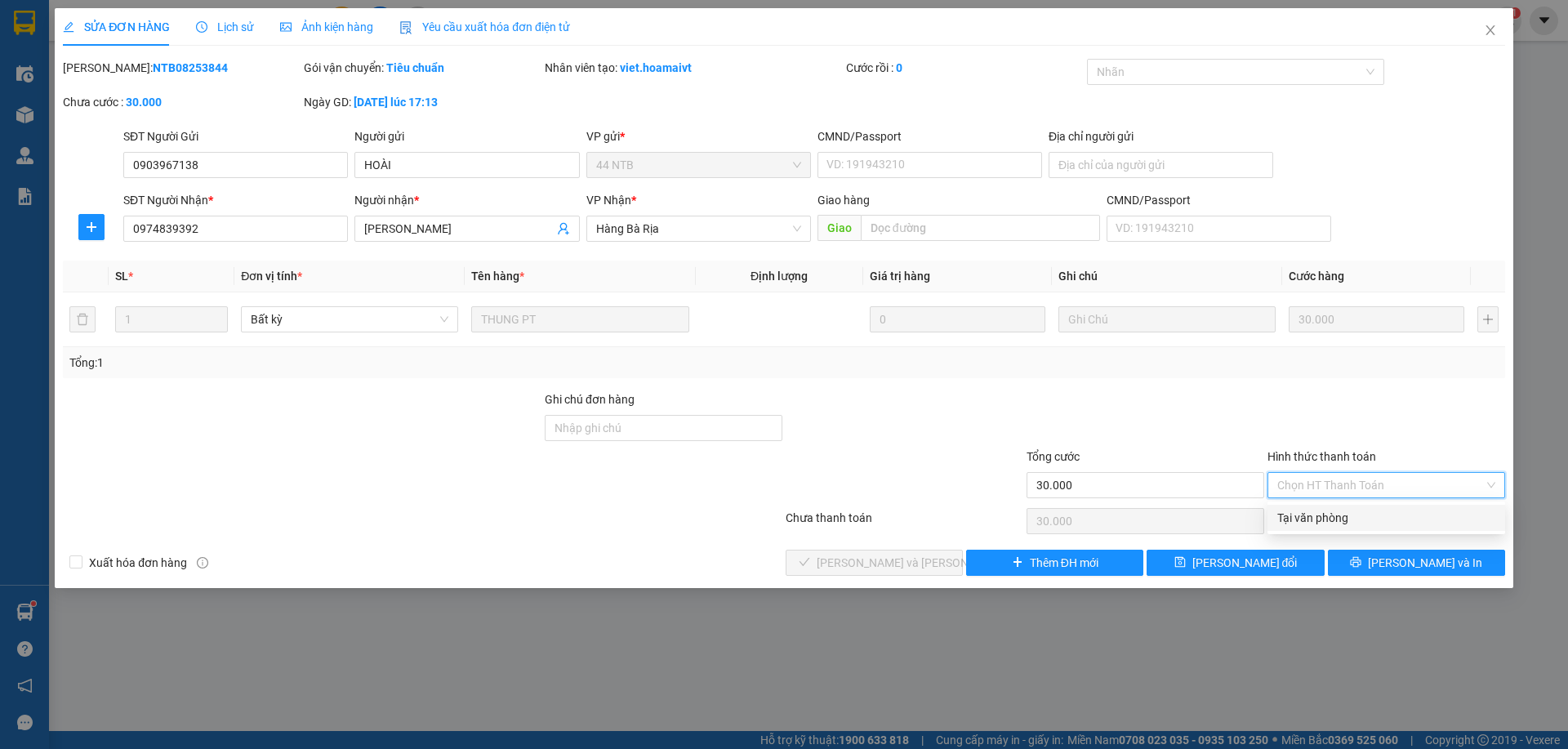
click at [1296, 523] on div "Tại văn phòng" at bounding box center [1386, 518] width 218 height 18
type input "0"
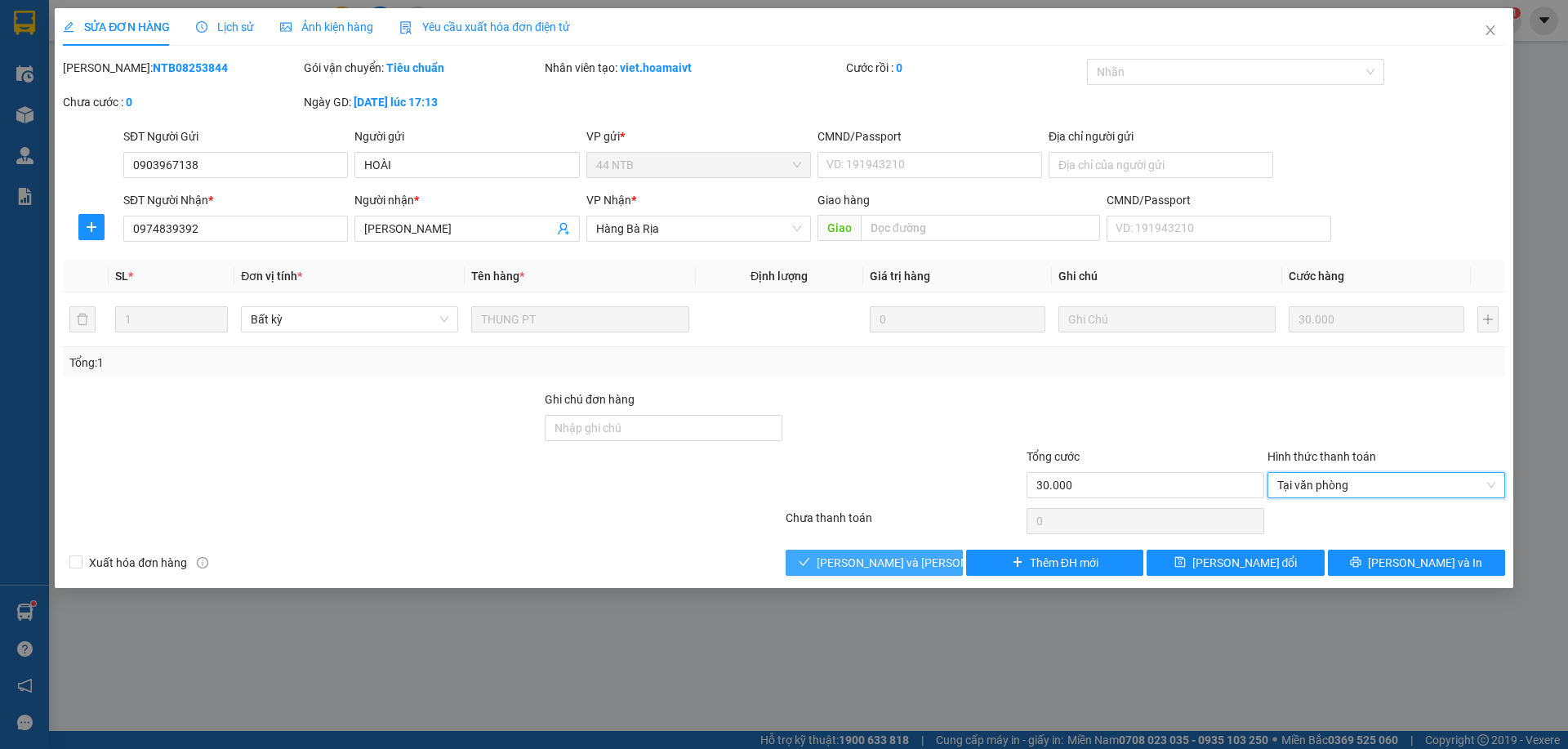
click at [914, 567] on span "[PERSON_NAME] và [PERSON_NAME] hàng" at bounding box center [927, 563] width 221 height 18
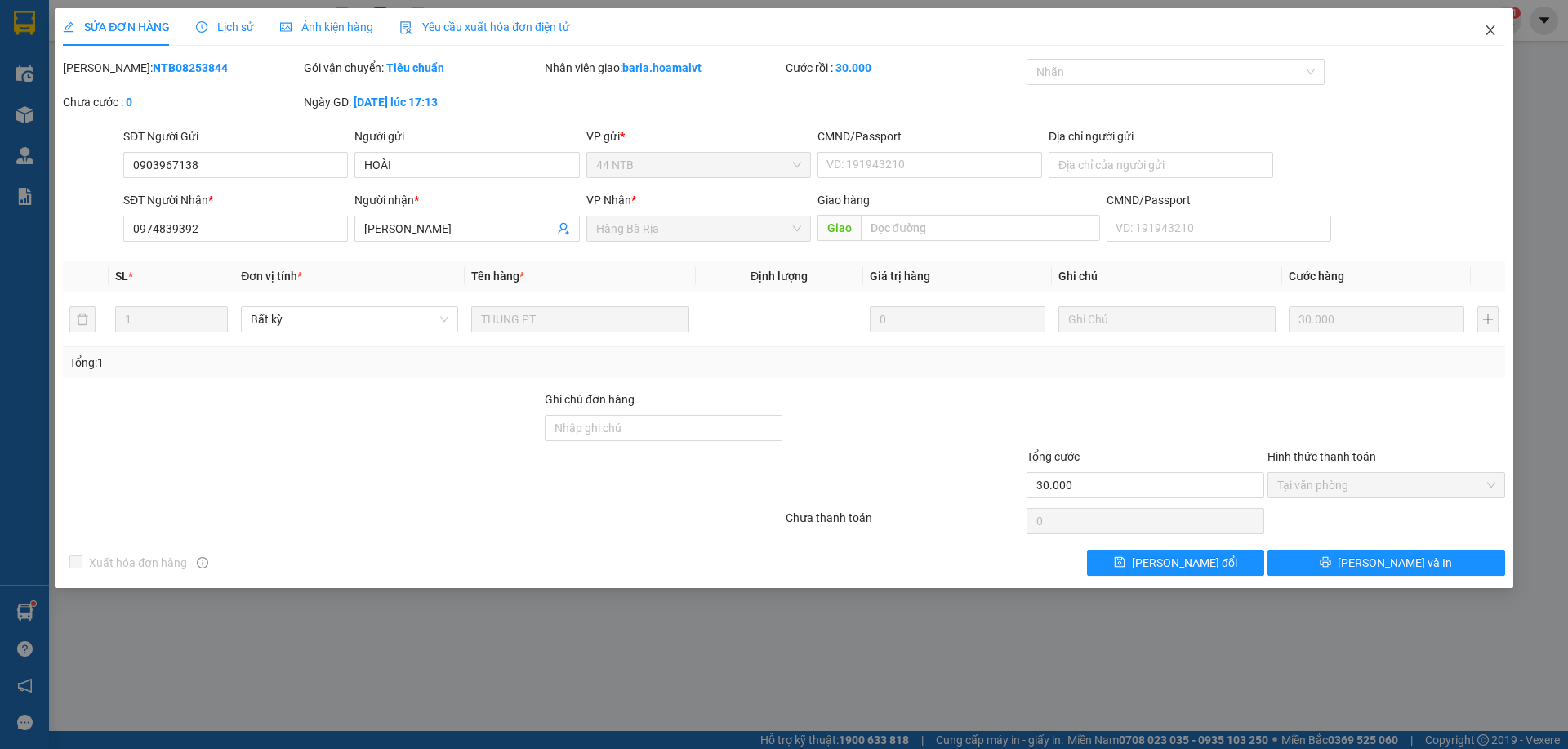
click at [1488, 34] on icon "close" at bounding box center [1490, 30] width 9 height 10
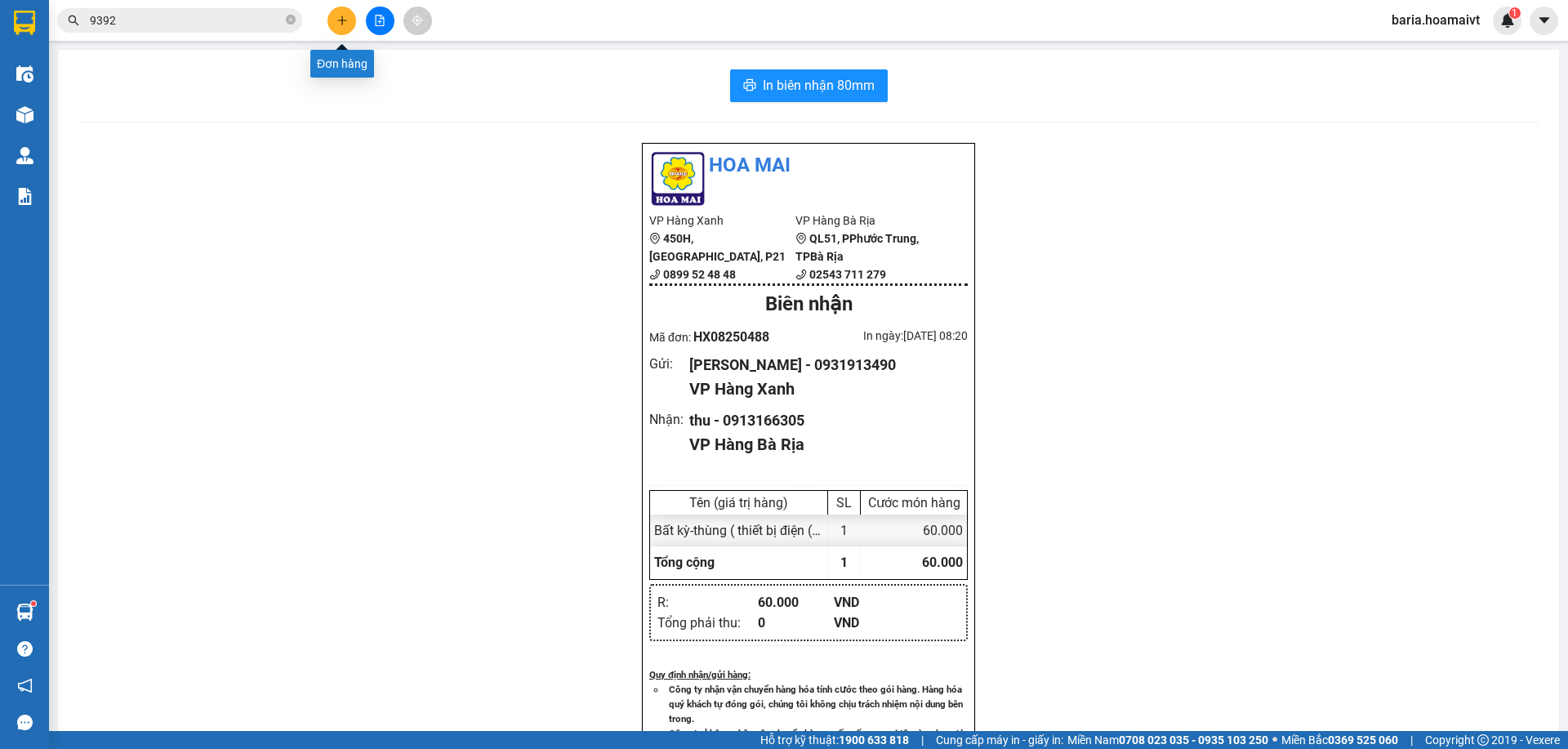
click at [340, 25] on icon "plus" at bounding box center [342, 20] width 12 height 12
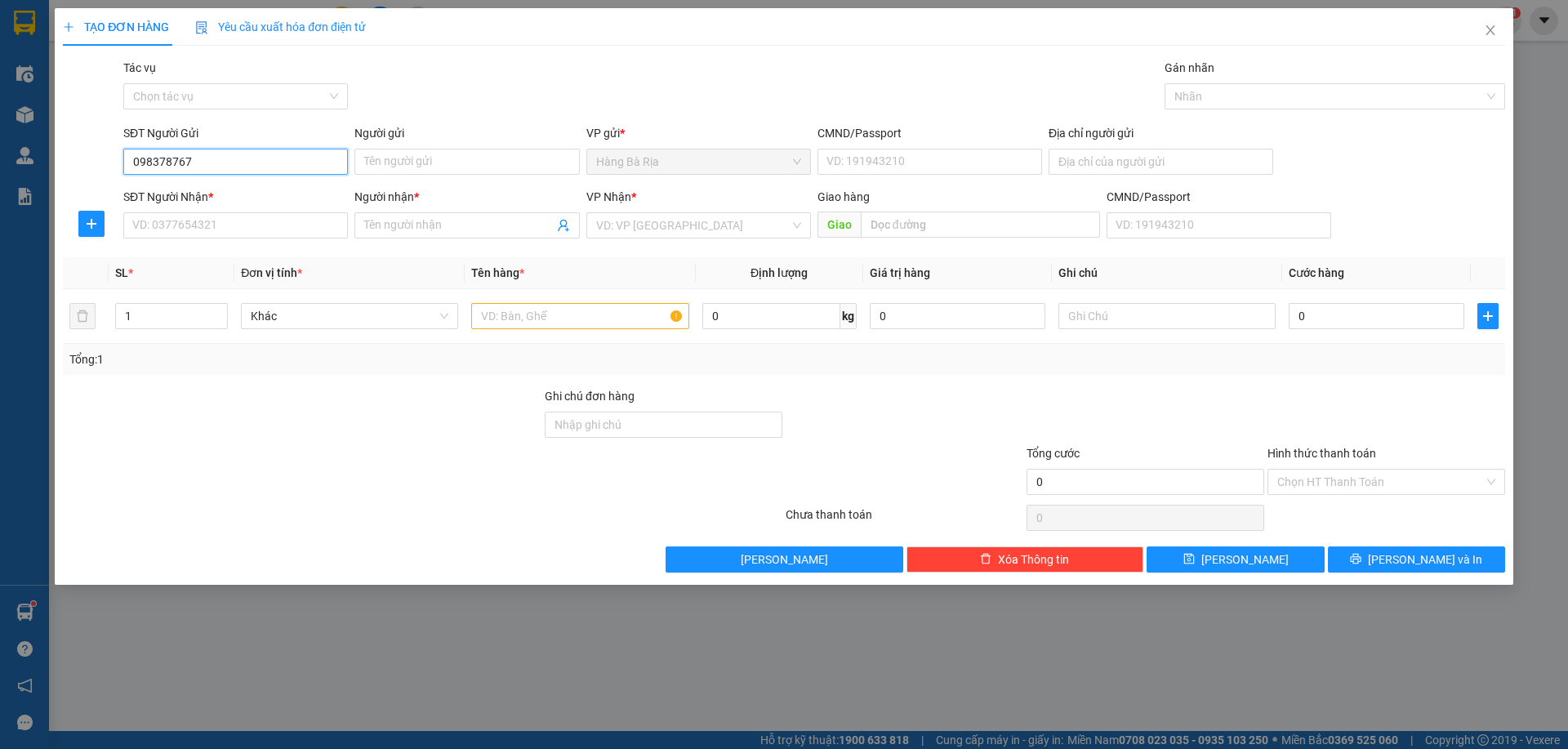
type input "0983787679"
click at [267, 191] on div "0983787679 - THỌ" at bounding box center [235, 195] width 205 height 18
type input "THỌ"
type input "079082038507"
type input "0909636293"
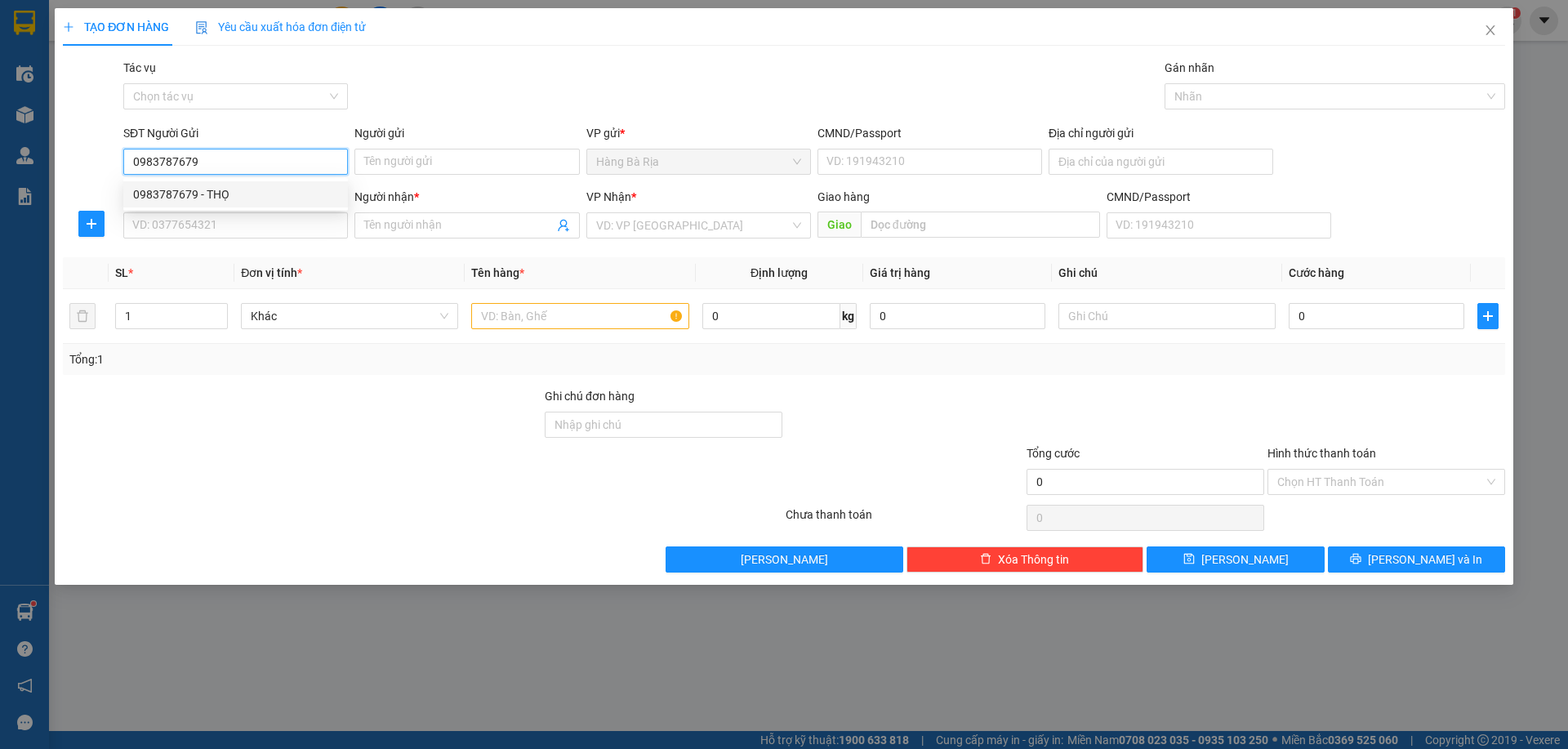
type input "HẰNG MEDLAB"
type input "079082038507"
type input "0983787679"
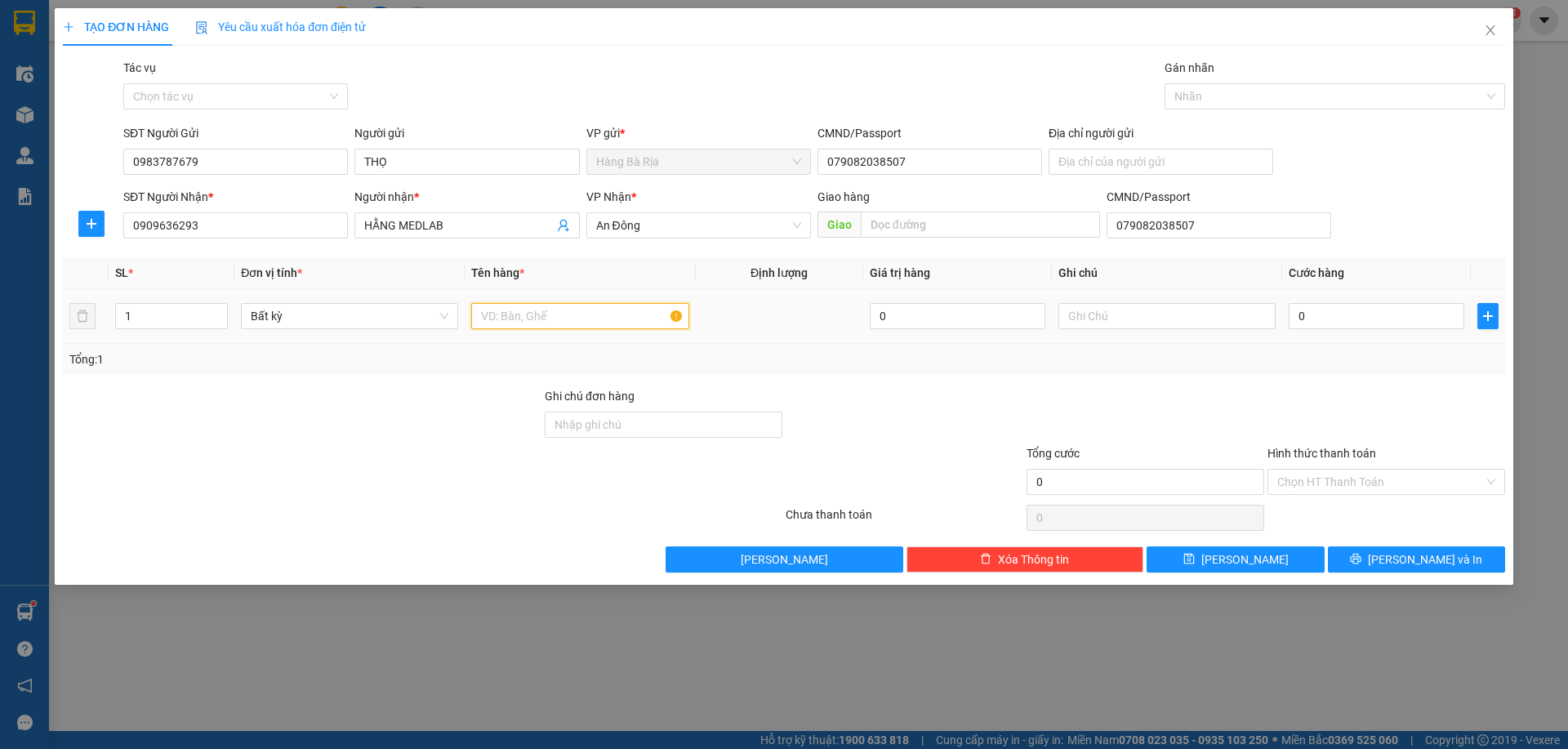
click at [609, 317] on input "text" at bounding box center [580, 316] width 217 height 26
type input "kiện hộp"
click at [1324, 322] on input "0" at bounding box center [1377, 316] width 176 height 26
type input "3"
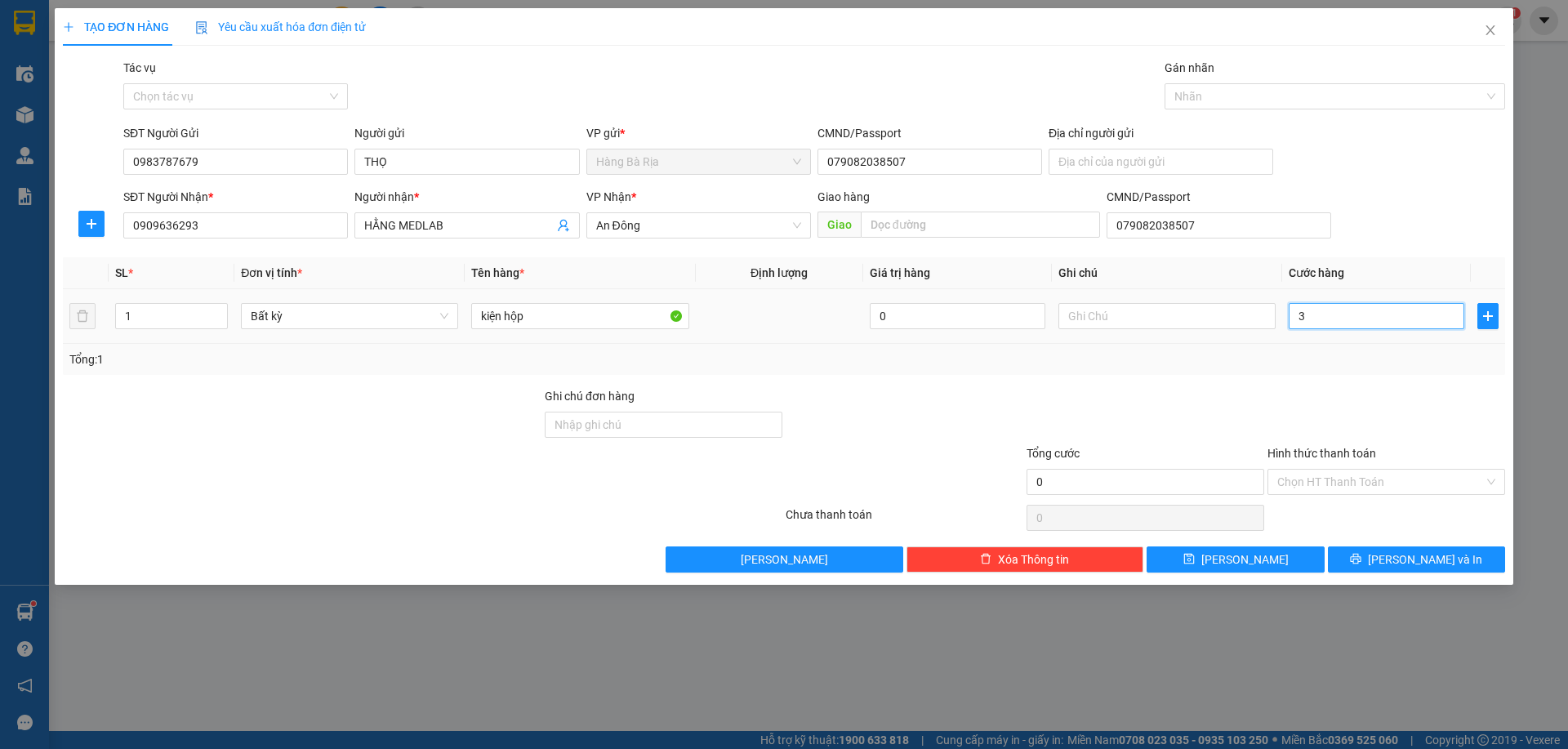
type input "3"
type input "30"
click at [1309, 488] on input "Hình thức thanh toán" at bounding box center [1380, 481] width 206 height 24
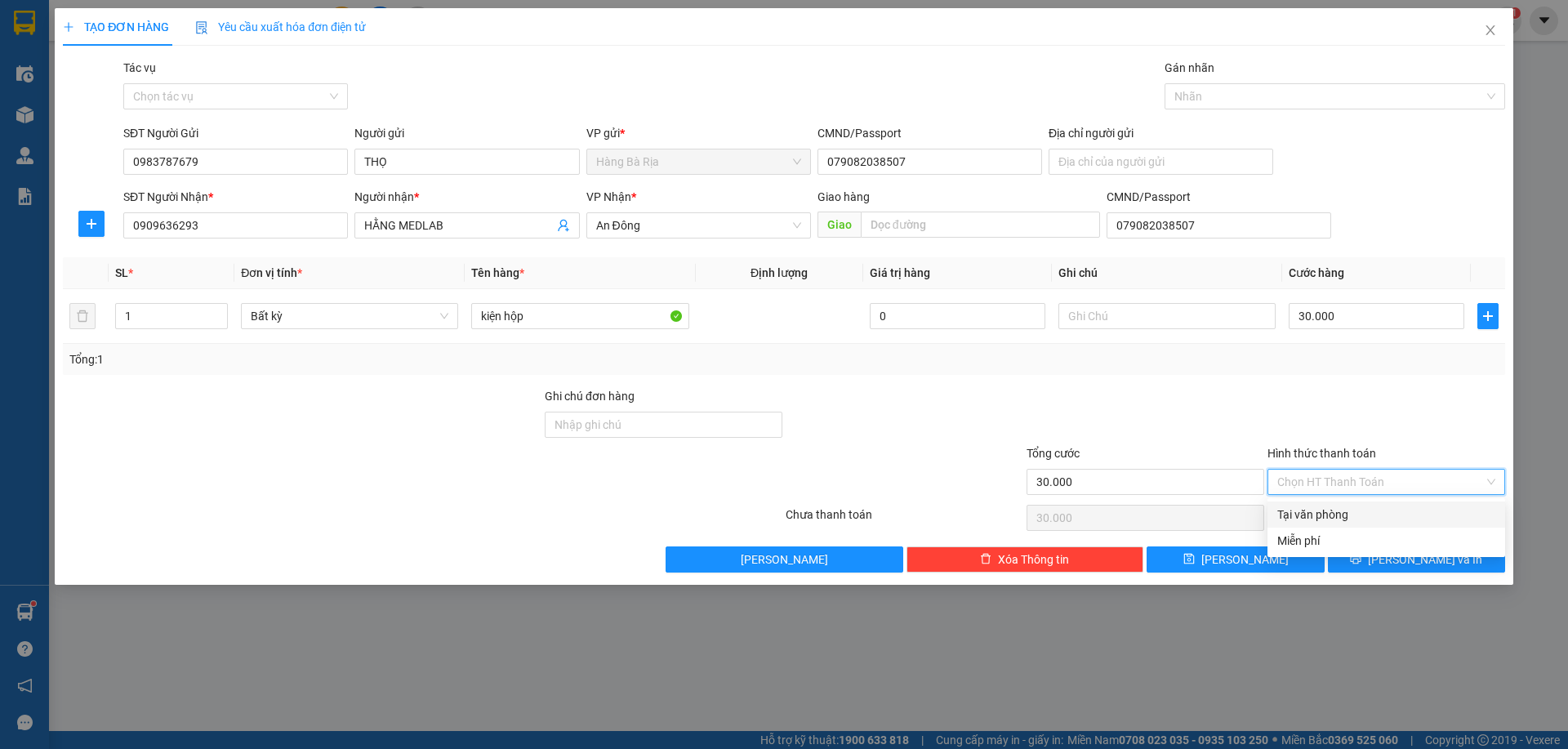
click at [1312, 512] on div "Tại văn phòng" at bounding box center [1386, 515] width 218 height 18
click at [1348, 563] on button "[PERSON_NAME] và In" at bounding box center [1415, 560] width 177 height 26
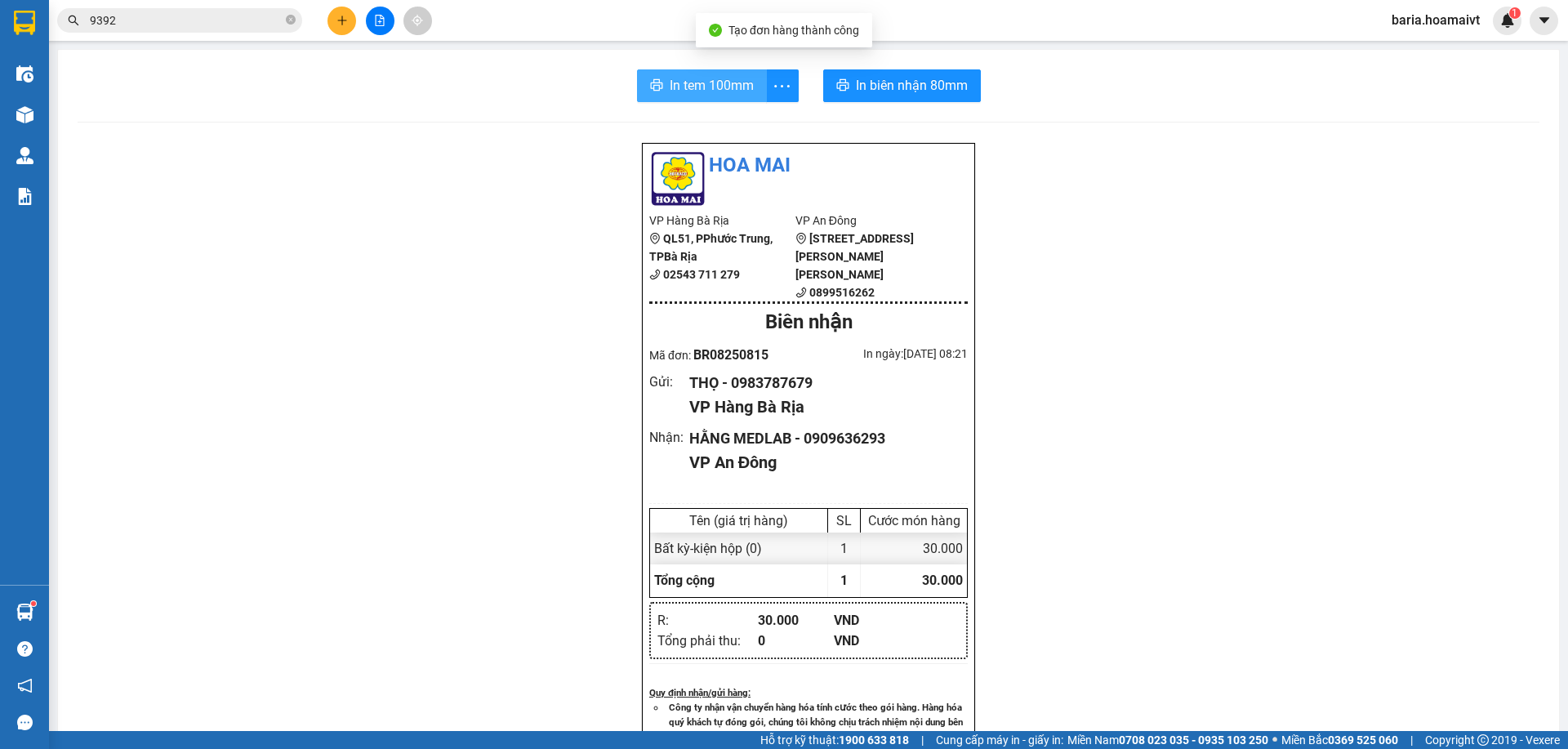
click at [670, 77] on span "In tem 100mm" at bounding box center [712, 85] width 84 height 21
click at [292, 17] on icon "close-circle" at bounding box center [290, 19] width 10 height 10
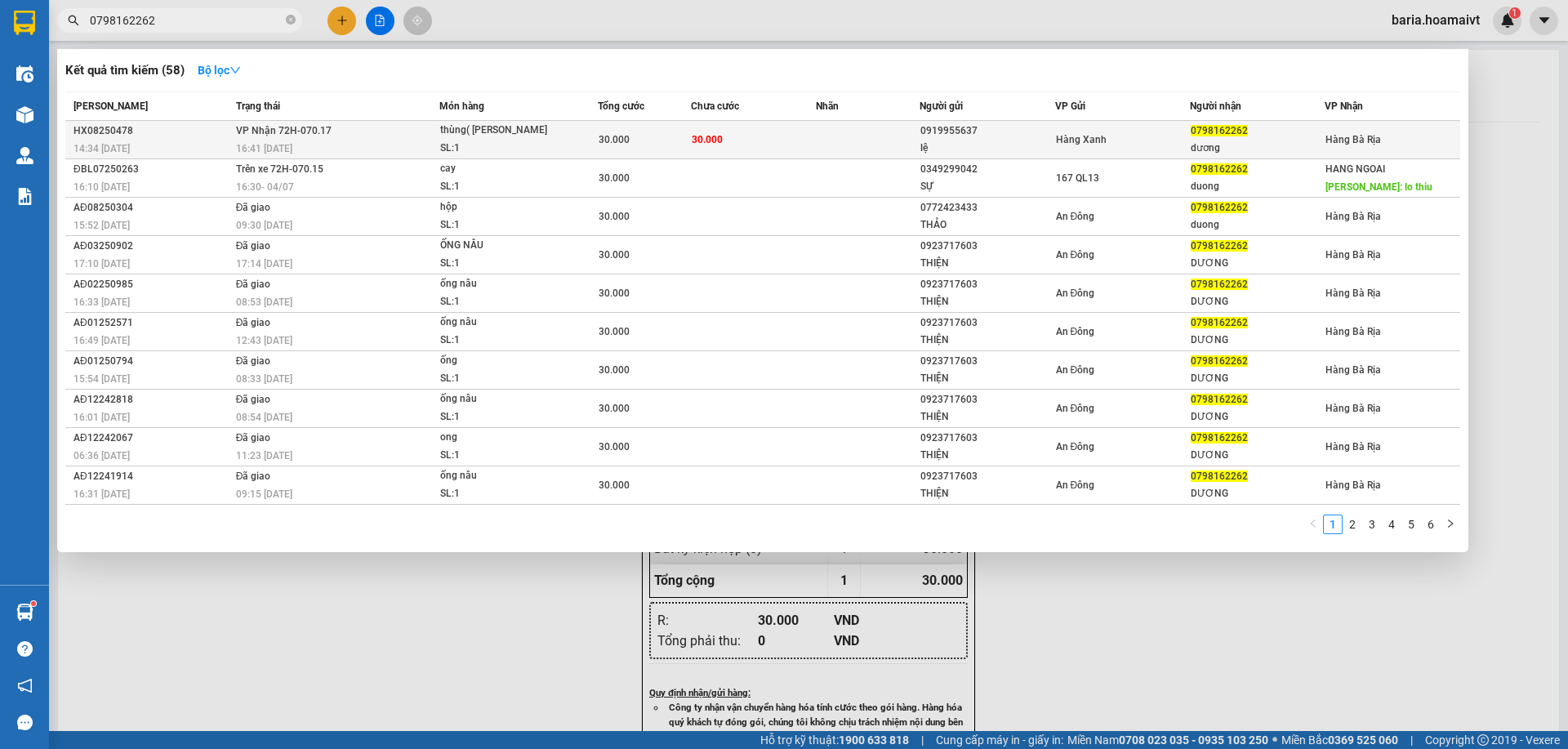
type input "0798162262"
click at [1218, 146] on div "dương" at bounding box center [1257, 148] width 133 height 17
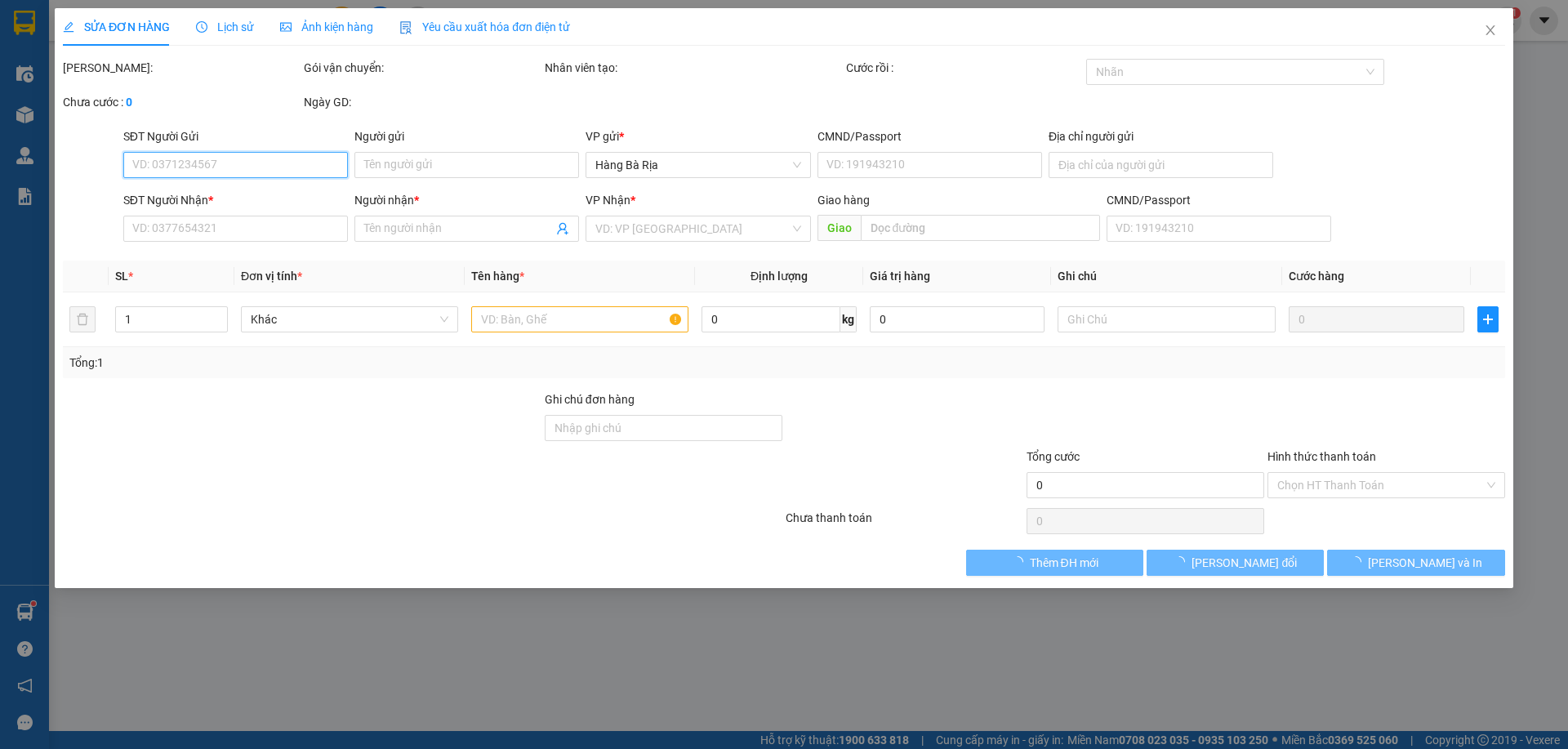
type input "0919955637"
type input "lệ"
type input "036090001283"
type input "0798162262"
type input "dương"
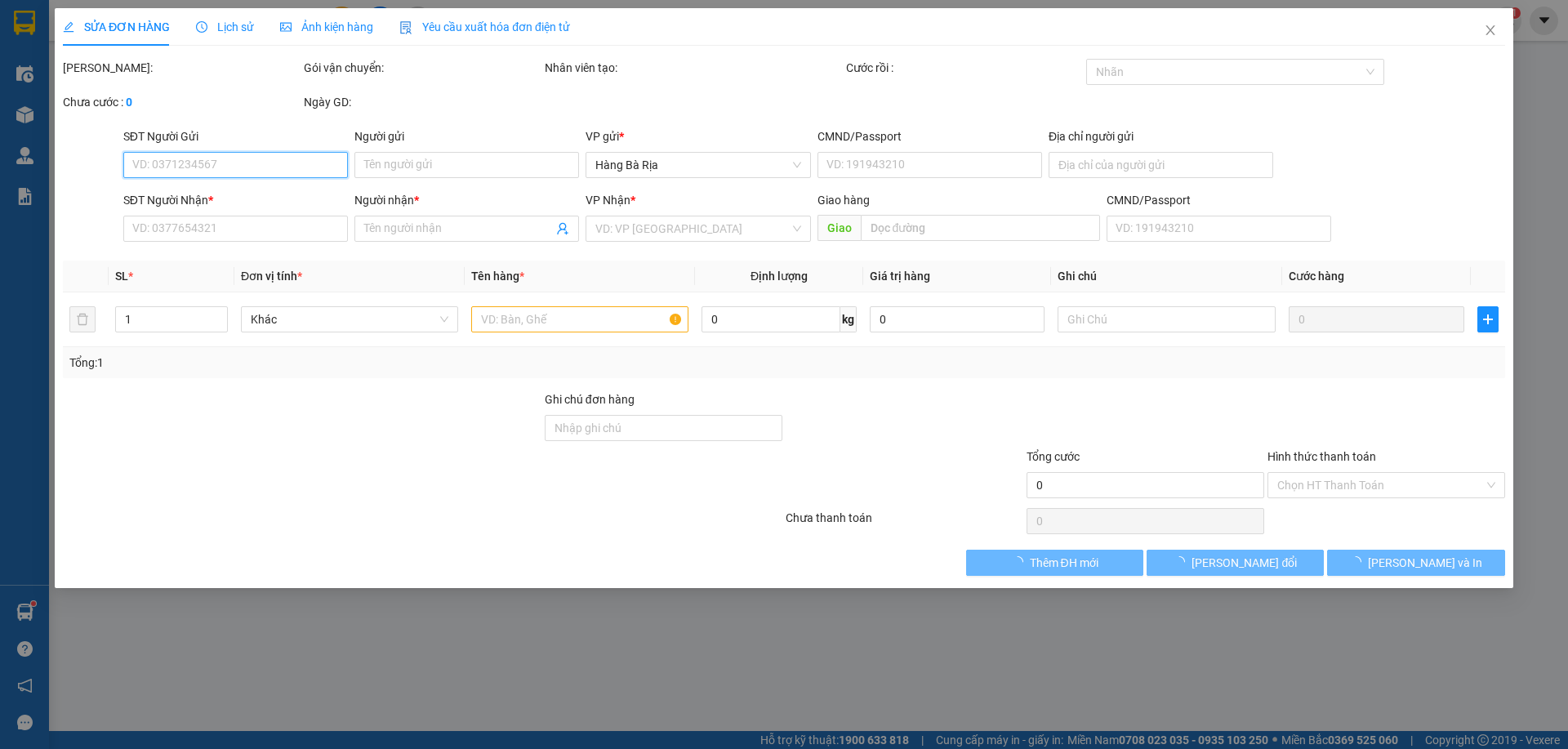
type input "30.000"
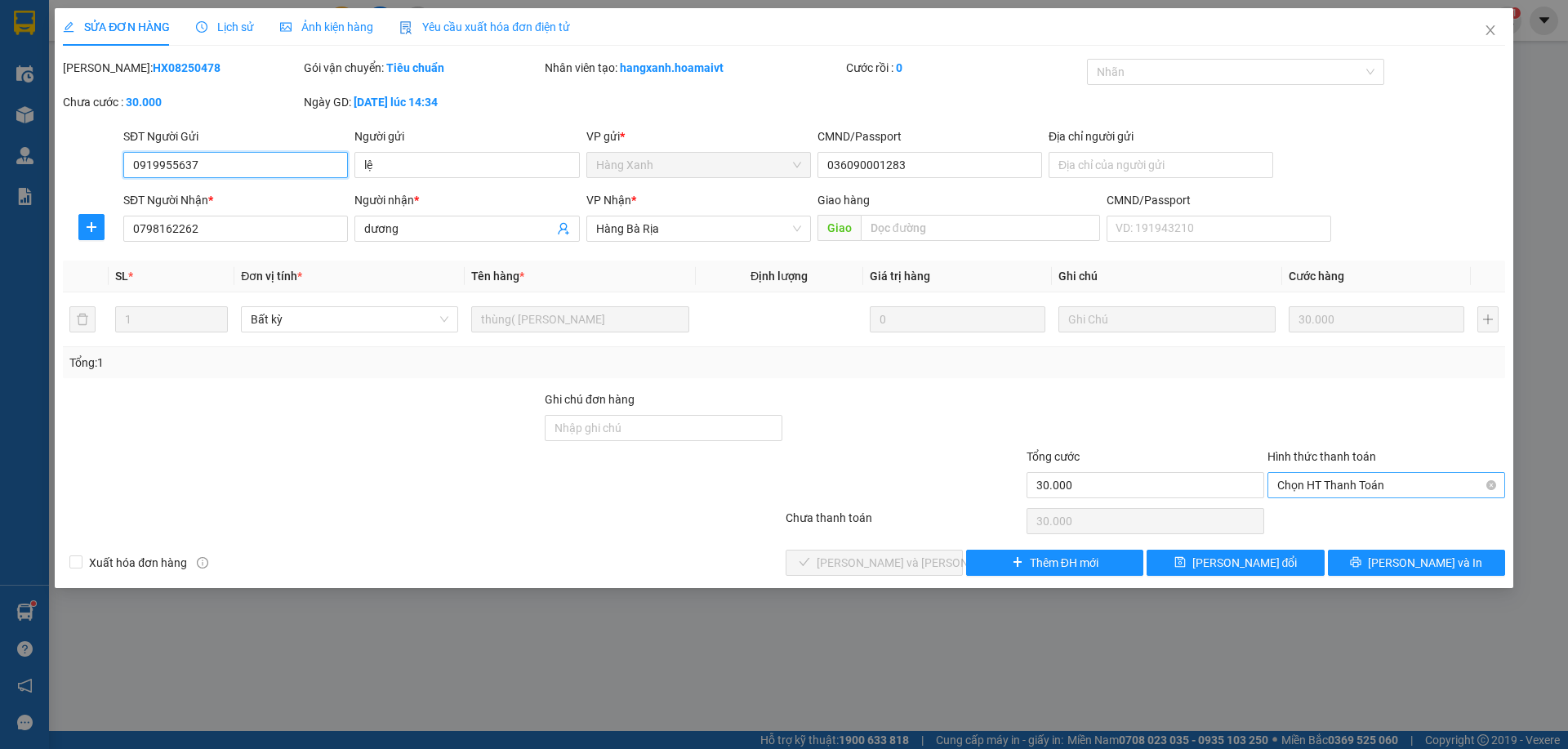
click at [1318, 487] on span "Chọn HT Thanh Toán" at bounding box center [1386, 485] width 218 height 24
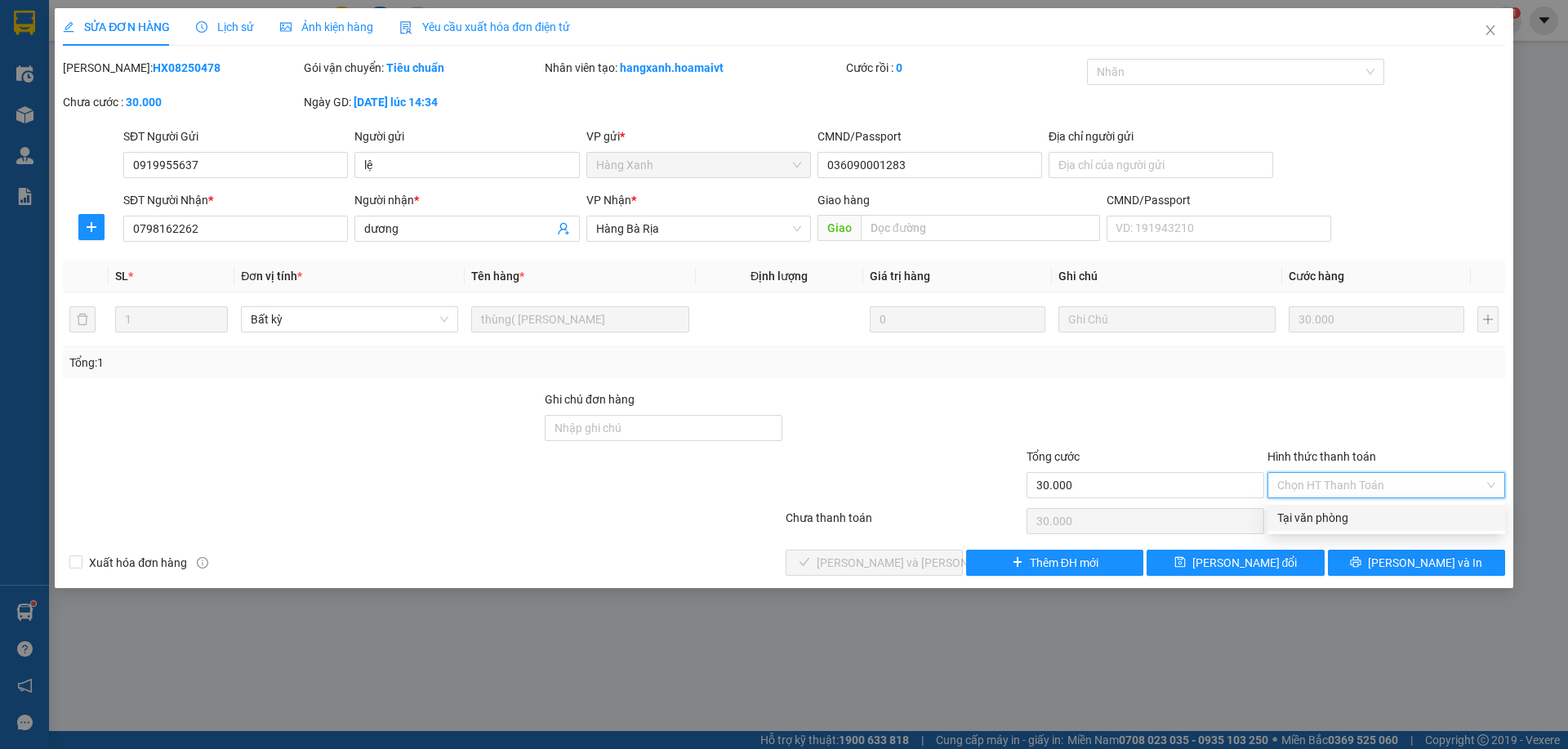
click at [1315, 514] on div "Tại văn phòng" at bounding box center [1386, 518] width 218 height 18
type input "0"
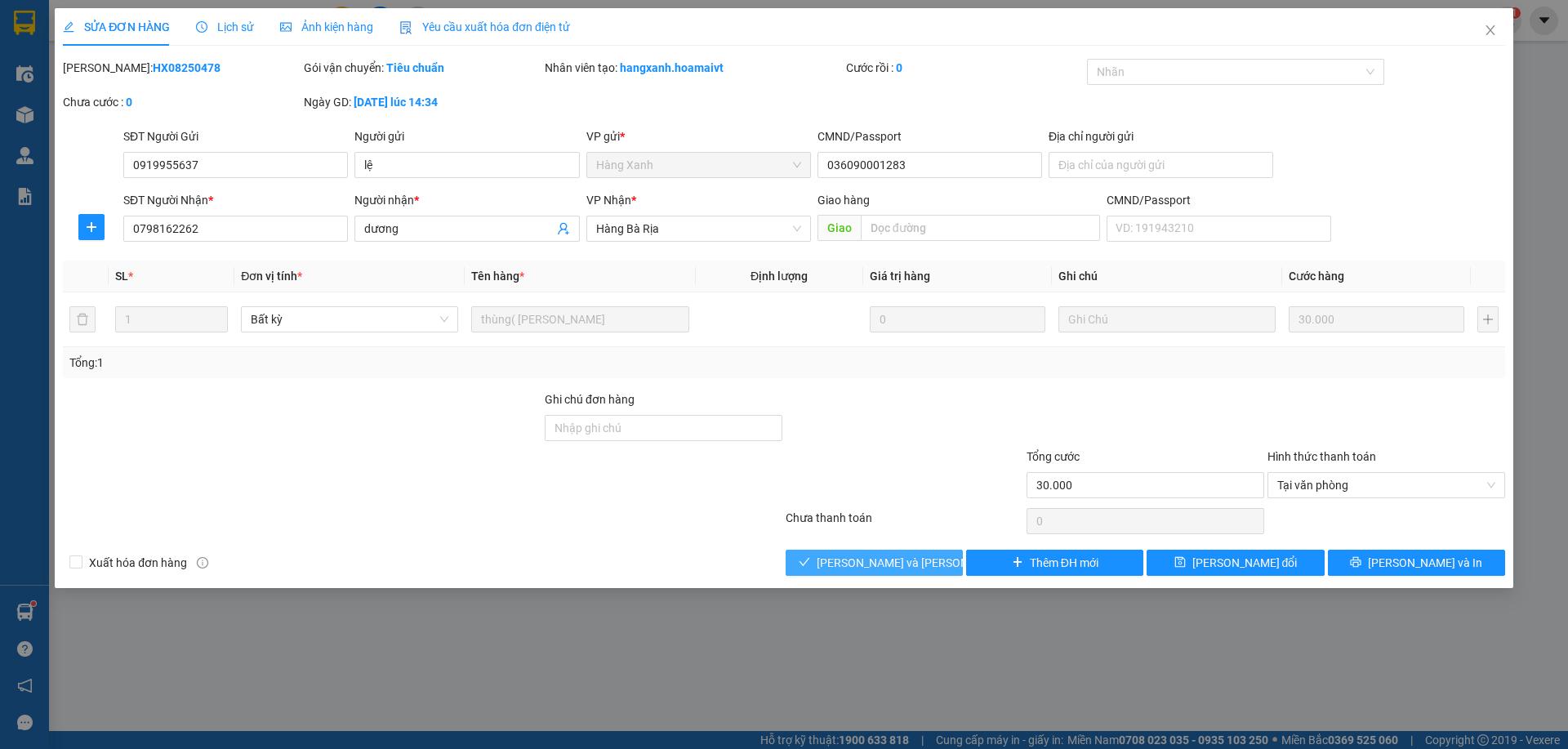
click at [872, 564] on span "[PERSON_NAME] và [PERSON_NAME] hàng" at bounding box center [927, 563] width 221 height 18
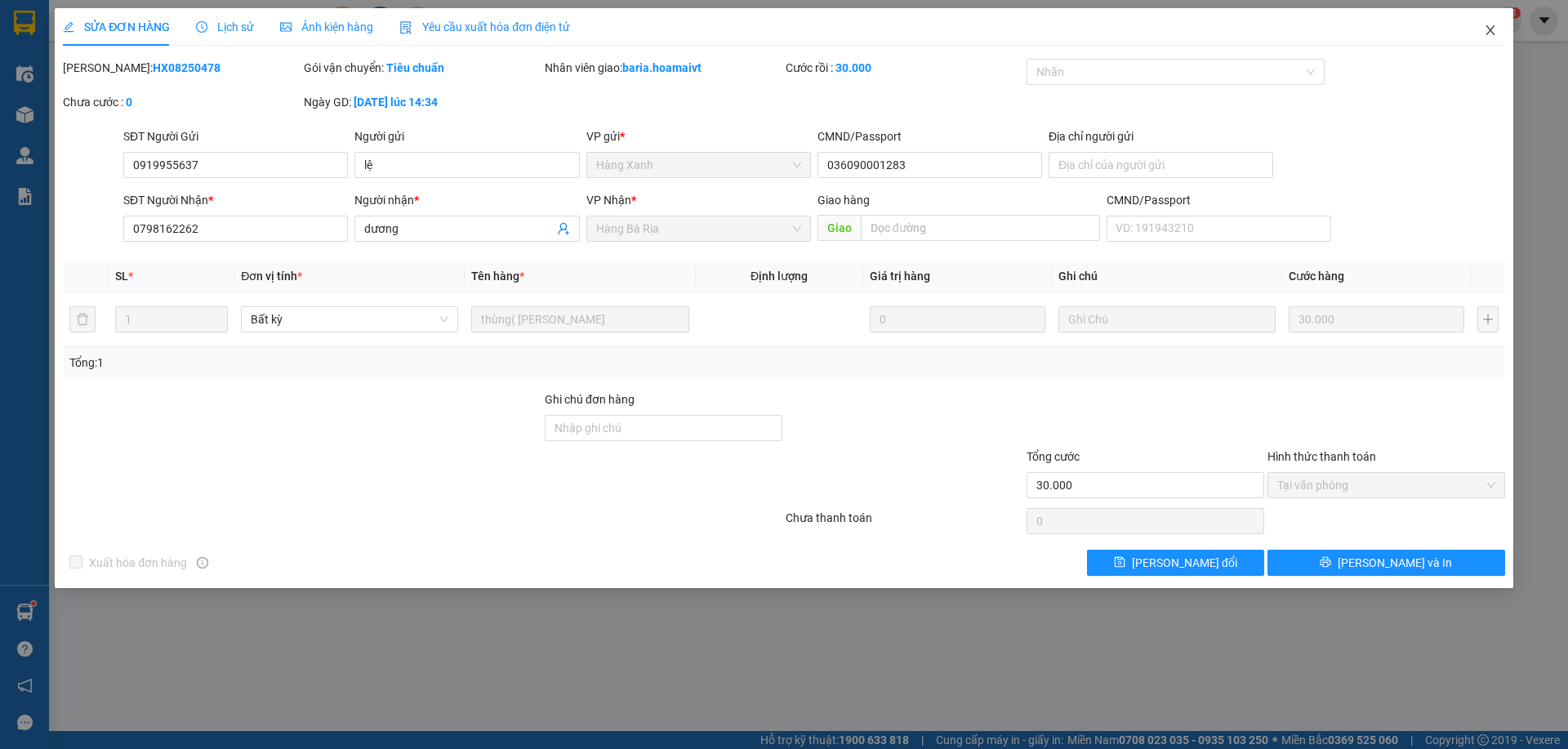
click at [1485, 32] on icon "close" at bounding box center [1490, 30] width 13 height 13
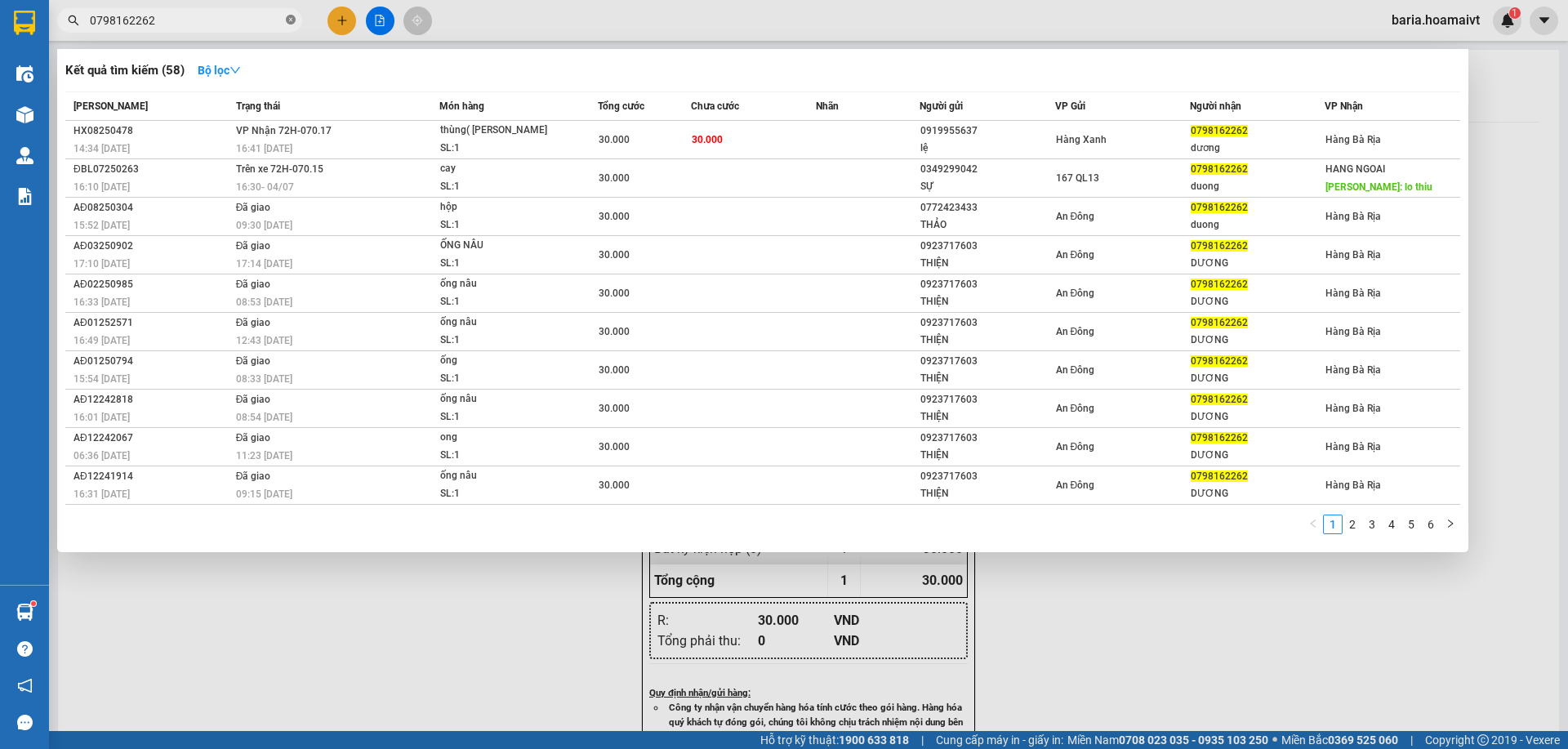
click at [288, 22] on icon "close-circle" at bounding box center [290, 19] width 10 height 10
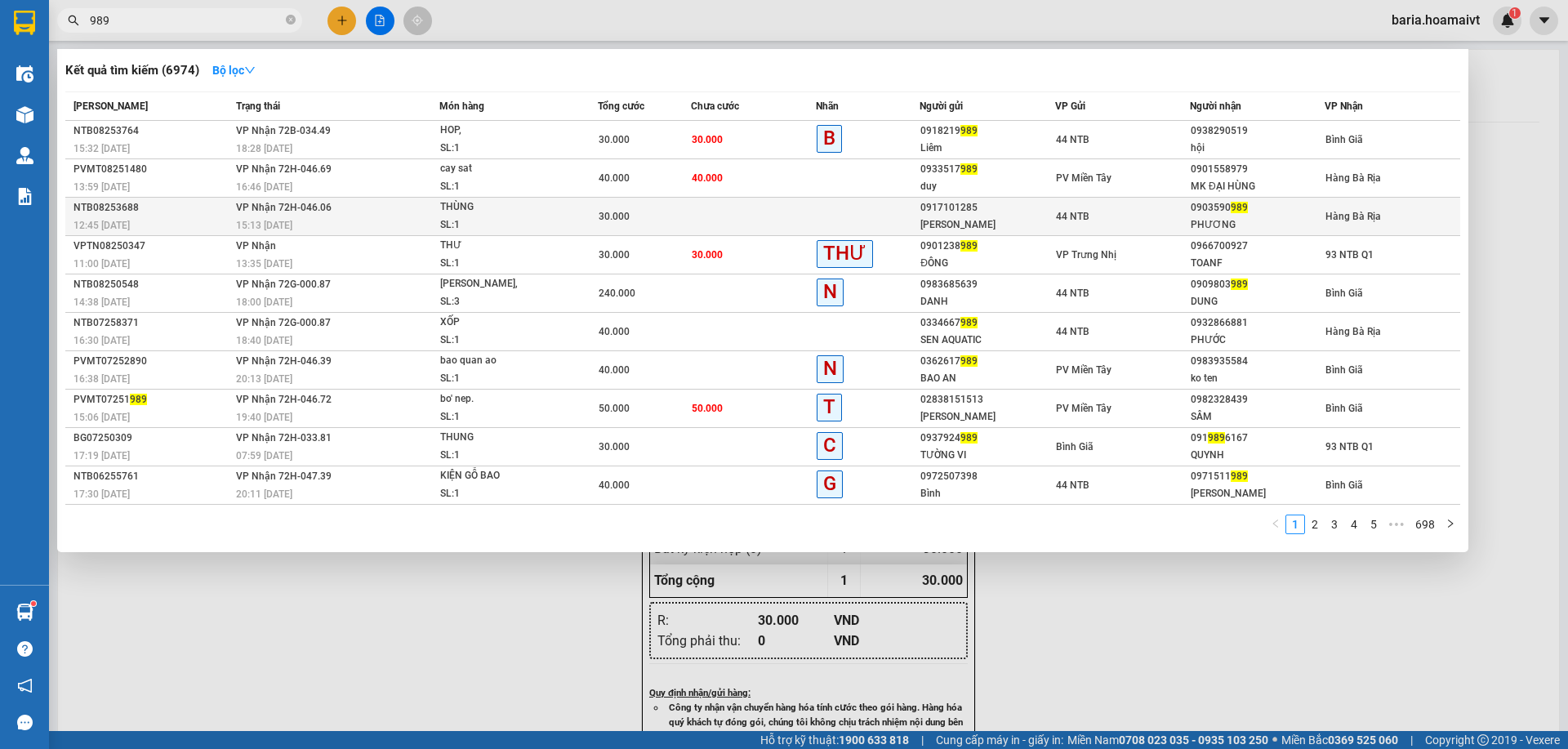
type input "989"
click at [1231, 216] on div "PHƯƠNG" at bounding box center [1257, 225] width 133 height 17
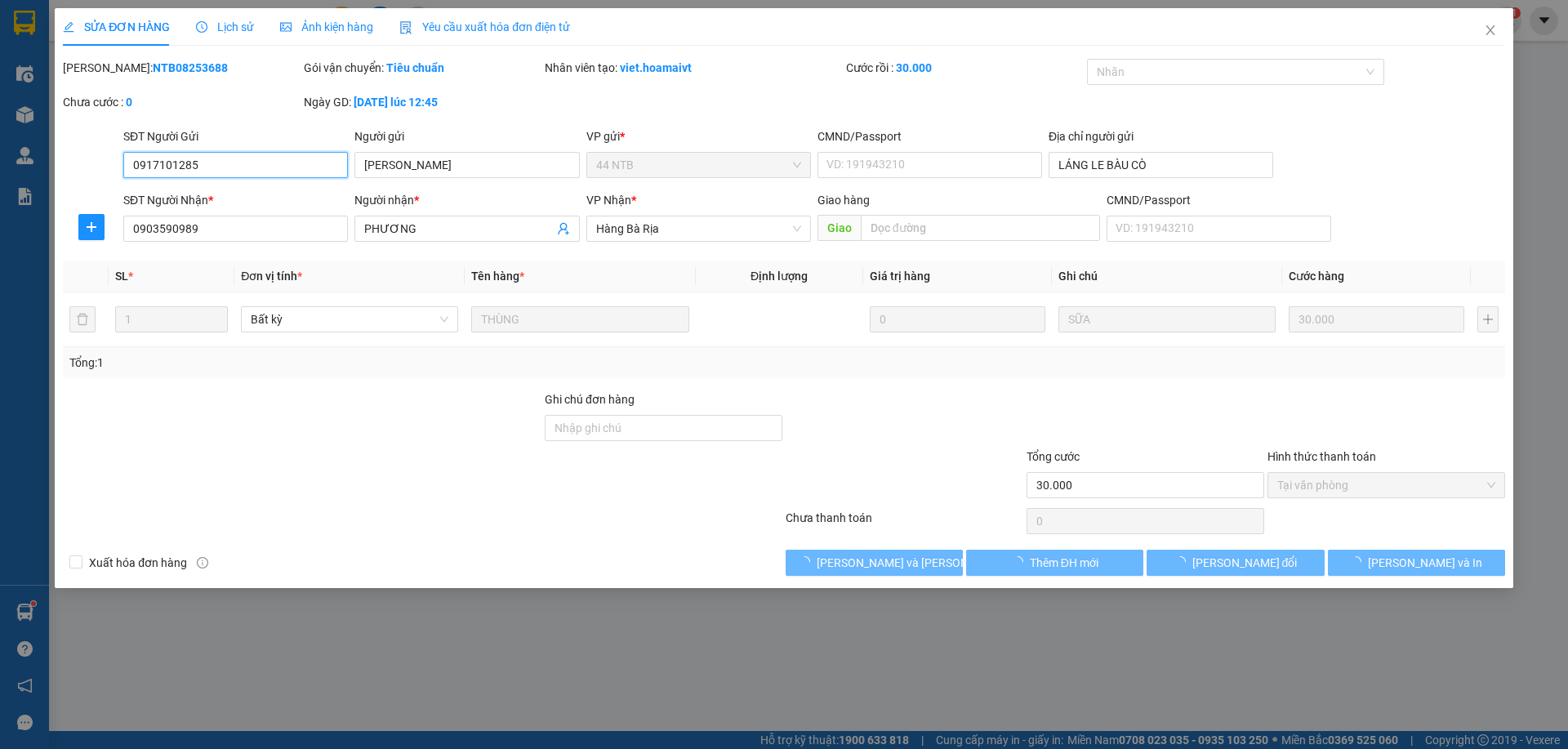
type input "0917101285"
type input "[PERSON_NAME]"
type input "LÁNG LE BÀU CÒ"
type input "0903590989"
type input "PHƯƠNG"
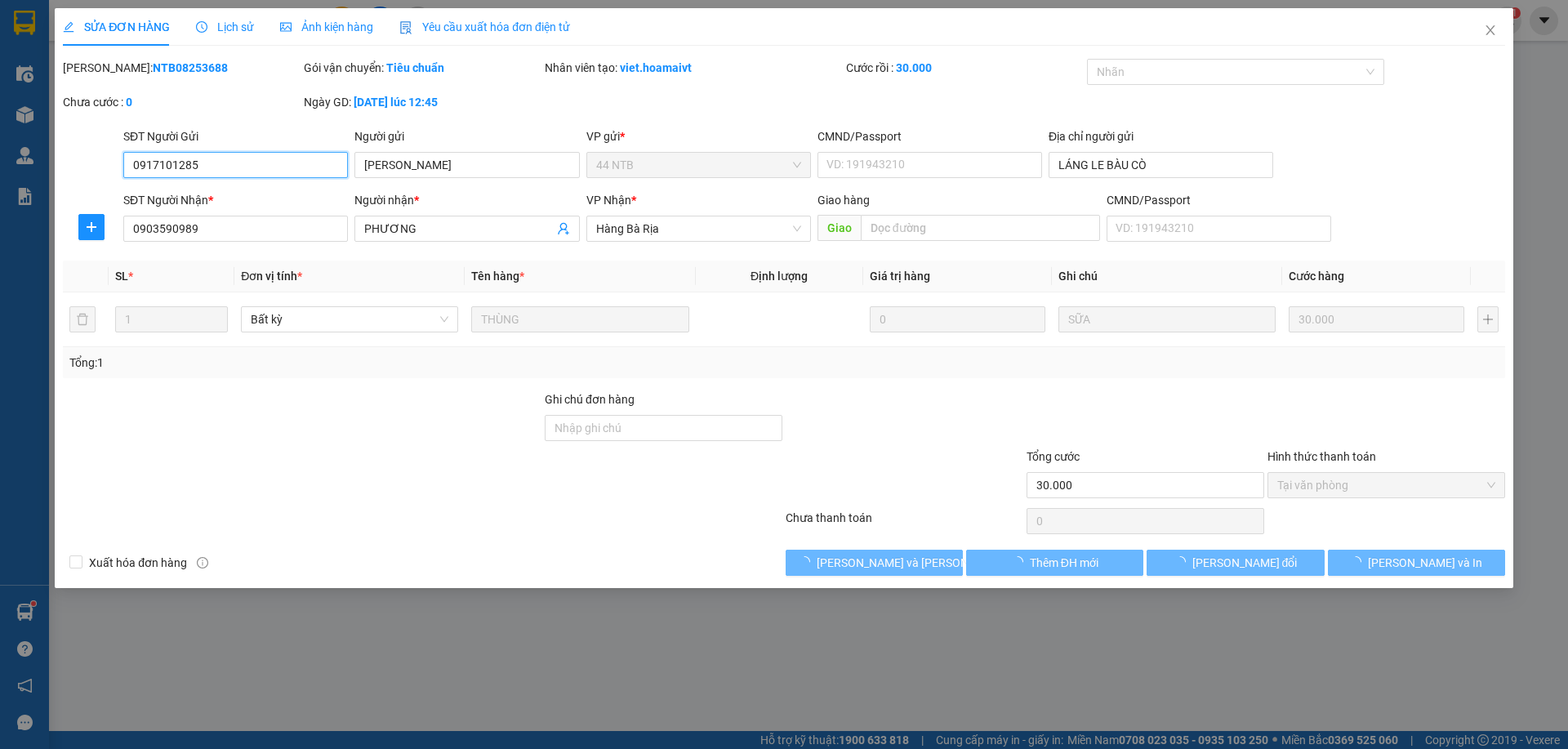
type input "30.000"
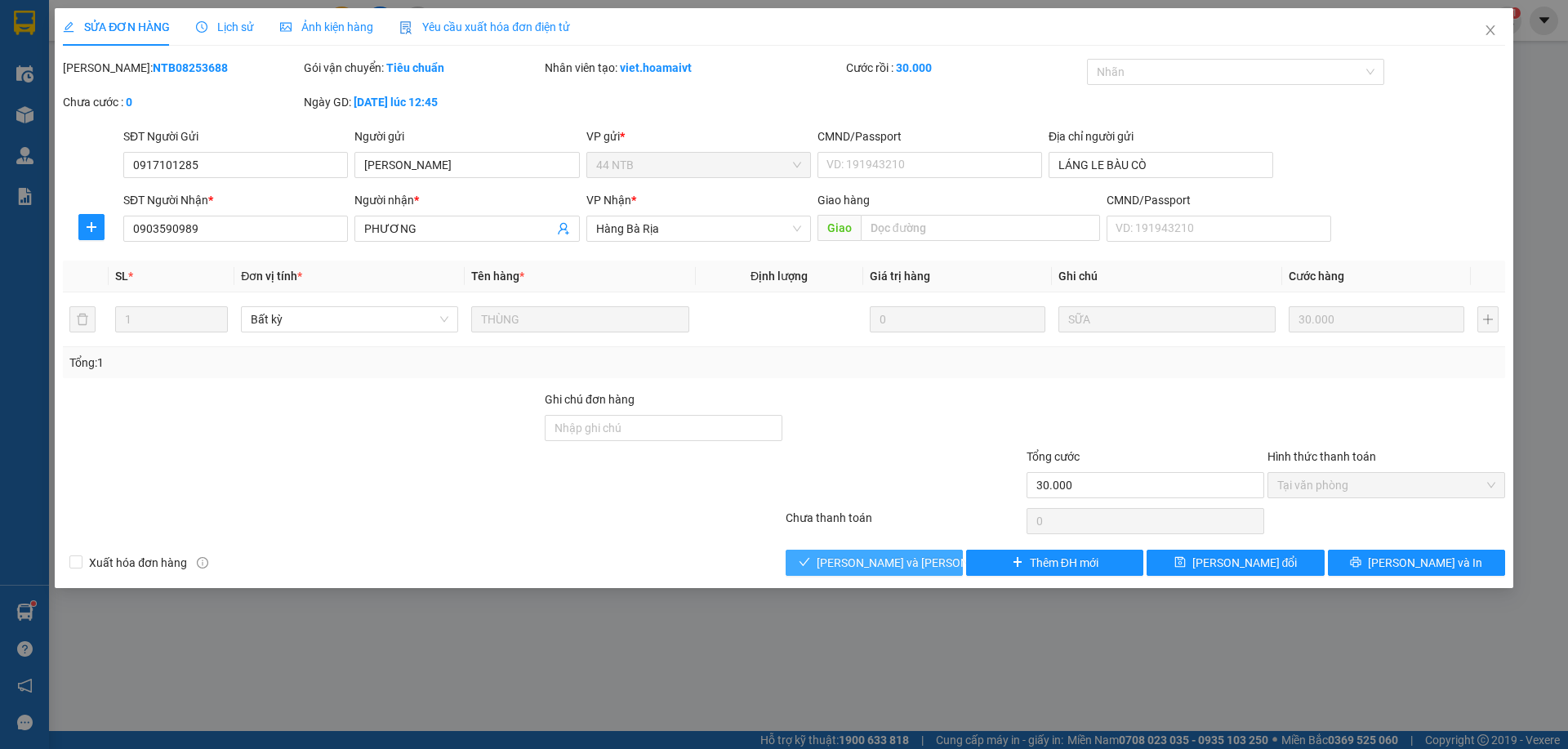
click at [888, 560] on span "[PERSON_NAME] và [PERSON_NAME] hàng" at bounding box center [927, 563] width 221 height 18
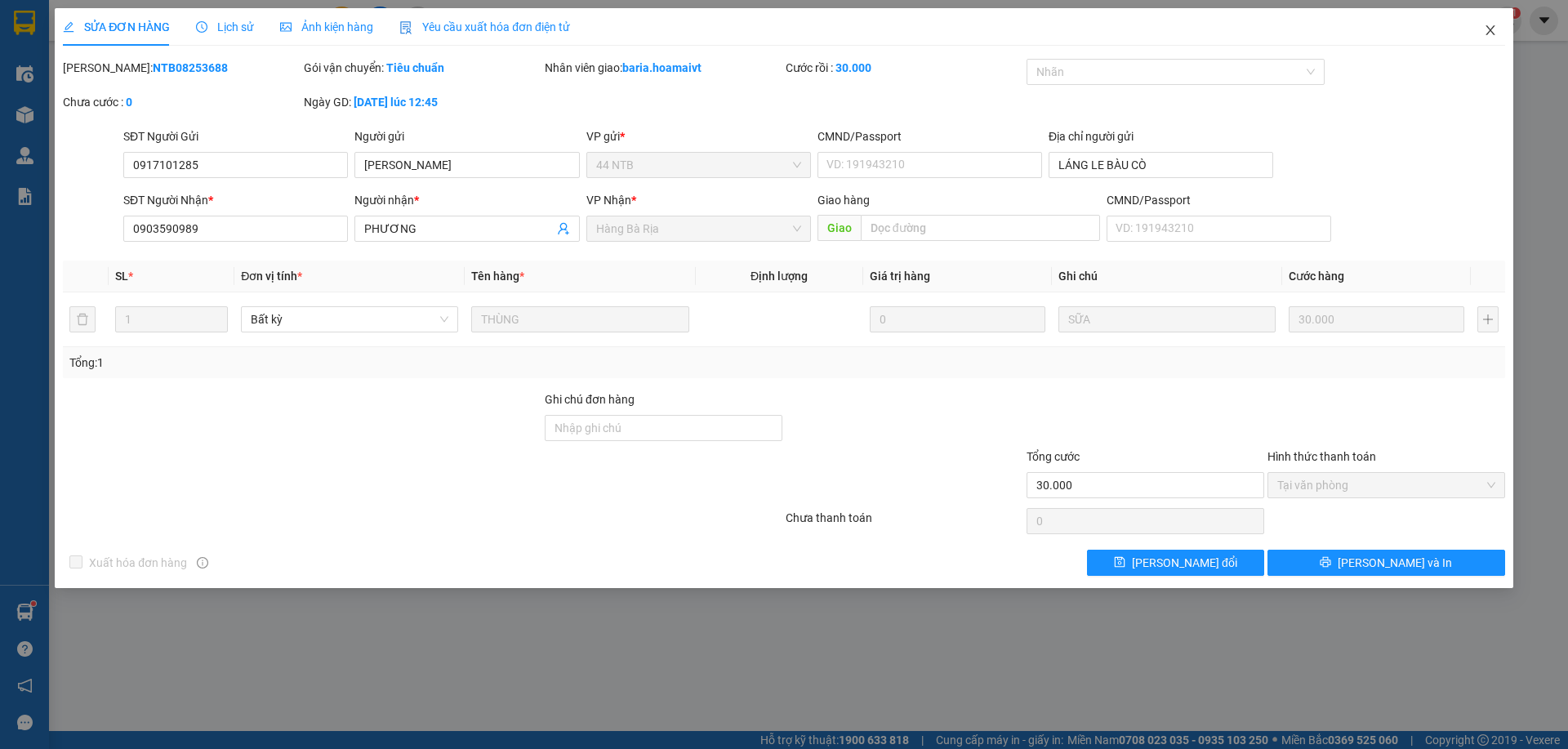
click at [1490, 32] on icon "close" at bounding box center [1490, 30] width 9 height 10
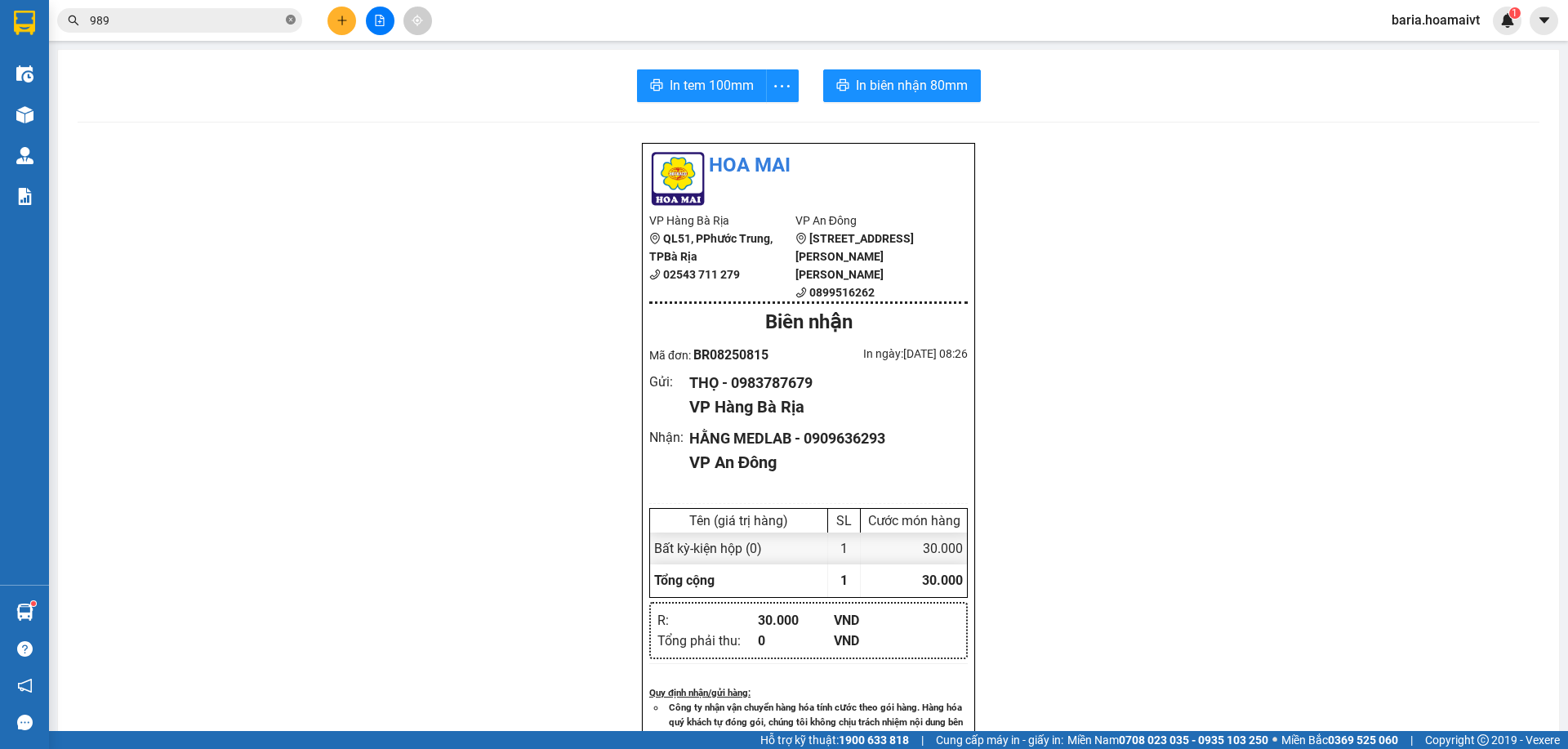
click at [292, 18] on icon "close-circle" at bounding box center [290, 19] width 10 height 10
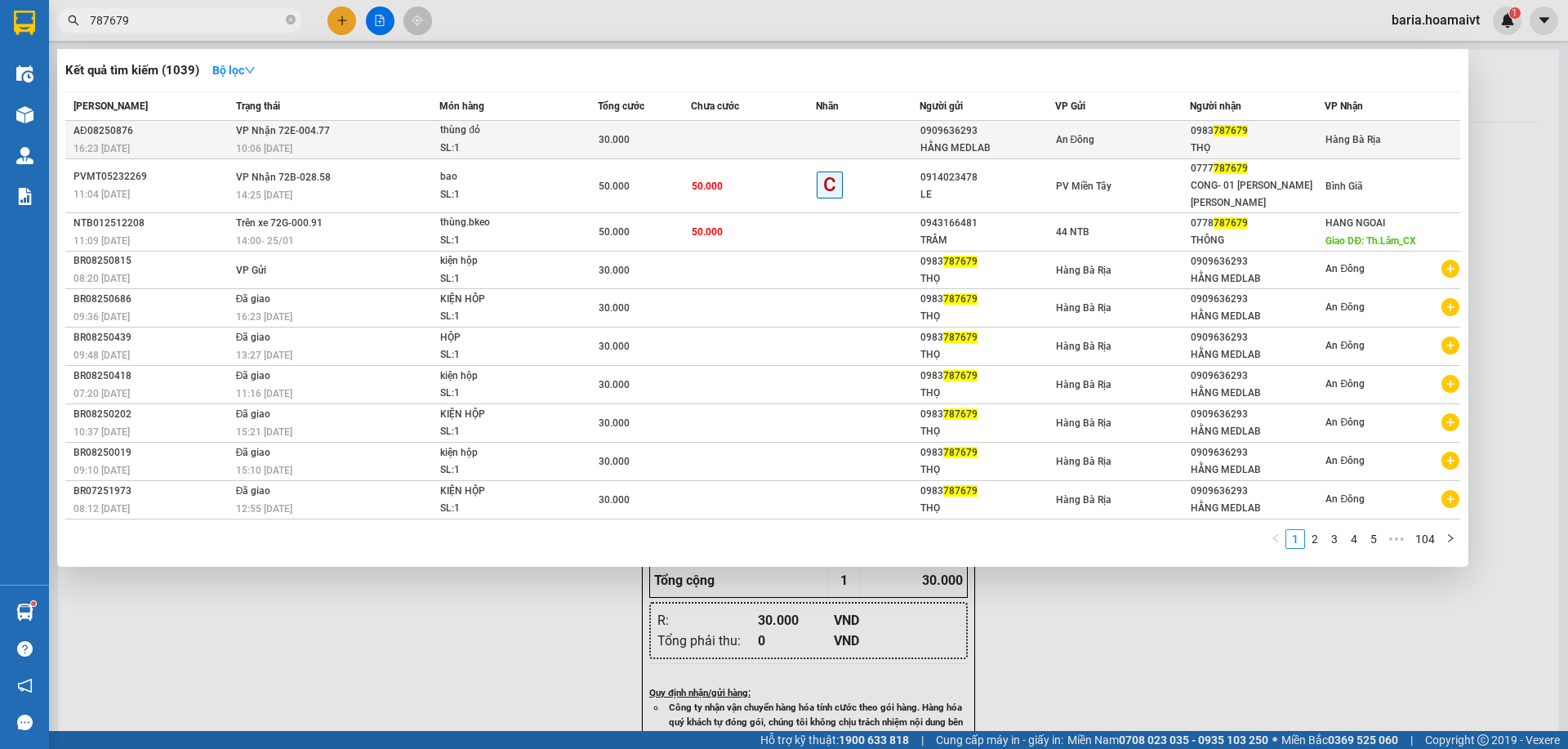
type input "787679"
click at [1196, 137] on div "0983 787679" at bounding box center [1257, 130] width 133 height 17
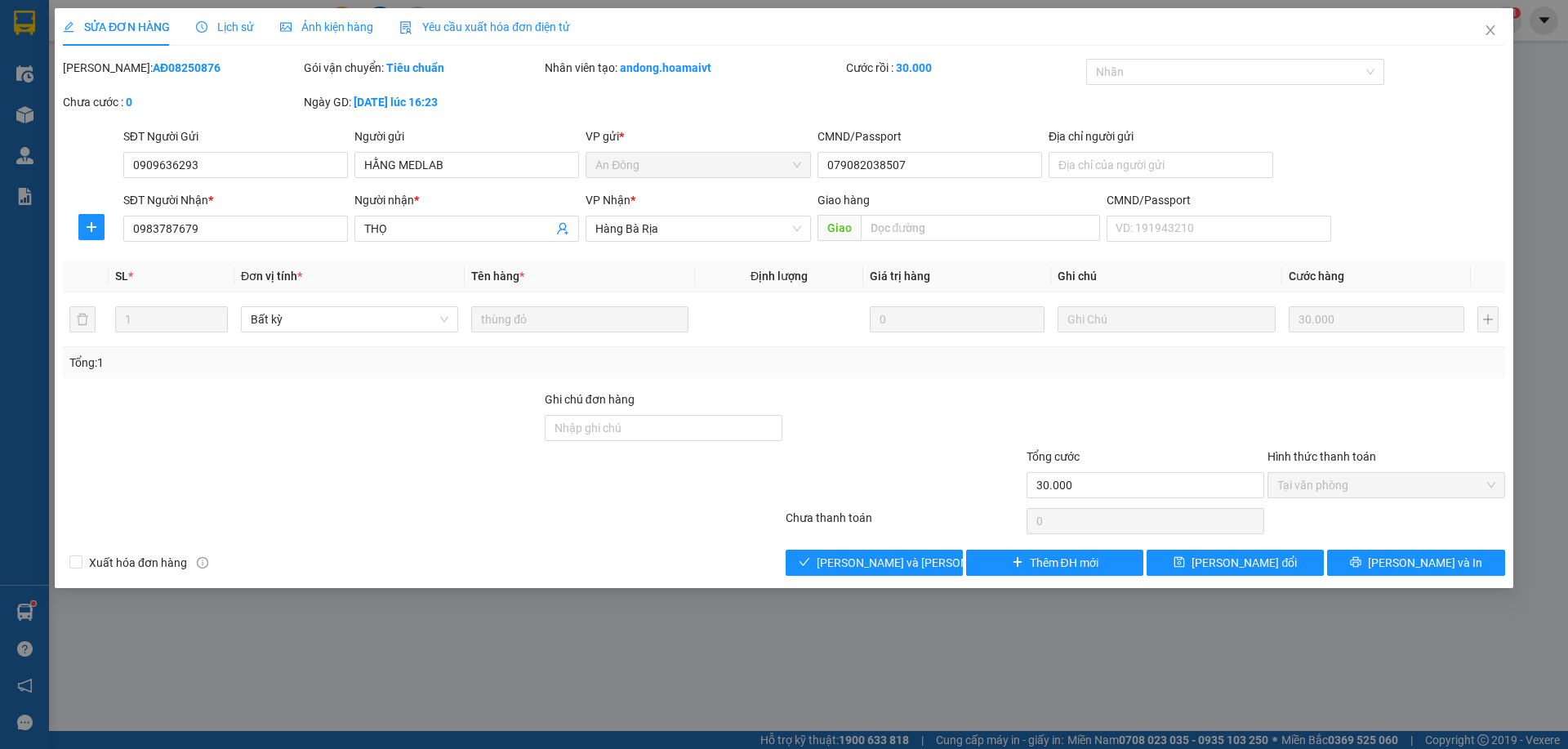
type input "0909636293"
type input "HẰNG MEDLAB"
type input "079082038507"
type input "0983787679"
type input "THỌ"
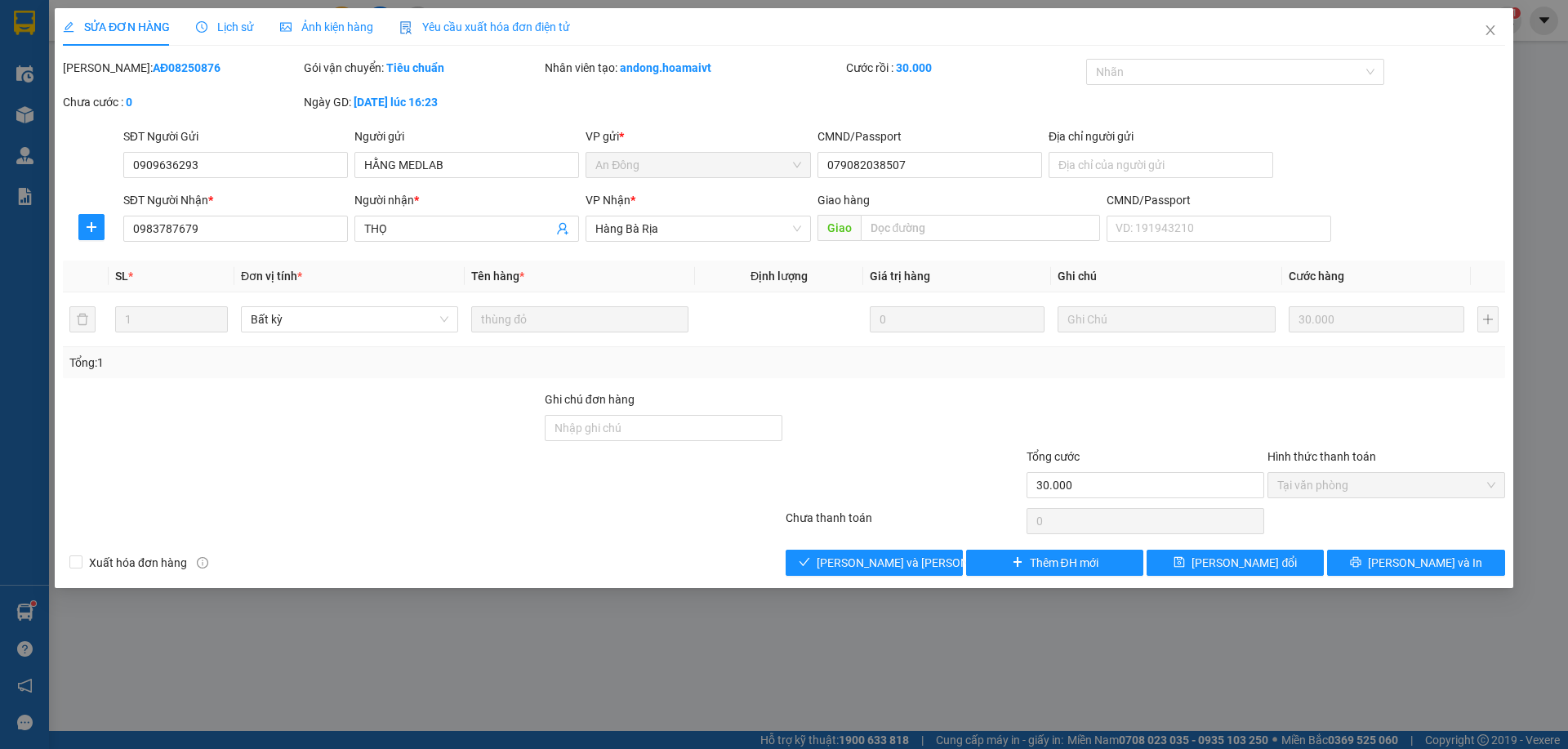
type input "30.000"
click at [907, 560] on span "[PERSON_NAME] và [PERSON_NAME] hàng" at bounding box center [927, 563] width 221 height 18
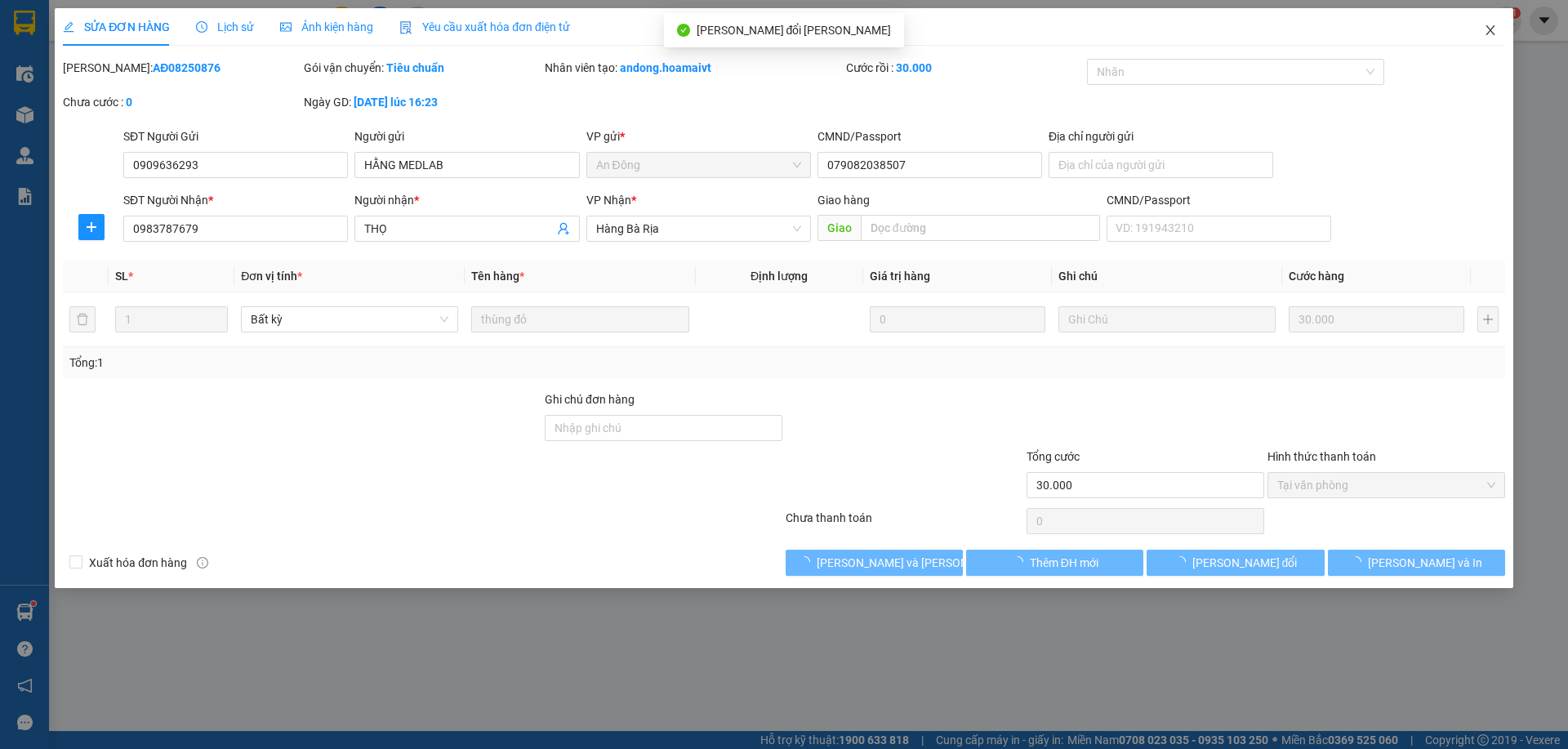
click at [1492, 31] on icon "close" at bounding box center [1490, 30] width 13 height 13
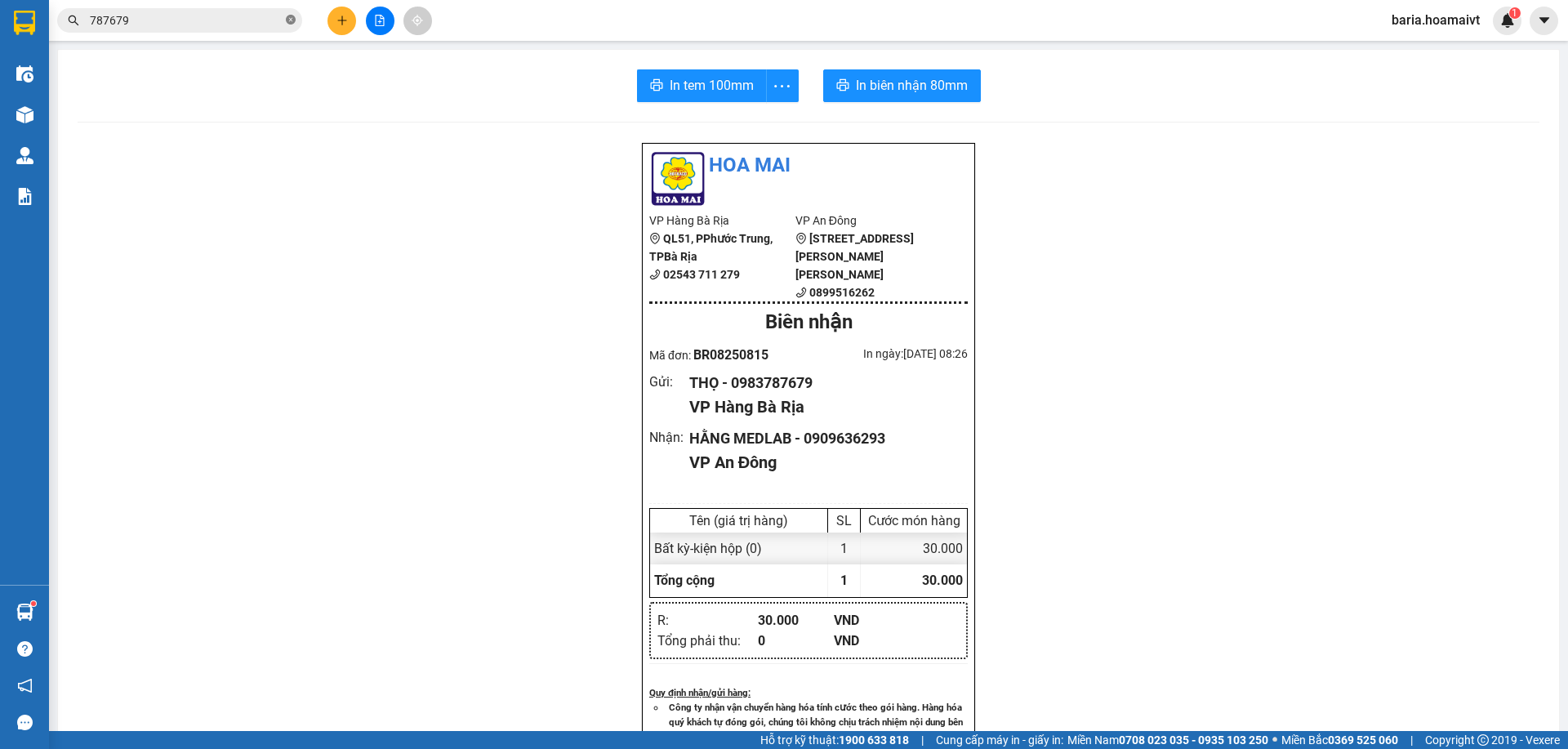
click at [290, 14] on span at bounding box center [290, 21] width 10 height 15
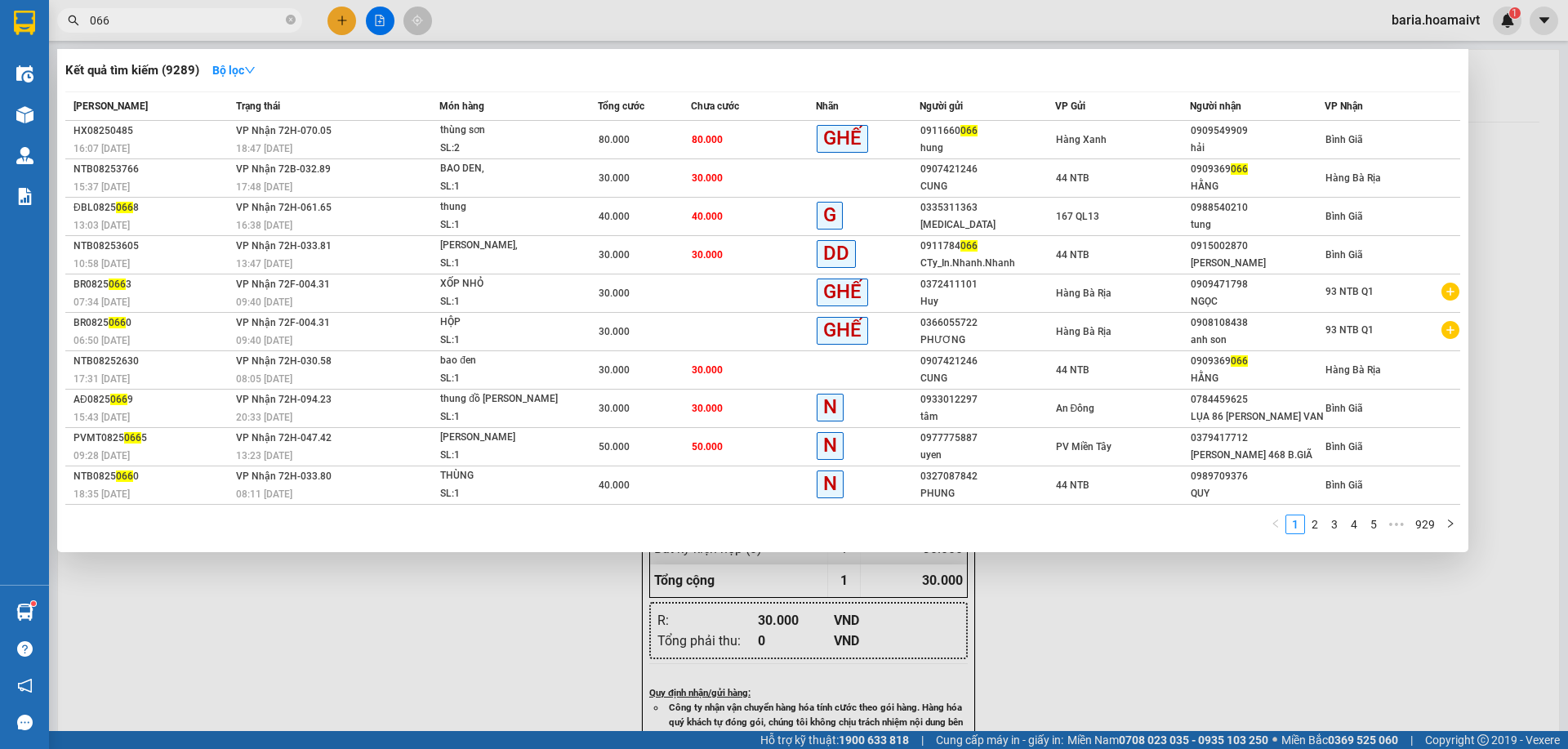
type input "066"
drag, startPoint x: 1144, startPoint y: 616, endPoint x: 1132, endPoint y: 603, distance: 17.7
click at [1143, 616] on div at bounding box center [784, 374] width 1568 height 749
